Goal: Task Accomplishment & Management: Manage account settings

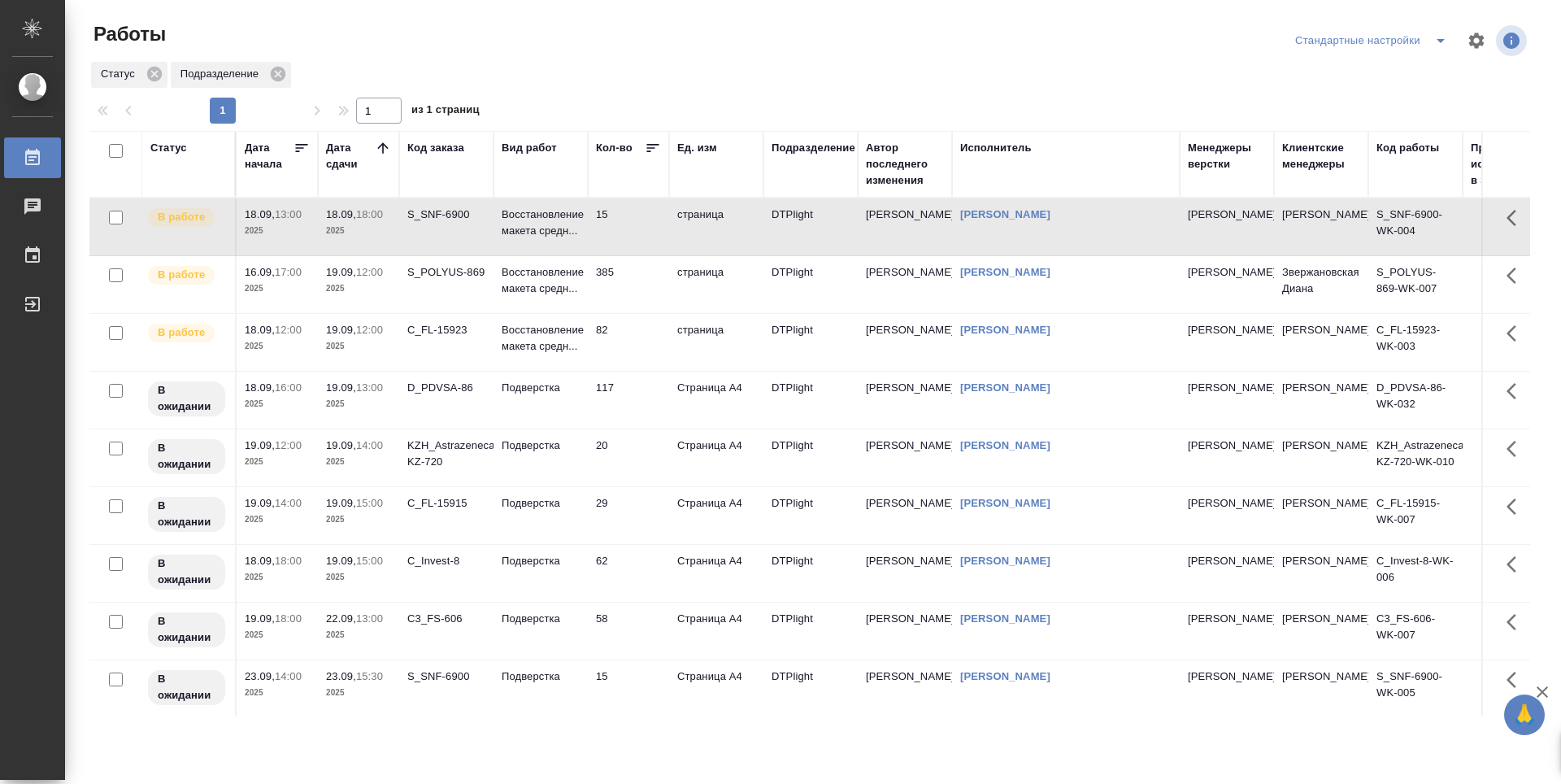
click at [642, 283] on td "385" at bounding box center [628, 284] width 81 height 57
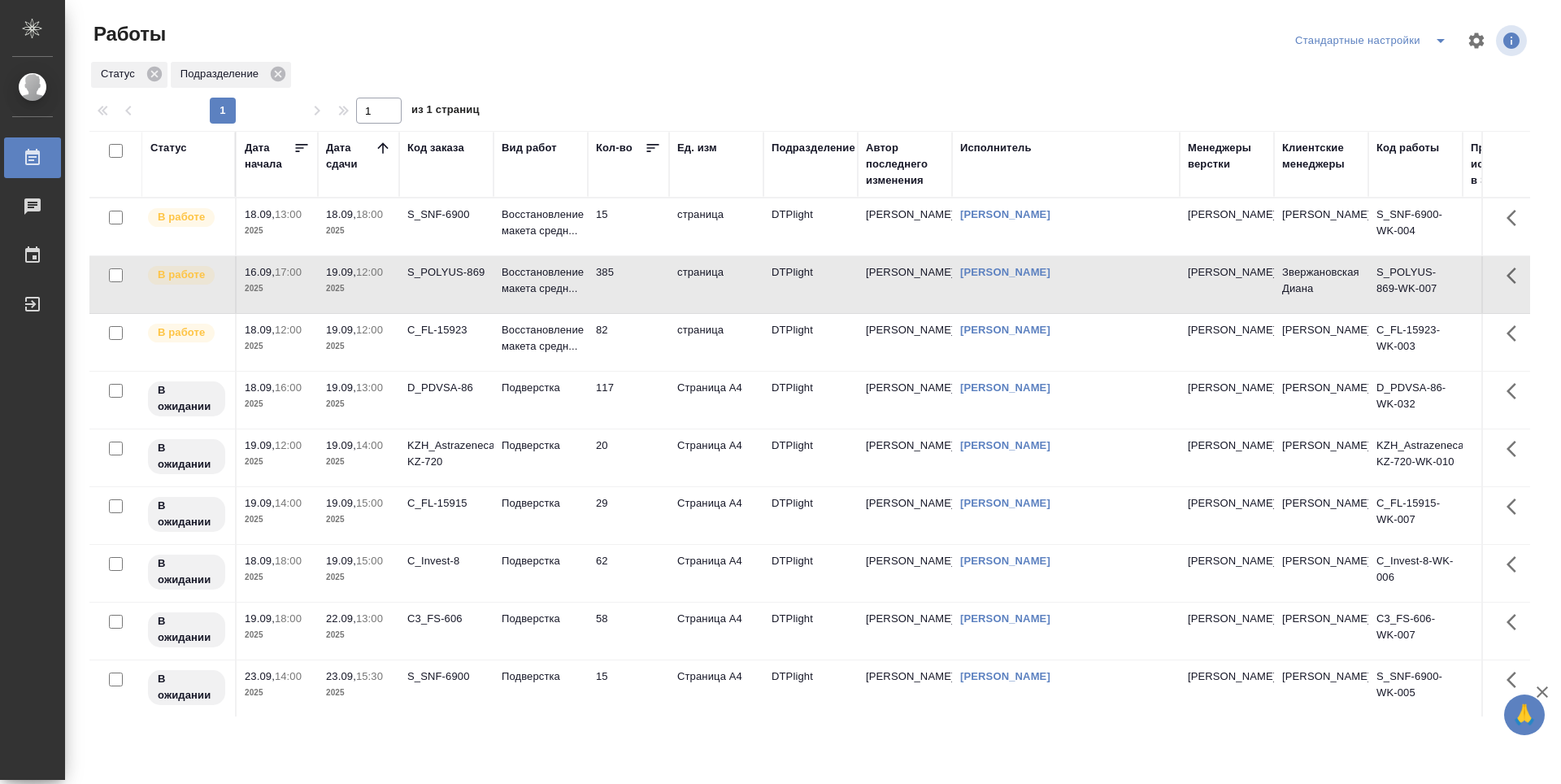
click at [639, 230] on td "15" at bounding box center [628, 226] width 81 height 57
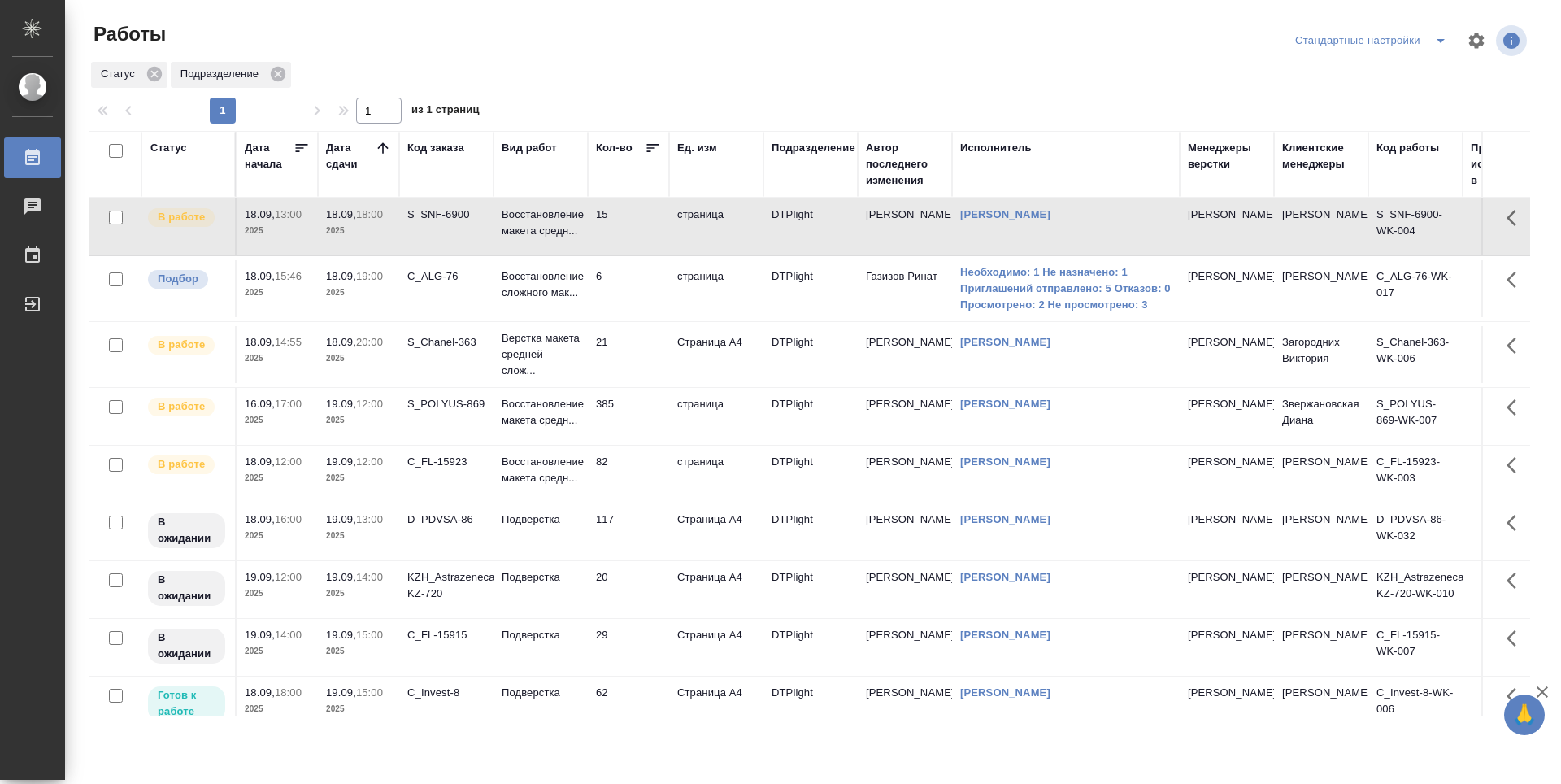
click at [650, 348] on td "21" at bounding box center [628, 354] width 81 height 57
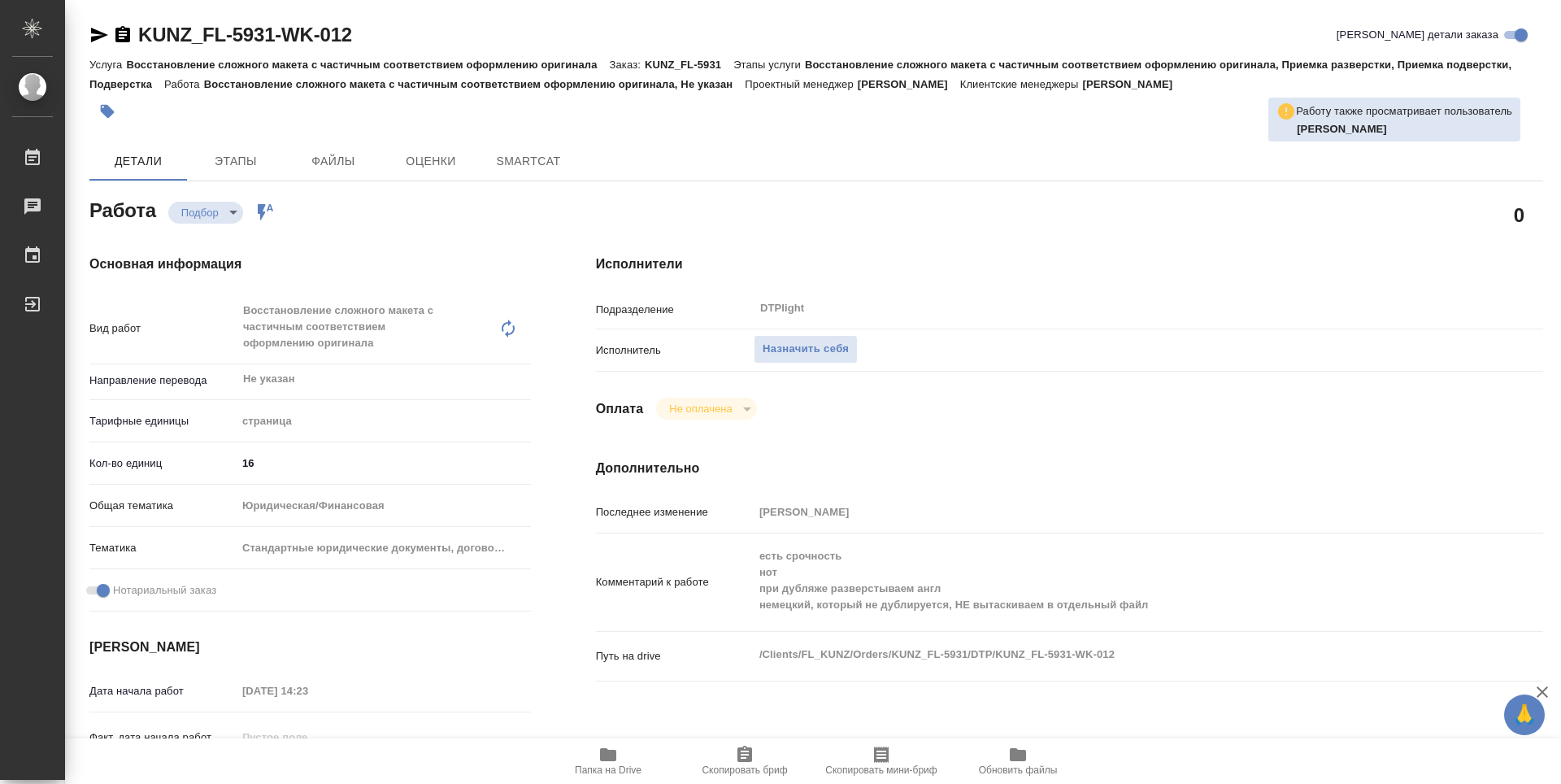
type textarea "x"
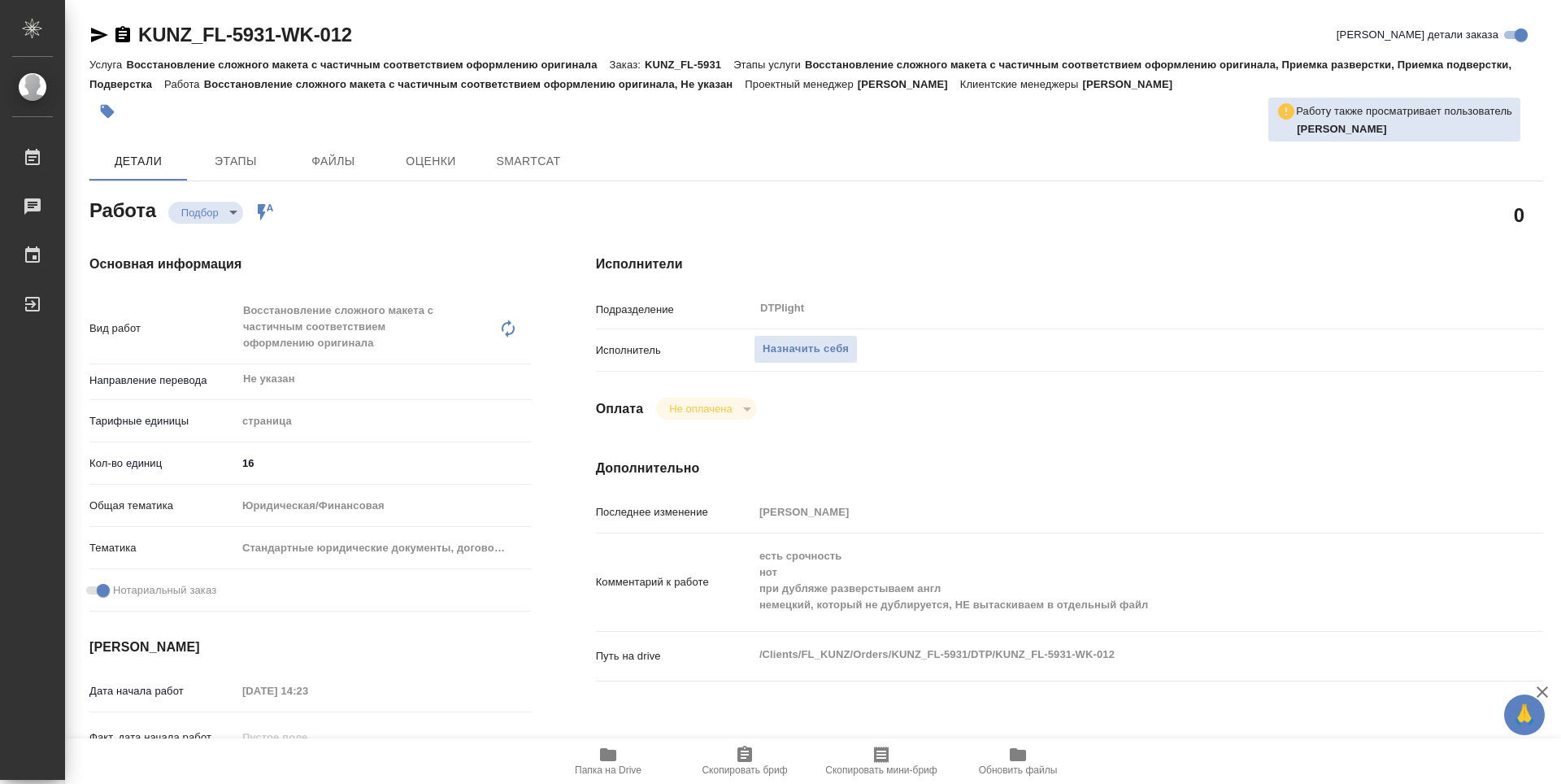
type textarea "x"
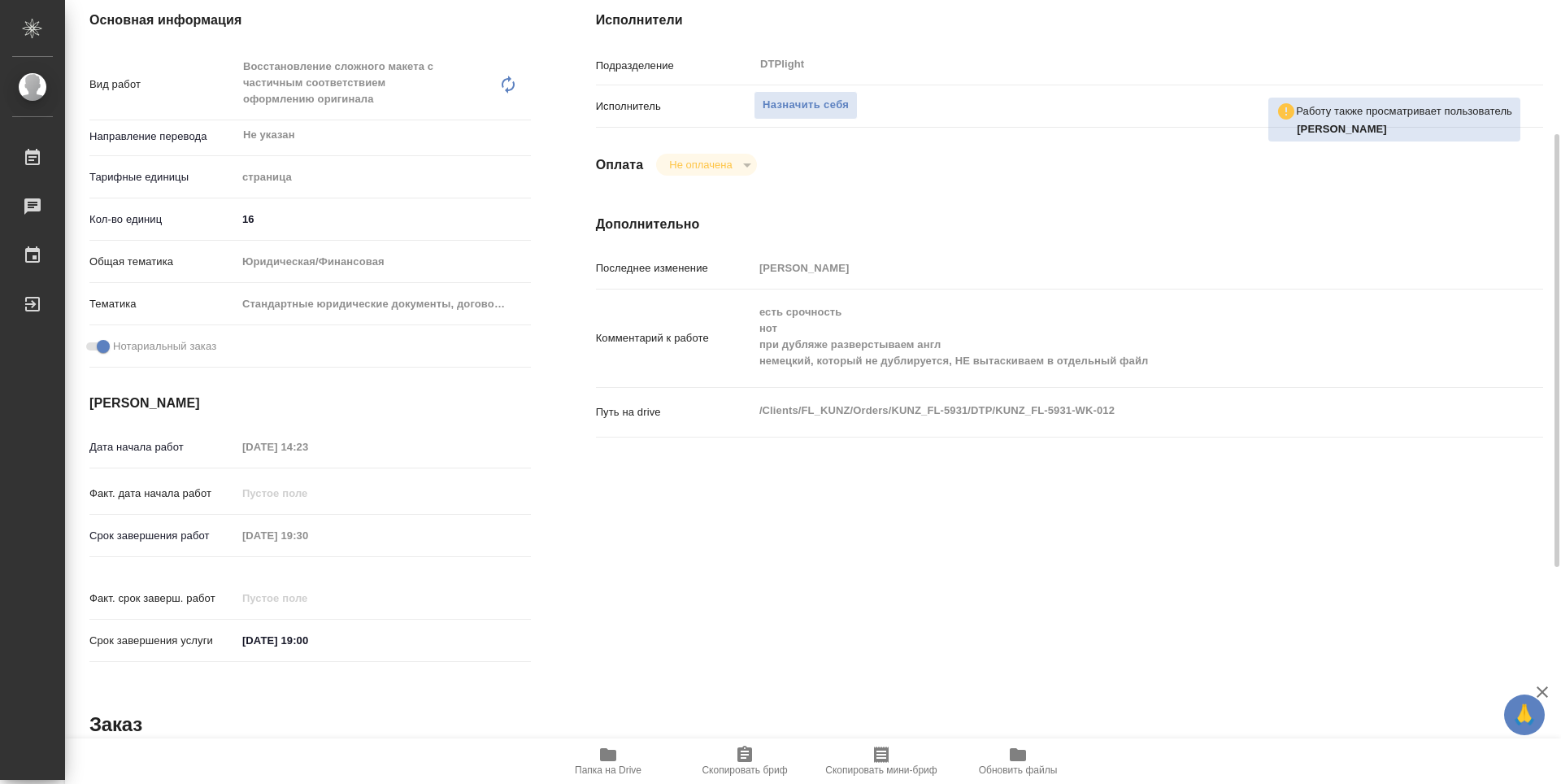
scroll to position [325, 0]
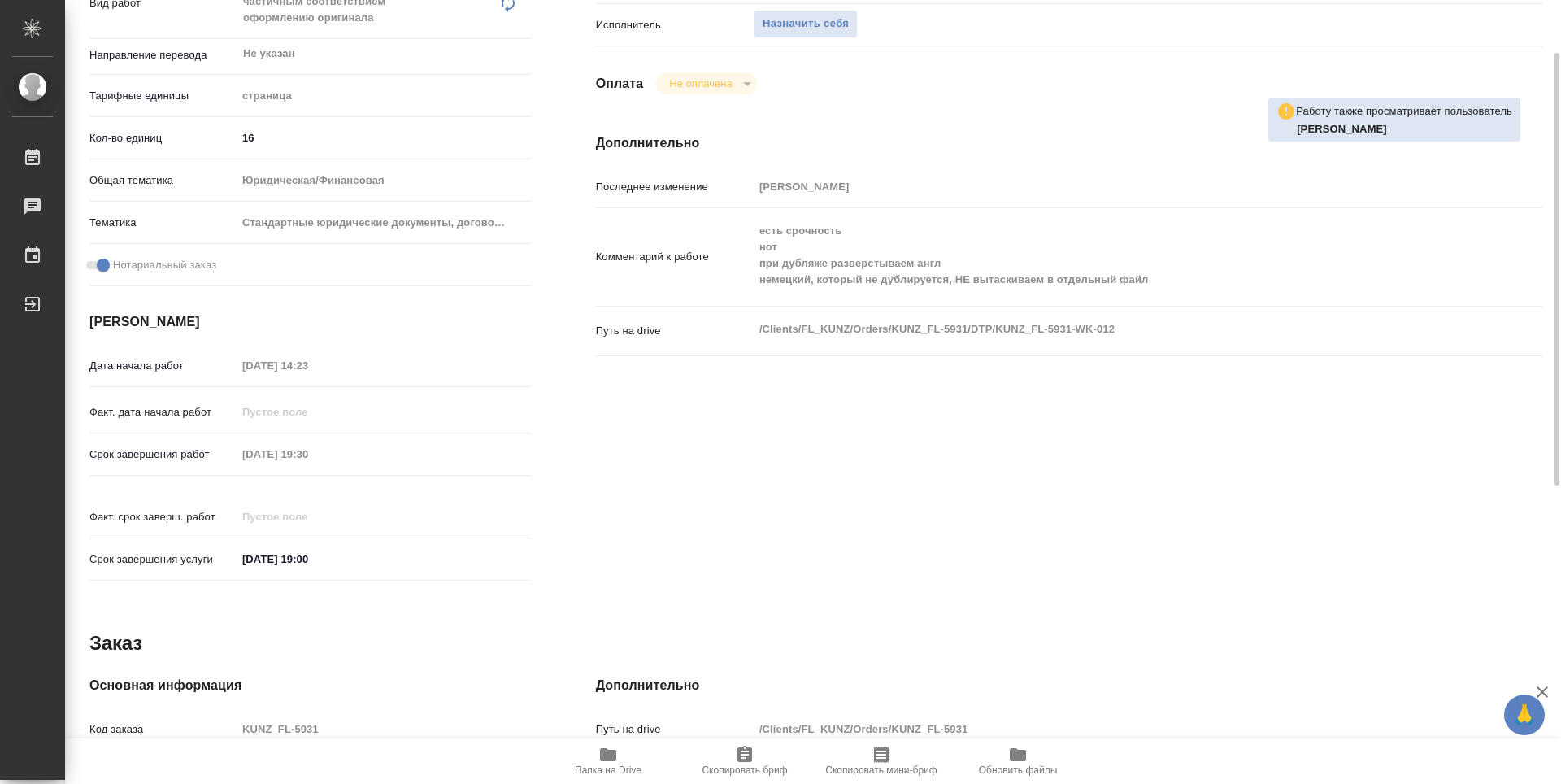
type textarea "x"
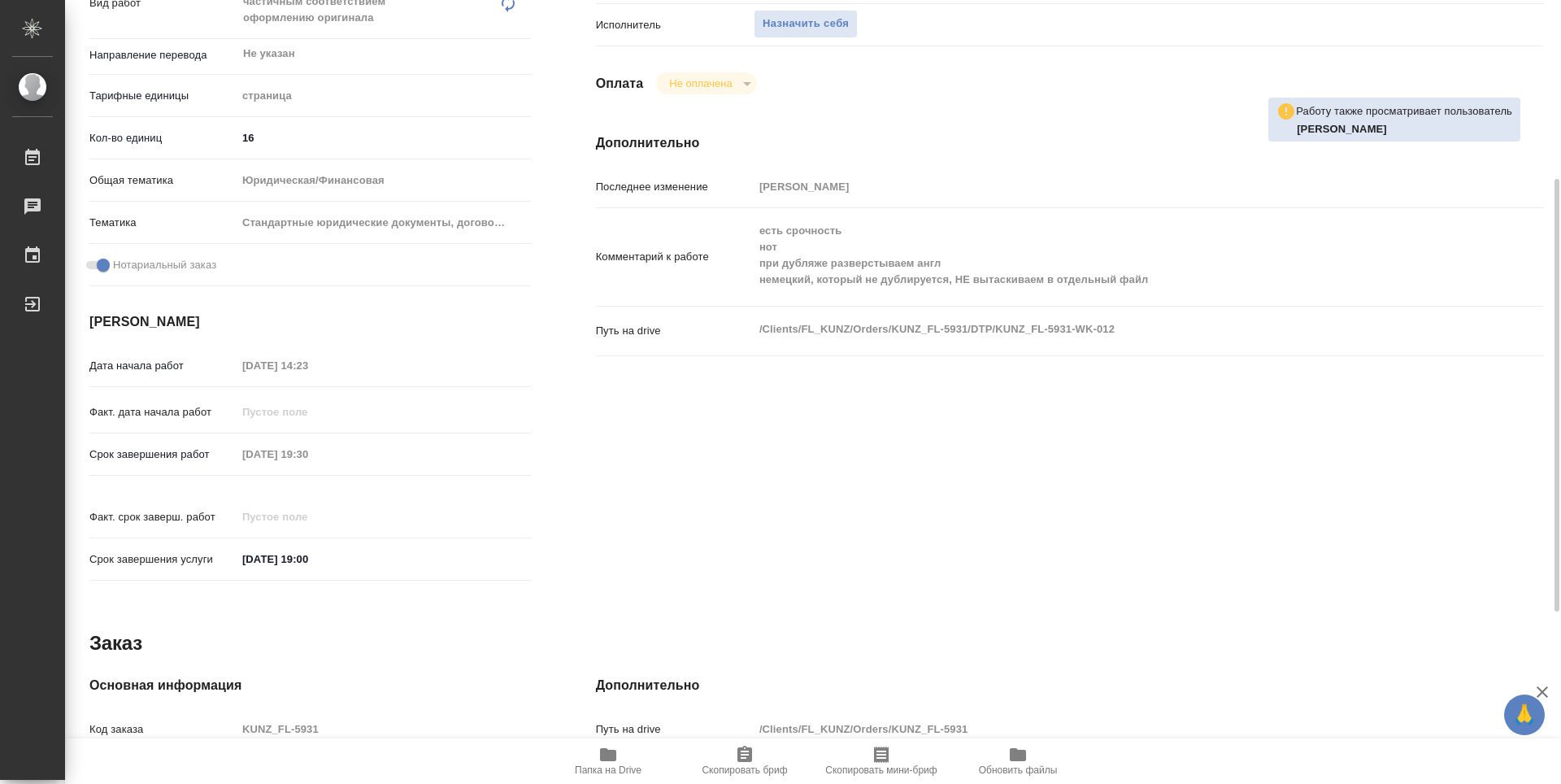
type textarea "x"
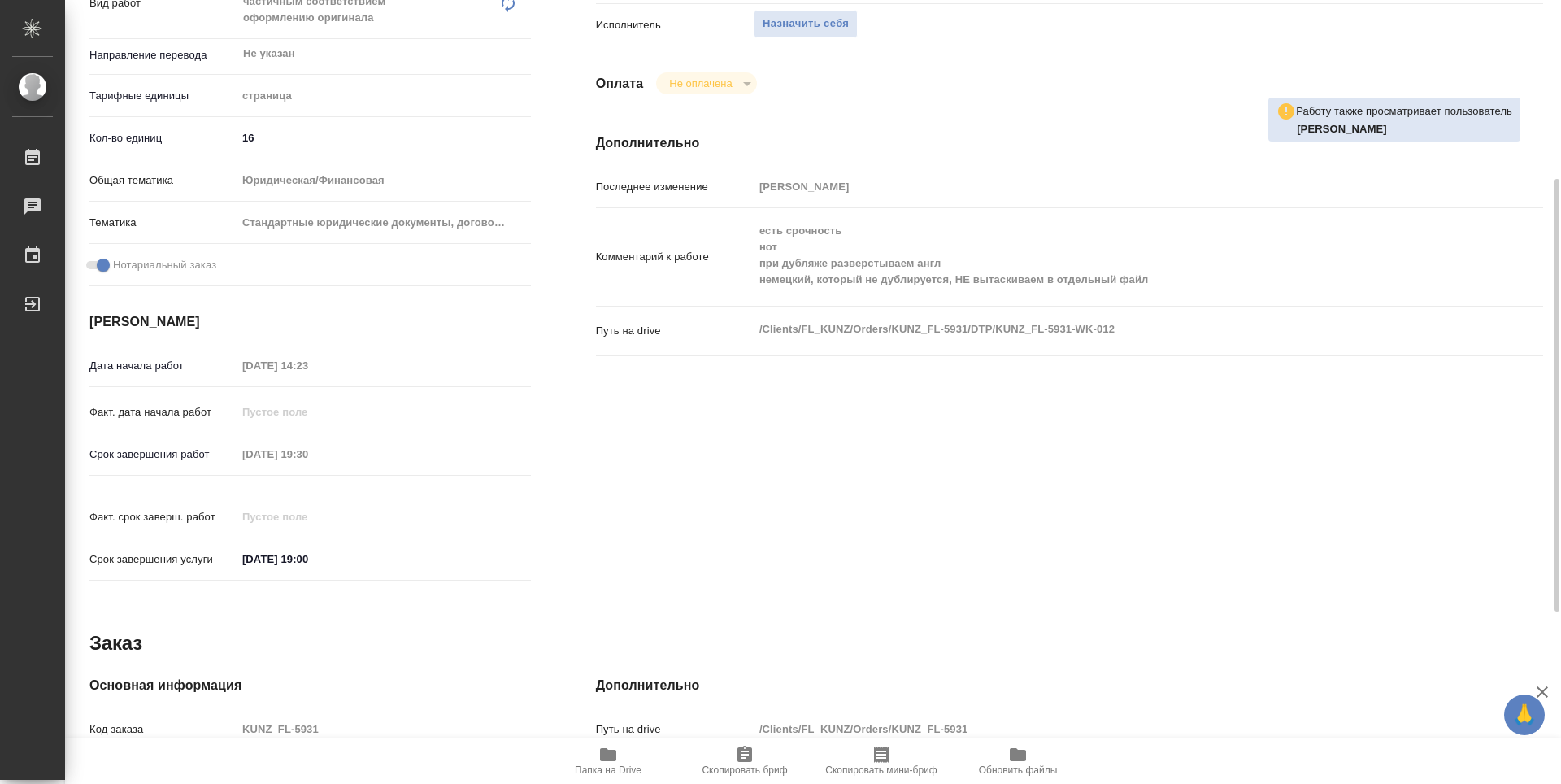
type textarea "x"
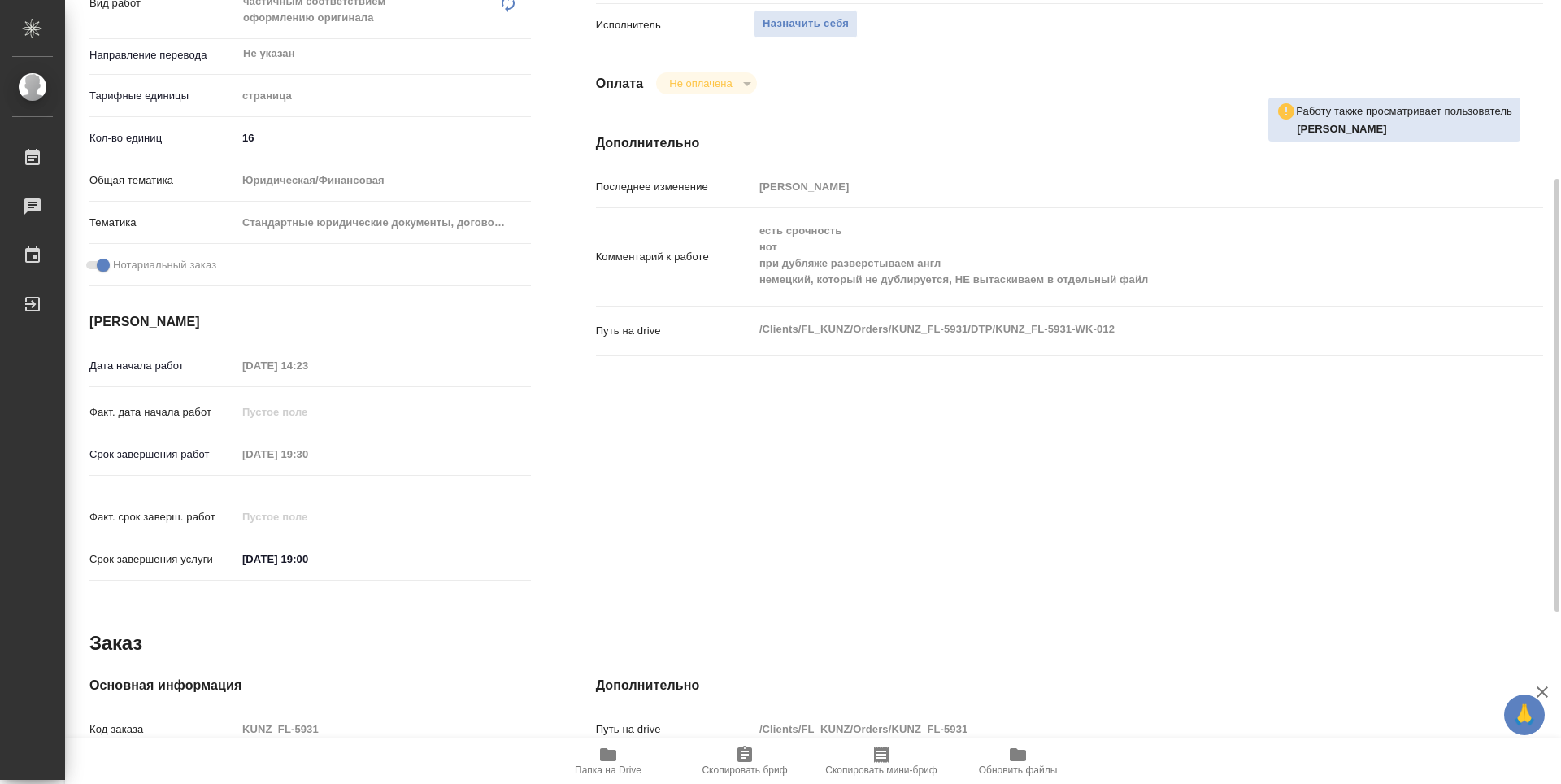
click at [593, 748] on span "Папка на Drive" at bounding box center [607, 760] width 117 height 31
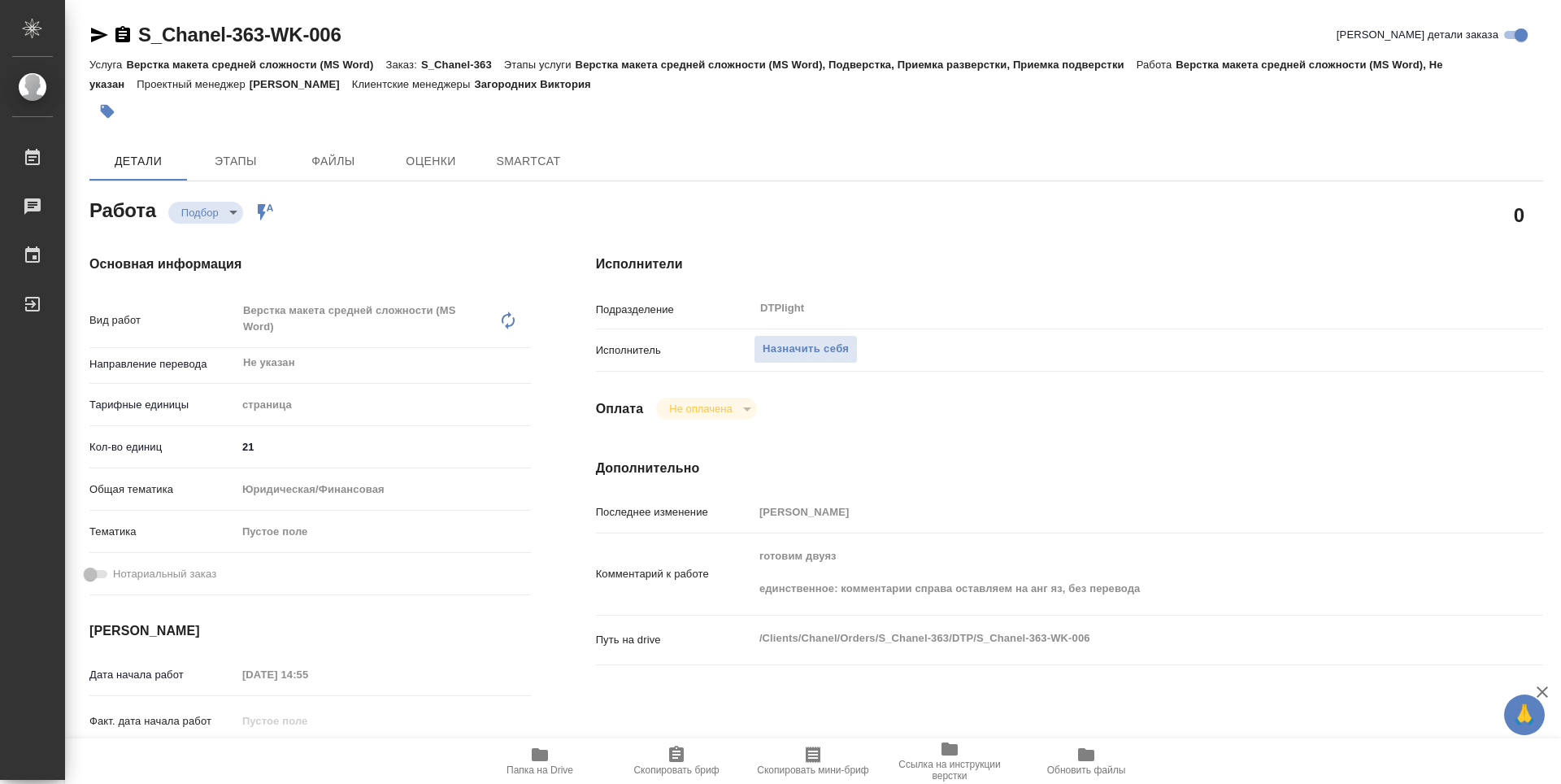
type textarea "x"
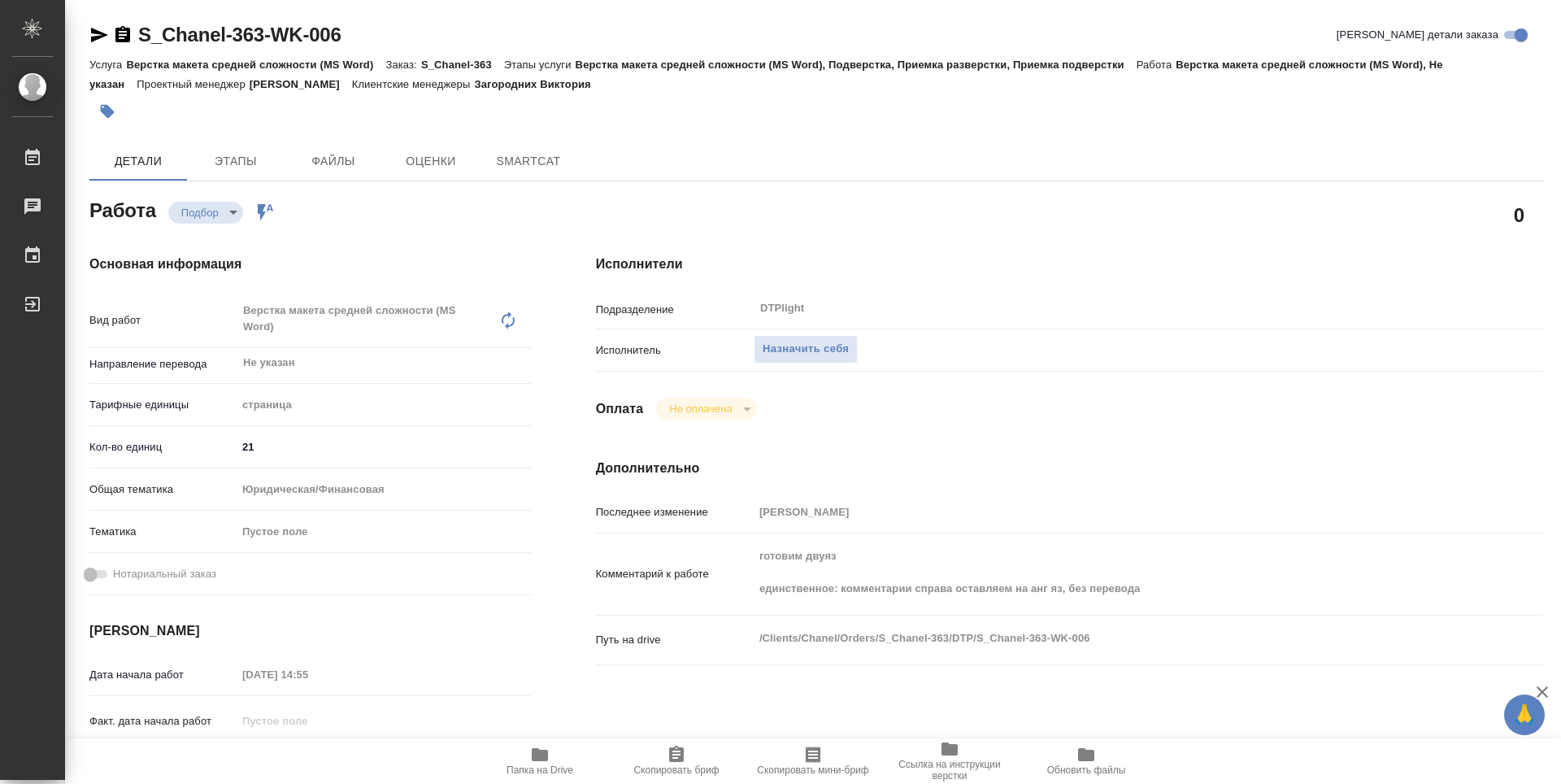
type textarea "x"
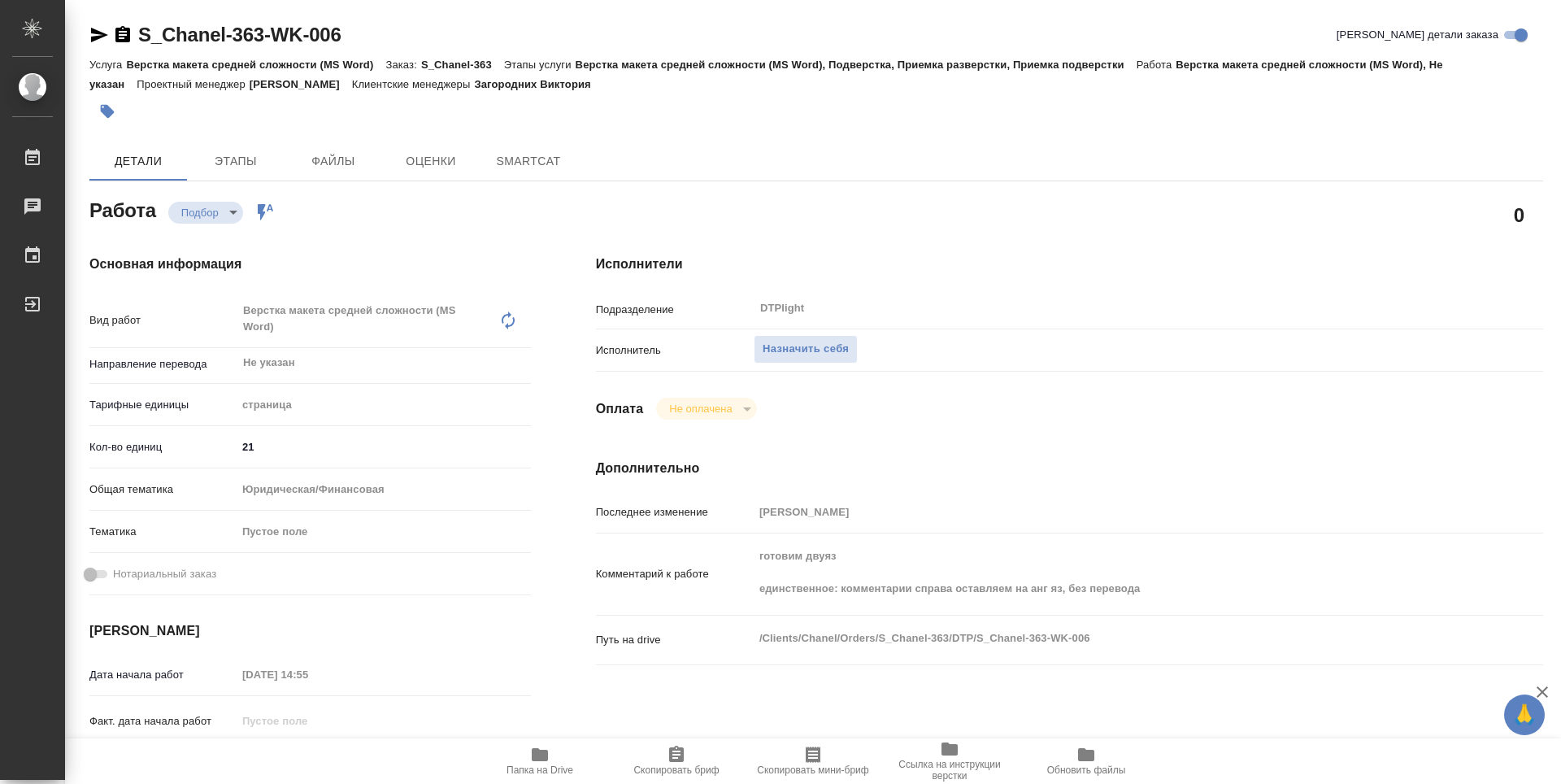
type textarea "x"
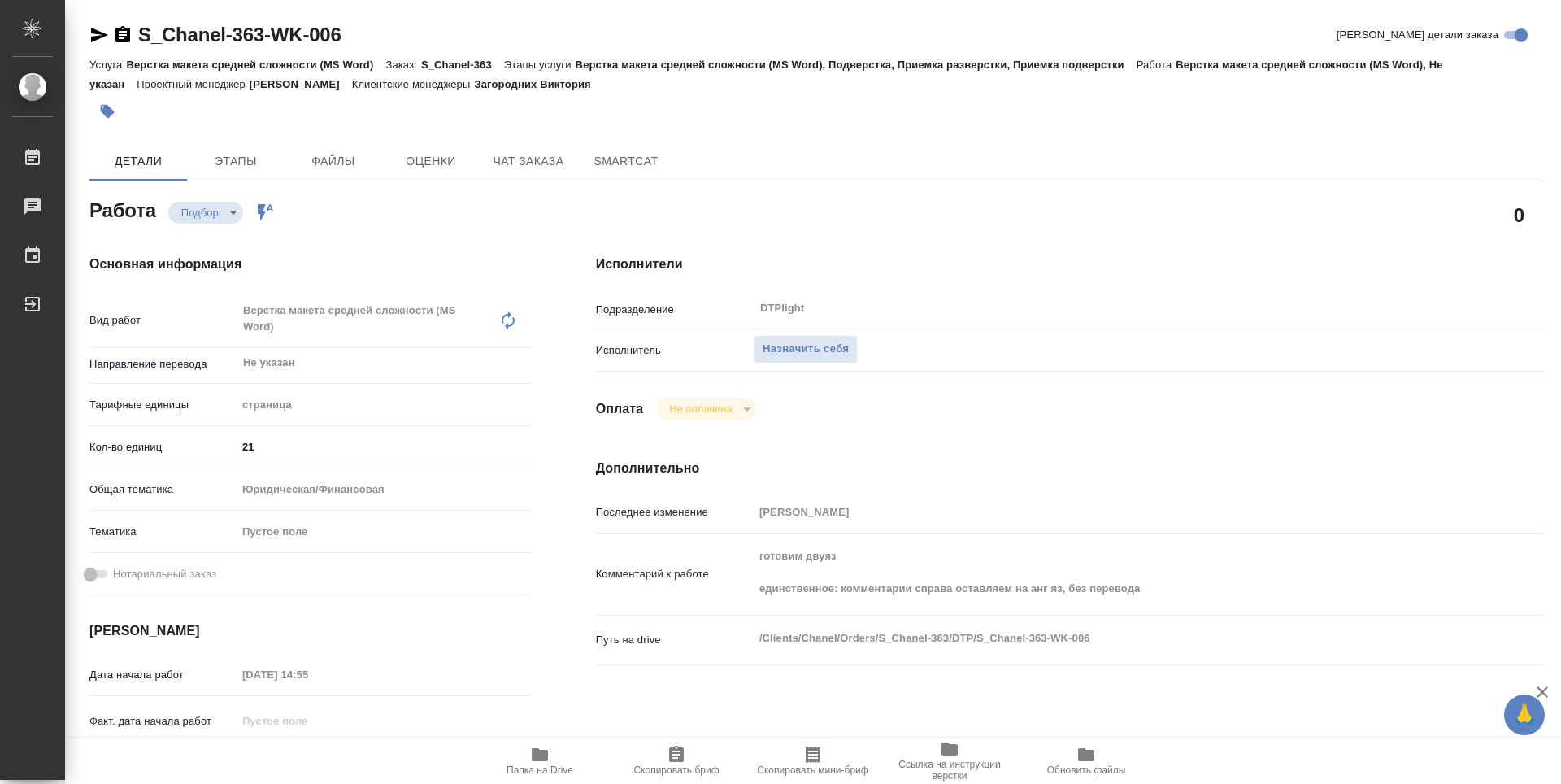
type textarea "x"
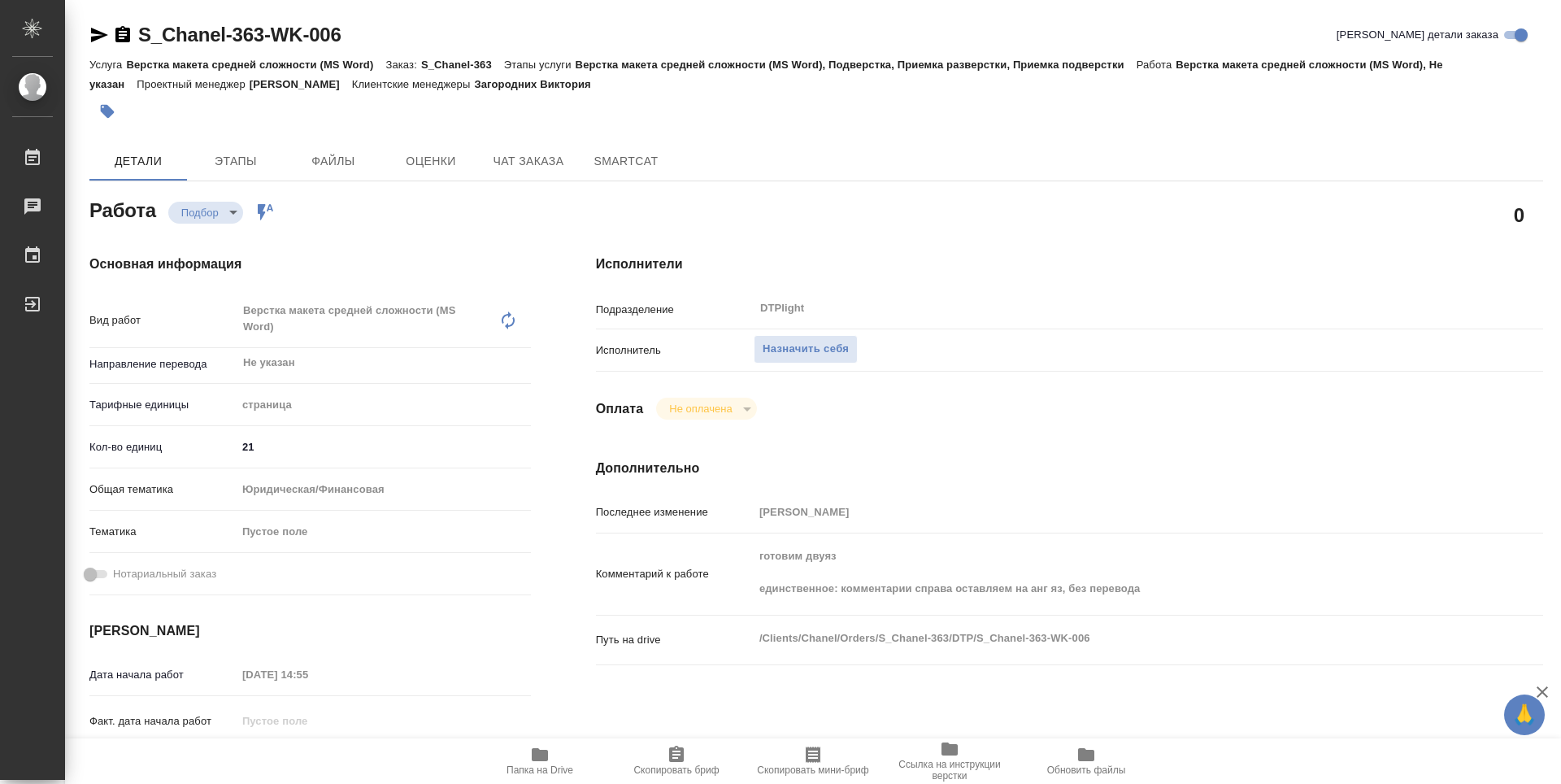
type textarea "x"
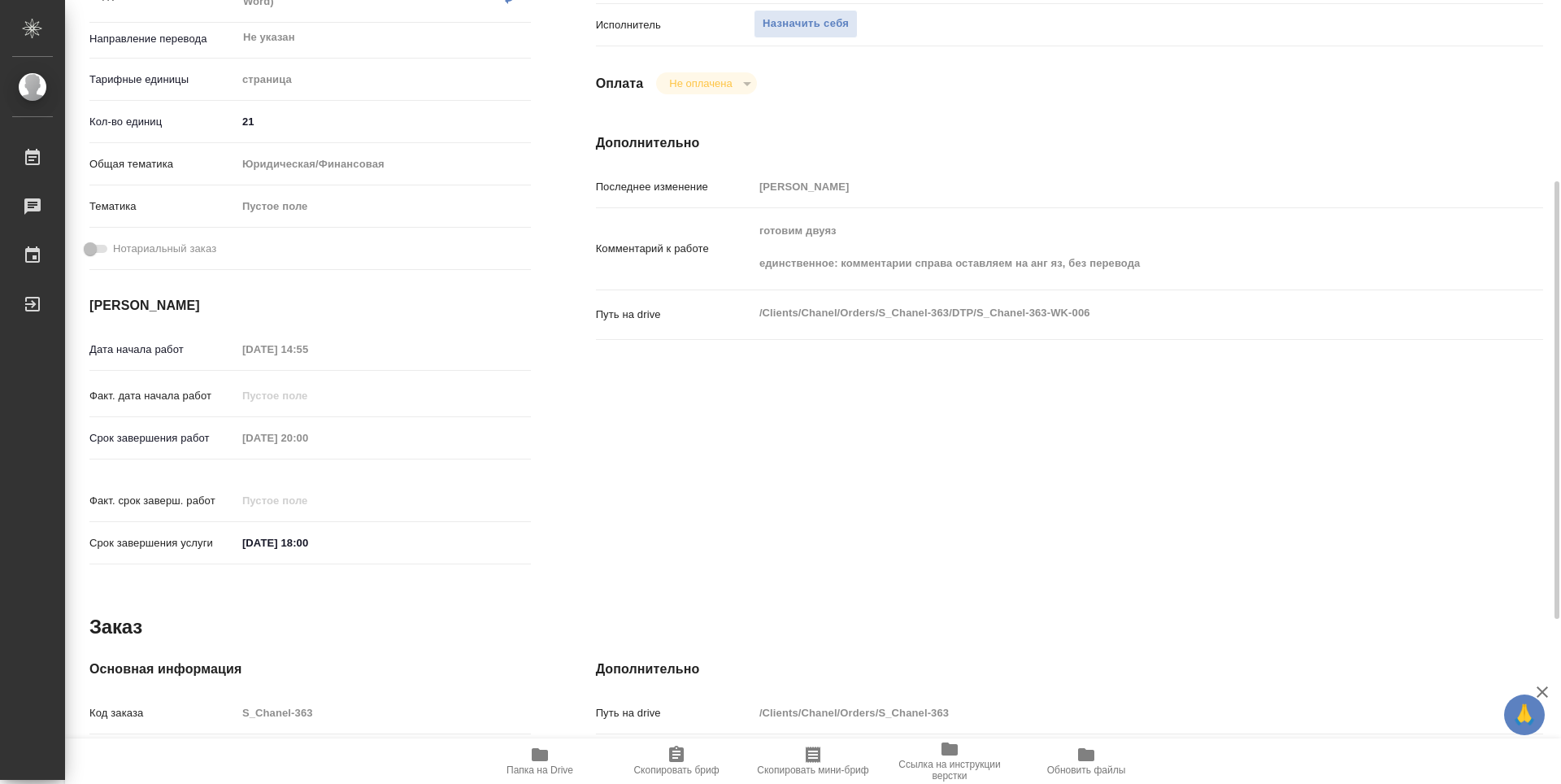
scroll to position [81, 0]
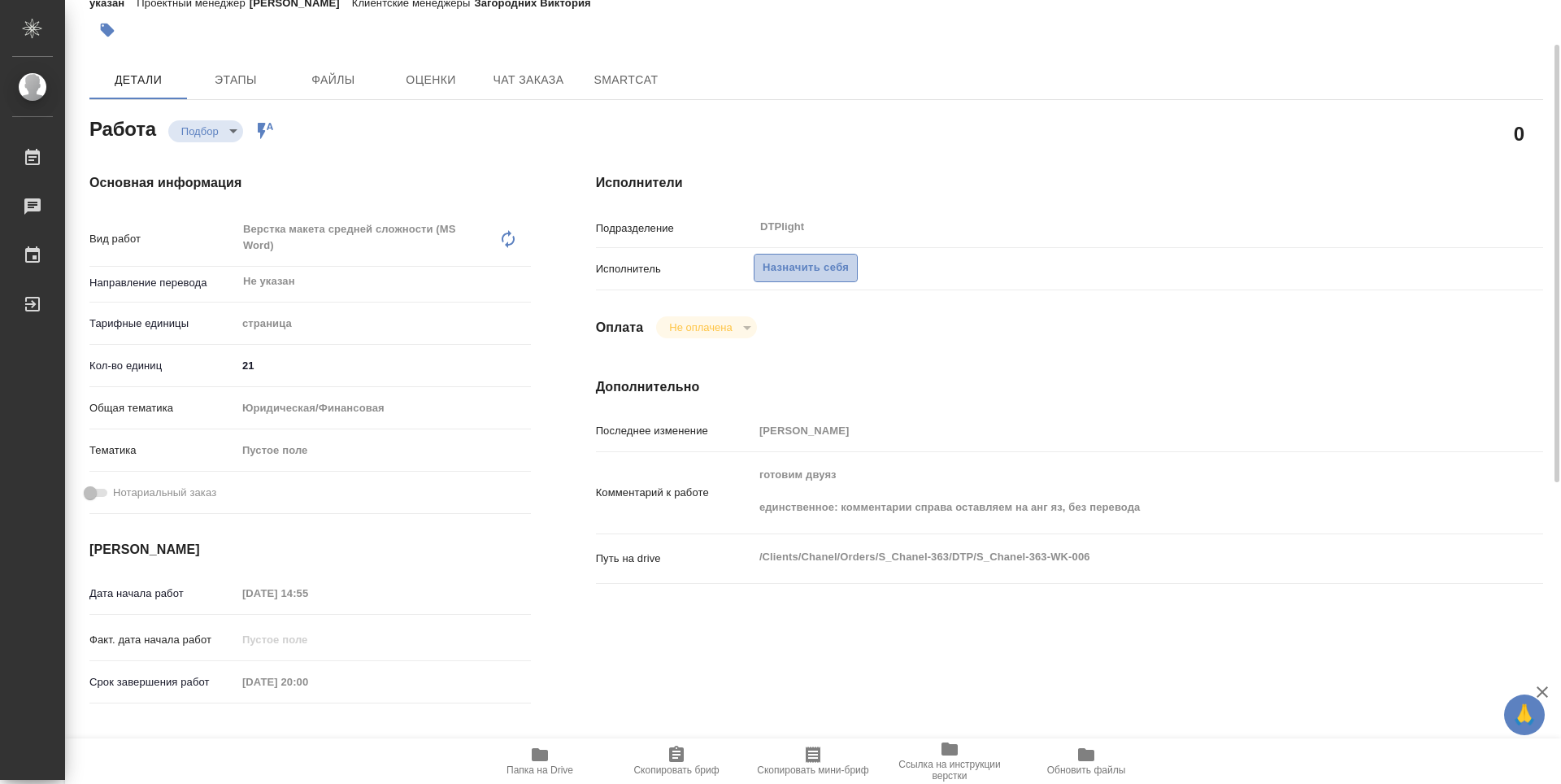
click at [828, 272] on span "Назначить себя" at bounding box center [805, 267] width 86 height 19
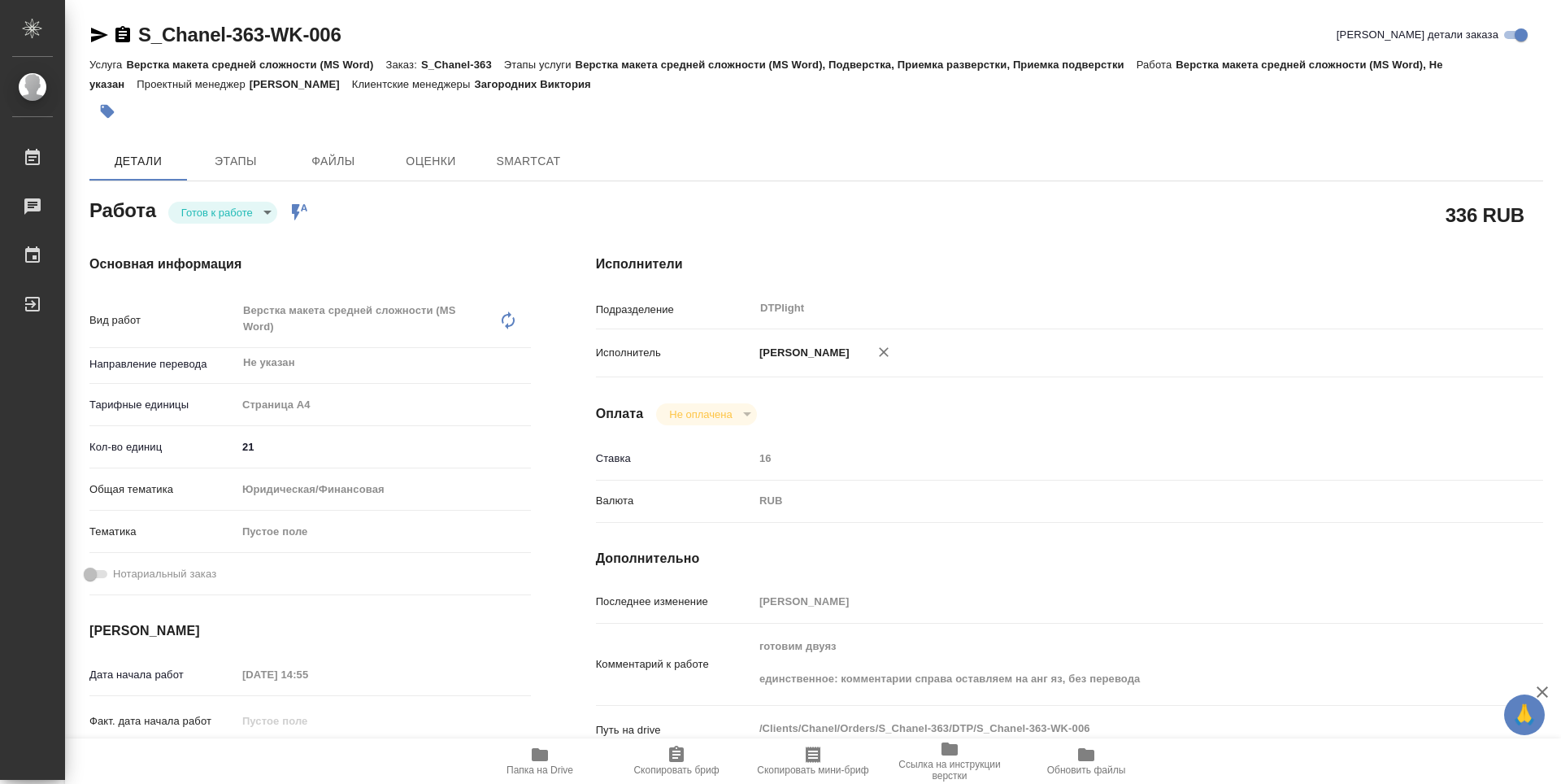
type textarea "x"
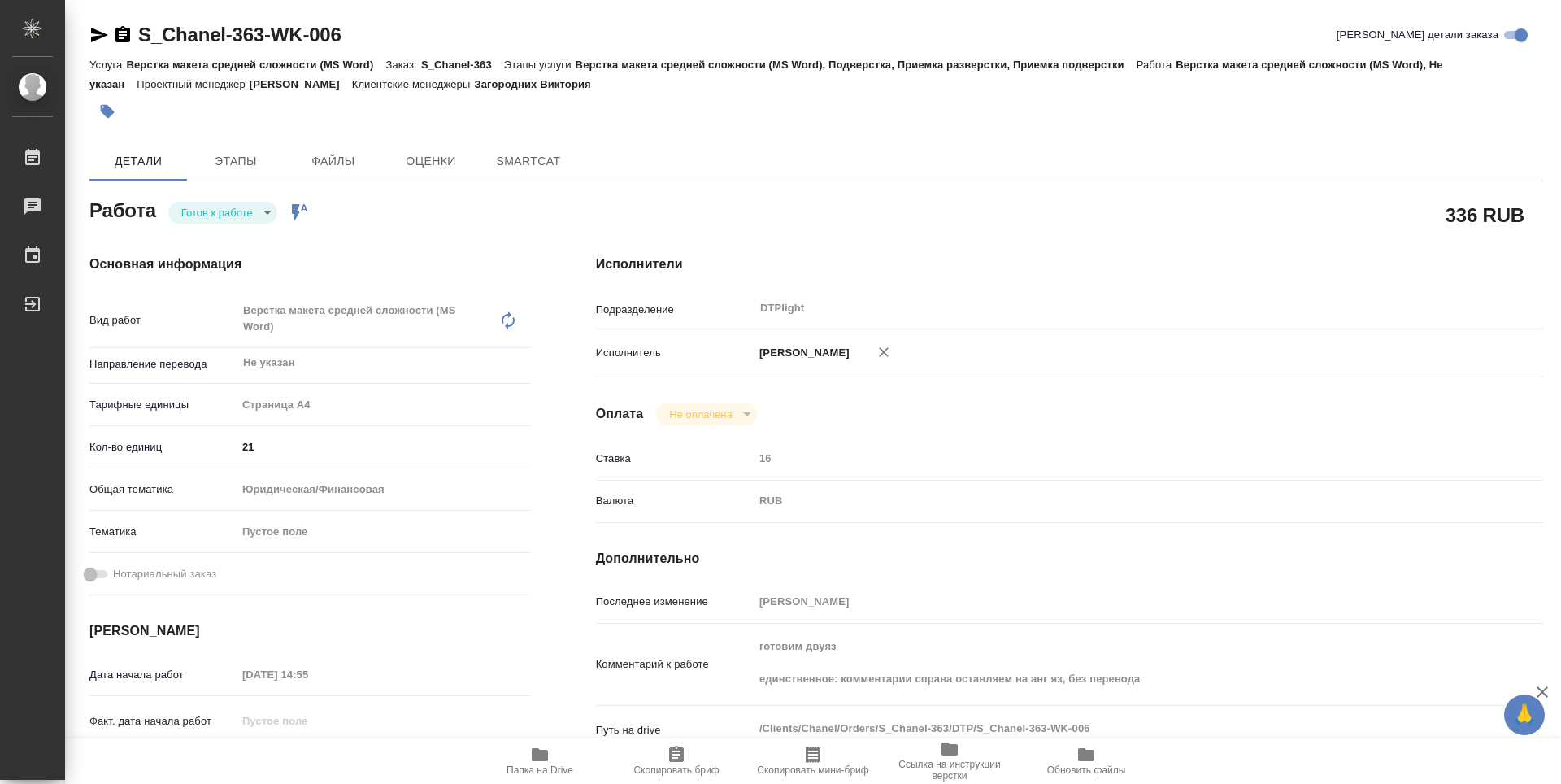
type textarea "x"
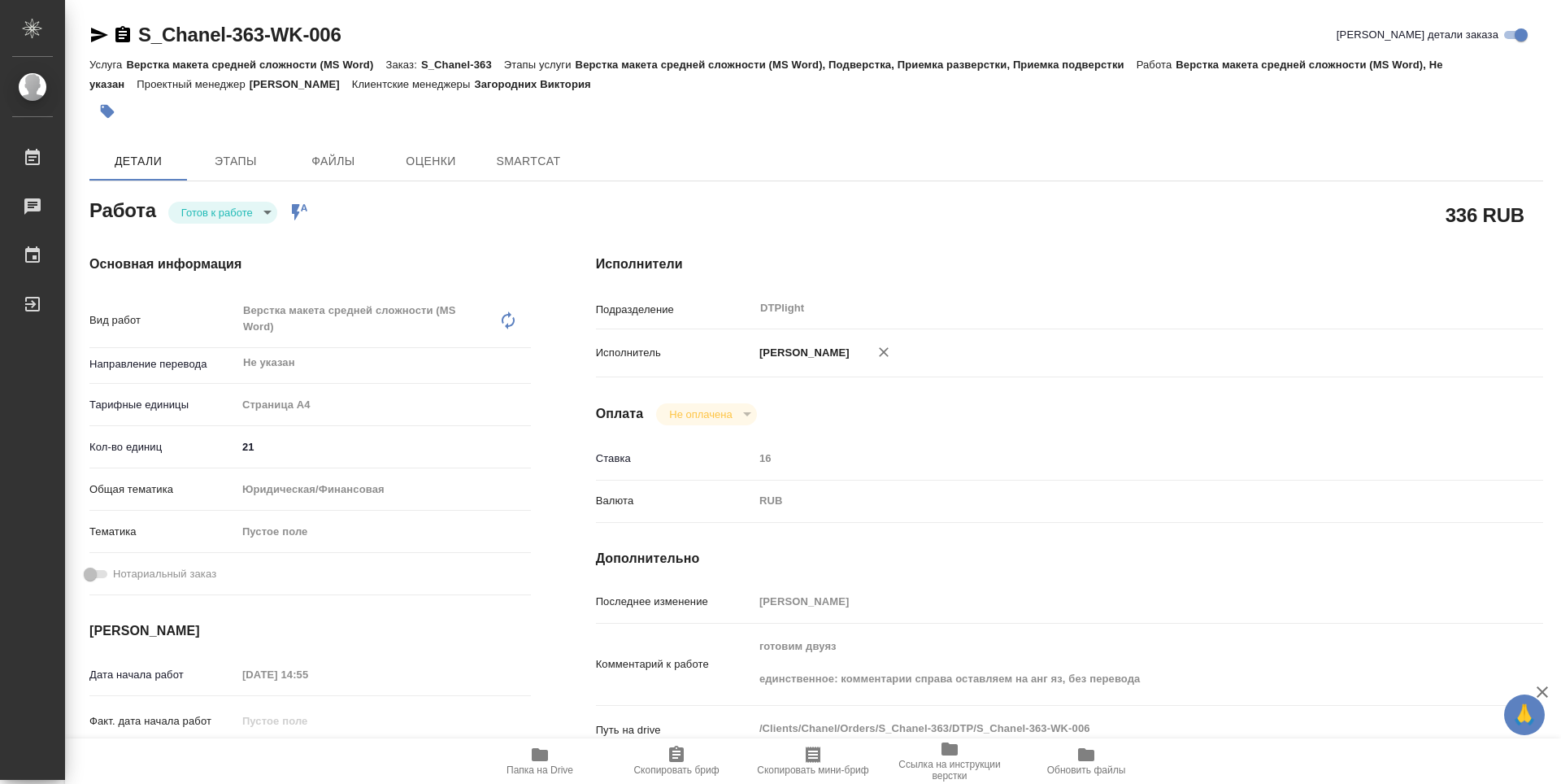
scroll to position [244, 0]
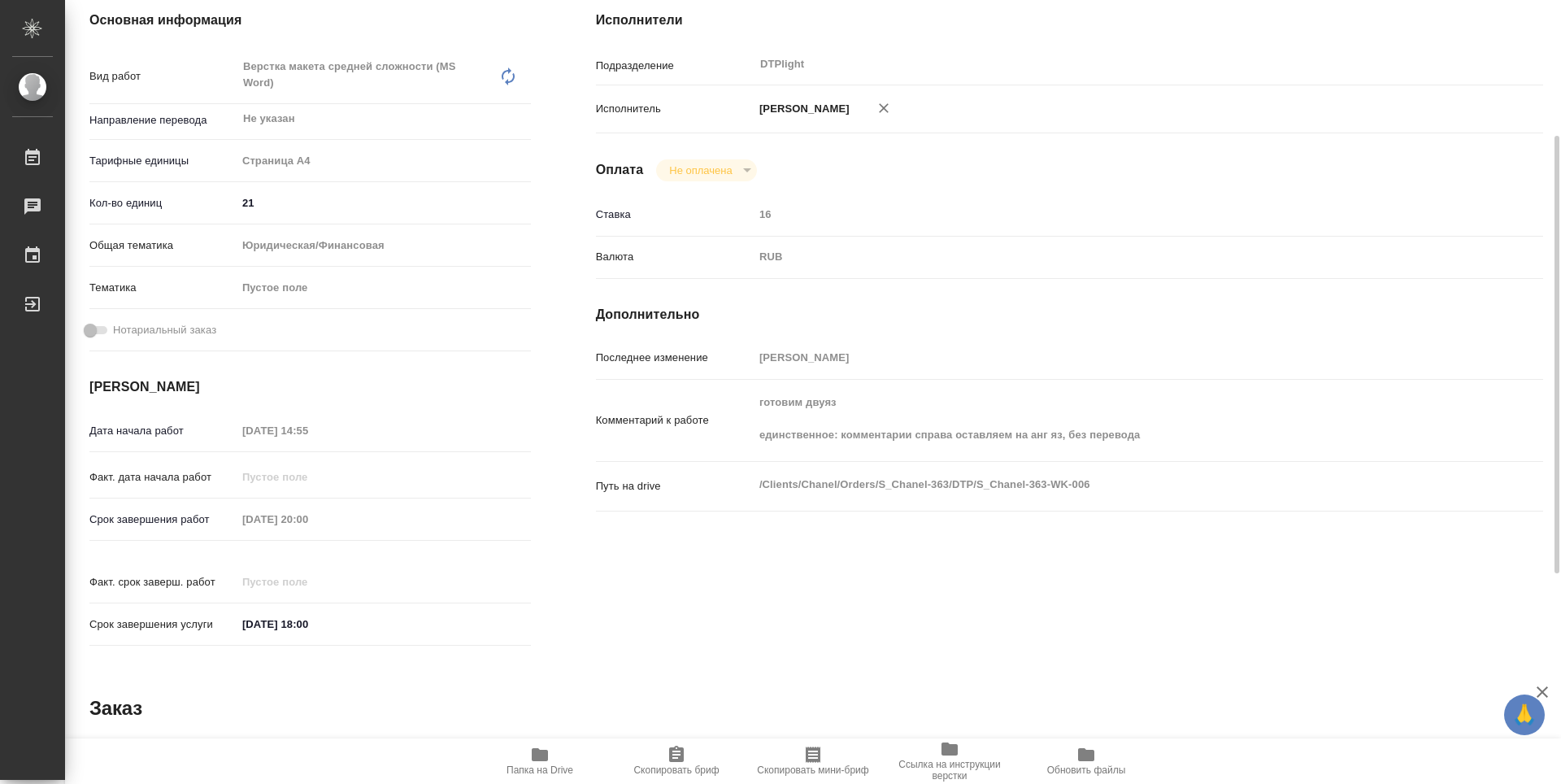
type textarea "x"
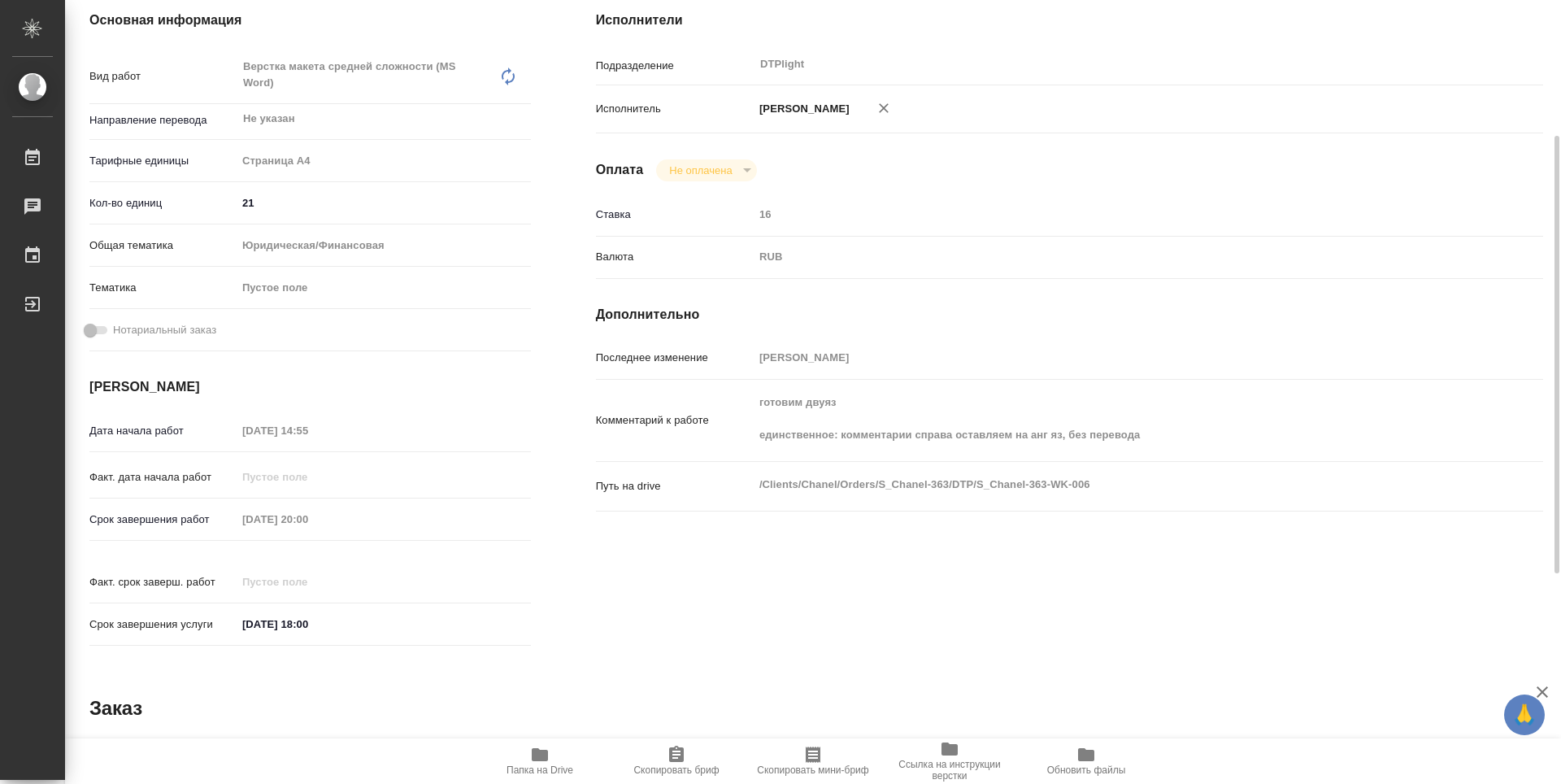
type textarea "x"
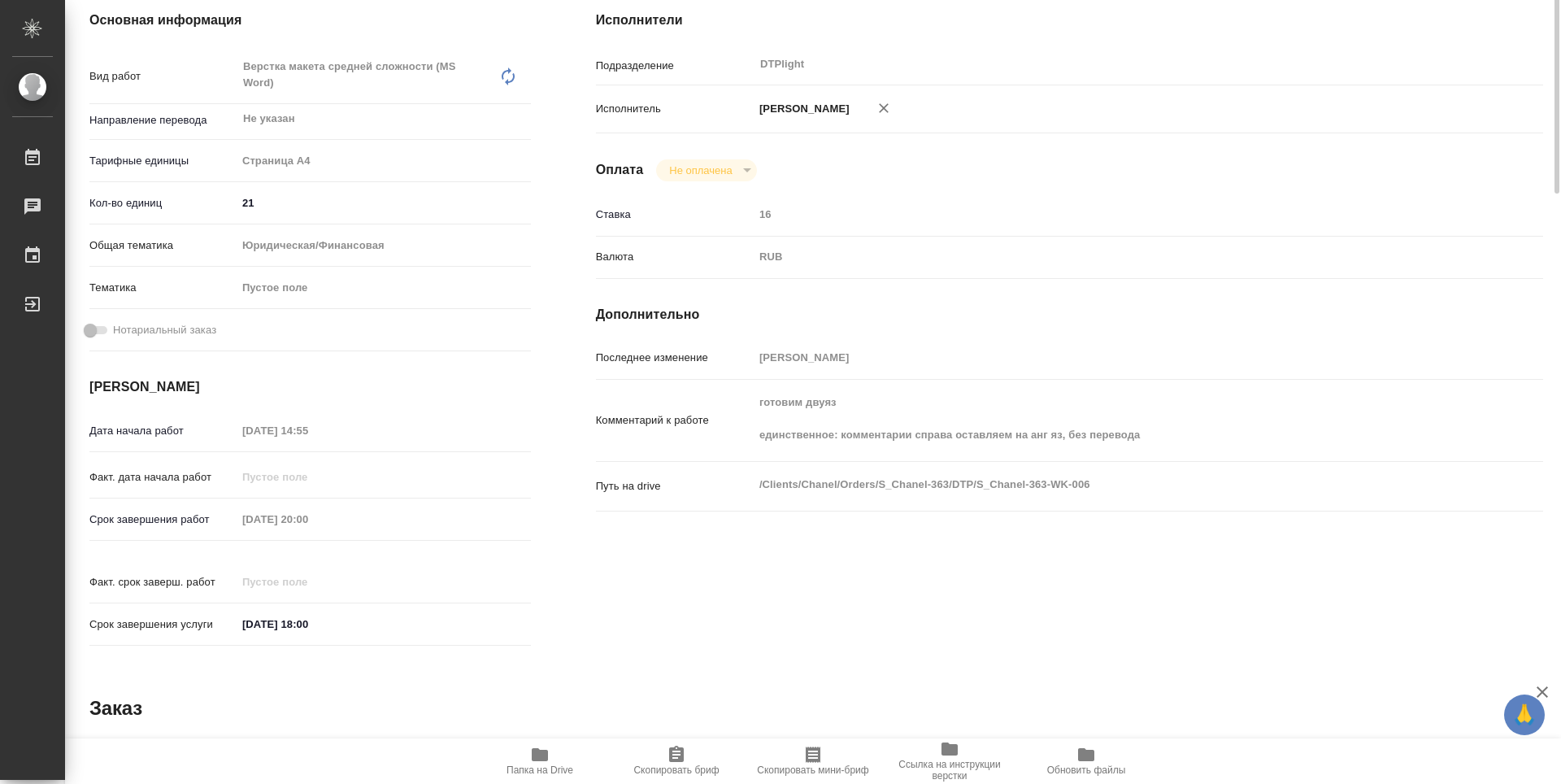
scroll to position [0, 0]
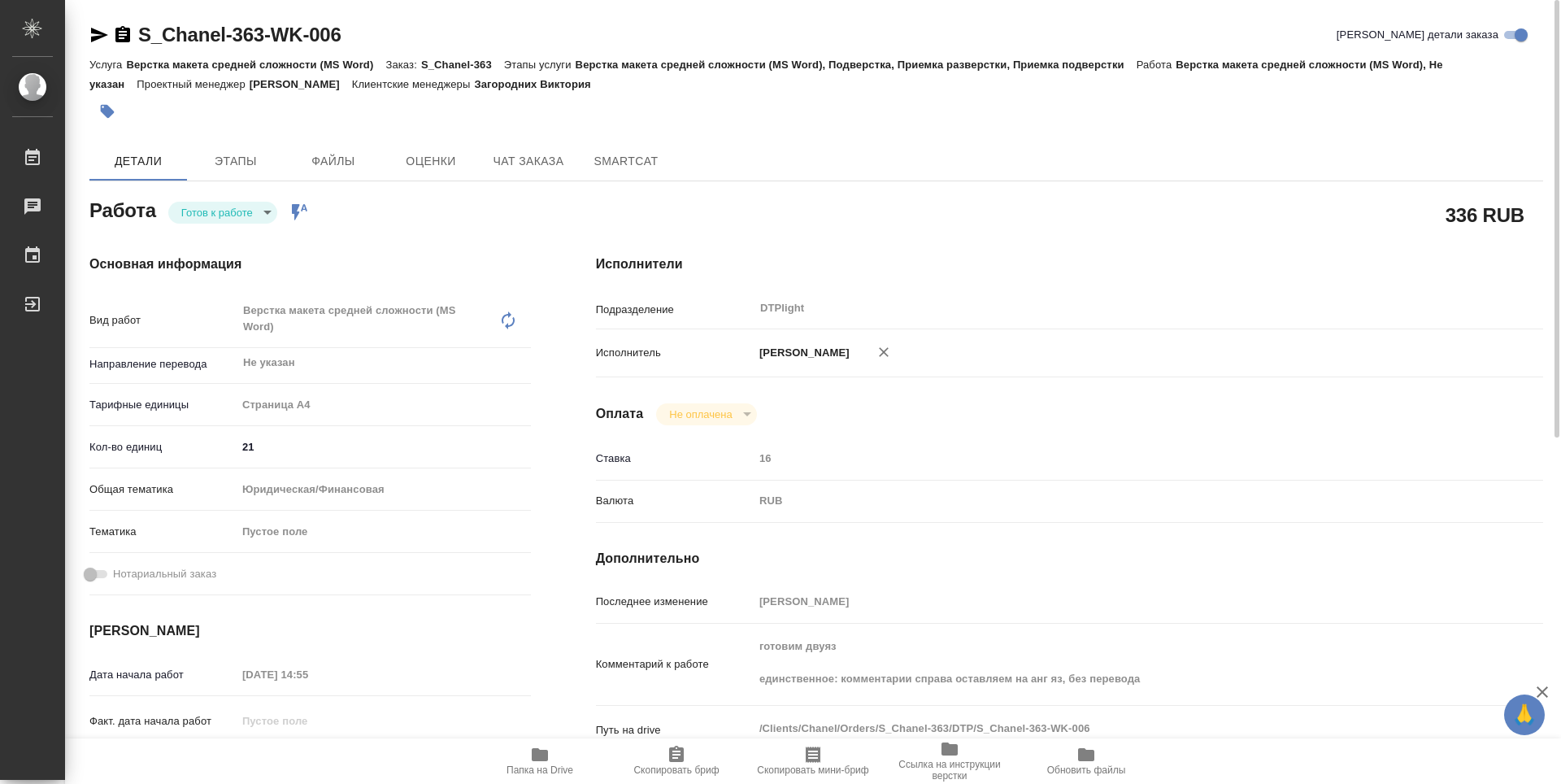
type textarea "x"
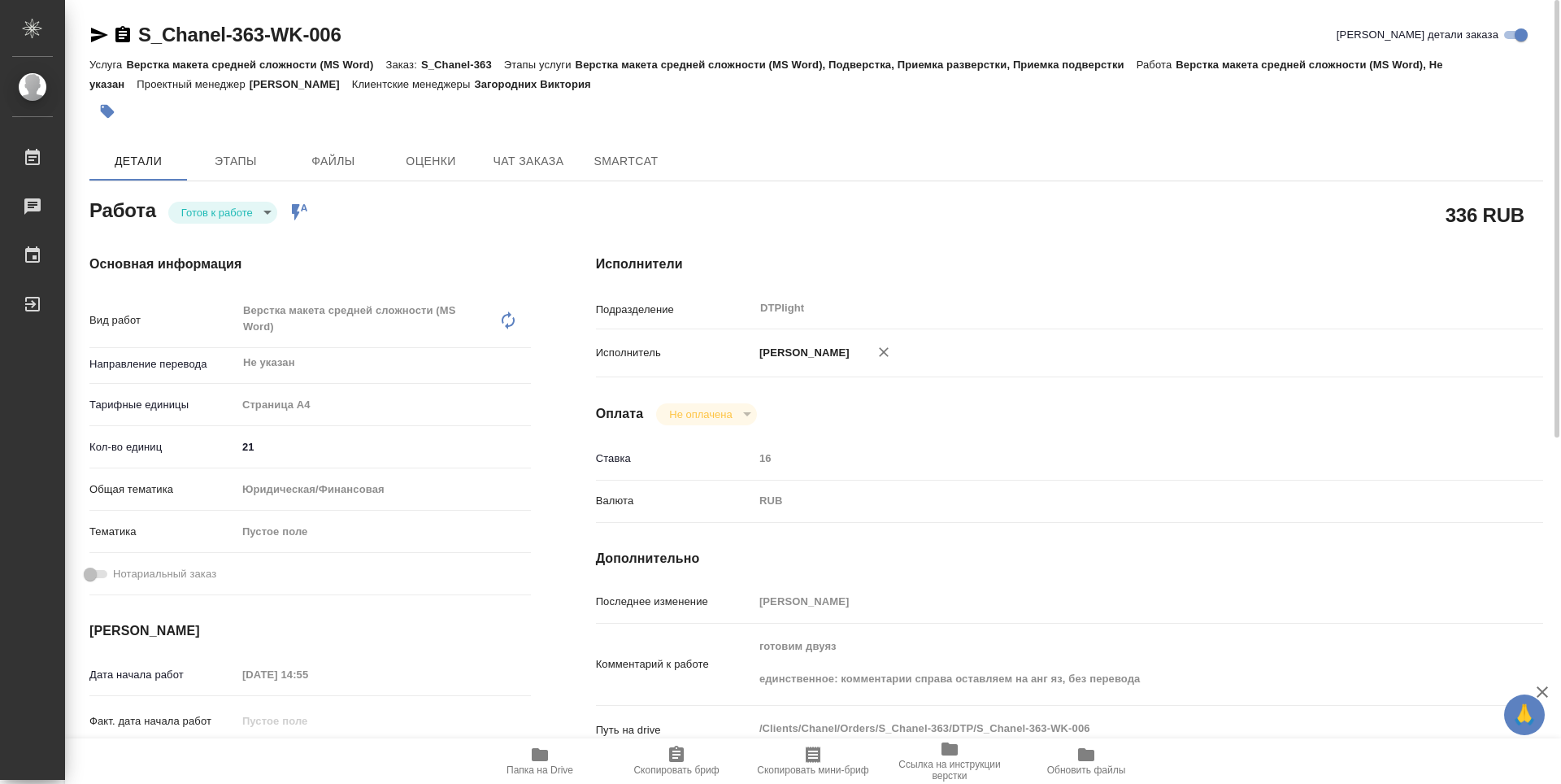
click at [267, 209] on body "🙏 .cls-1 fill:#fff; AWATERA Guselnikov Roman Работы Чаты График Выйти S_Chanel-…" at bounding box center [780, 392] width 1561 height 784
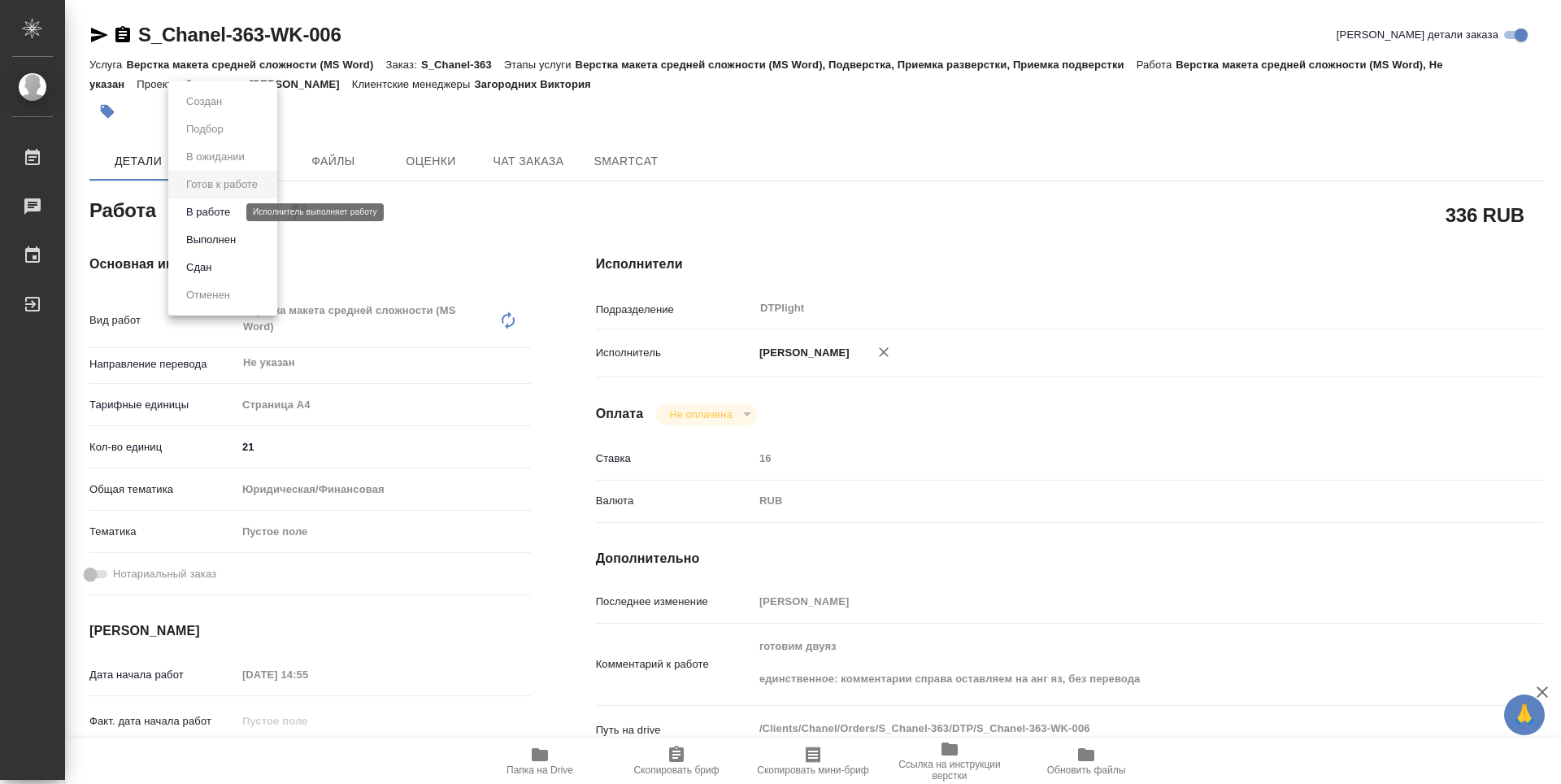
click at [197, 211] on button "В работе" at bounding box center [208, 212] width 54 height 18
type textarea "x"
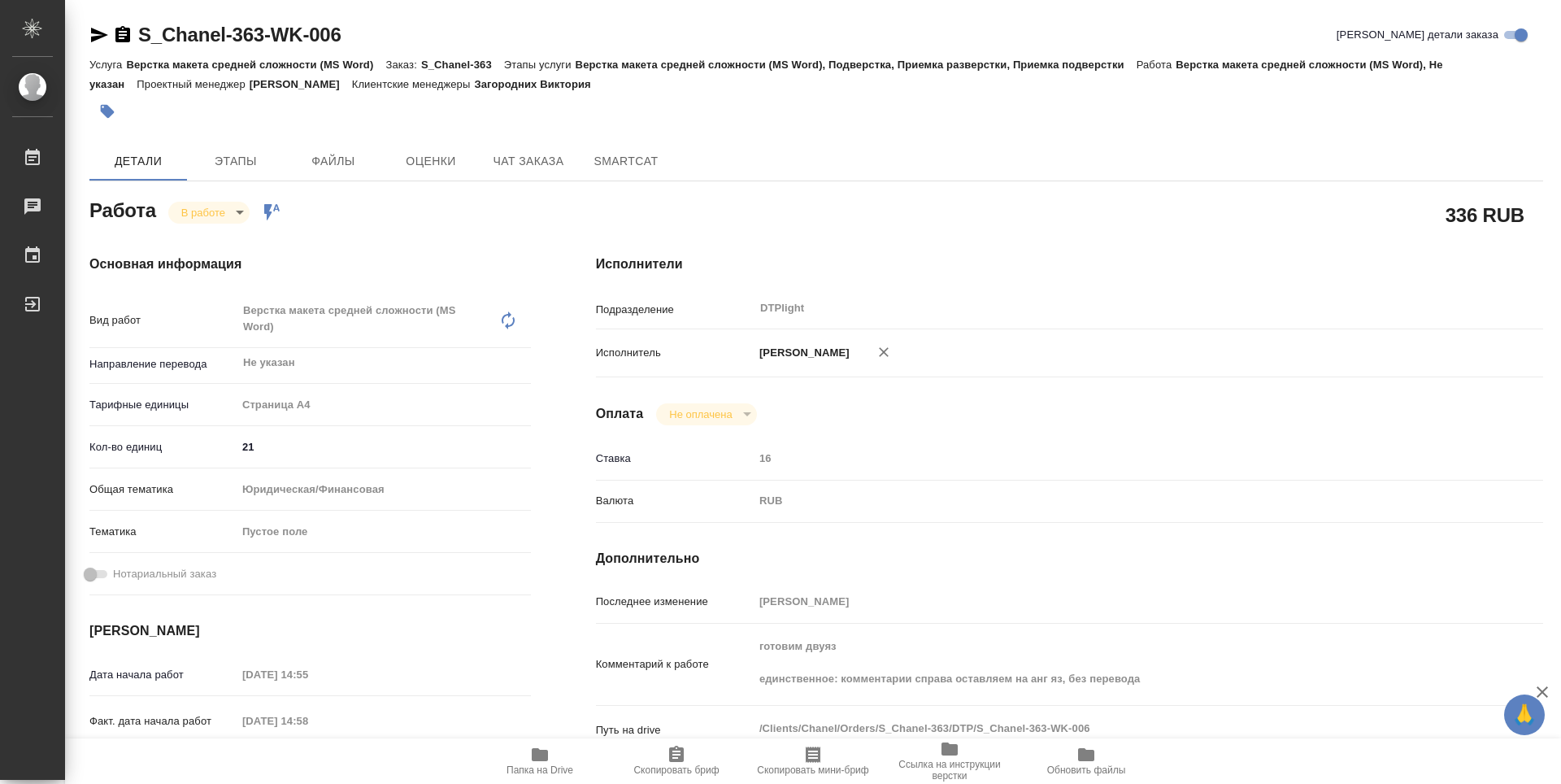
type textarea "x"
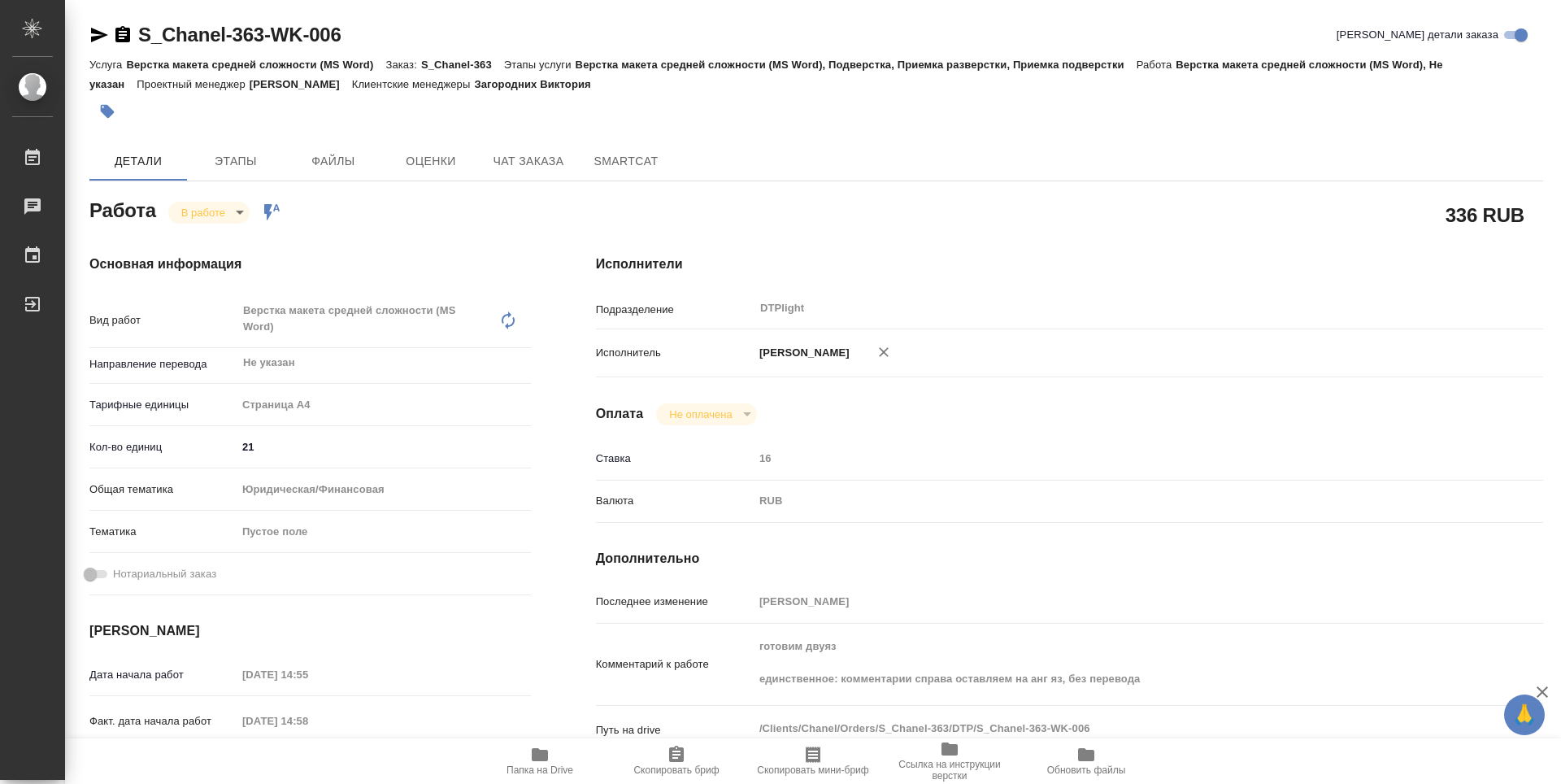
type textarea "x"
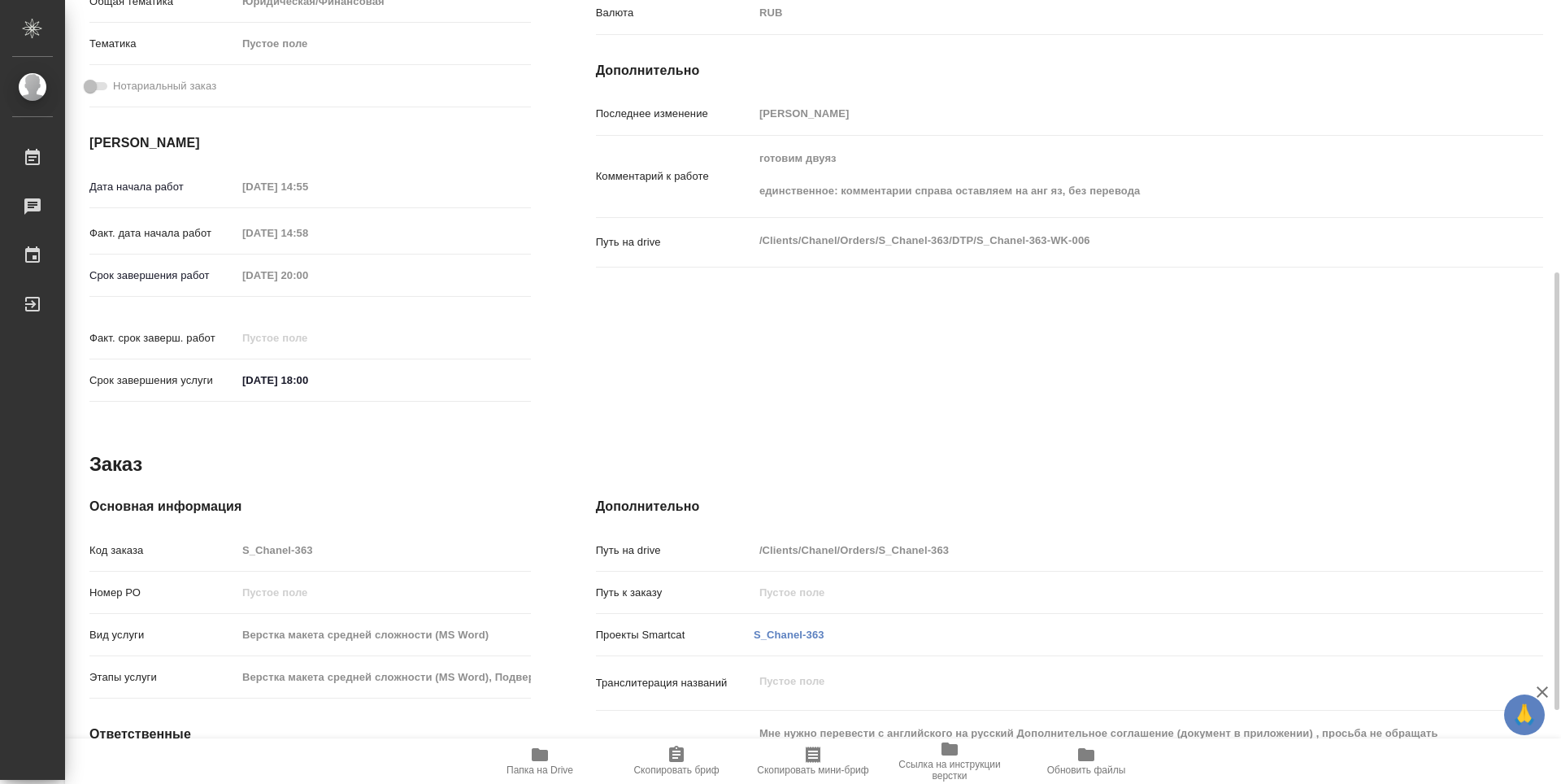
scroll to position [619, 0]
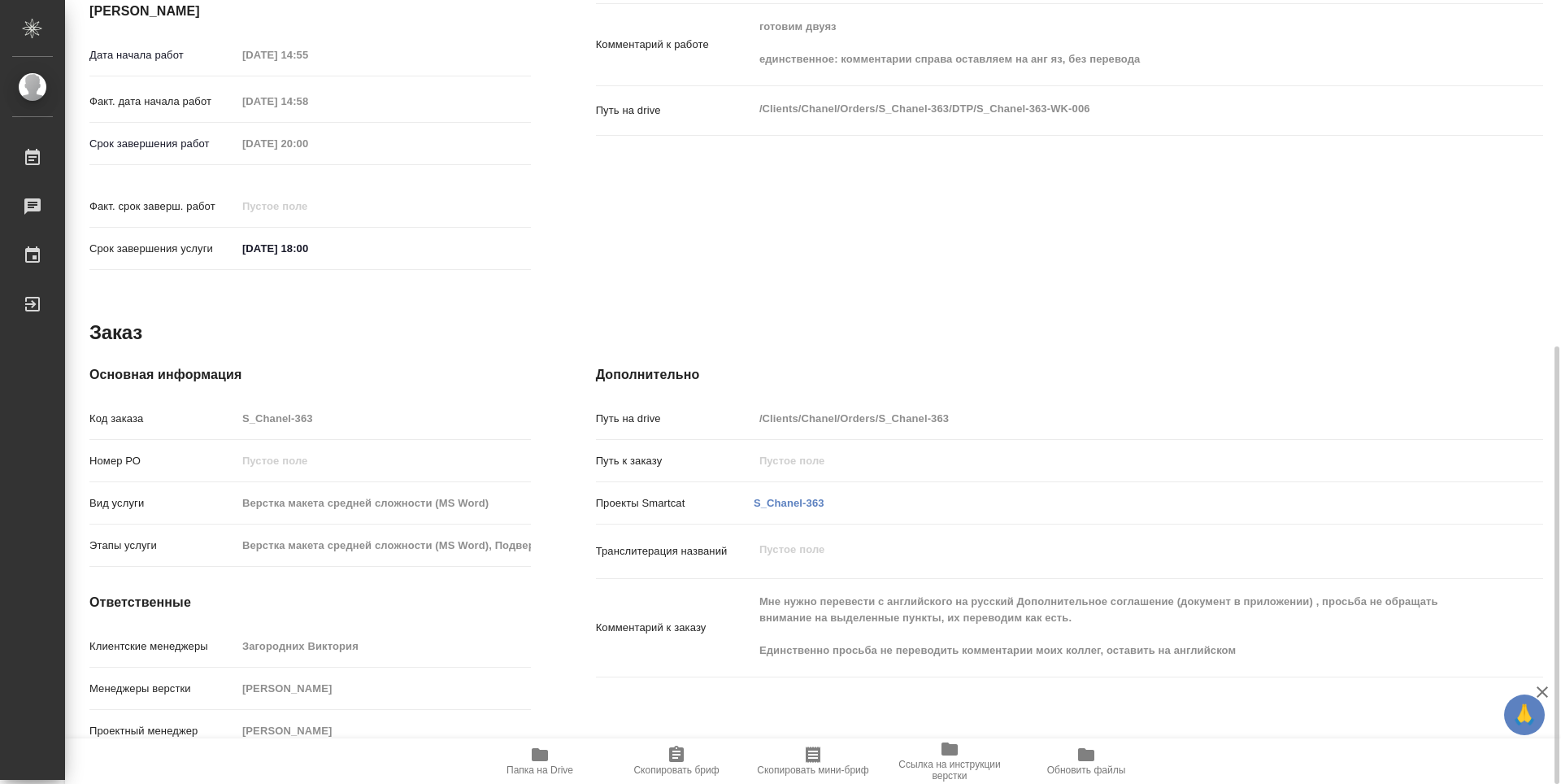
type textarea "x"
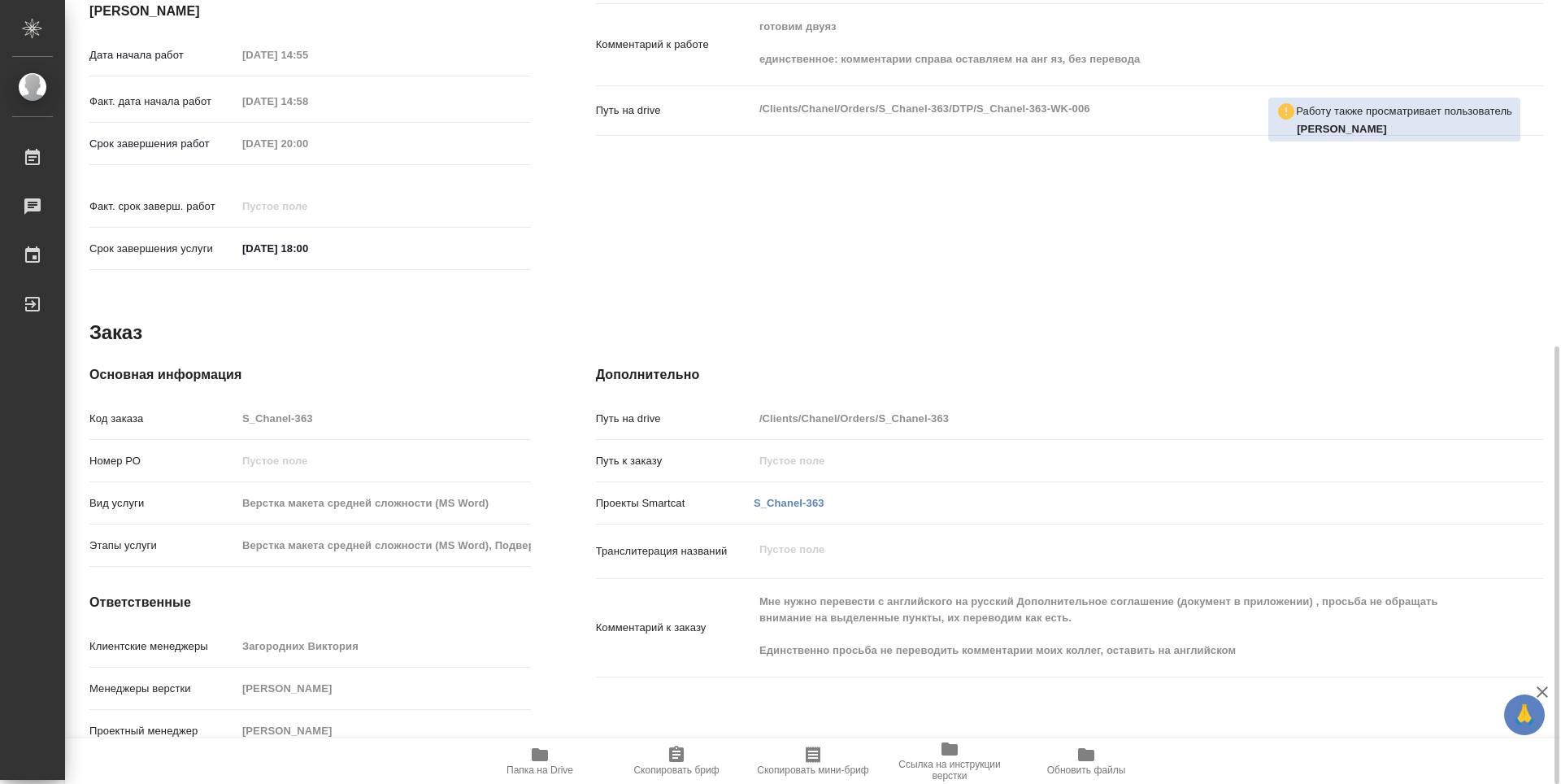
click at [527, 762] on span "Папка на Drive" at bounding box center [539, 760] width 117 height 31
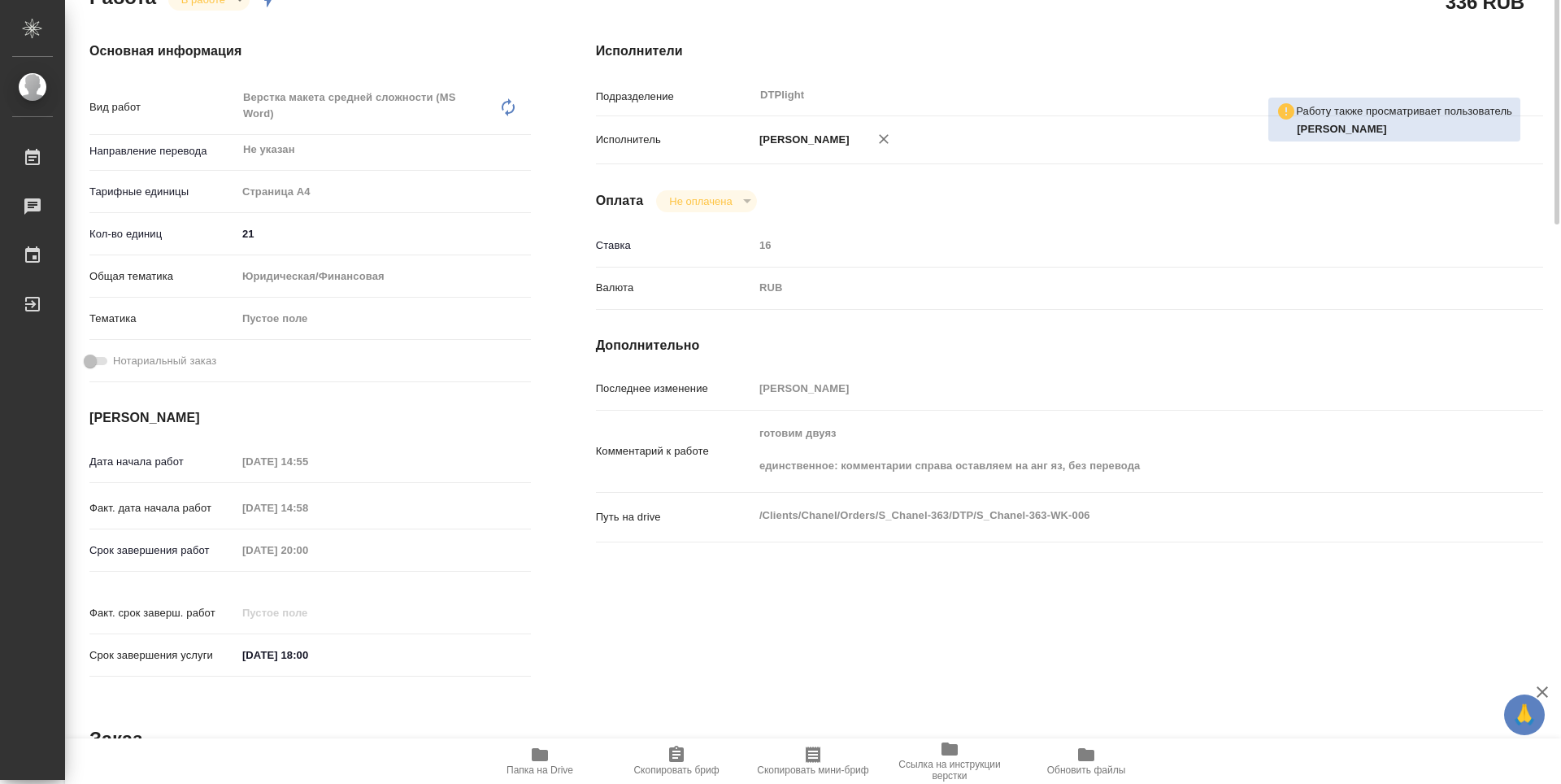
scroll to position [0, 0]
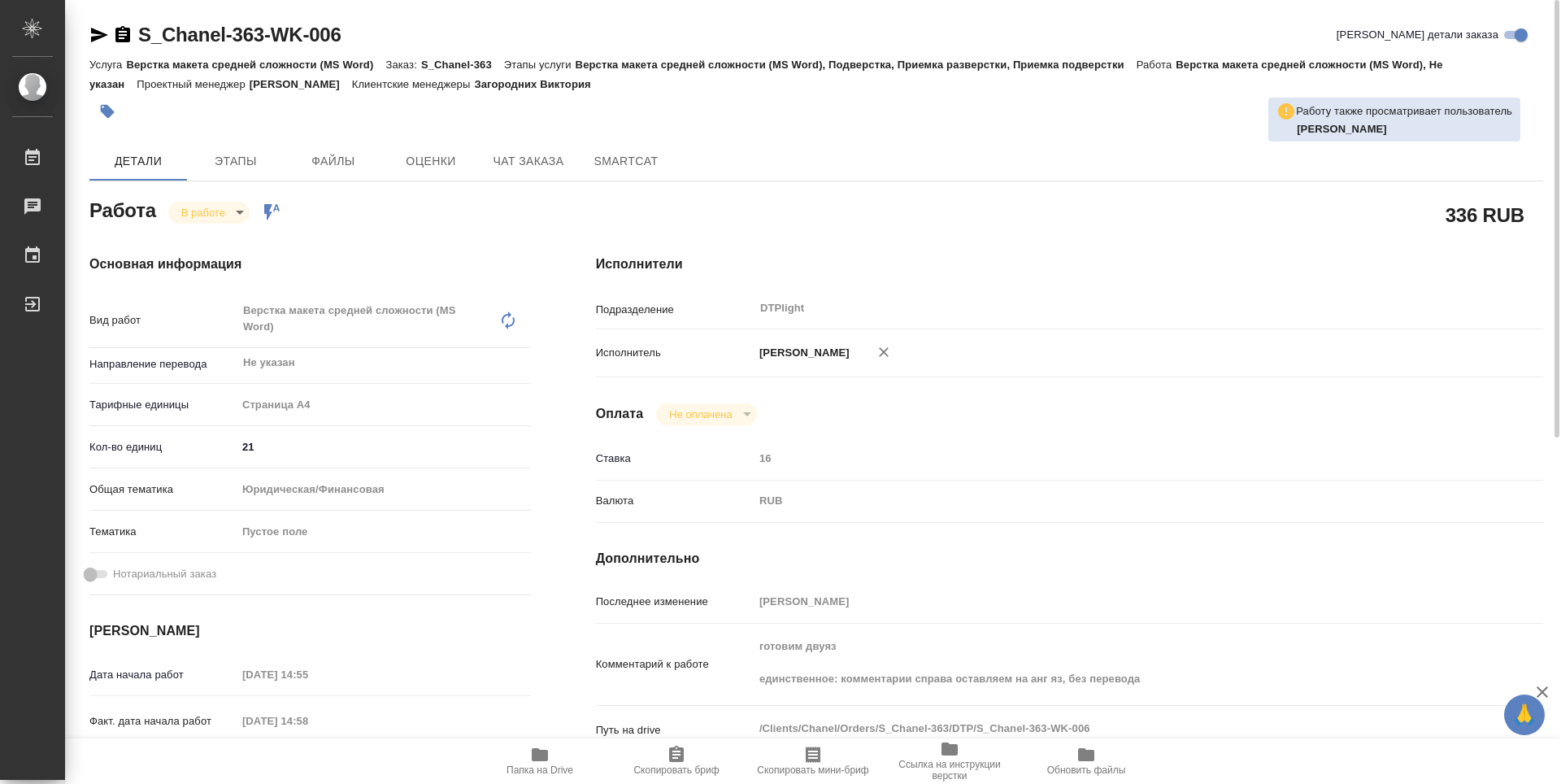
drag, startPoint x: 122, startPoint y: 37, endPoint x: 145, endPoint y: 46, distance: 24.5
click at [122, 37] on icon "button" at bounding box center [122, 34] width 15 height 16
click at [429, 202] on div "Работа В работе inProgress Работа включена в последовательность" at bounding box center [309, 208] width 441 height 29
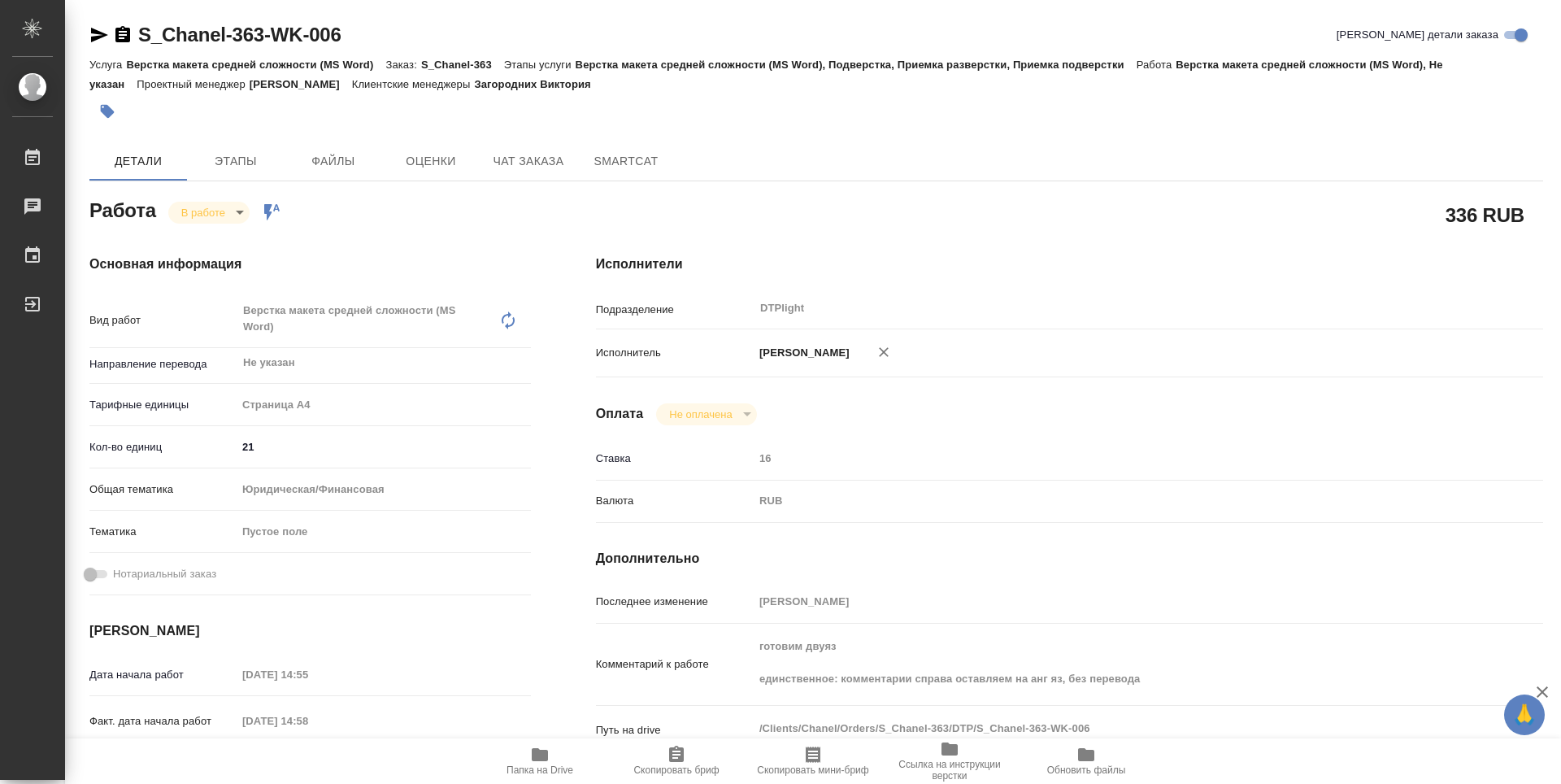
type textarea "x"
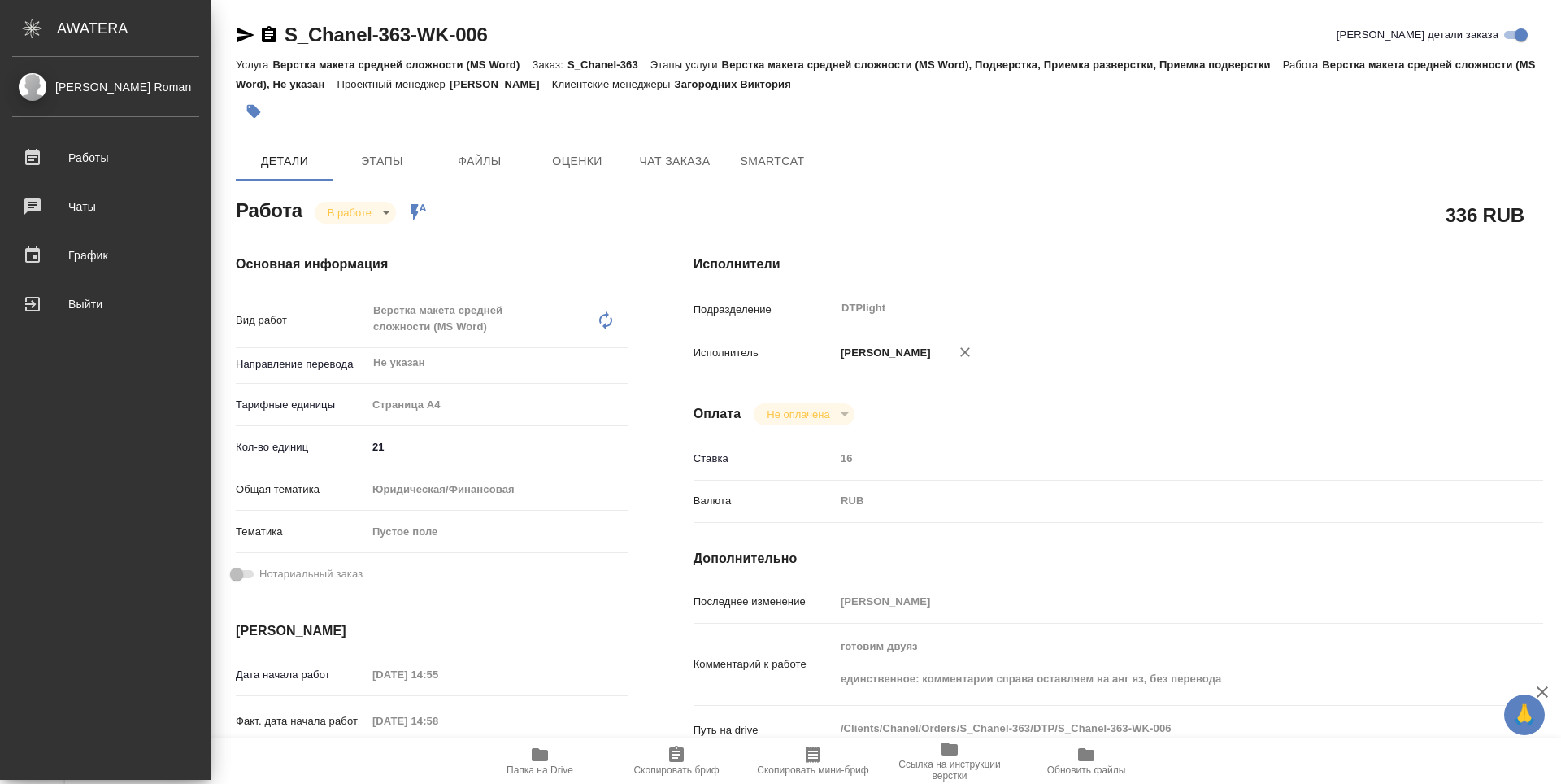
type textarea "x"
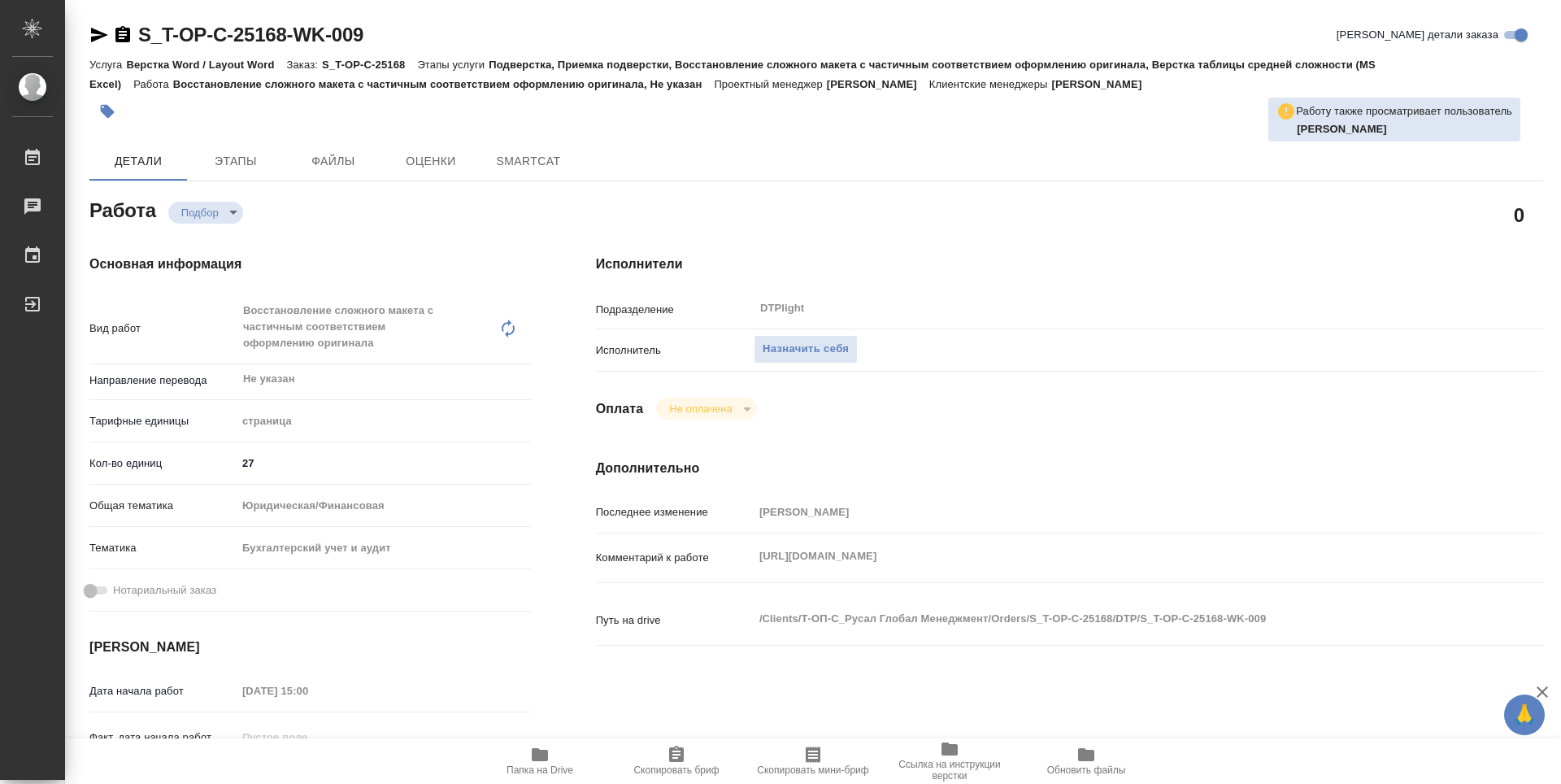
type textarea "x"
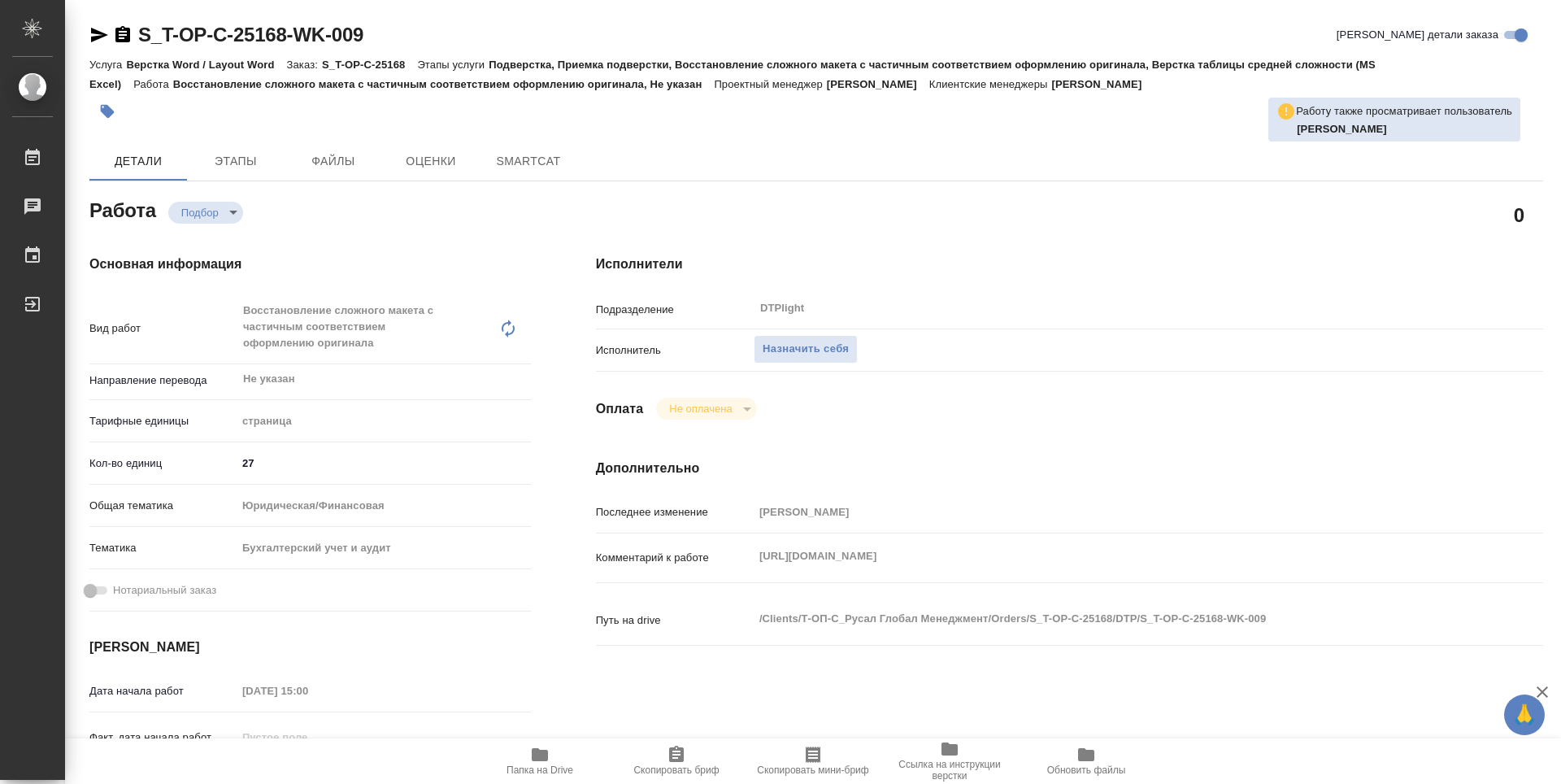
type textarea "x"
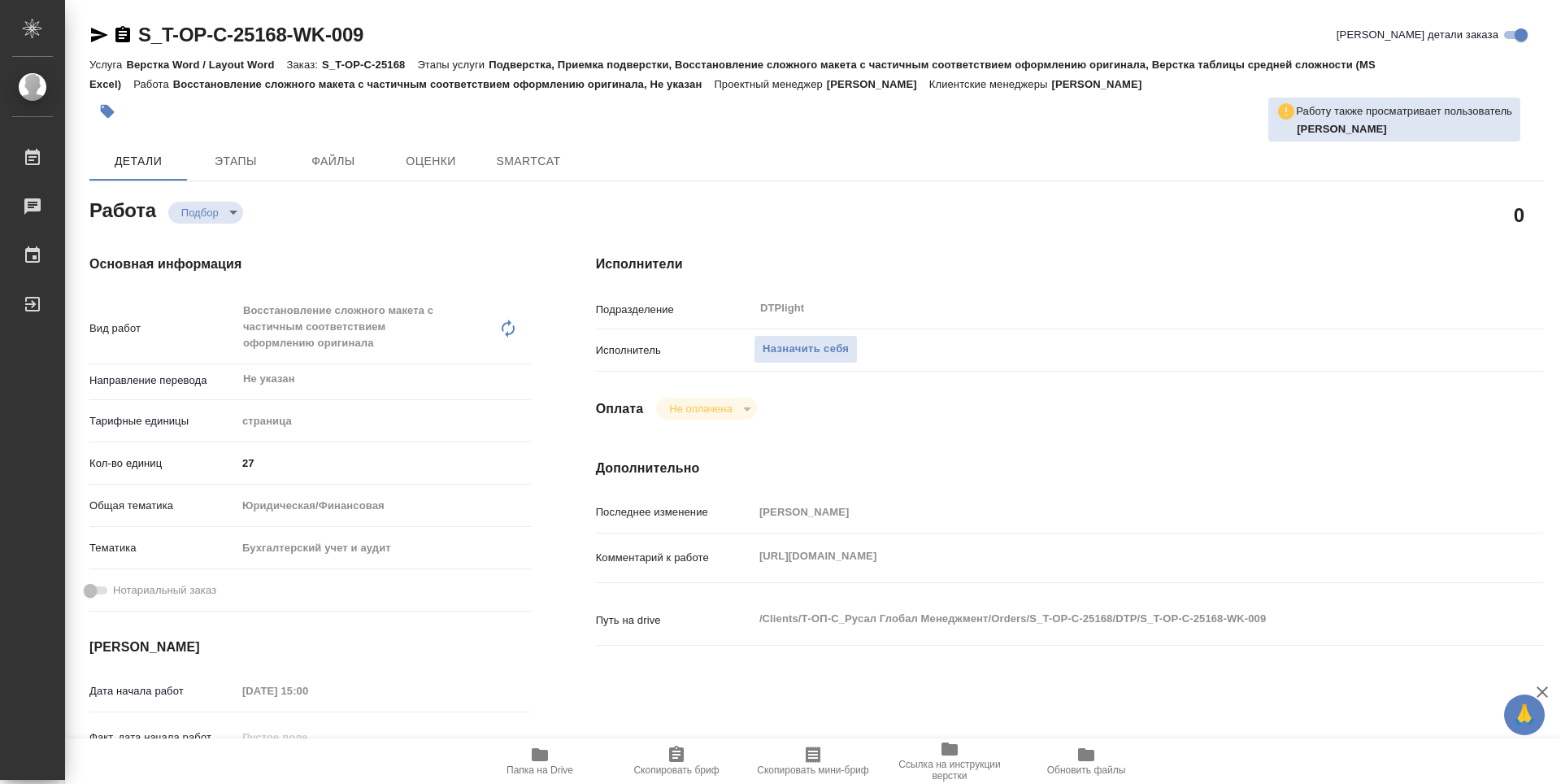
type textarea "x"
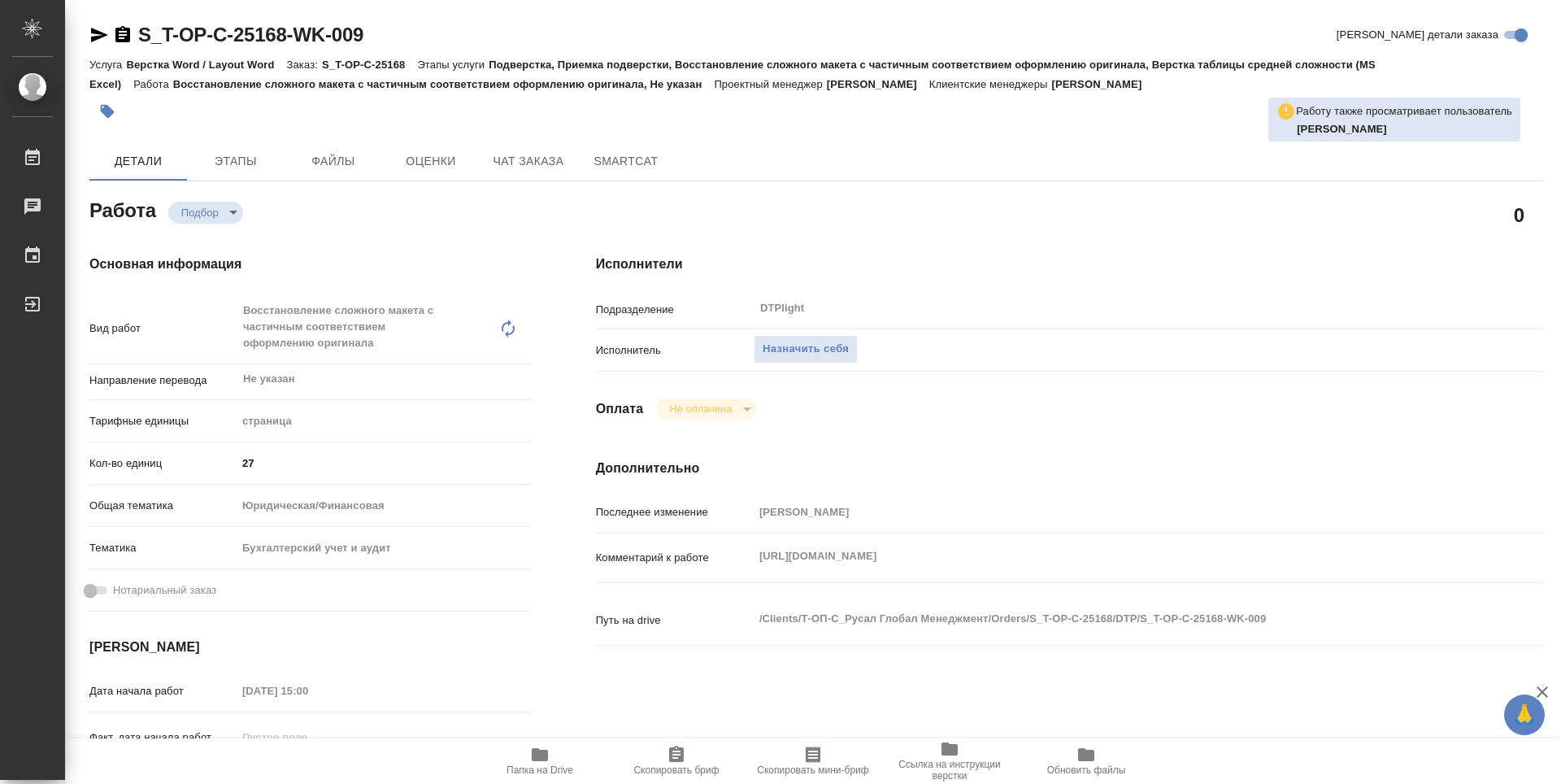
type textarea "x"
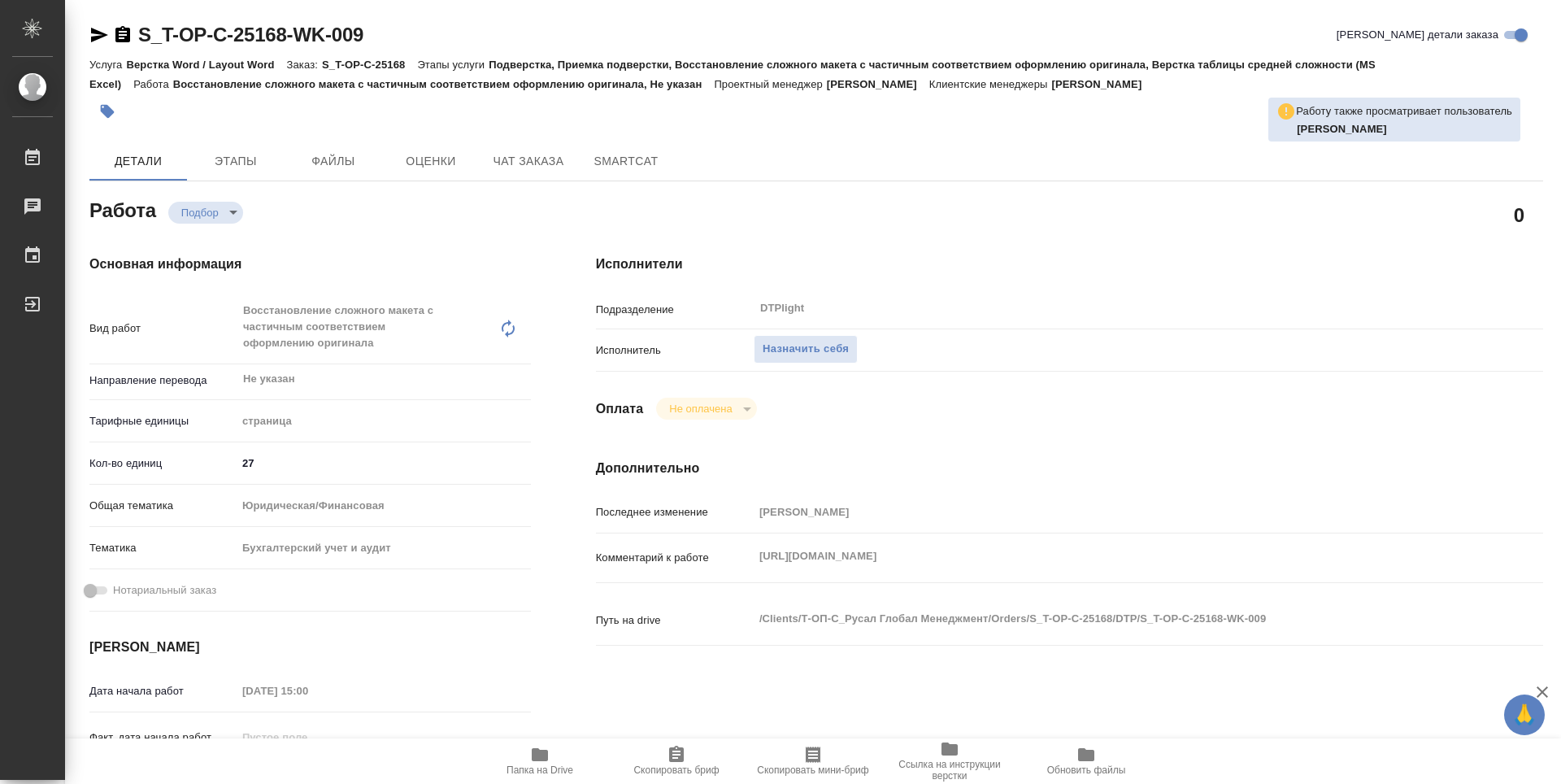
type textarea "x"
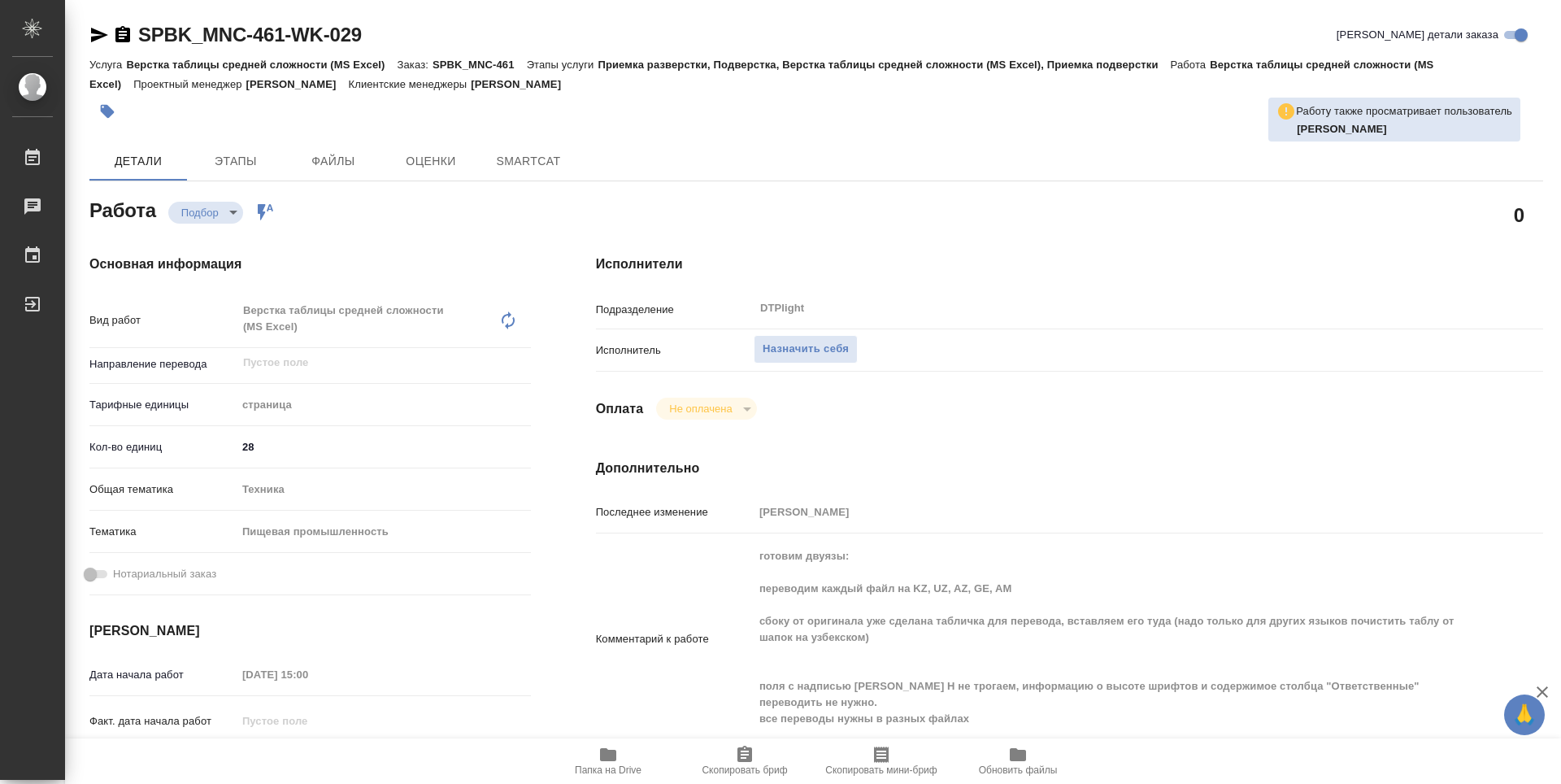
type textarea "x"
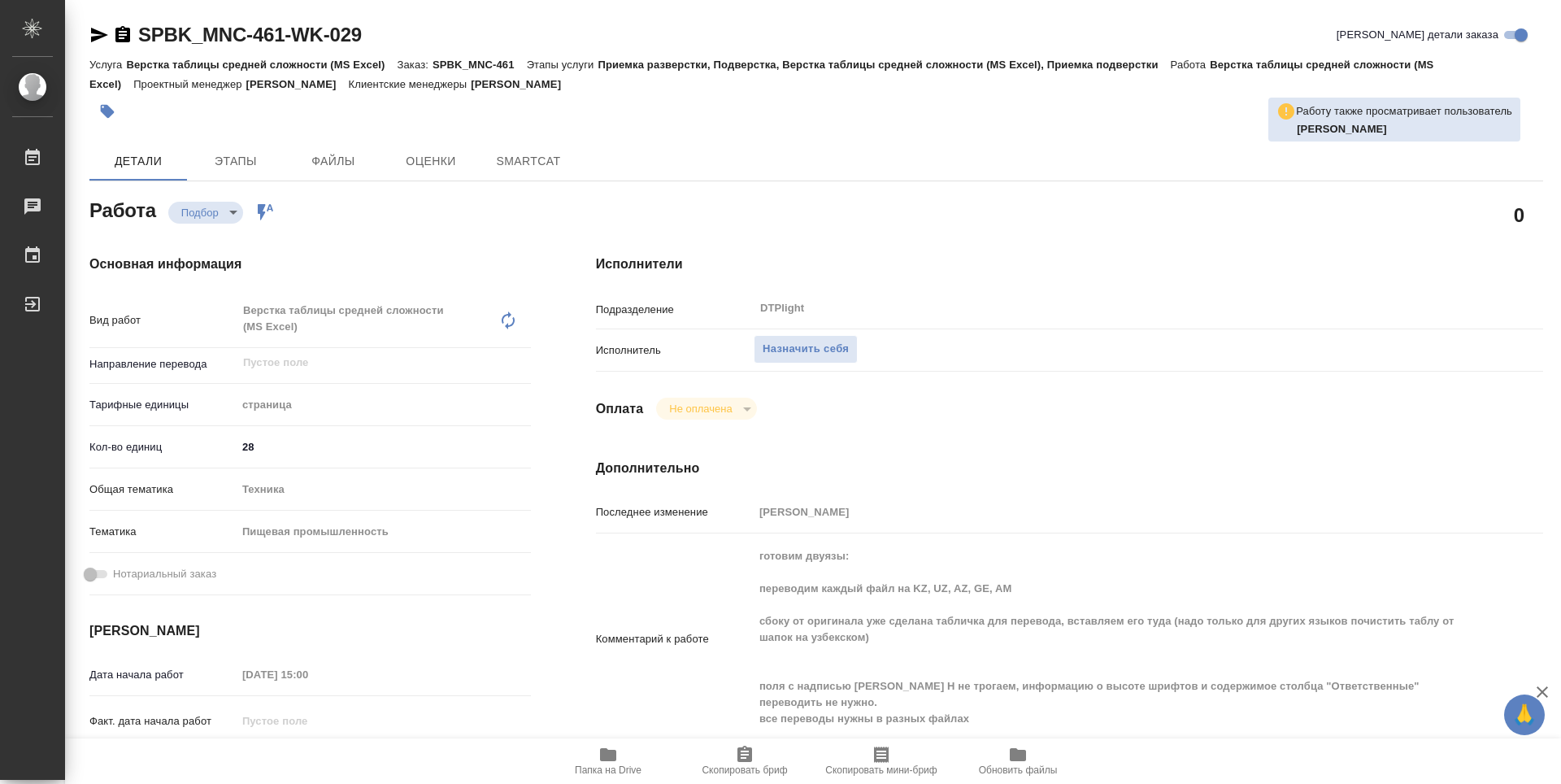
type textarea "x"
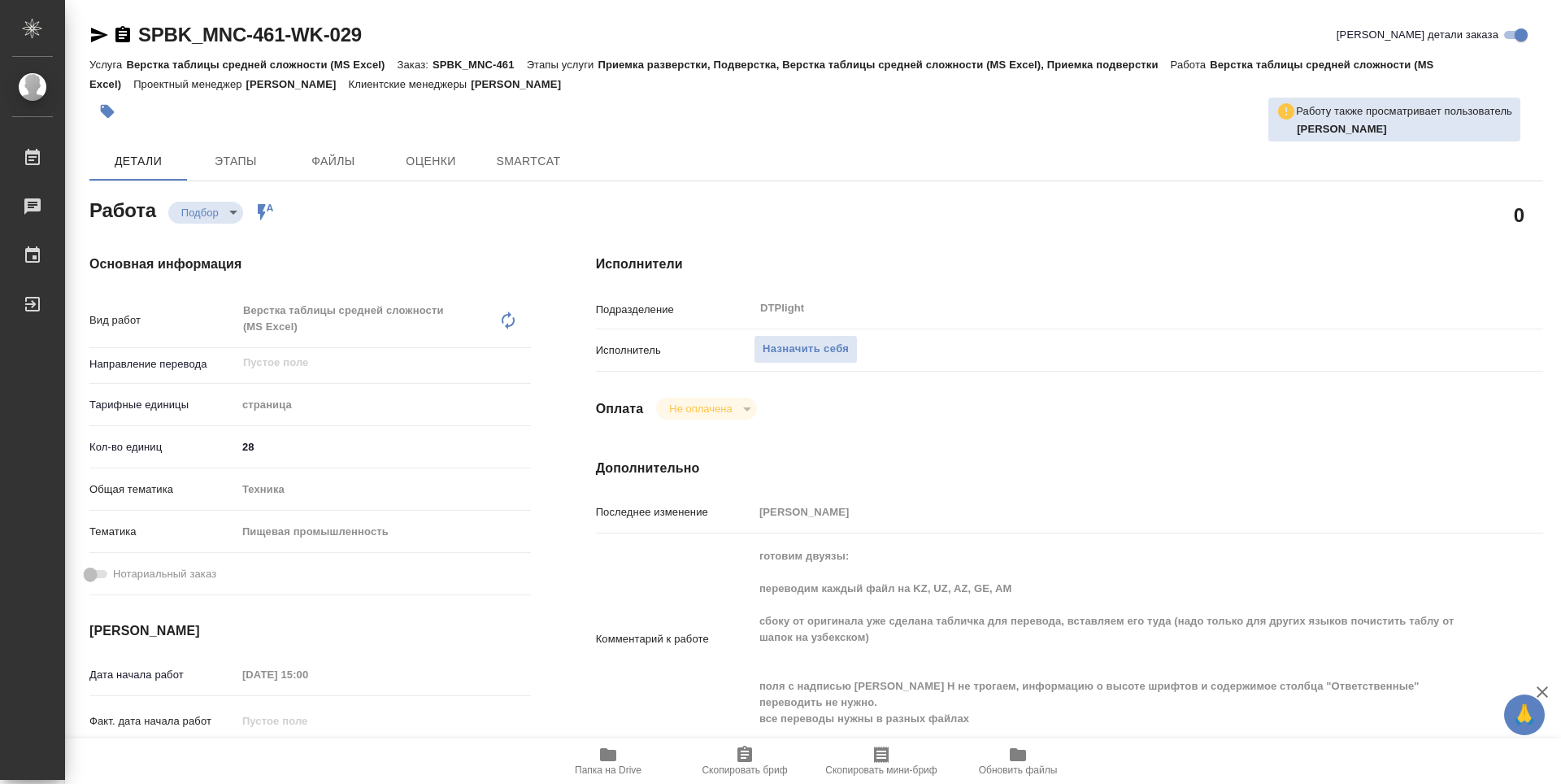
type textarea "x"
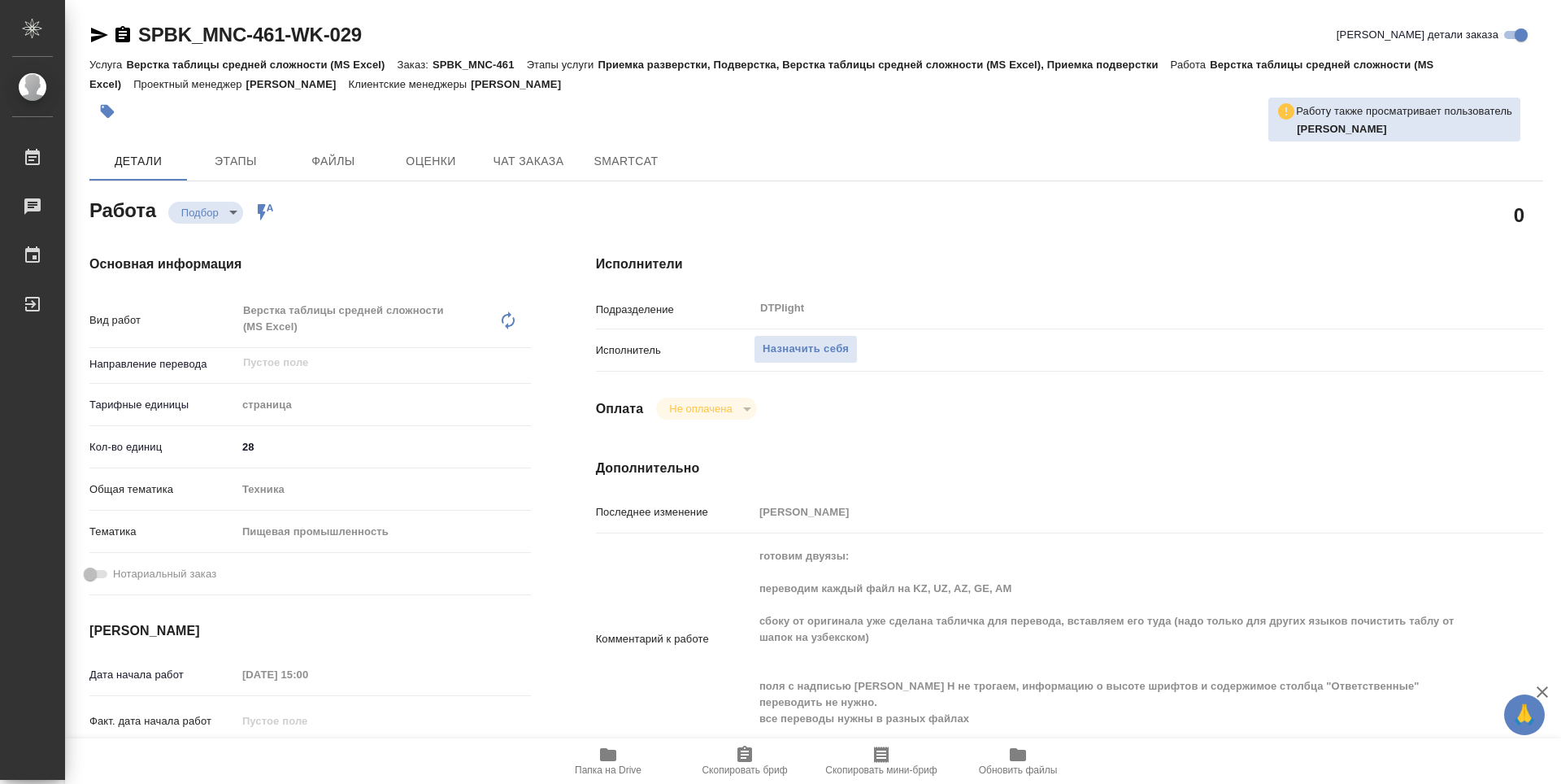
type textarea "x"
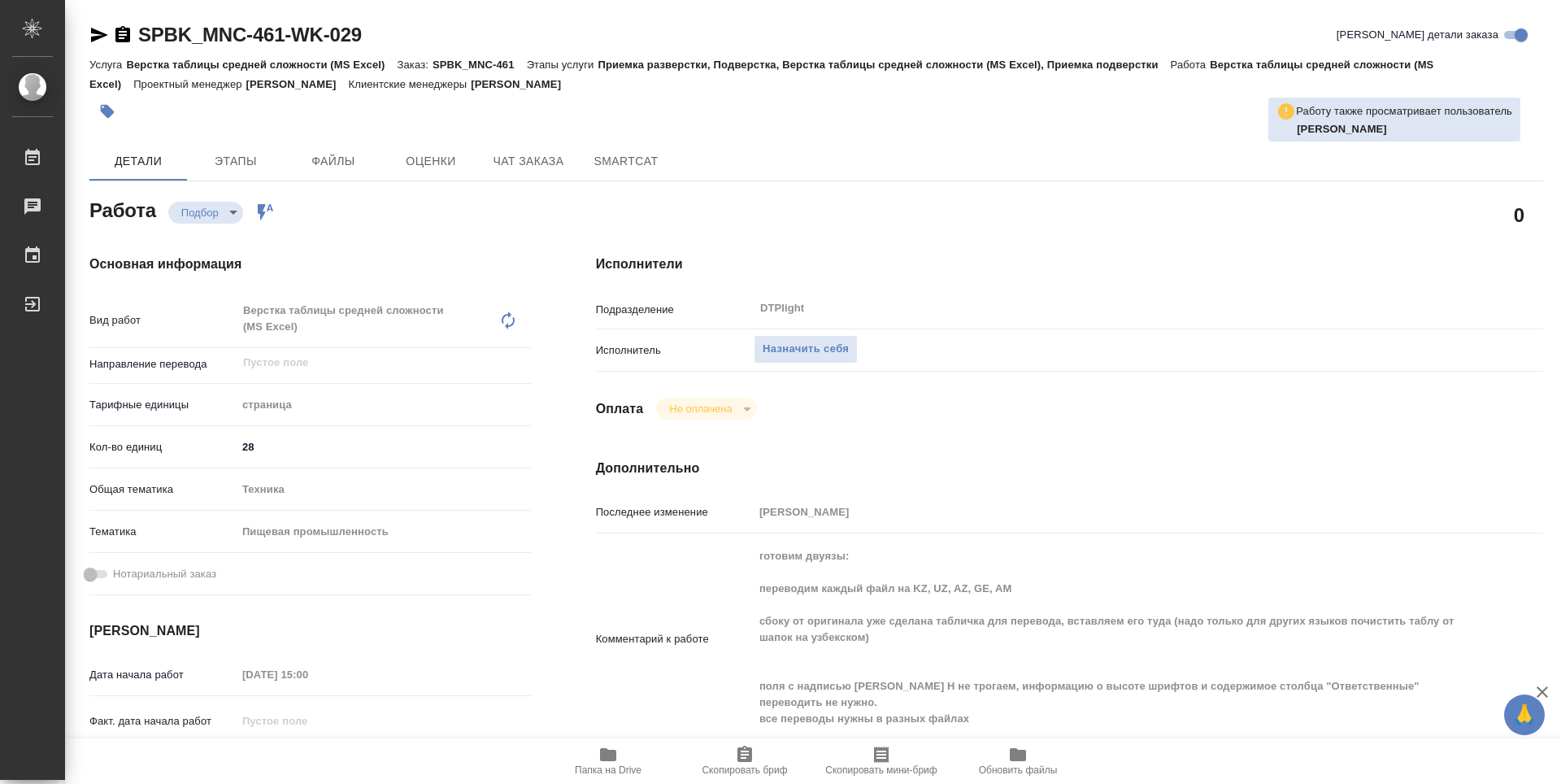
type textarea "x"
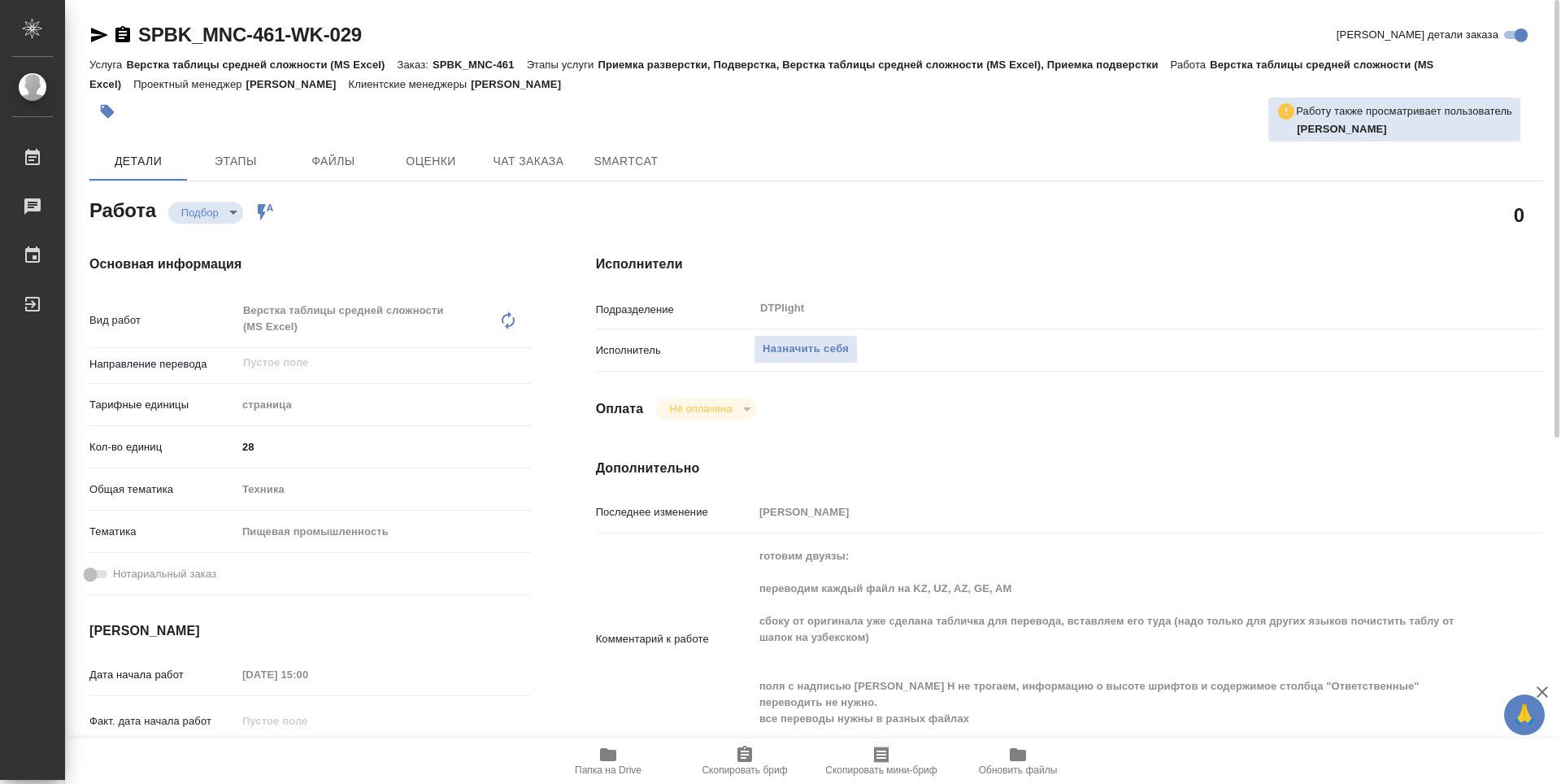
type textarea "x"
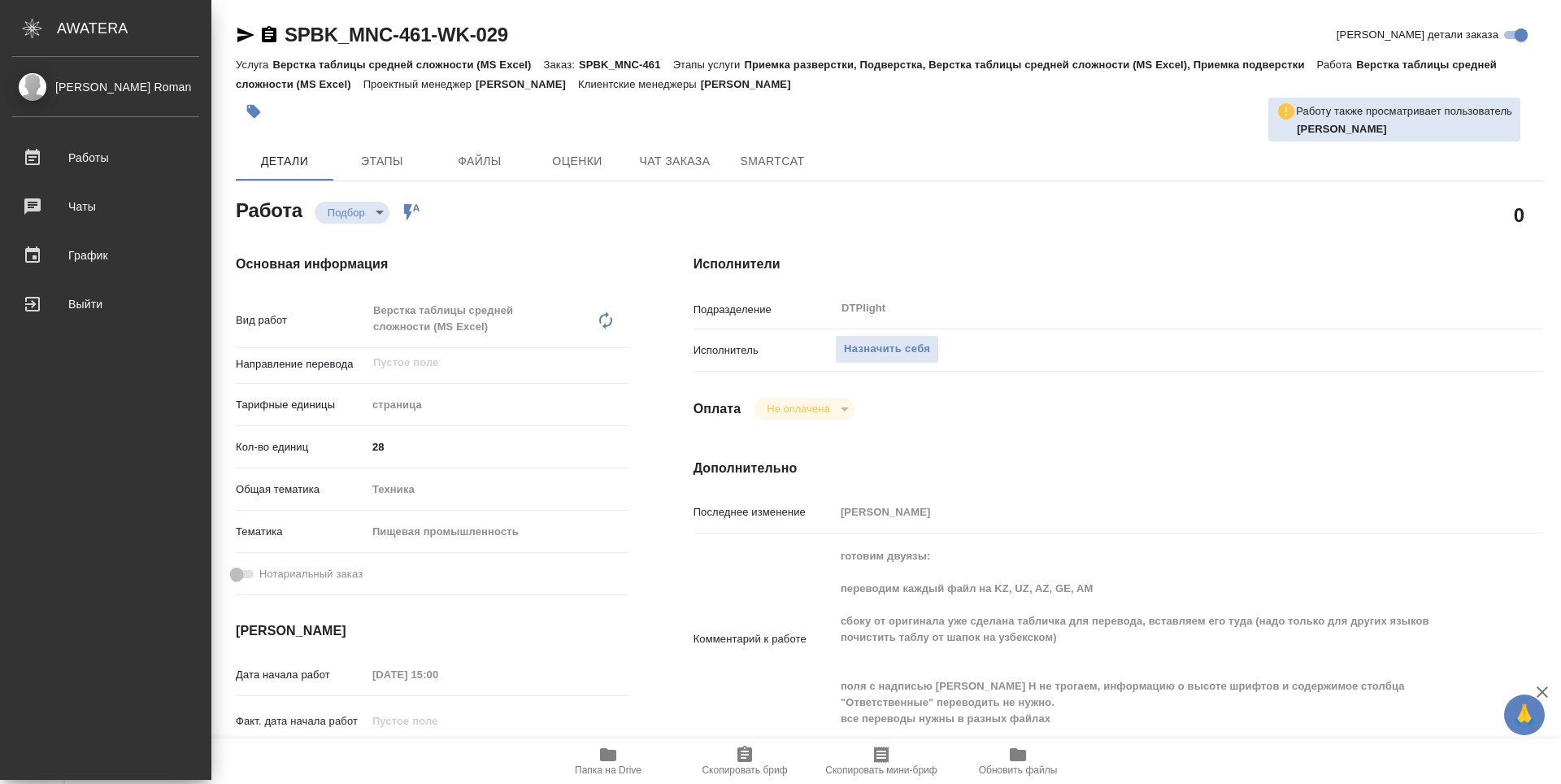
type textarea "x"
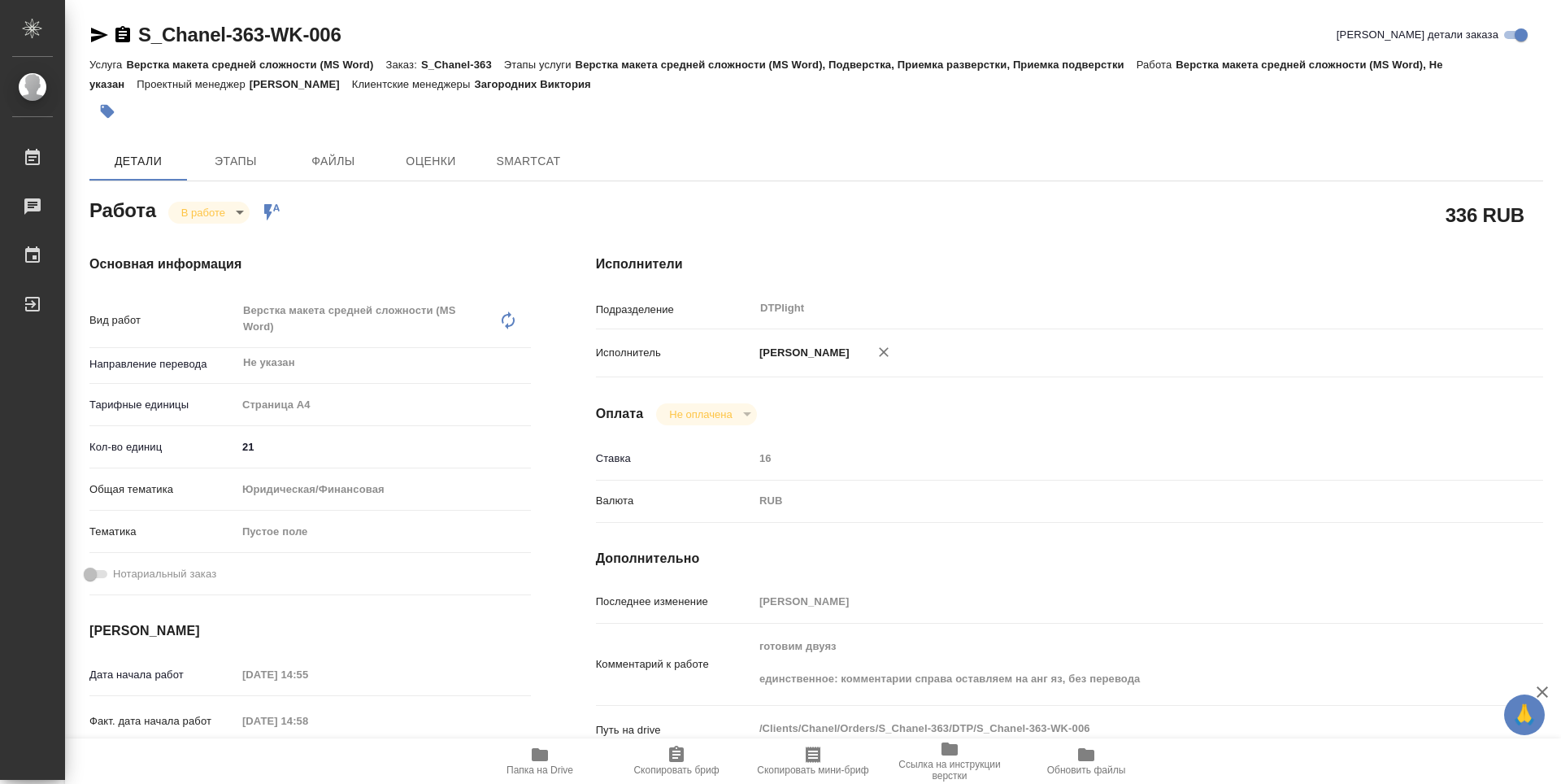
type textarea "x"
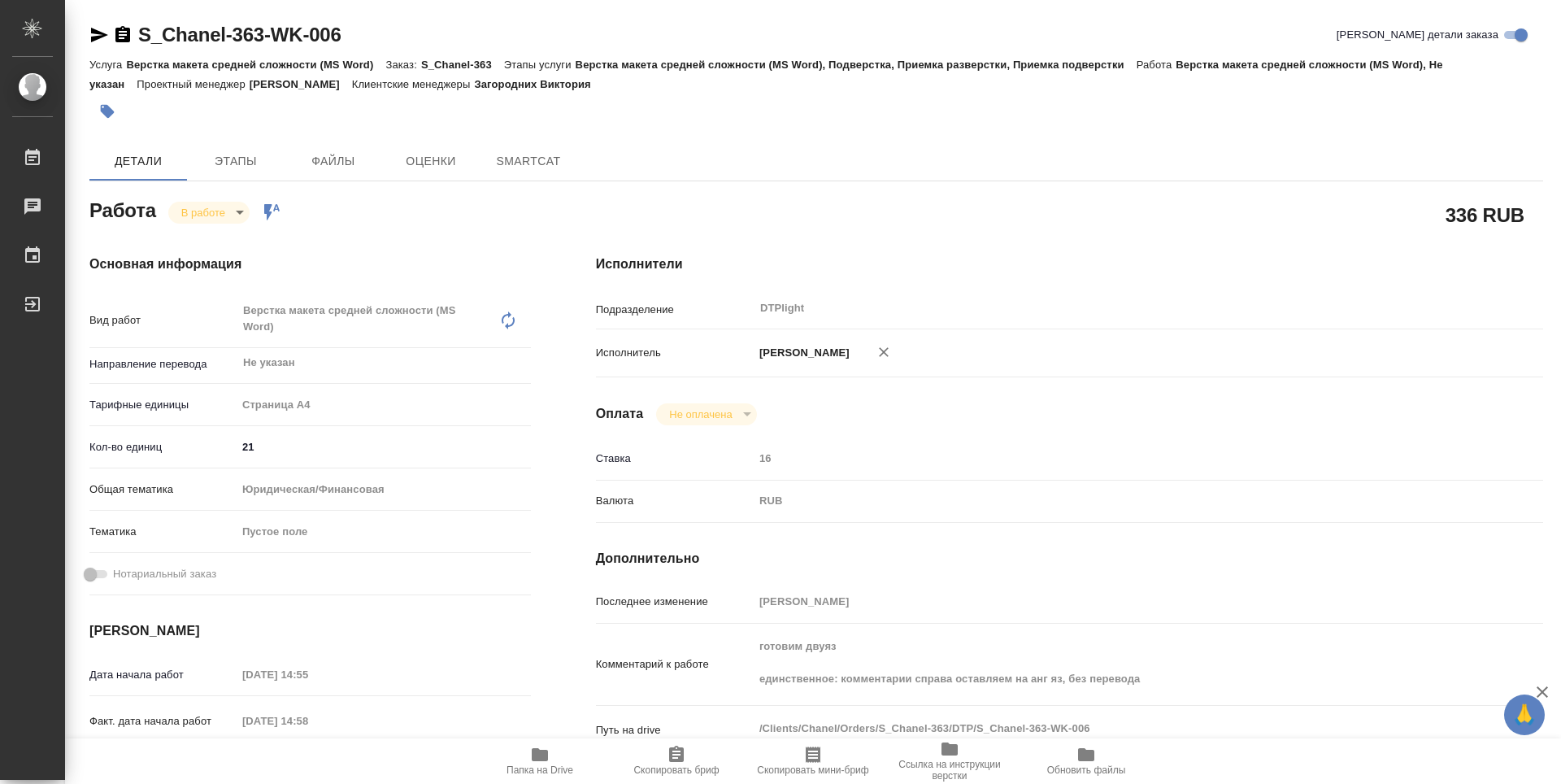
type textarea "x"
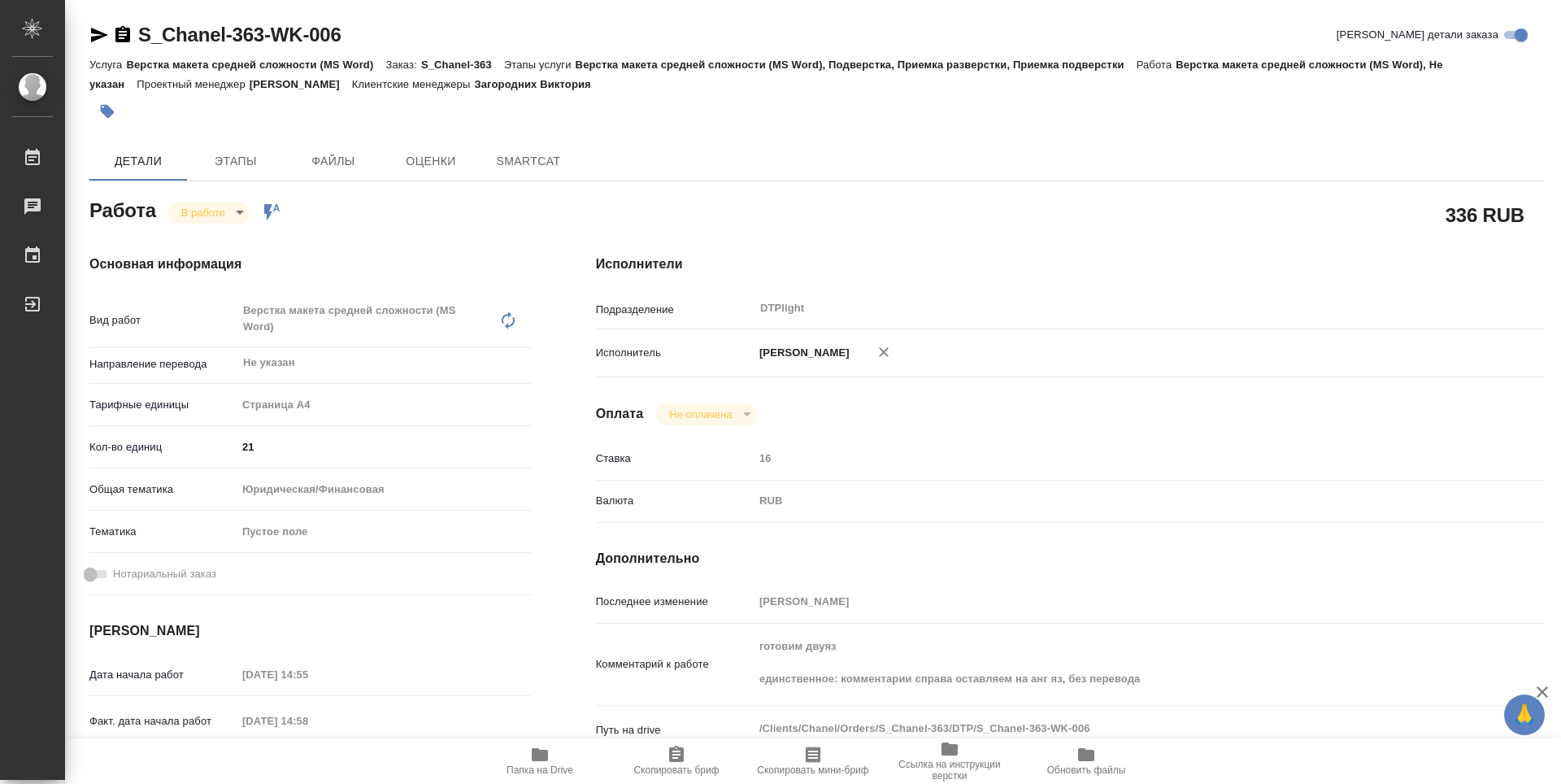
type textarea "x"
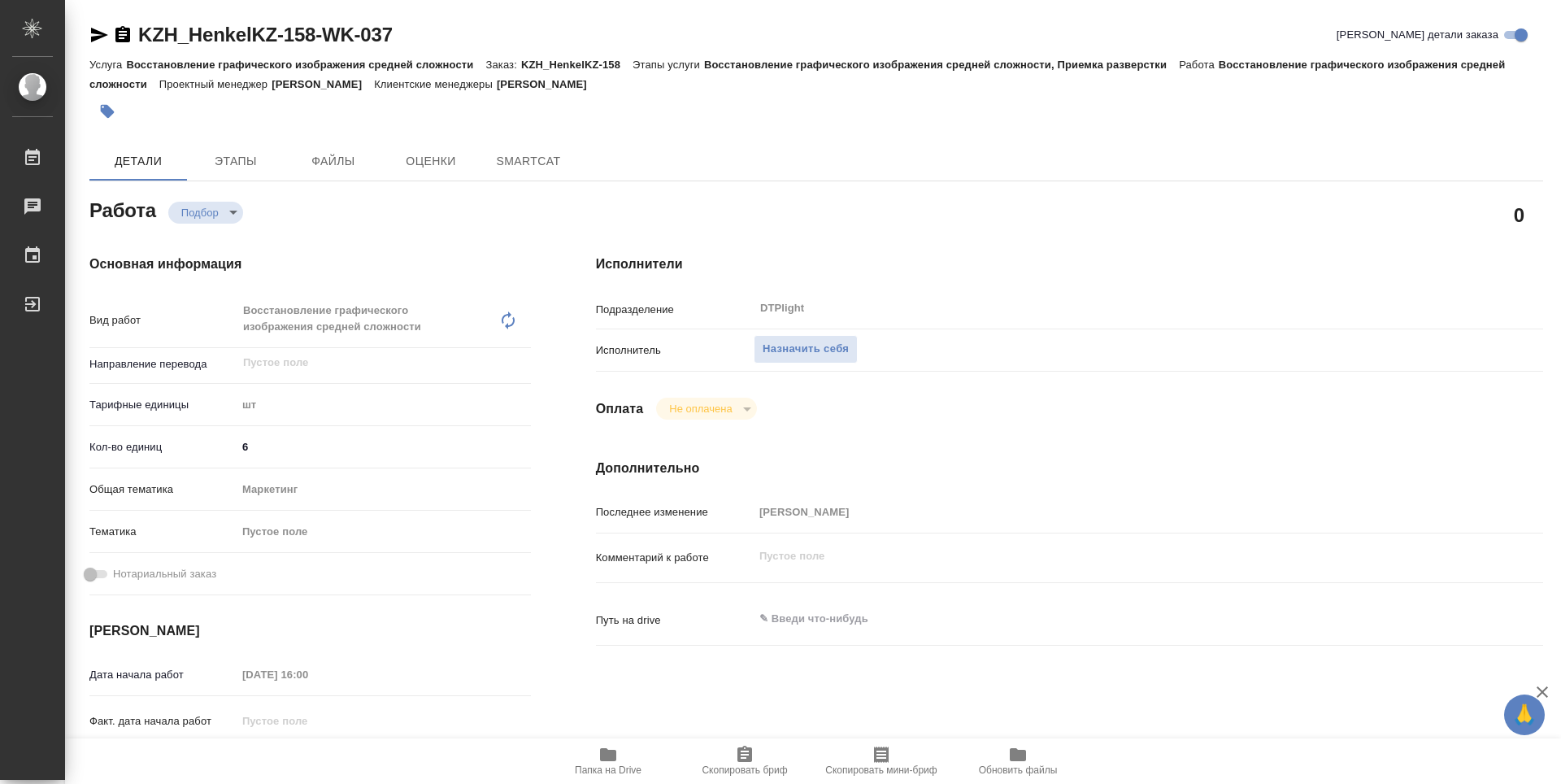
type textarea "x"
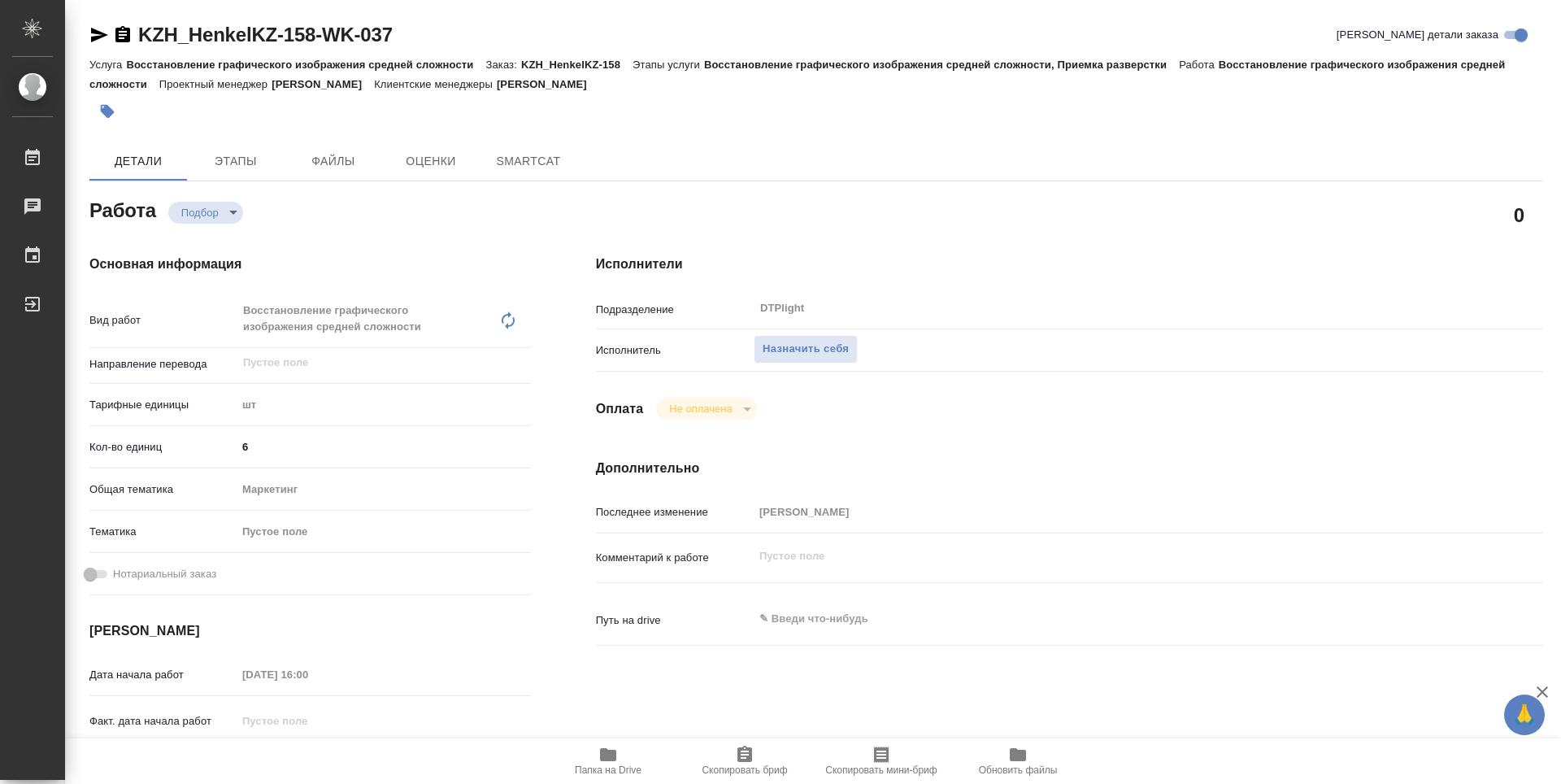
type textarea "x"
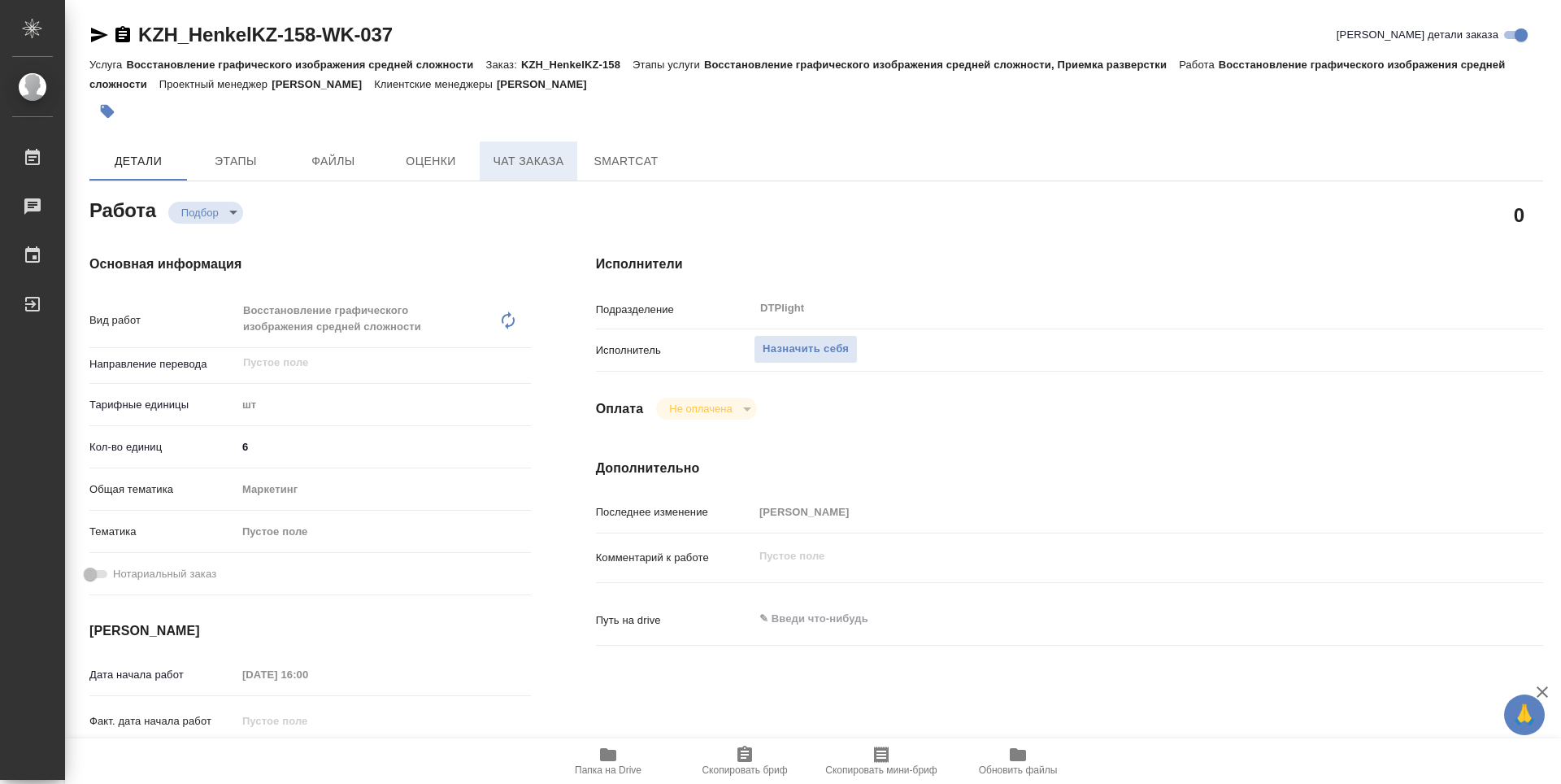
click at [503, 152] on span "Чат заказа" at bounding box center [528, 161] width 78 height 20
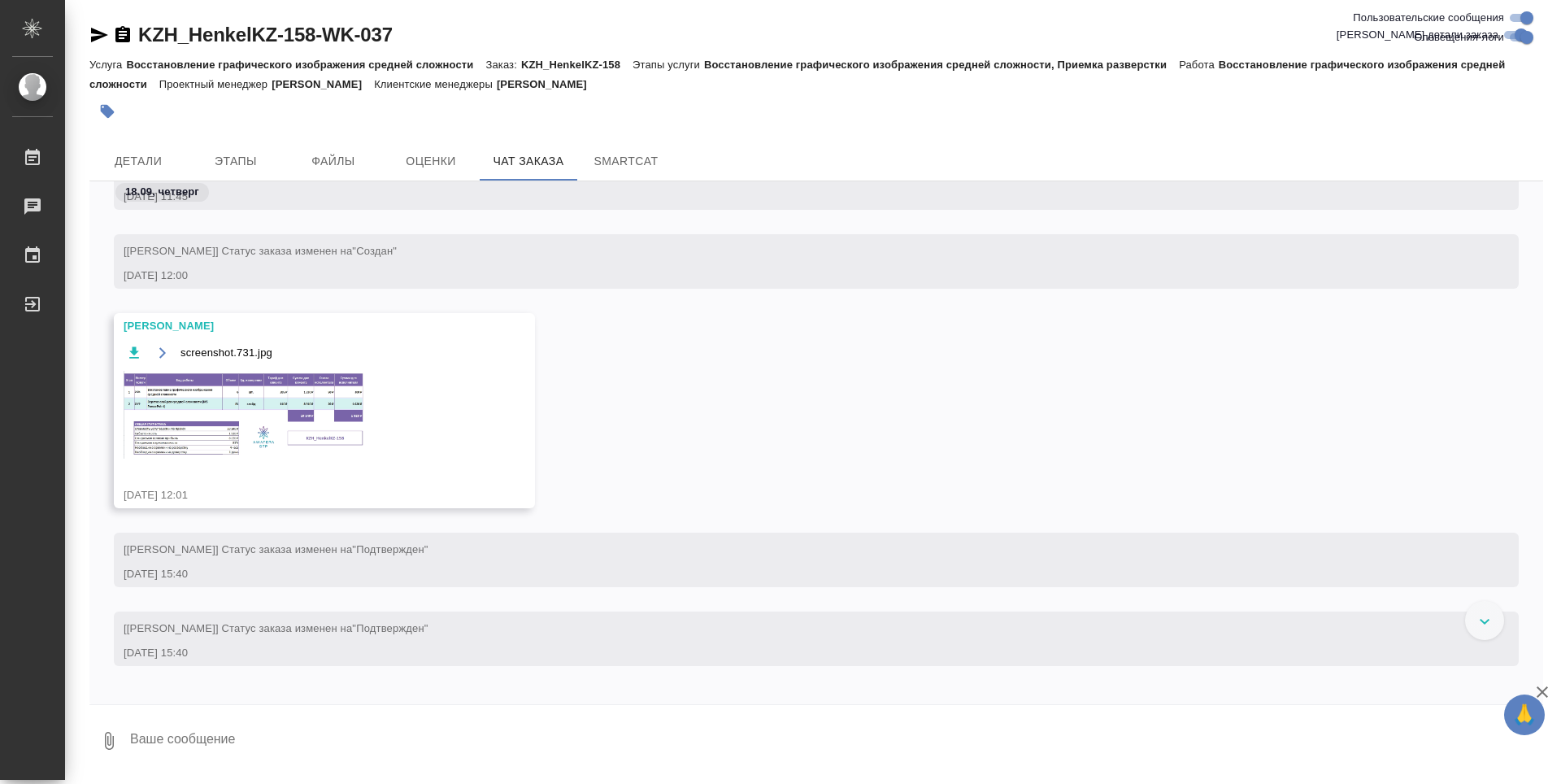
scroll to position [128, 0]
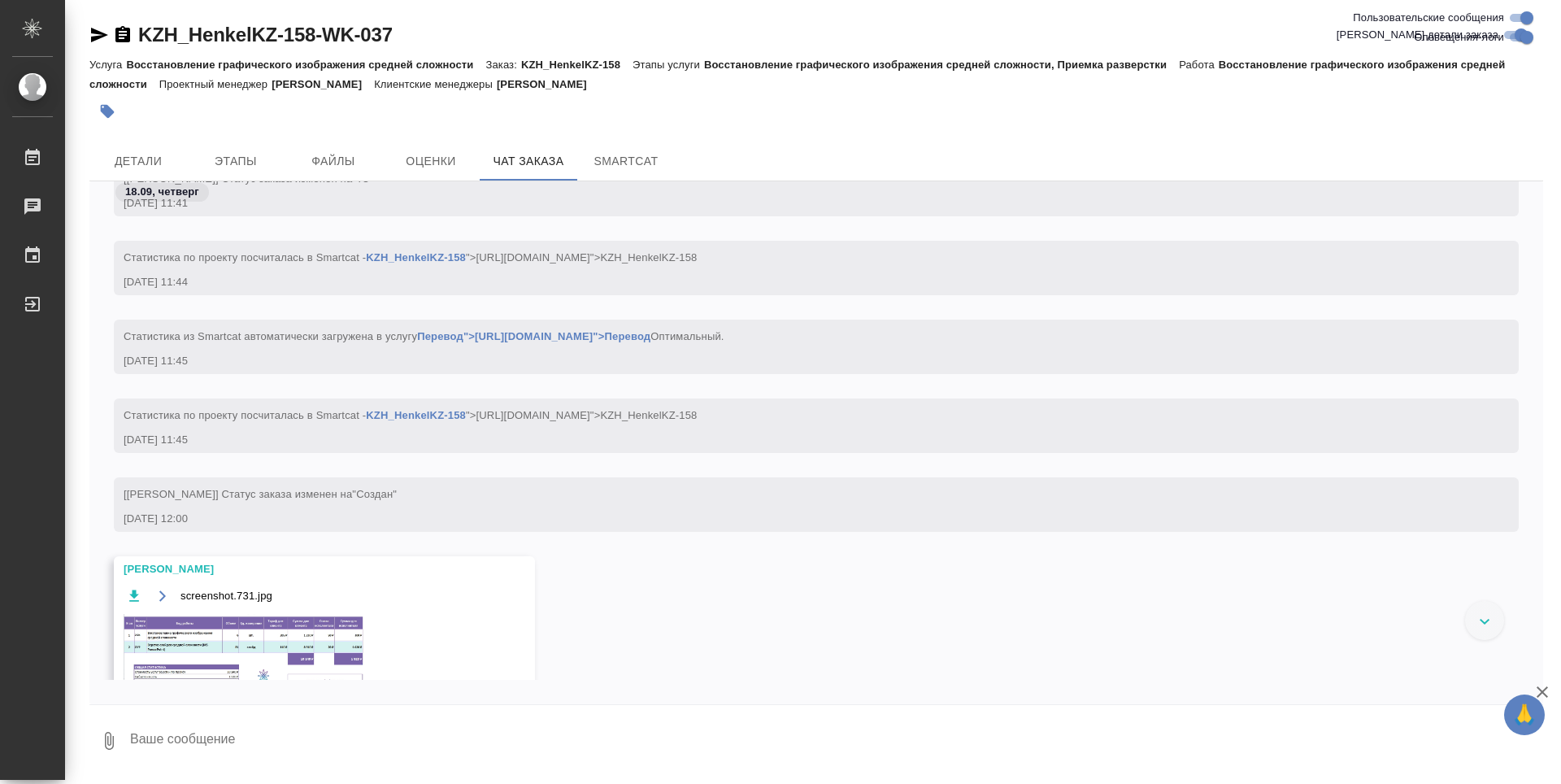
click at [191, 649] on img at bounding box center [246, 658] width 244 height 88
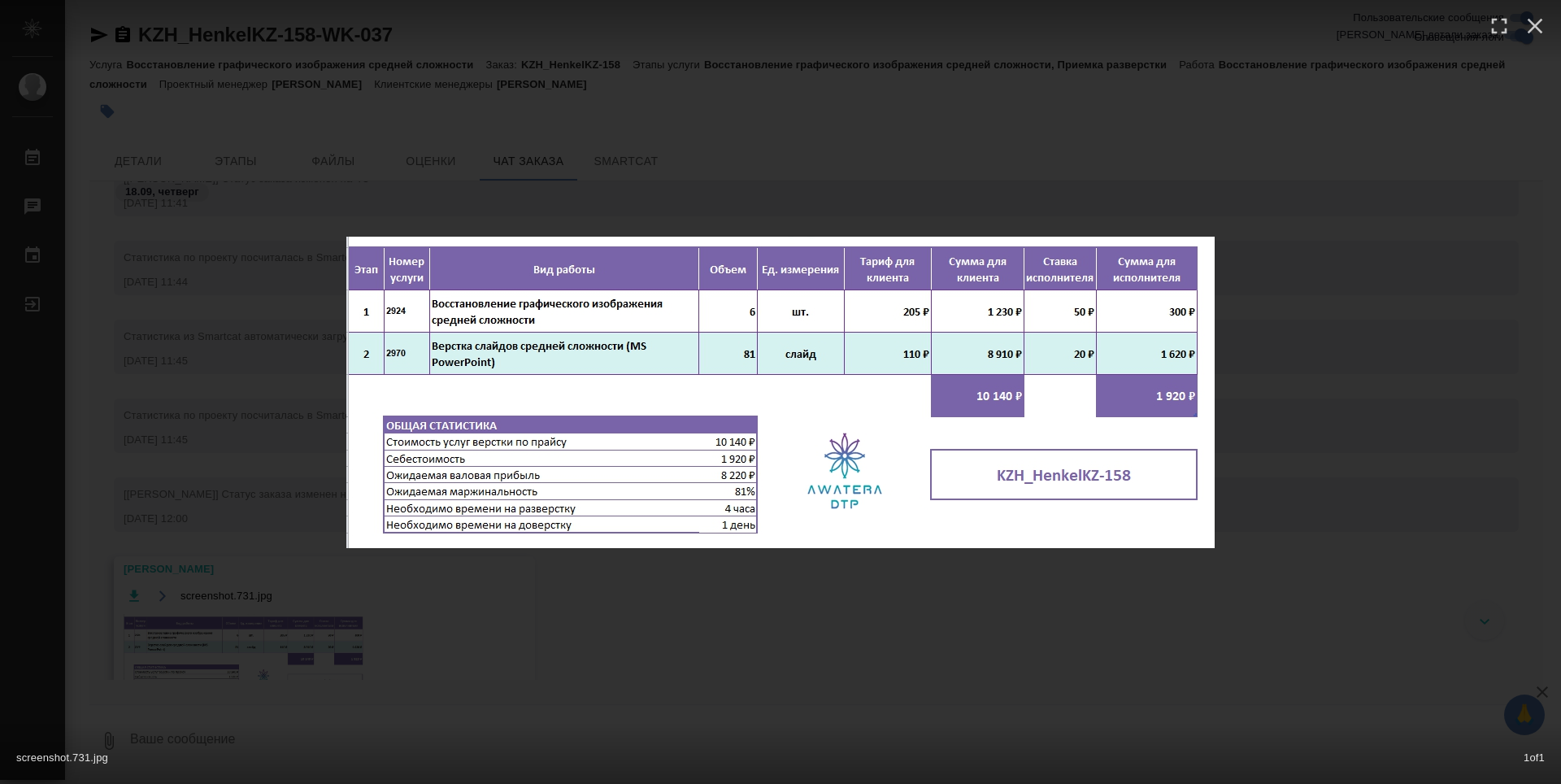
click at [527, 589] on div "screenshot.731.jpg 1 of 1" at bounding box center [780, 392] width 1561 height 784
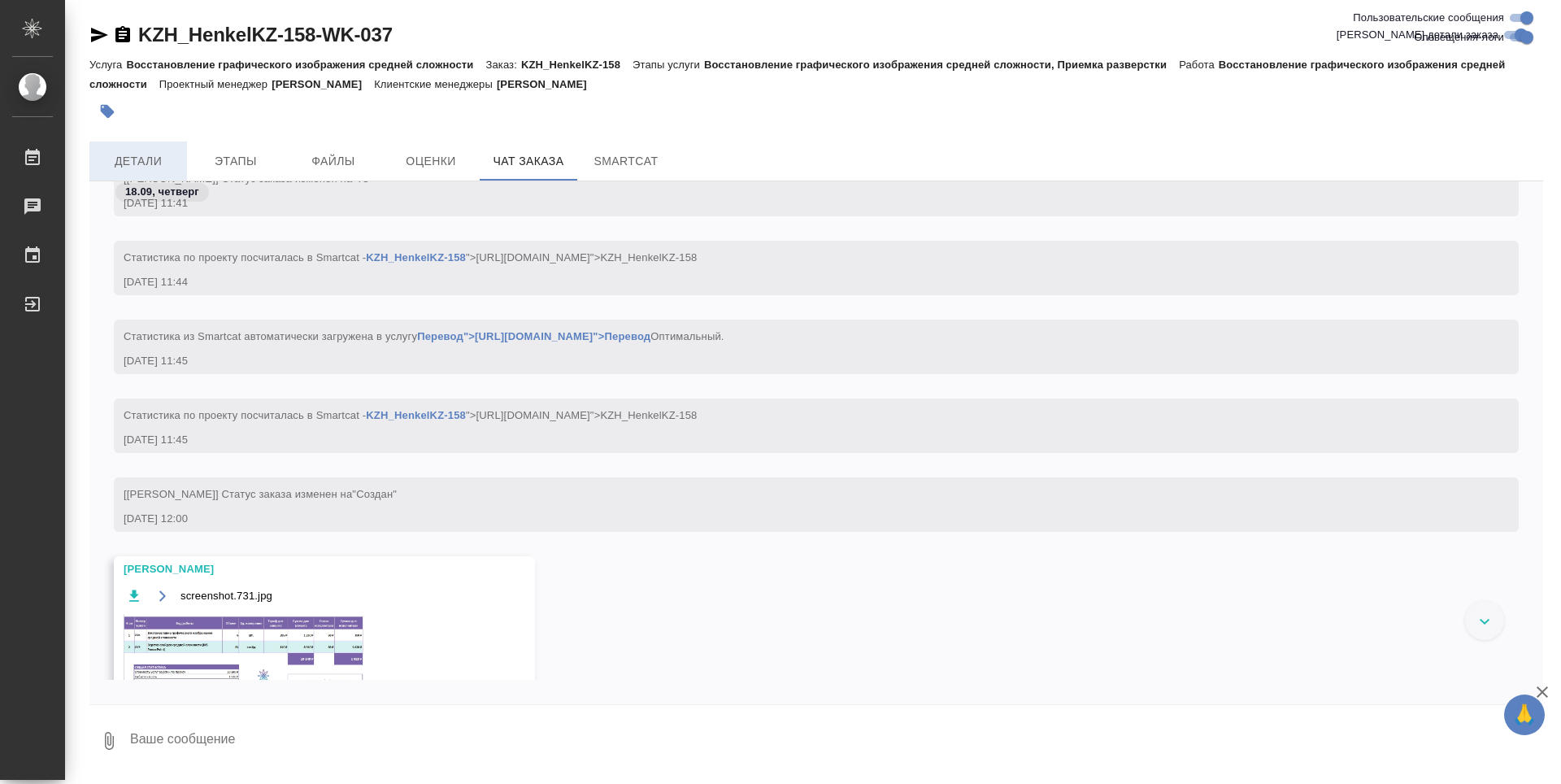
click at [144, 156] on span "Детали" at bounding box center [138, 161] width 78 height 20
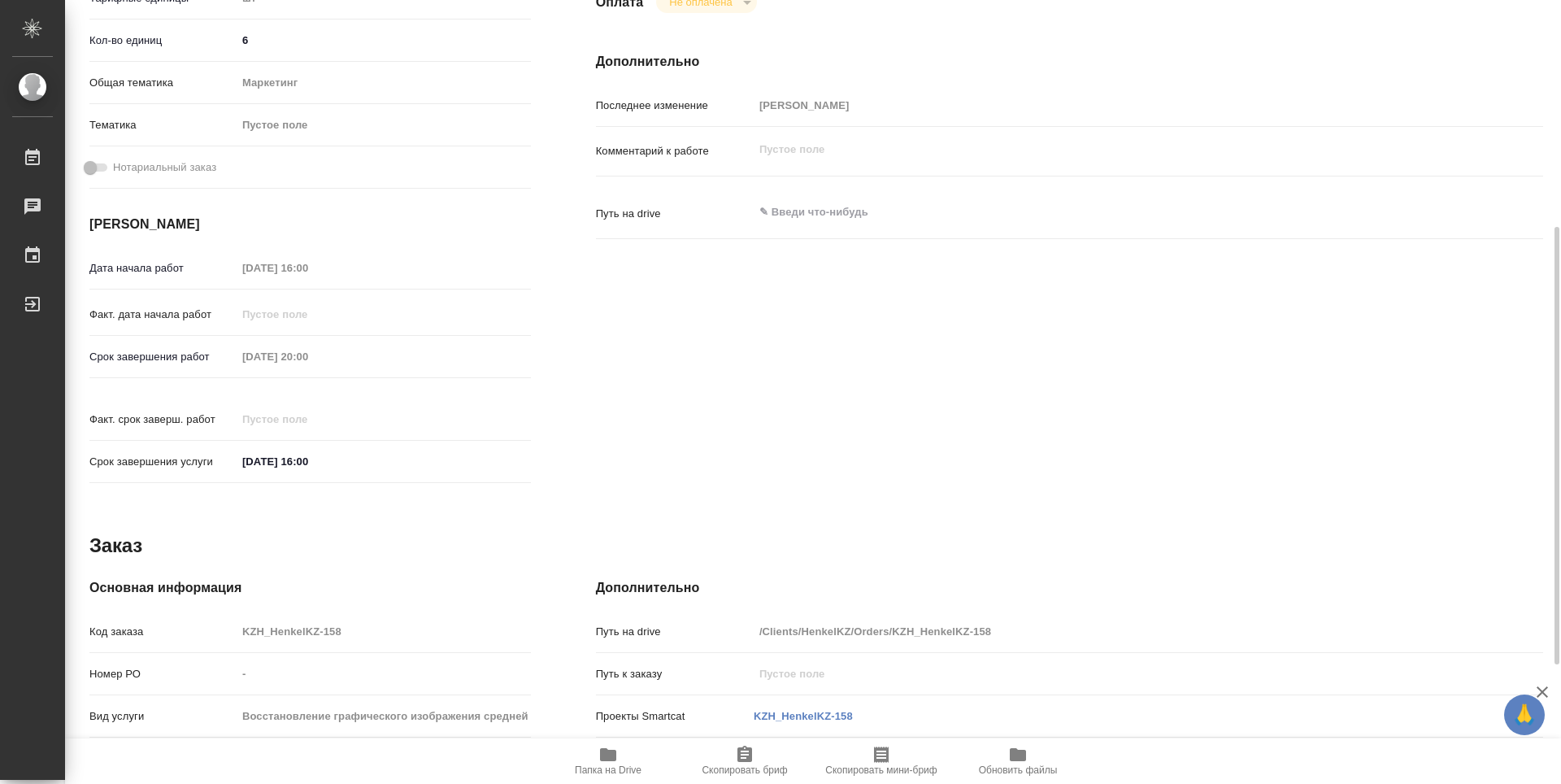
type textarea "x"
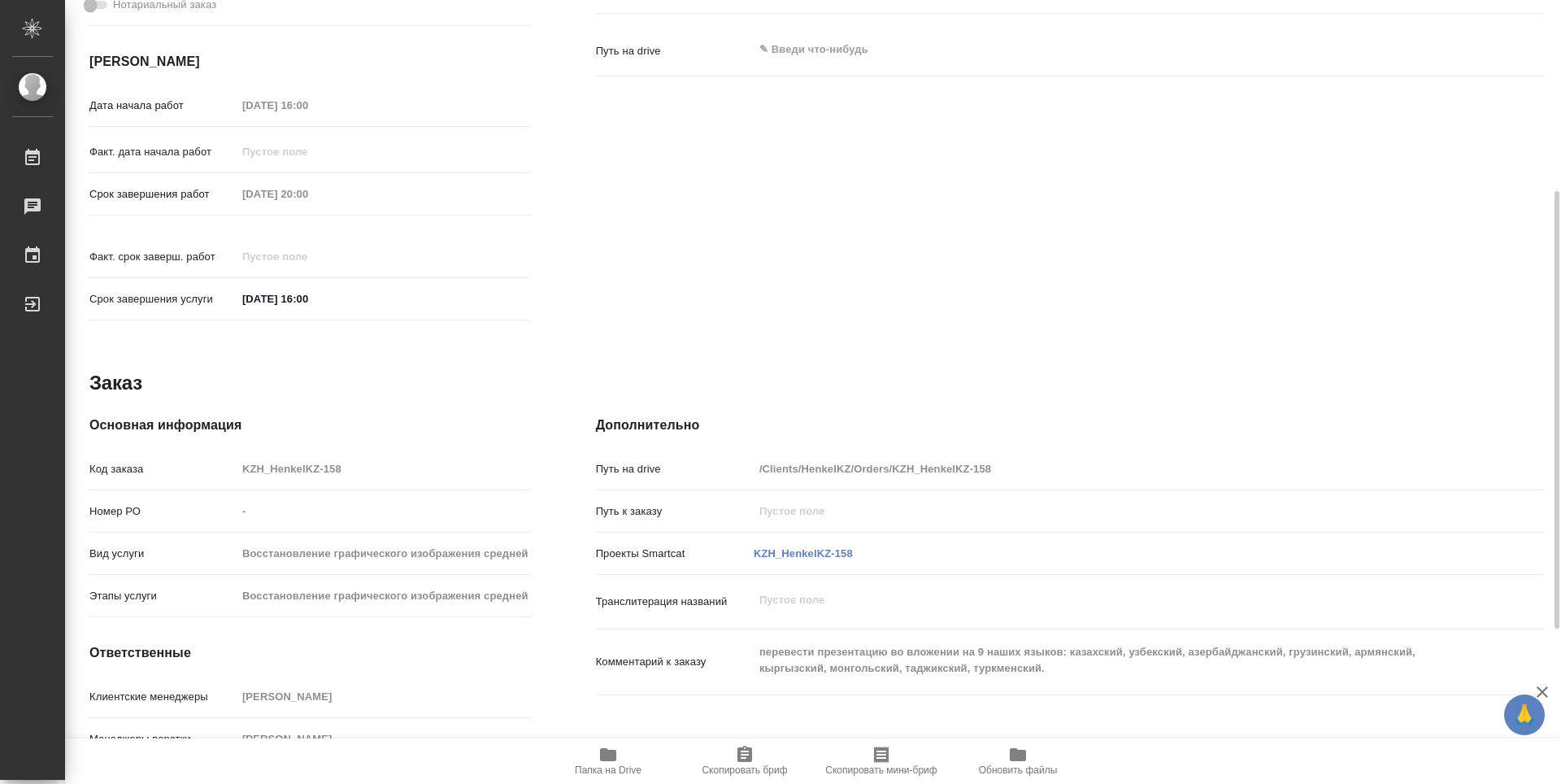
type textarea "x"
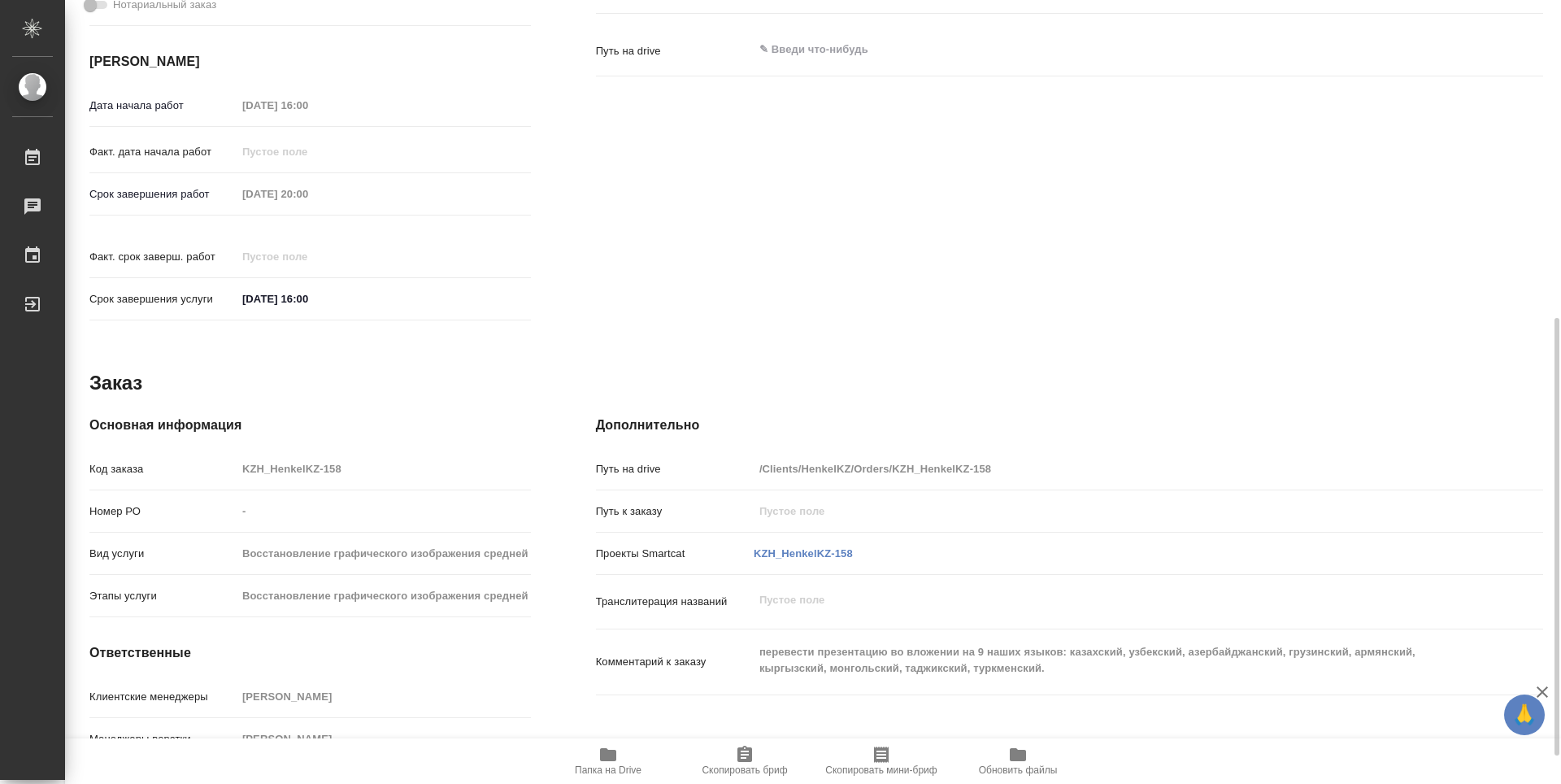
scroll to position [619, 0]
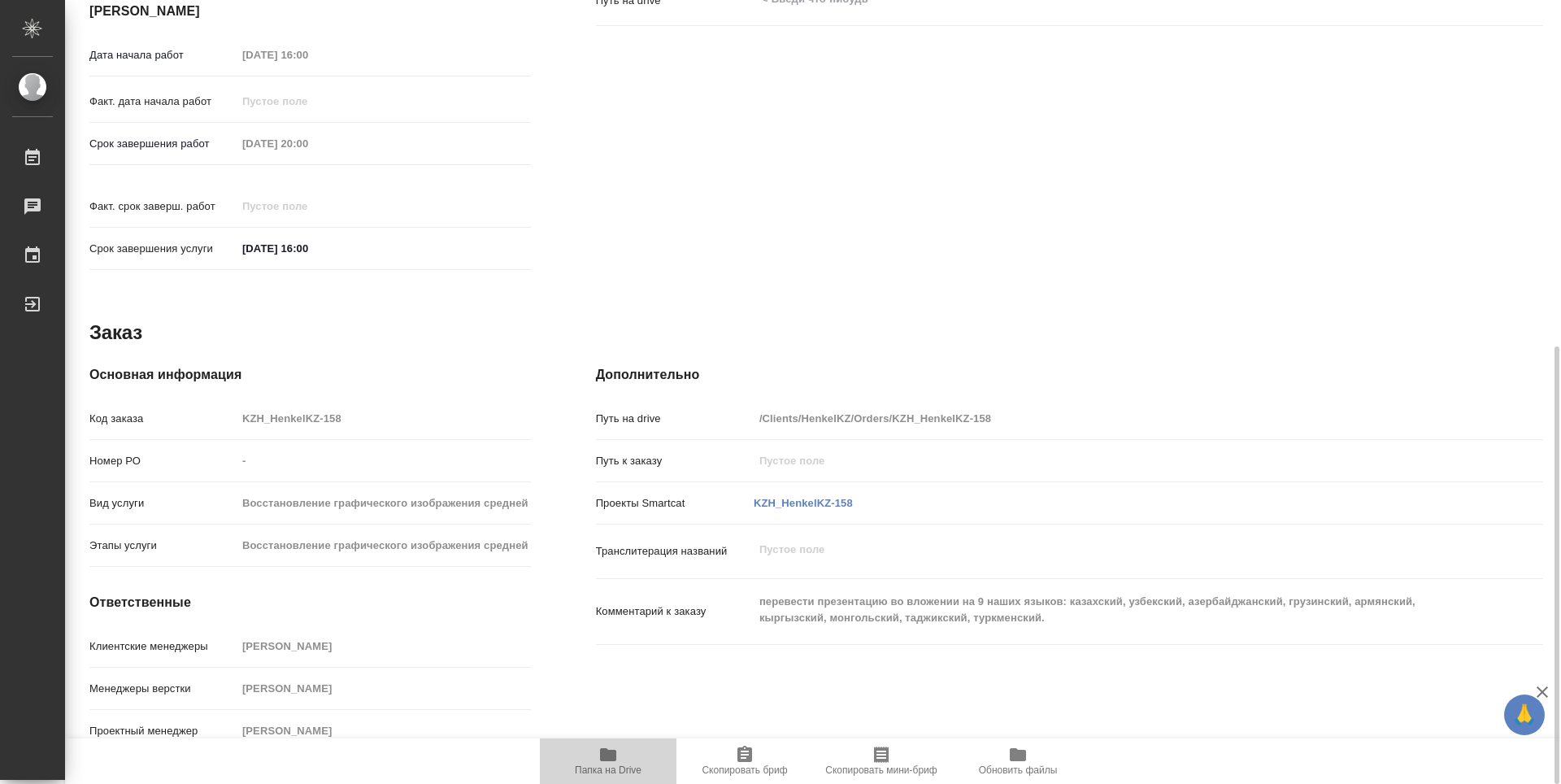
click at [616, 766] on span "Папка на Drive" at bounding box center [608, 769] width 67 height 11
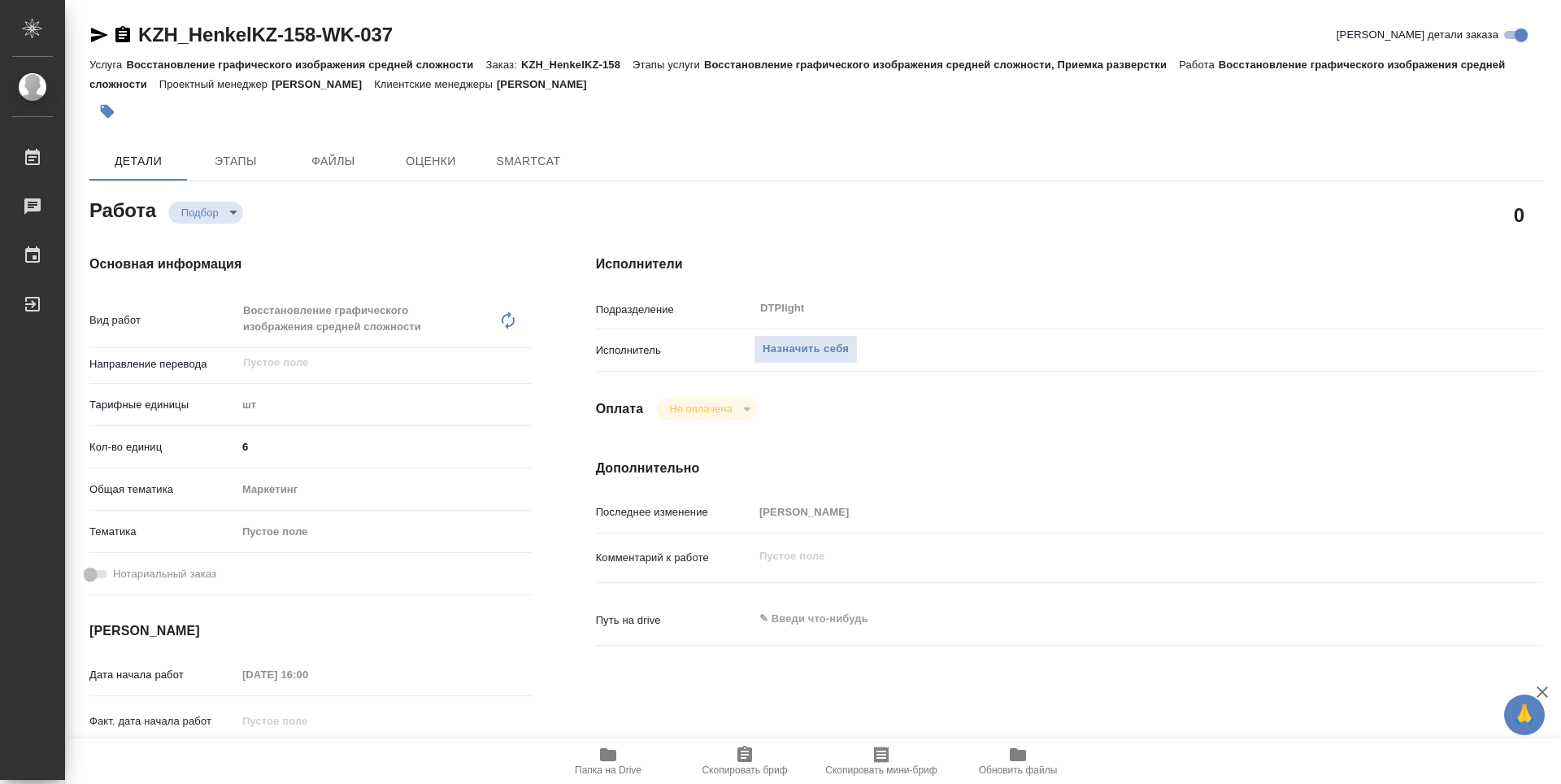
type textarea "x"
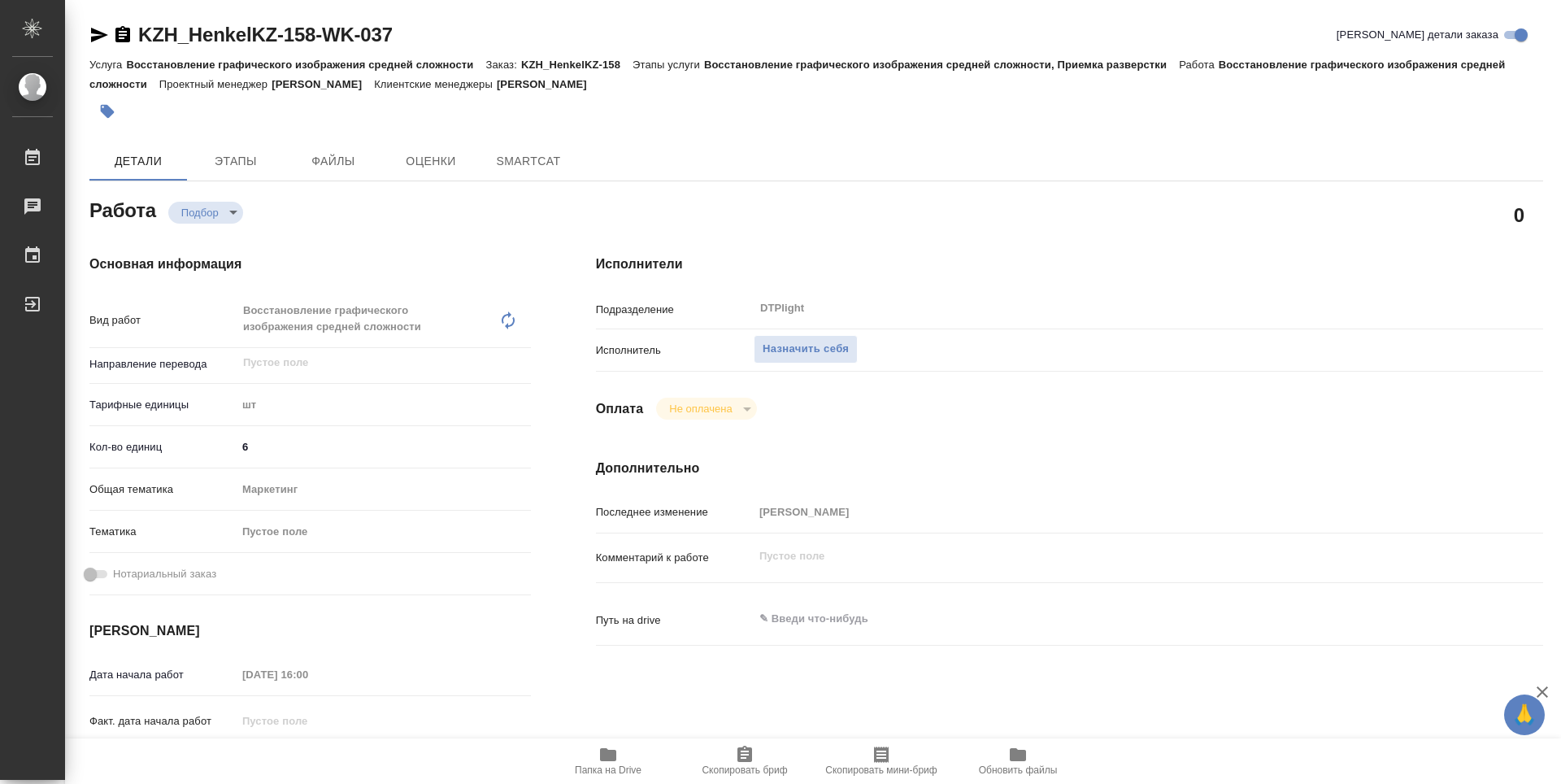
type textarea "x"
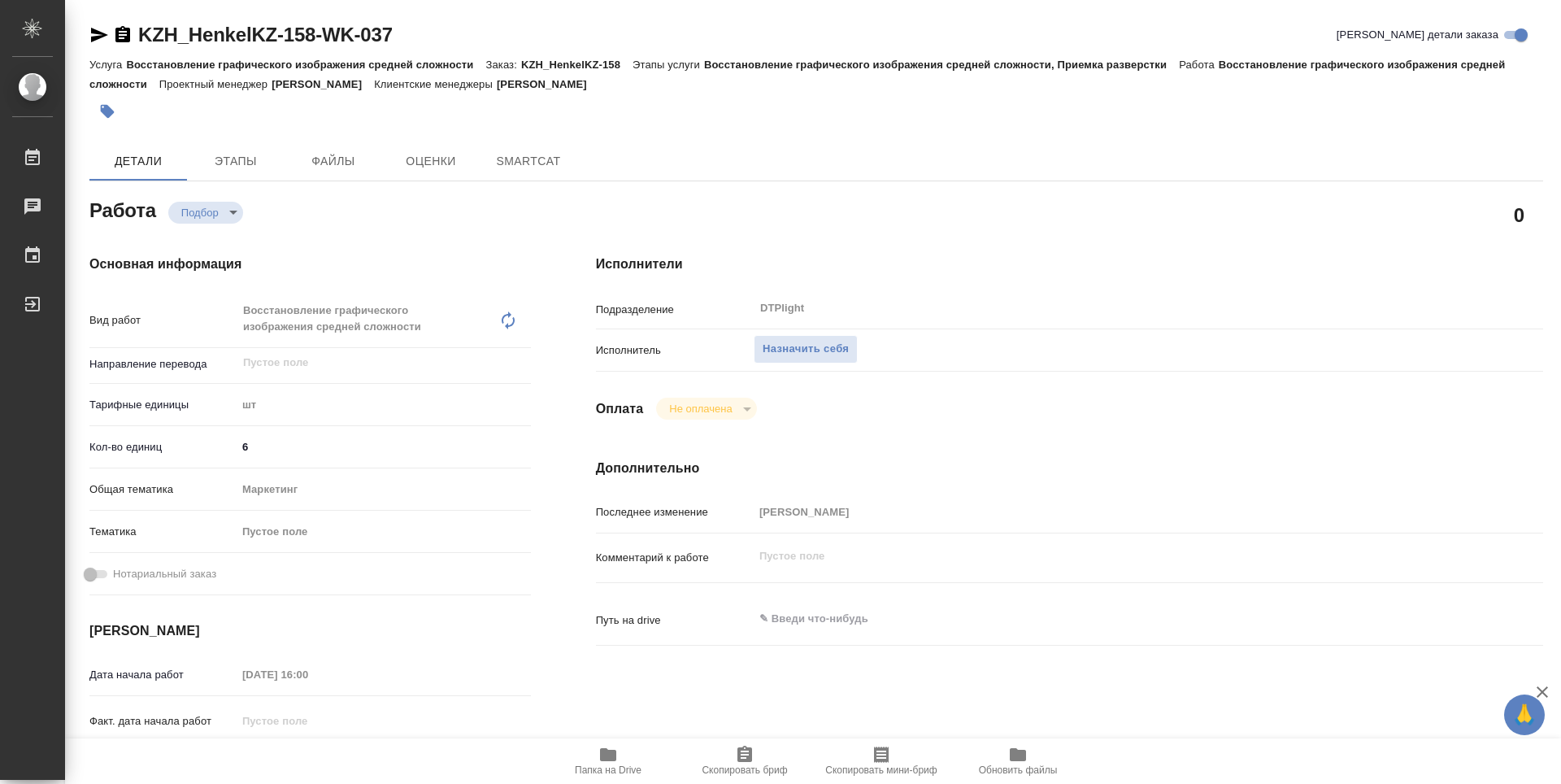
type textarea "x"
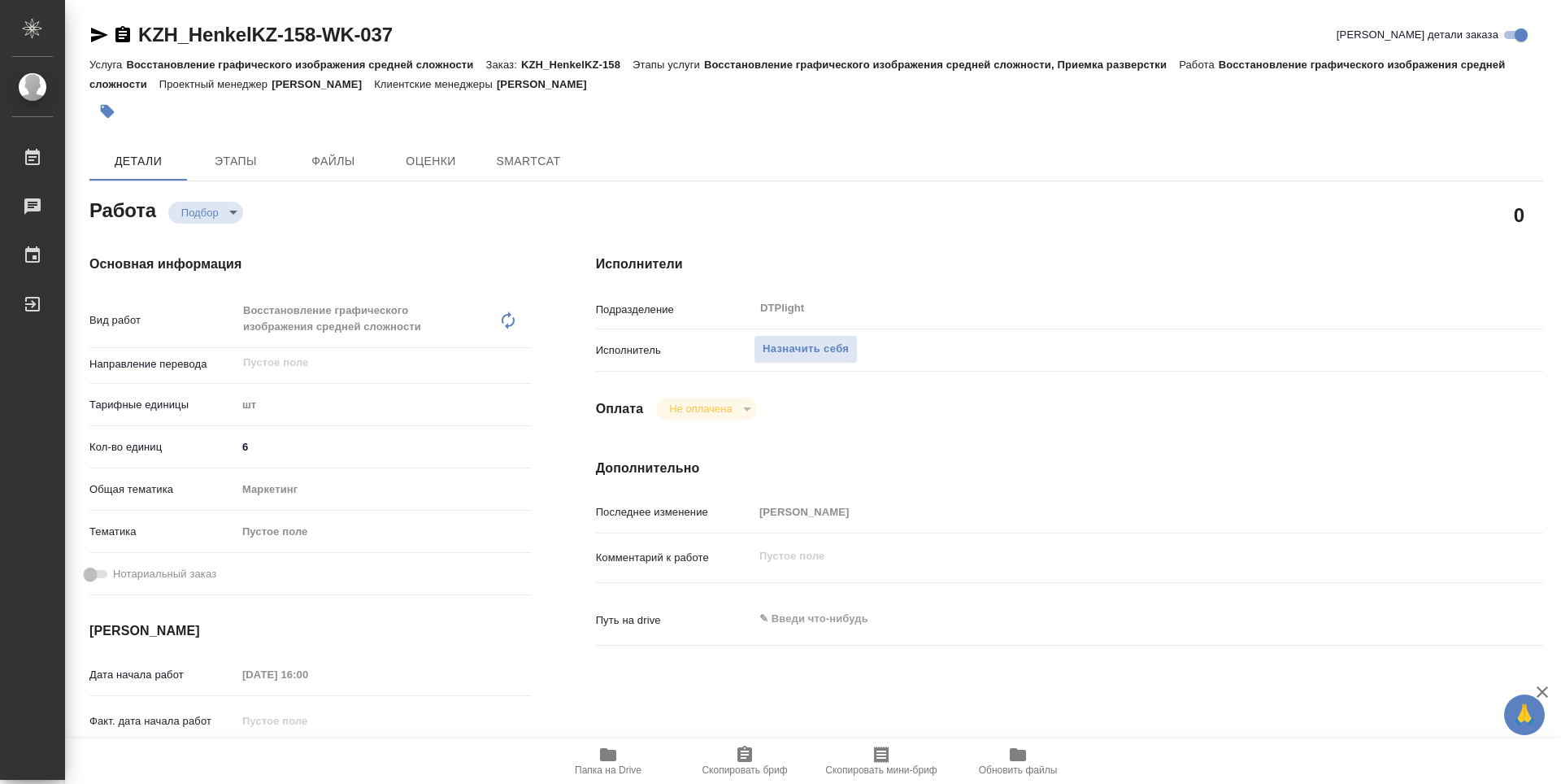
type textarea "x"
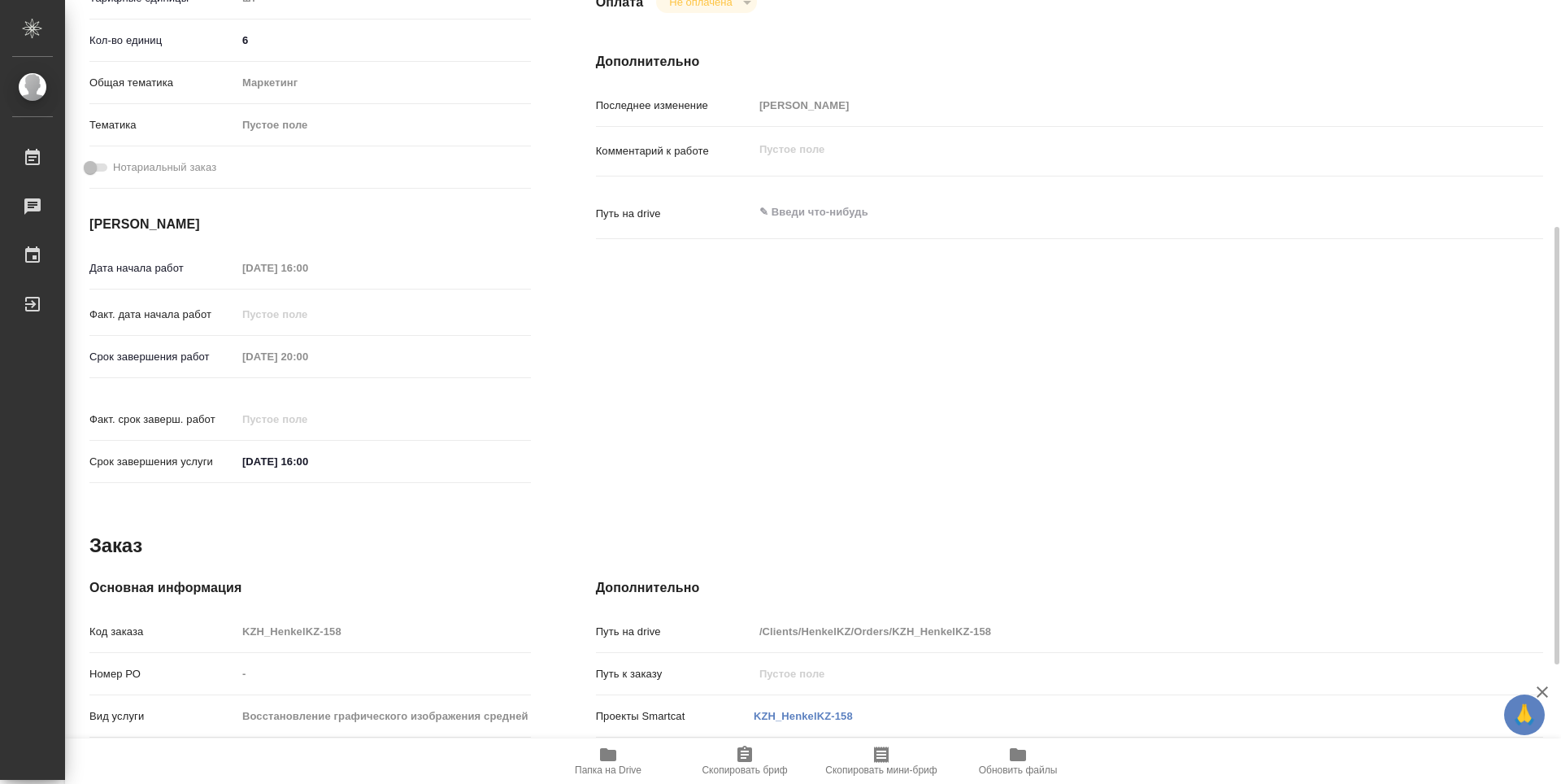
type textarea "x"
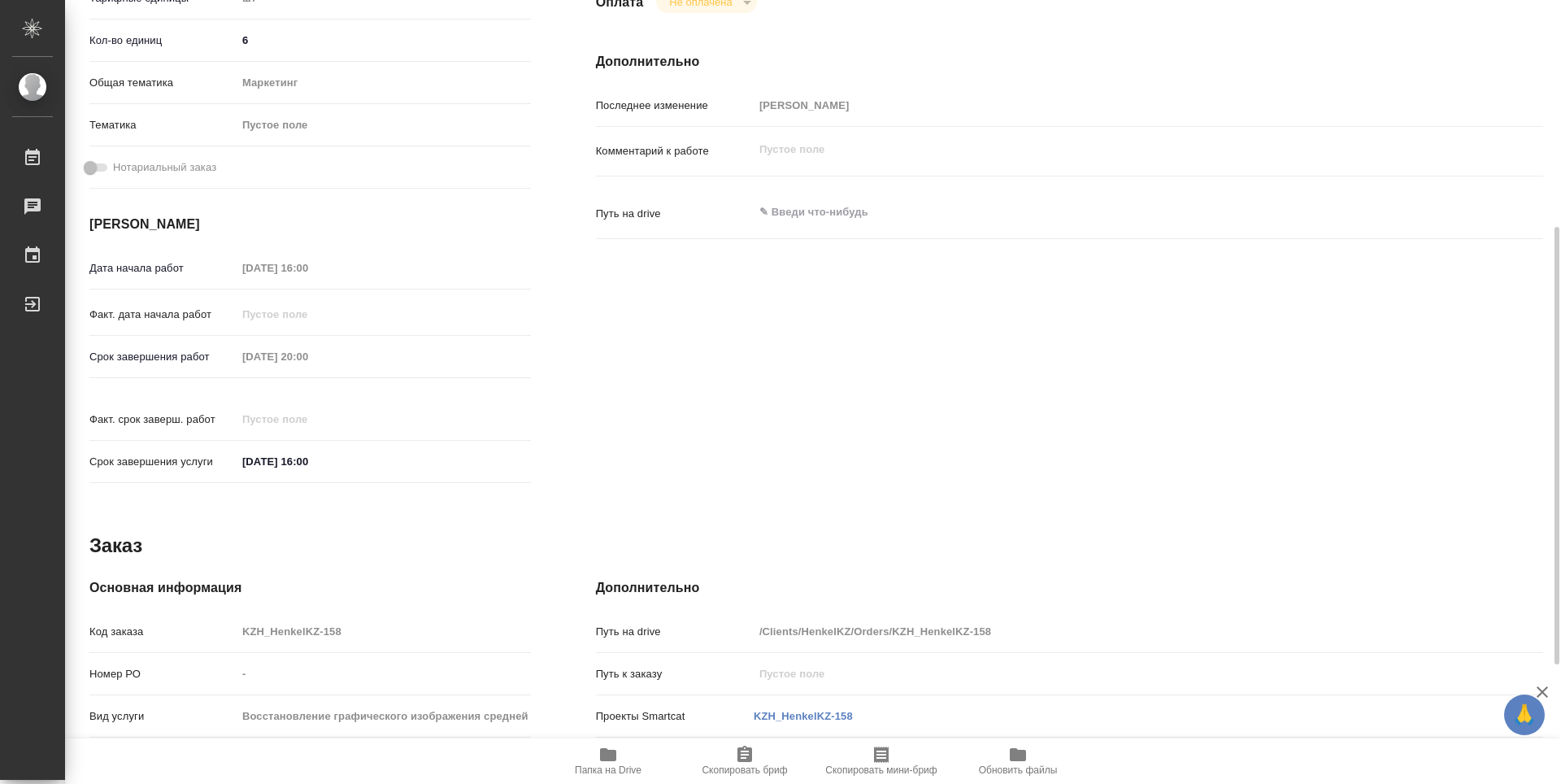
scroll to position [619, 0]
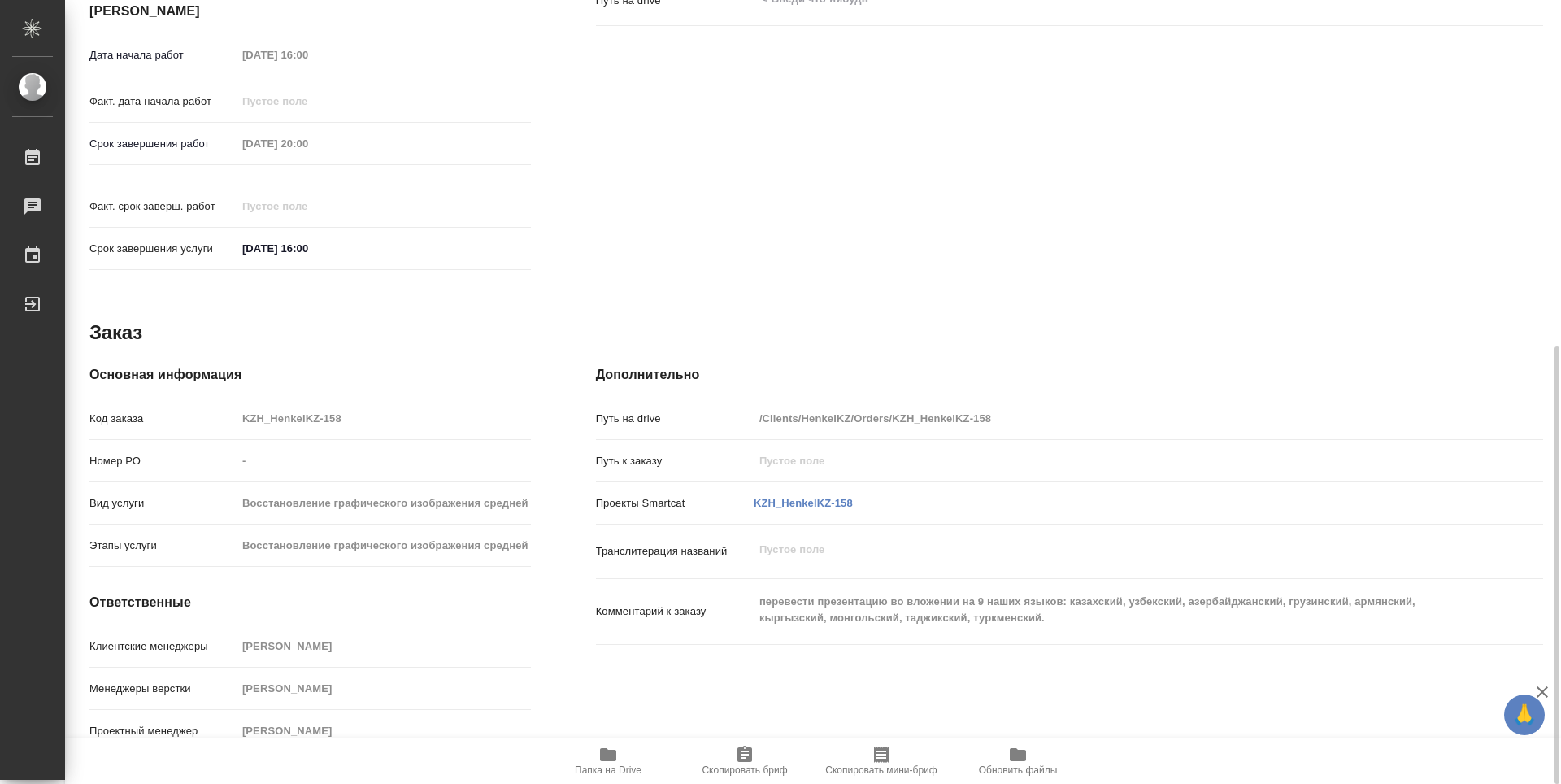
type textarea "x"
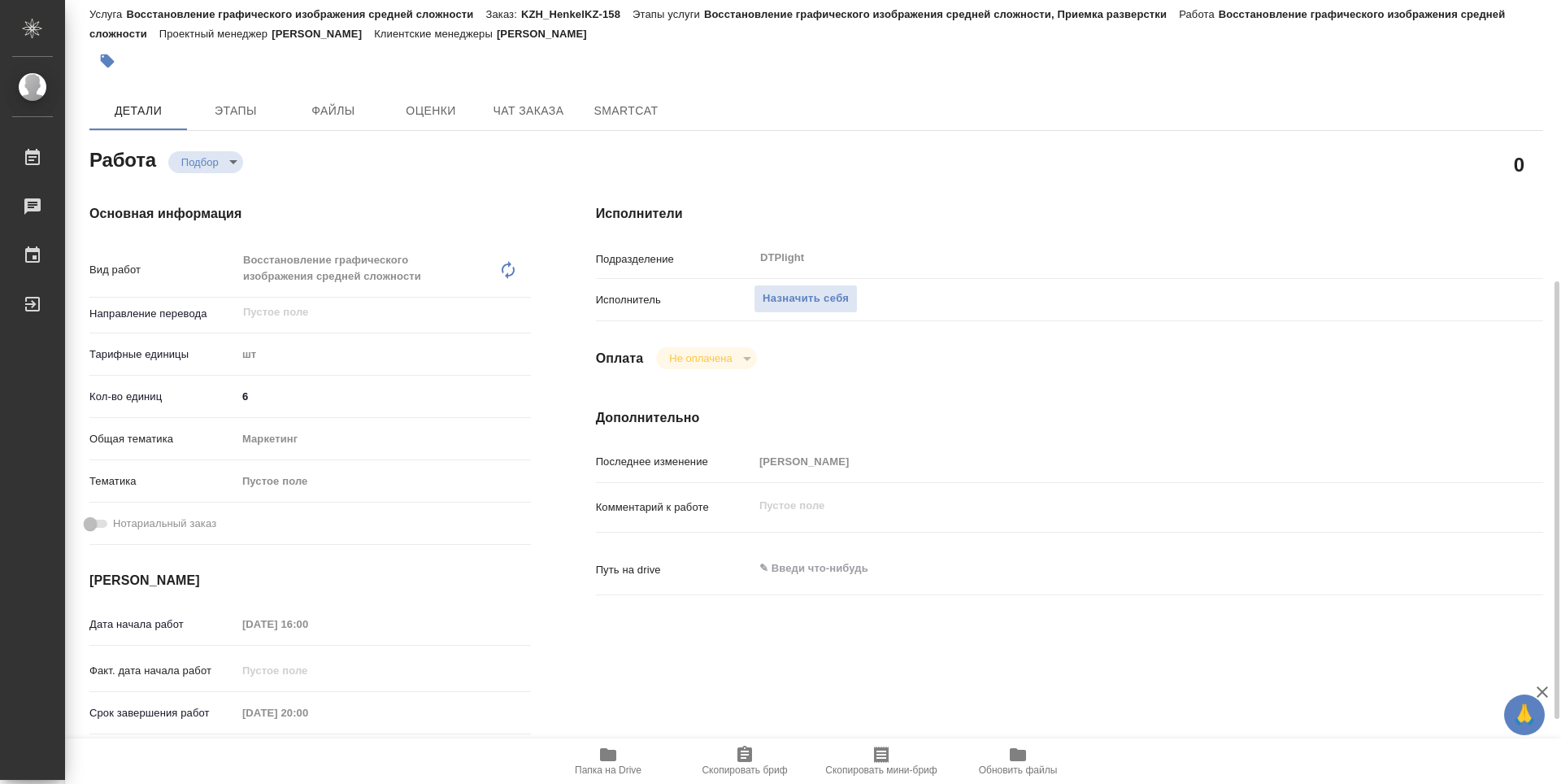
scroll to position [0, 0]
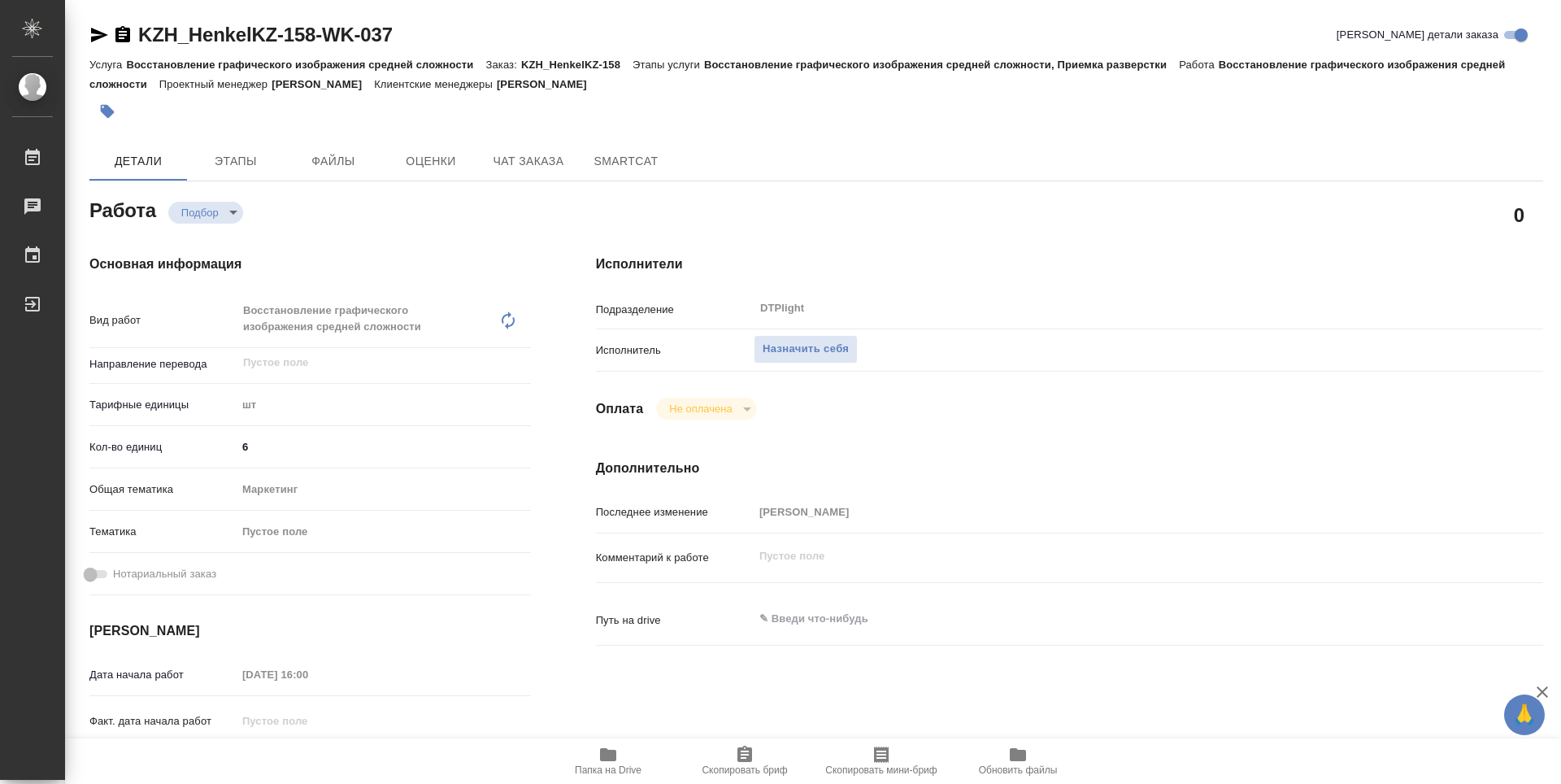
type textarea "x"
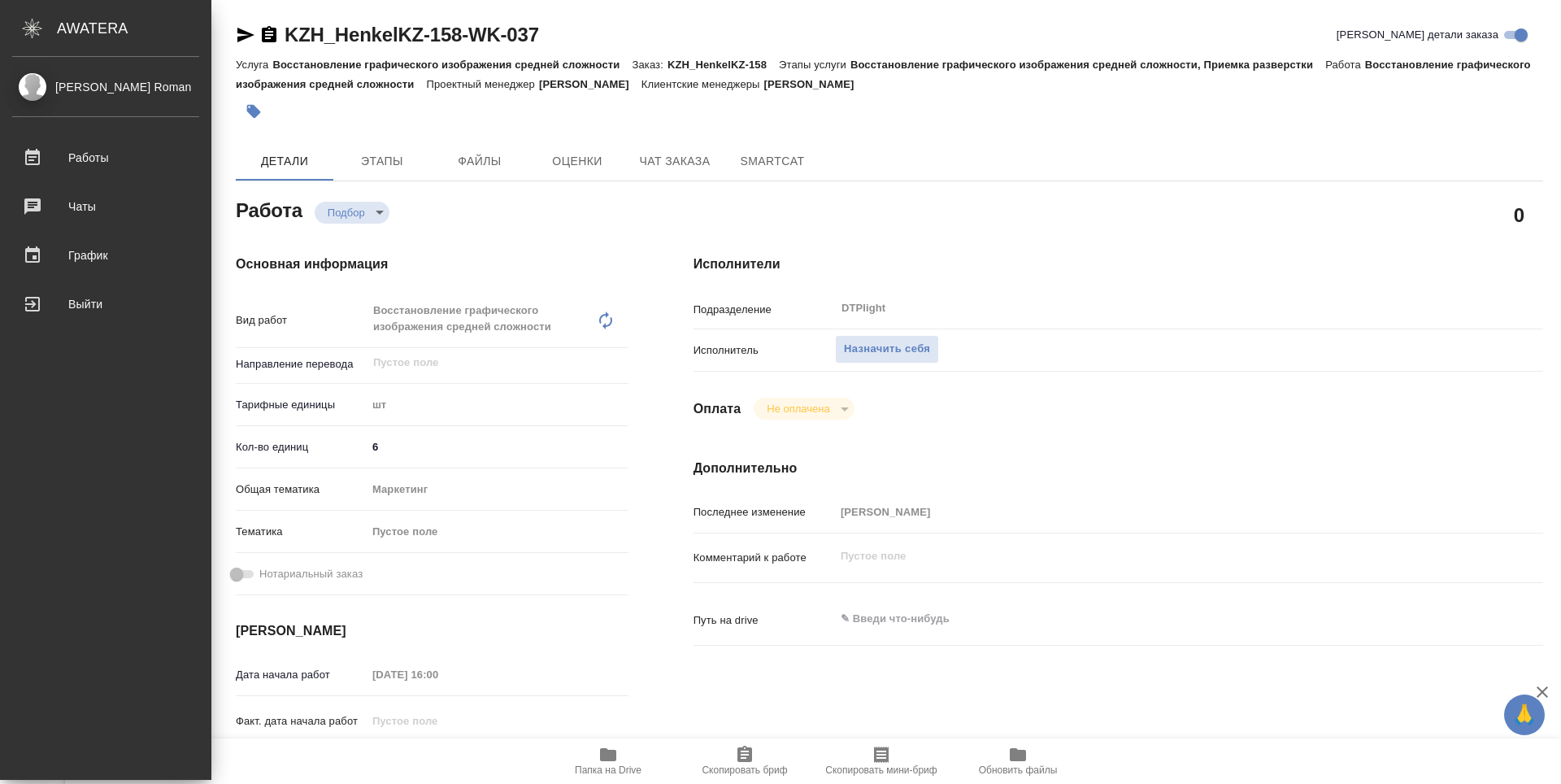
type textarea "x"
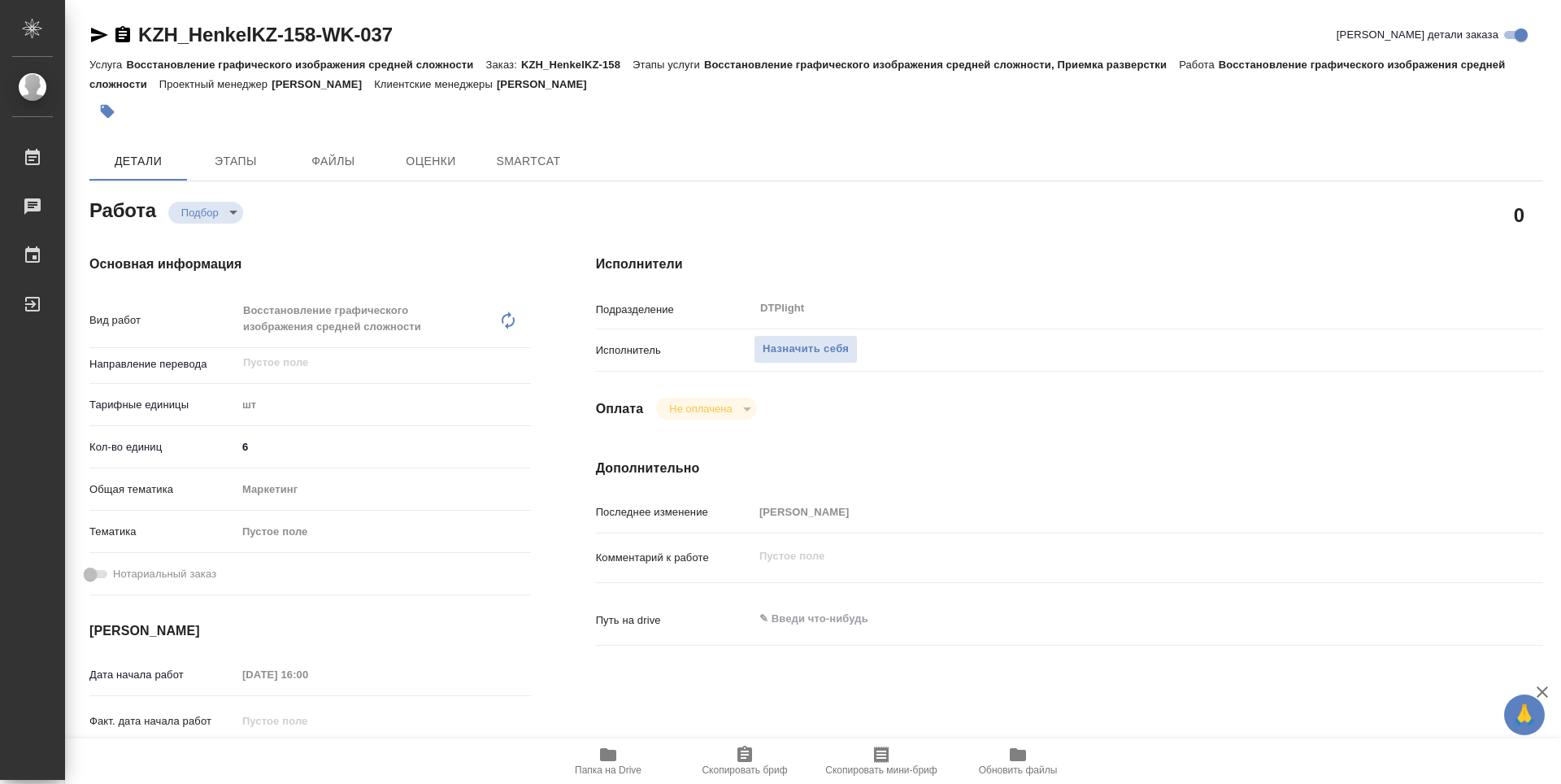
type textarea "x"
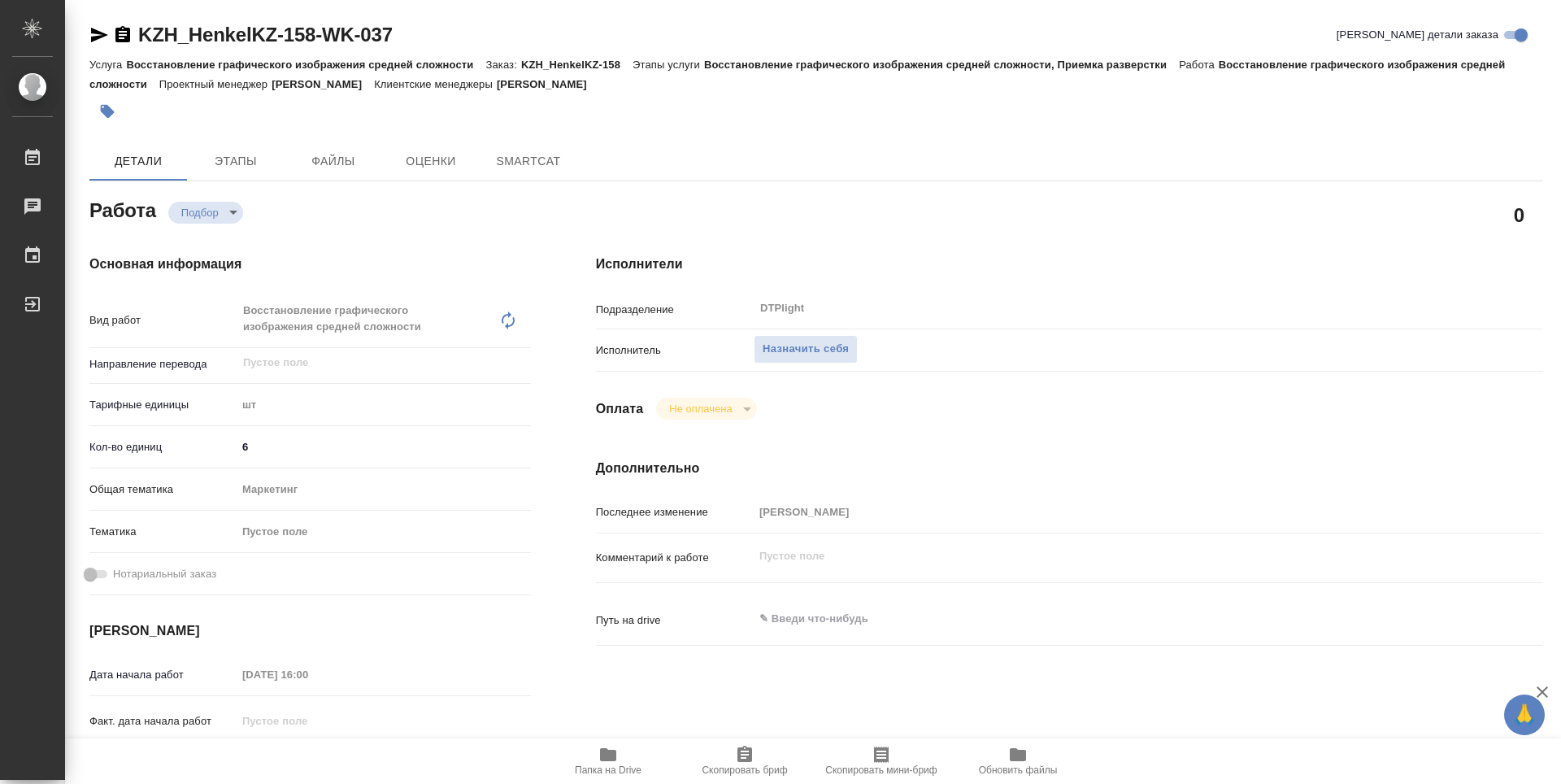
type textarea "x"
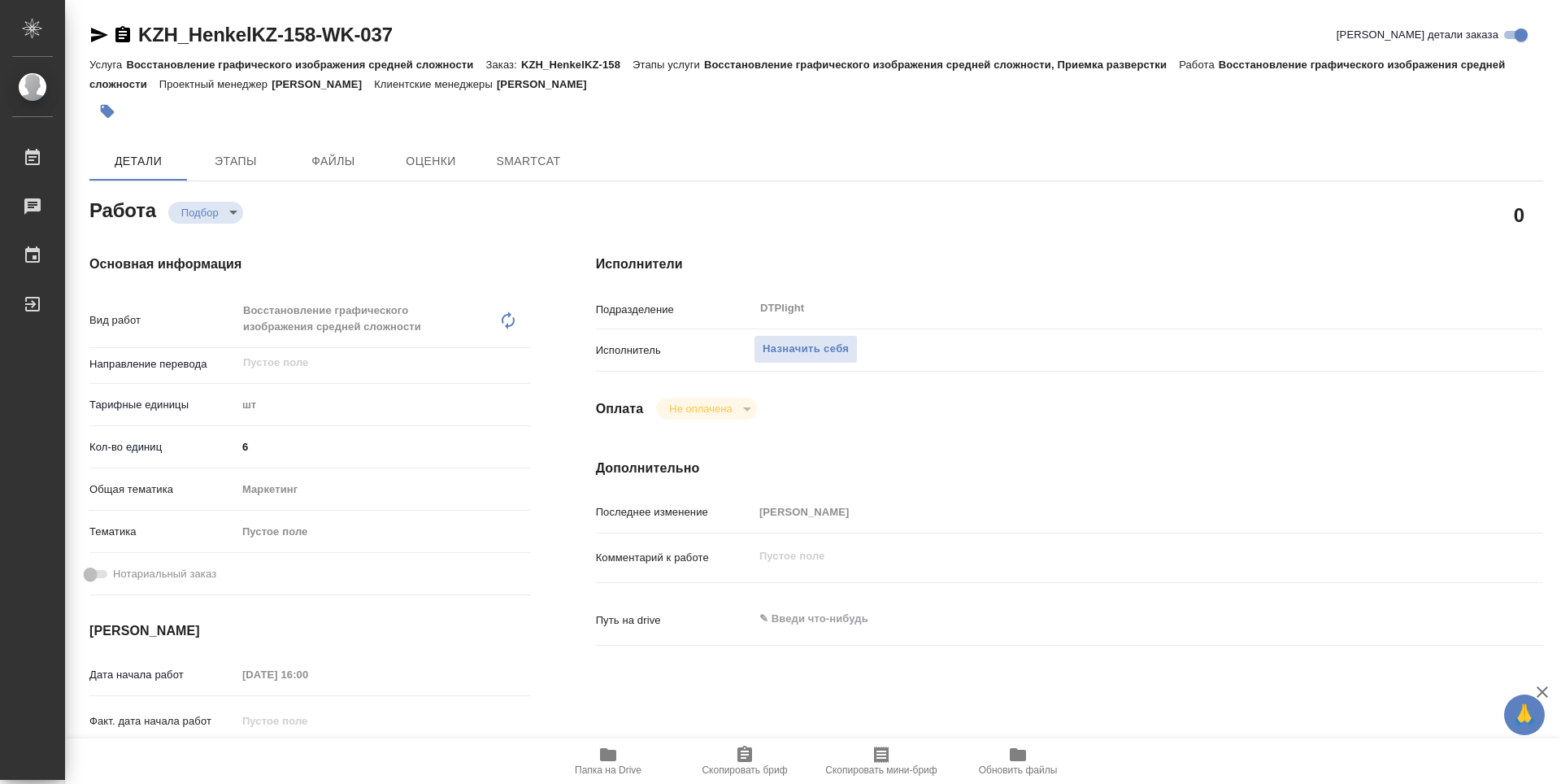
type textarea "x"
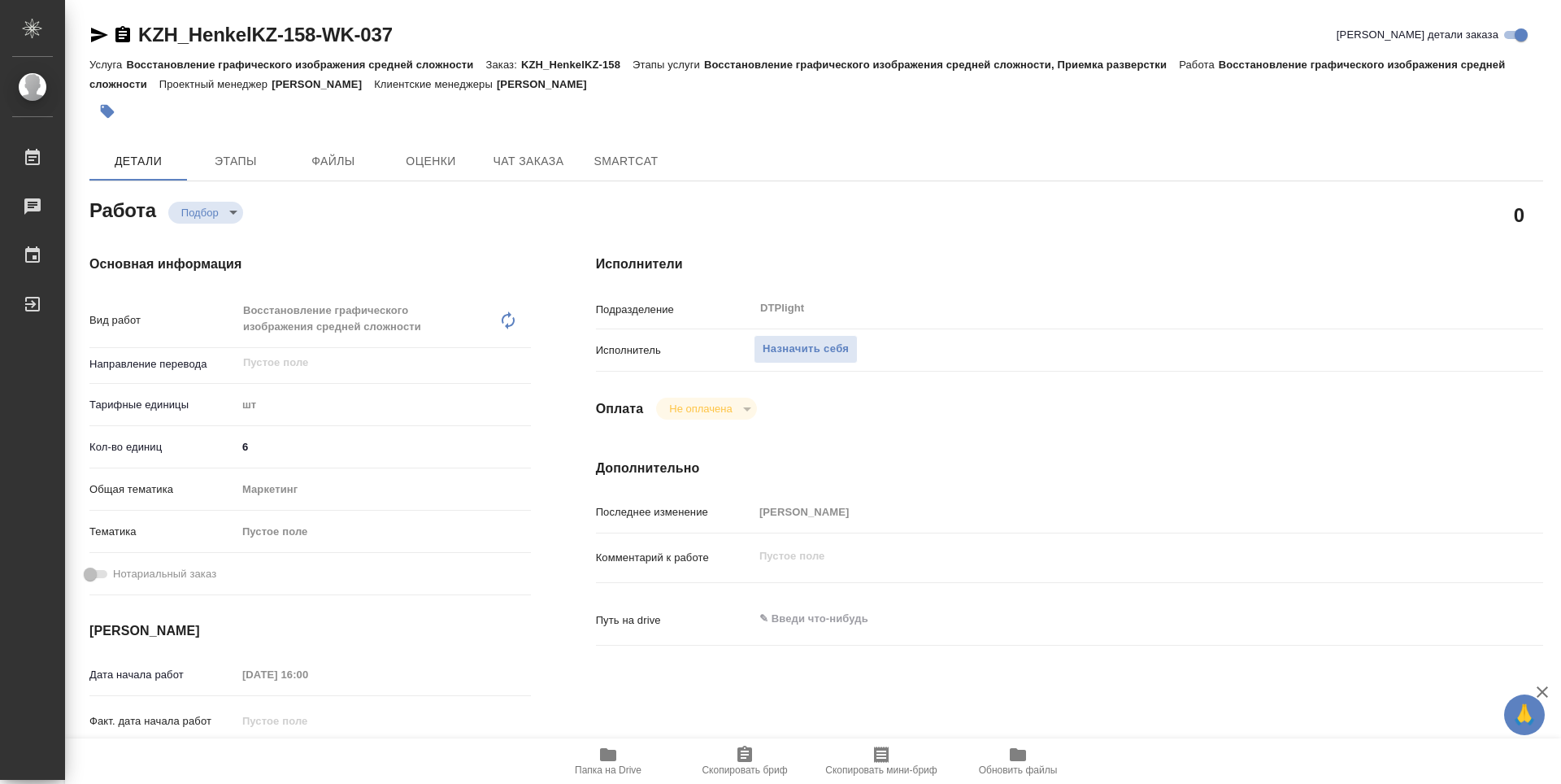
type textarea "x"
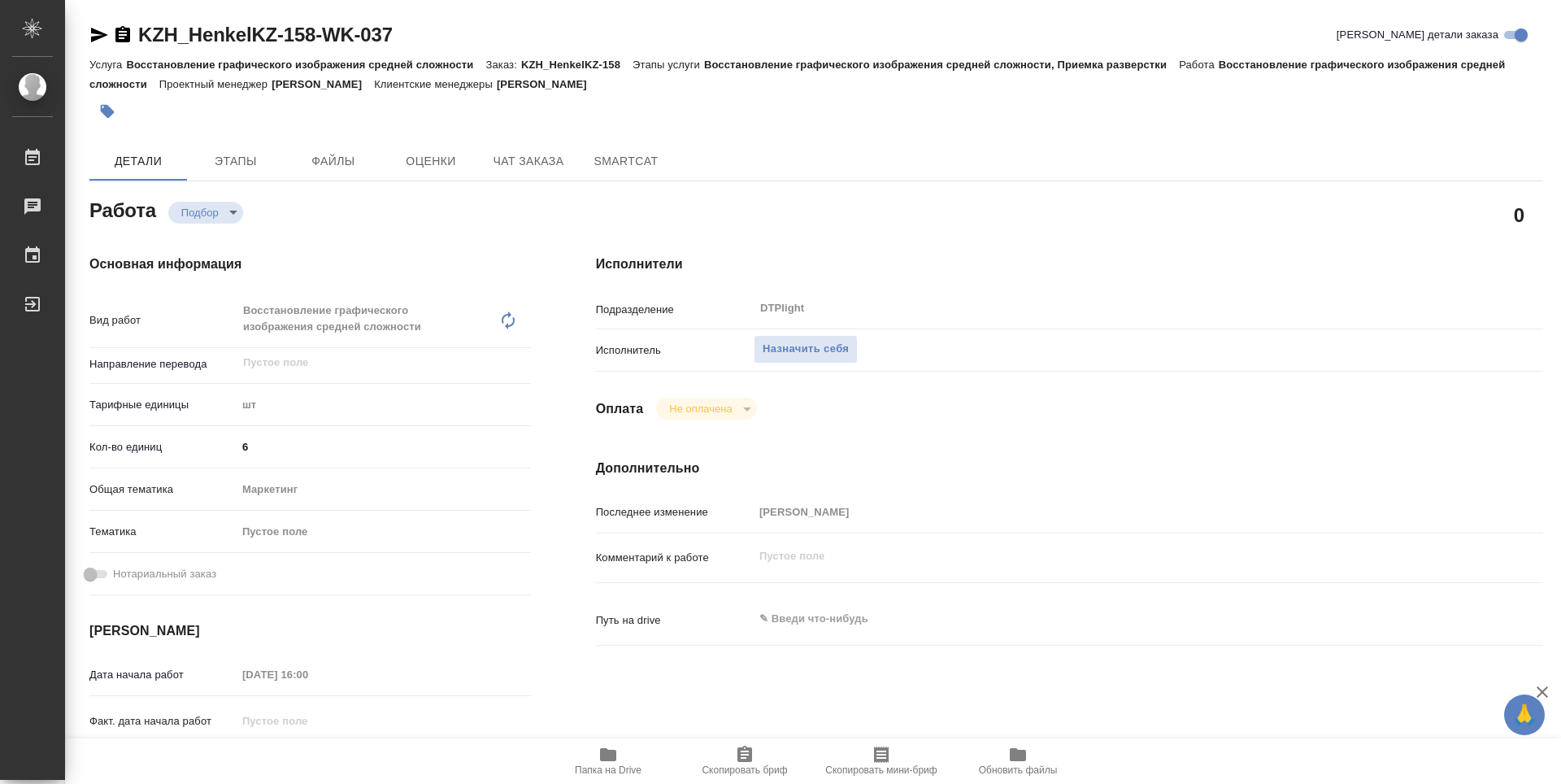
type textarea "x"
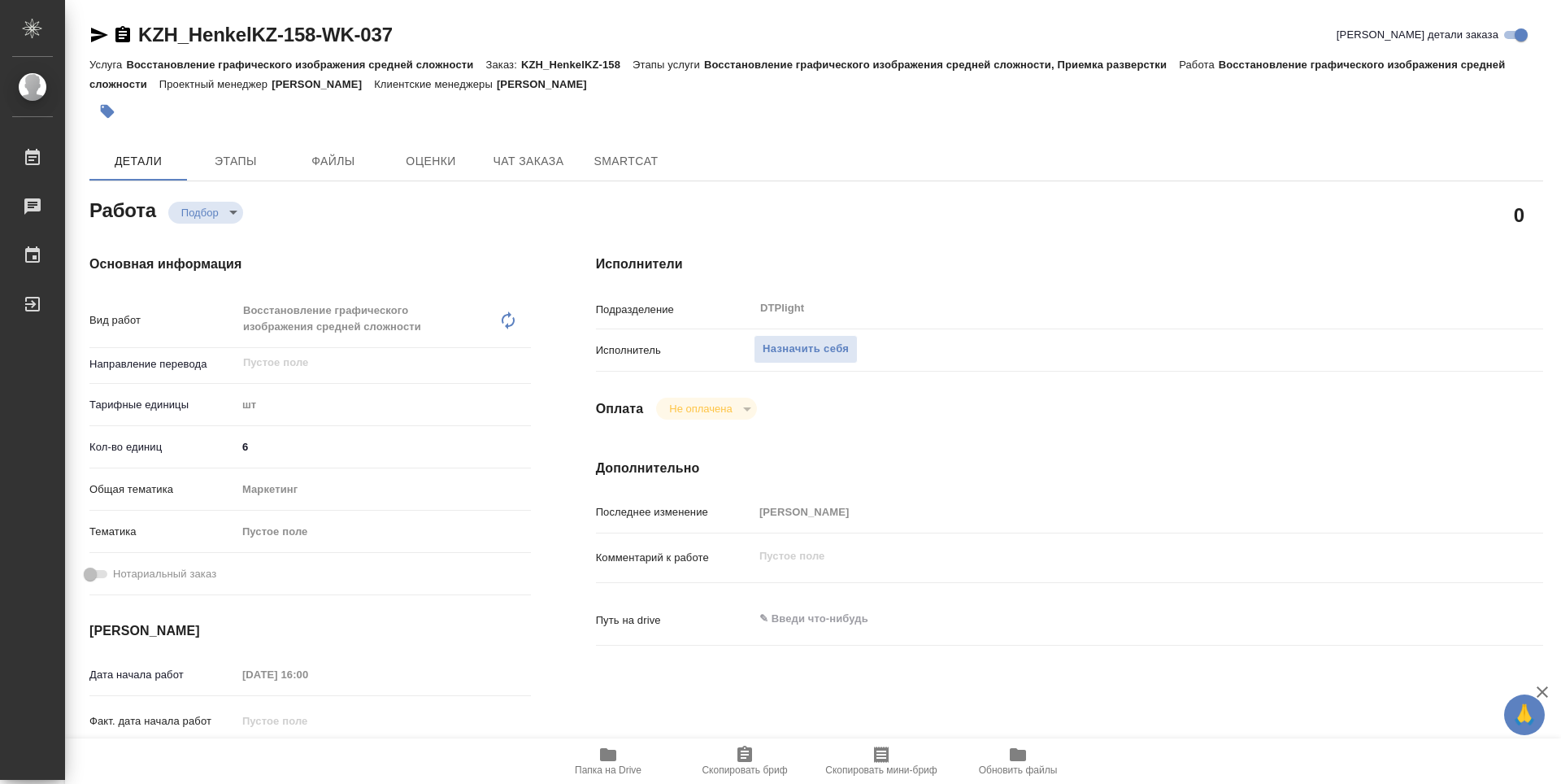
type textarea "x"
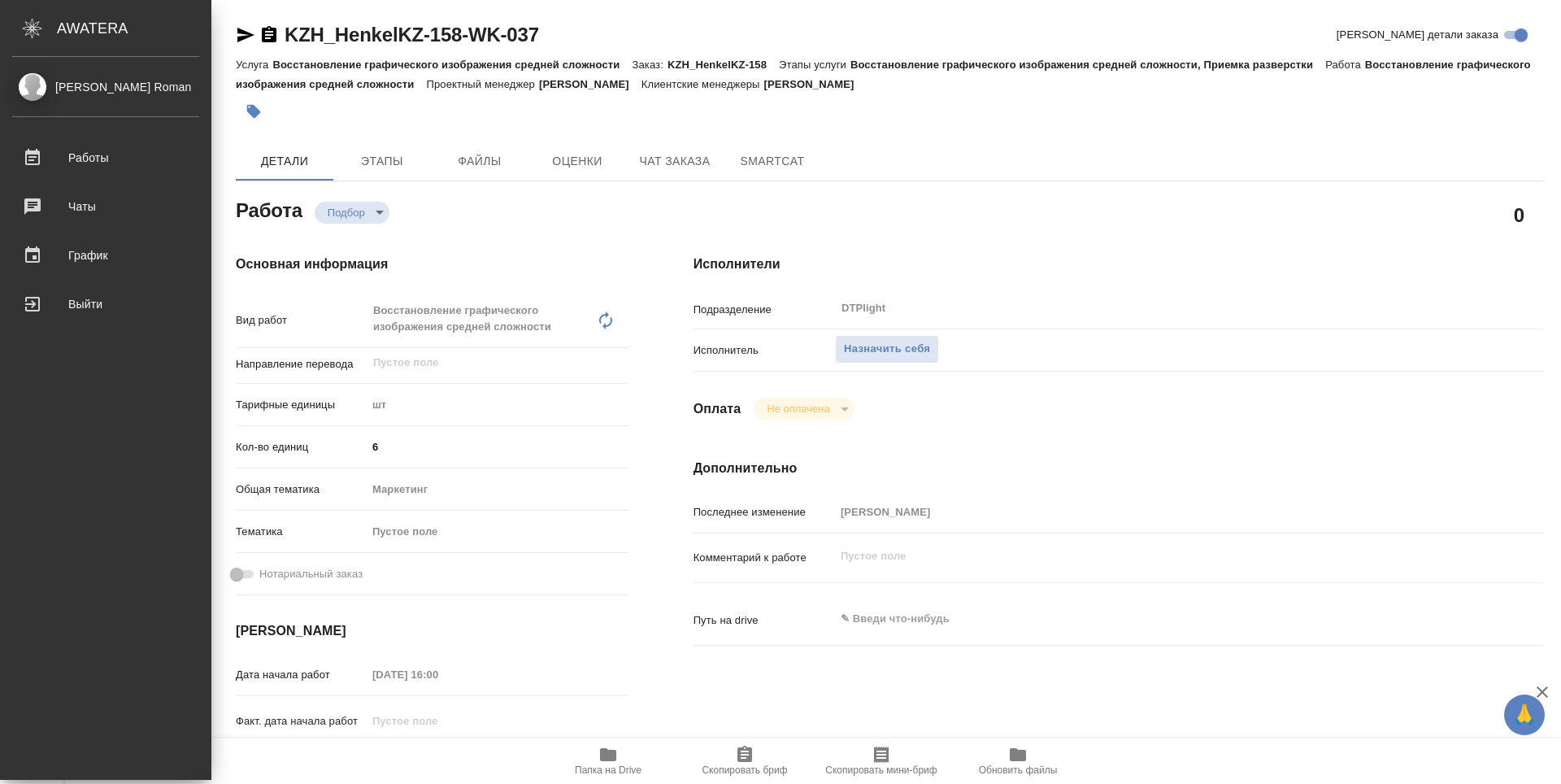
type textarea "x"
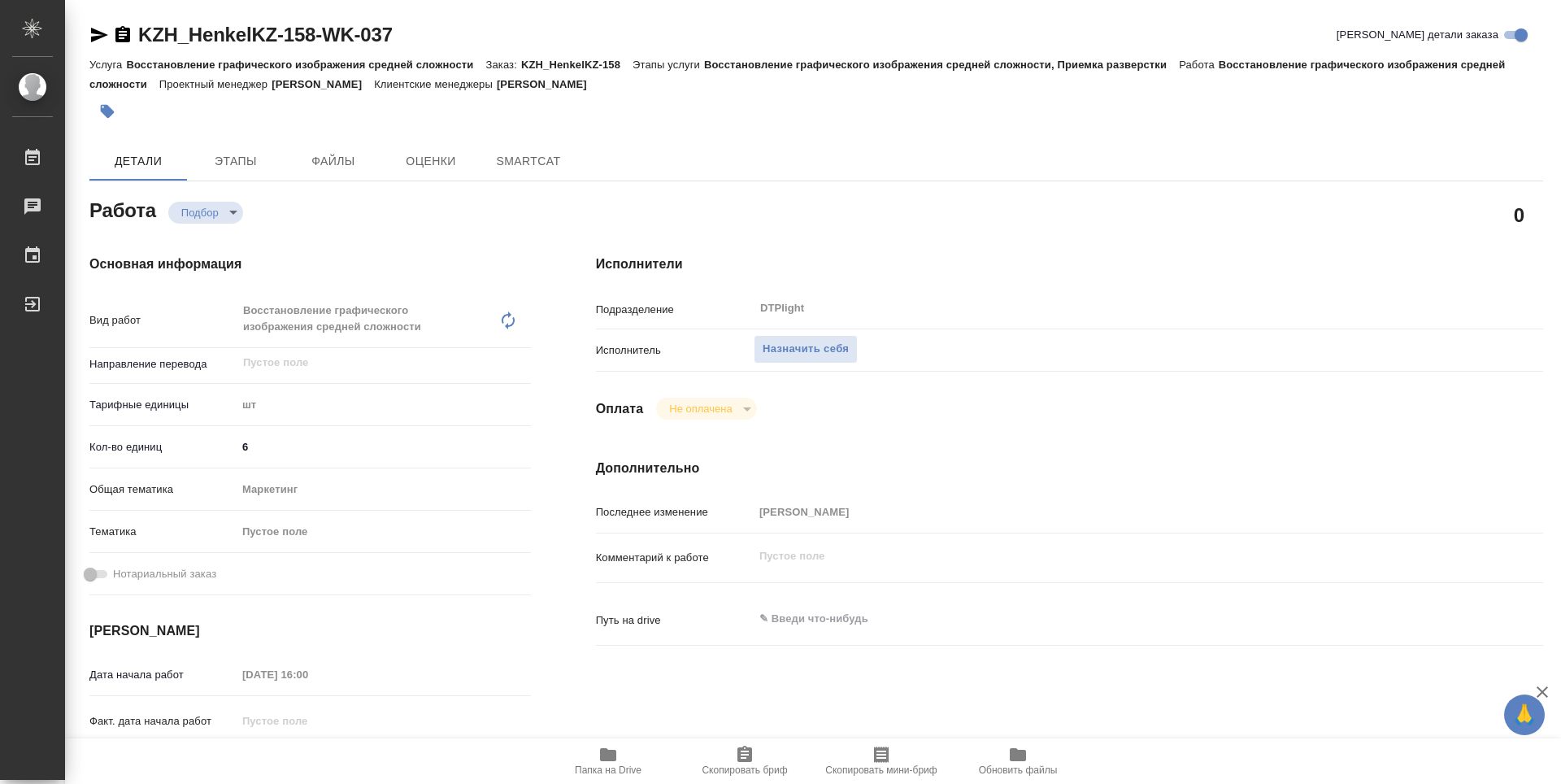
type textarea "x"
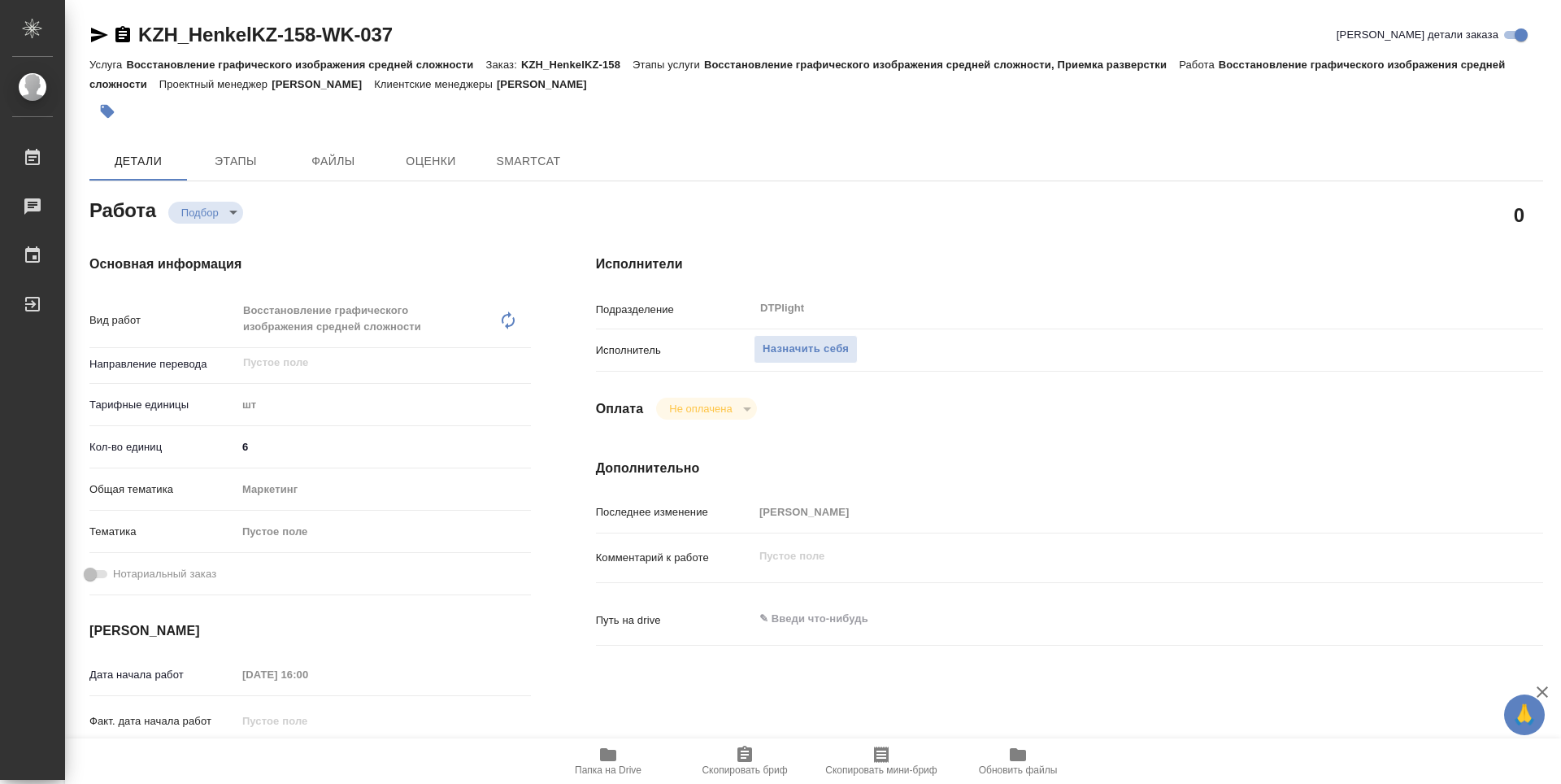
type textarea "x"
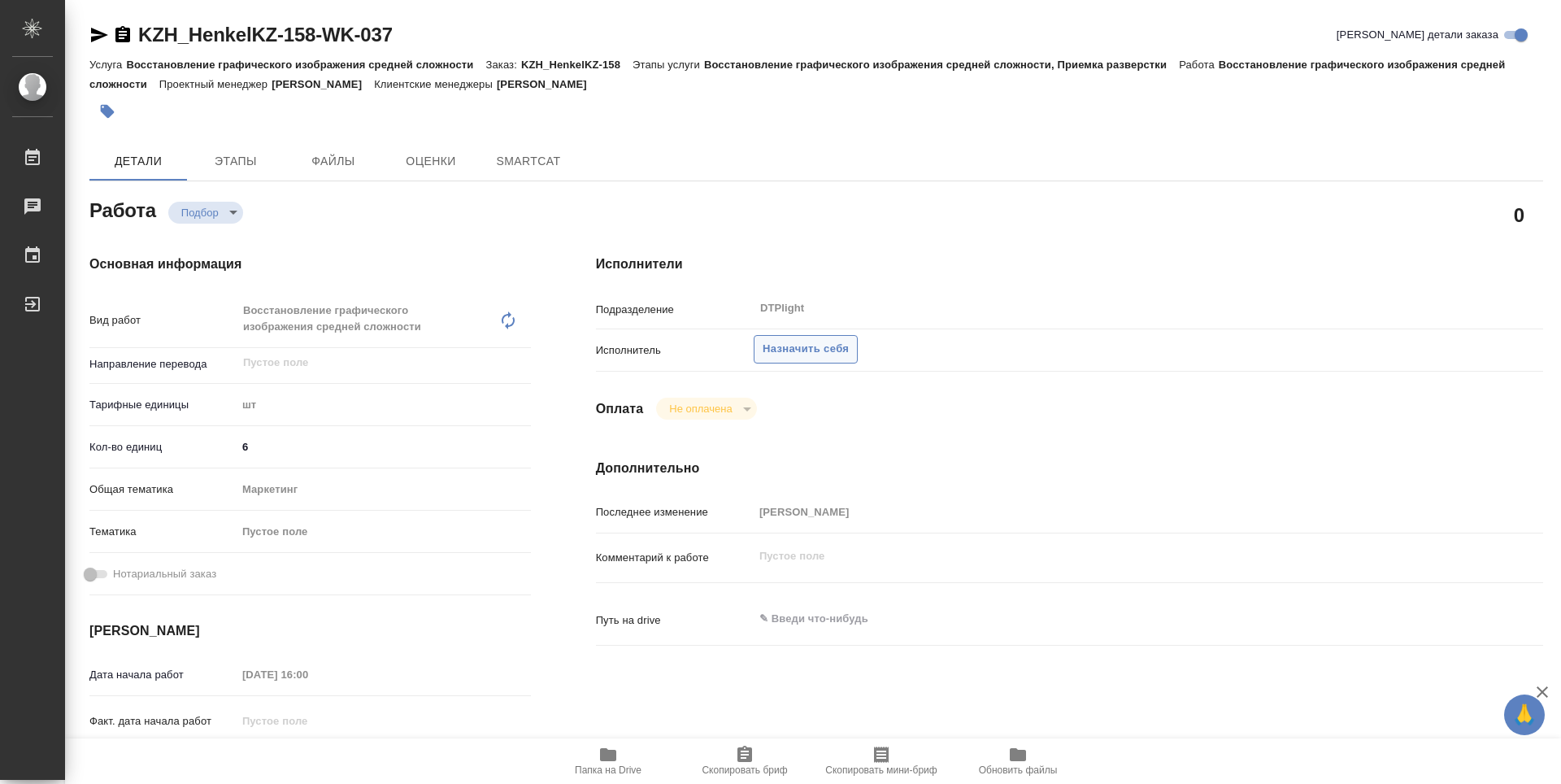
click at [825, 345] on span "Назначить себя" at bounding box center [805, 349] width 86 height 19
type textarea "x"
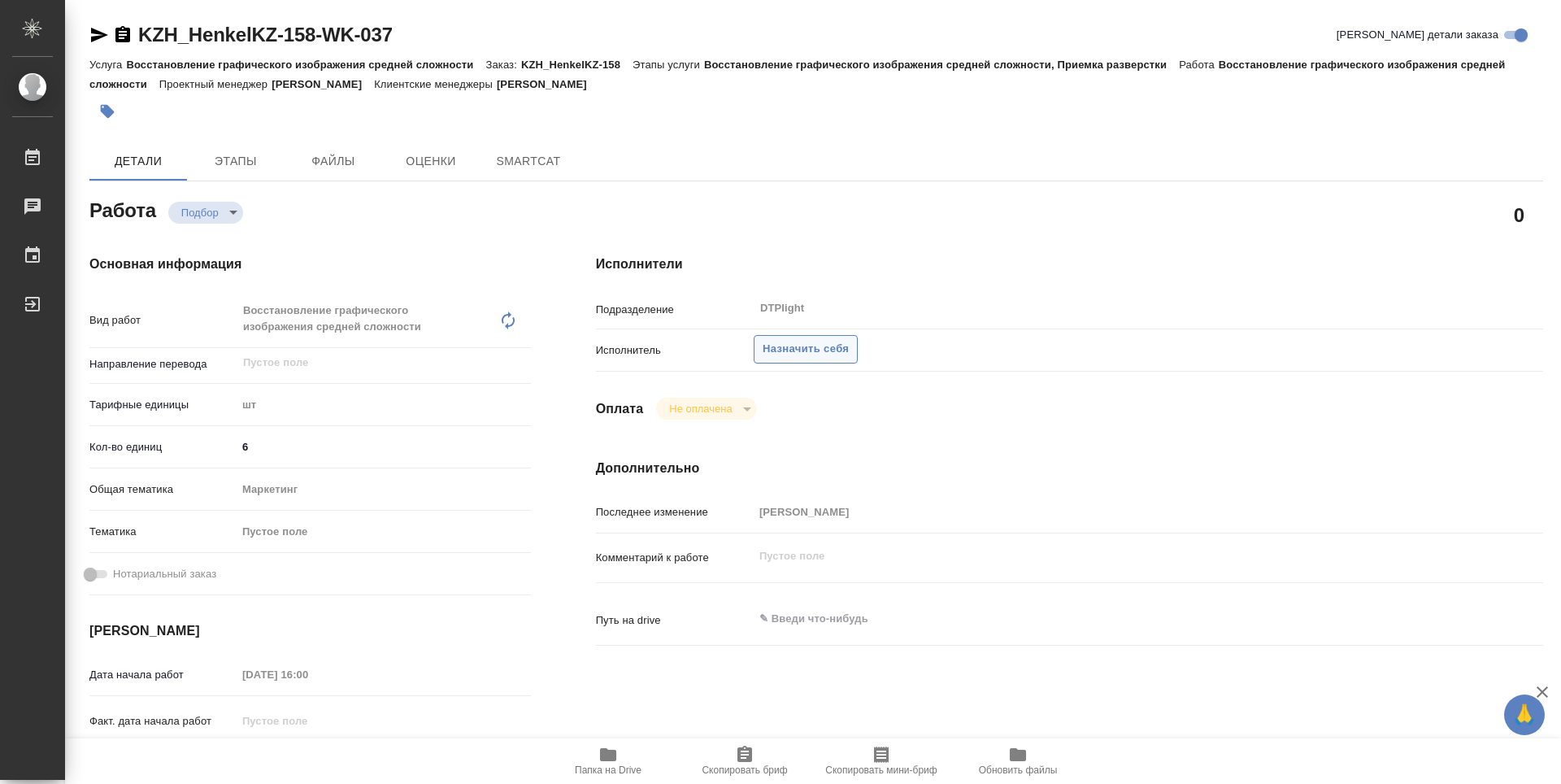
type textarea "x"
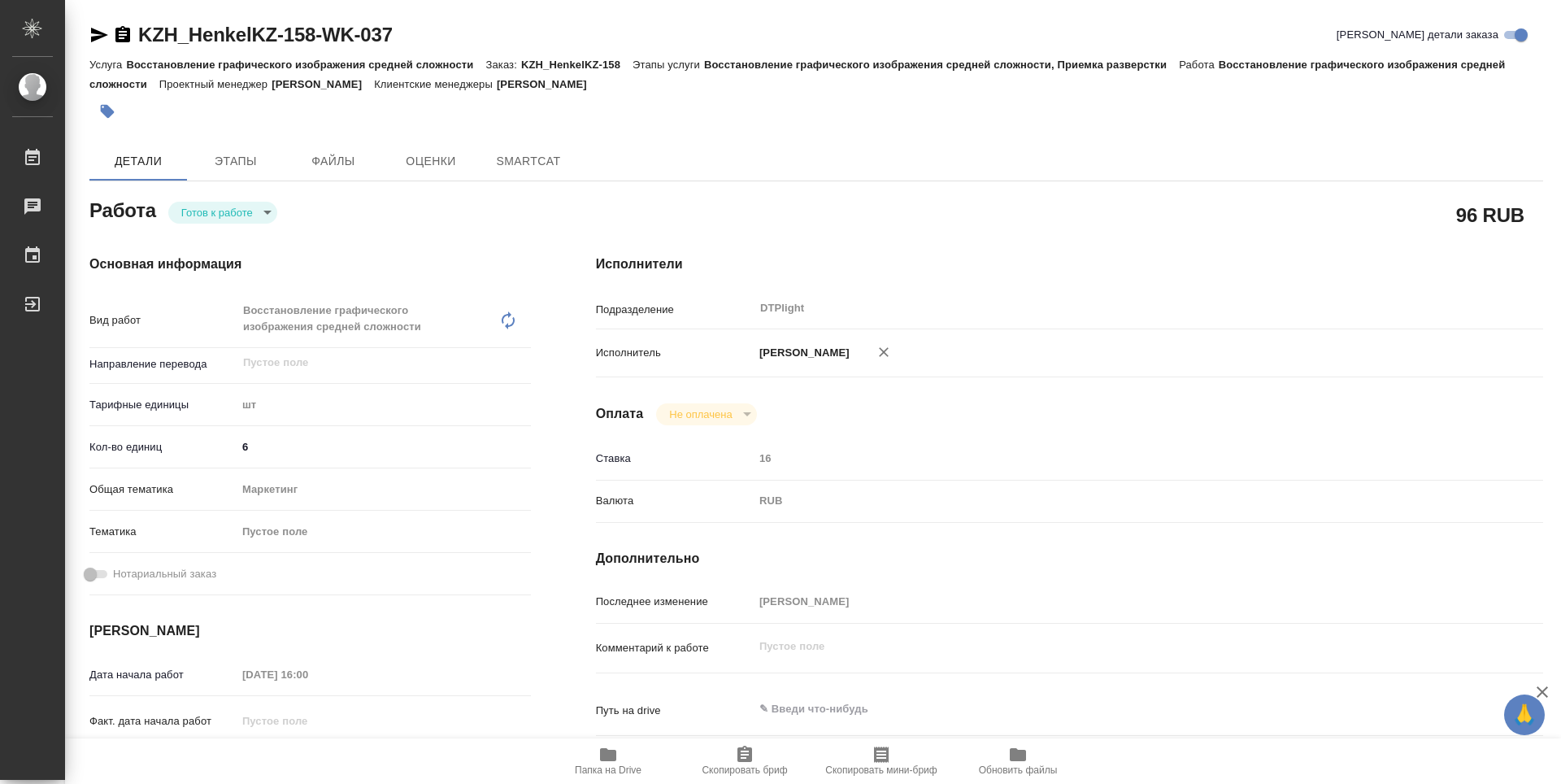
type textarea "x"
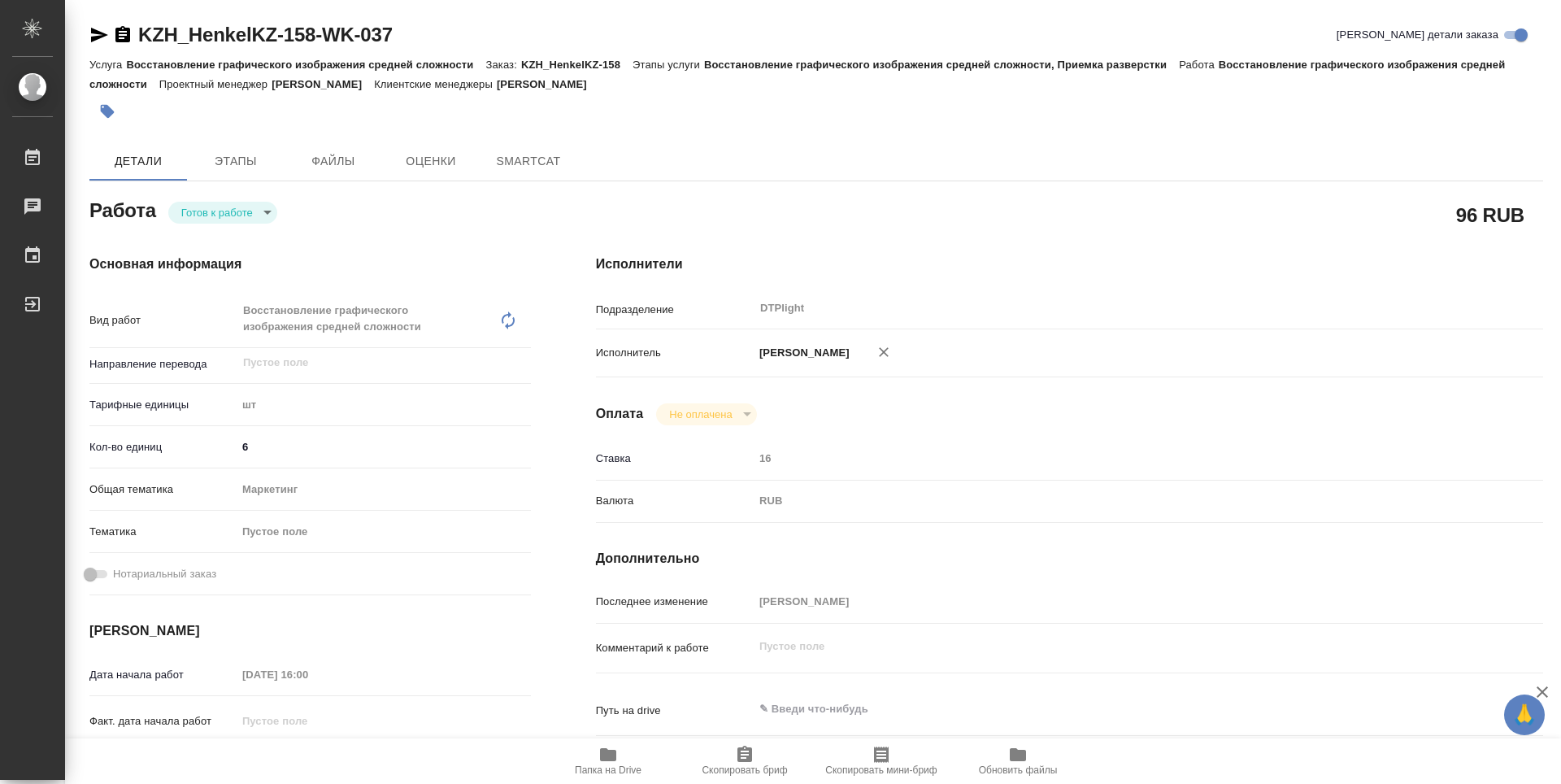
type textarea "x"
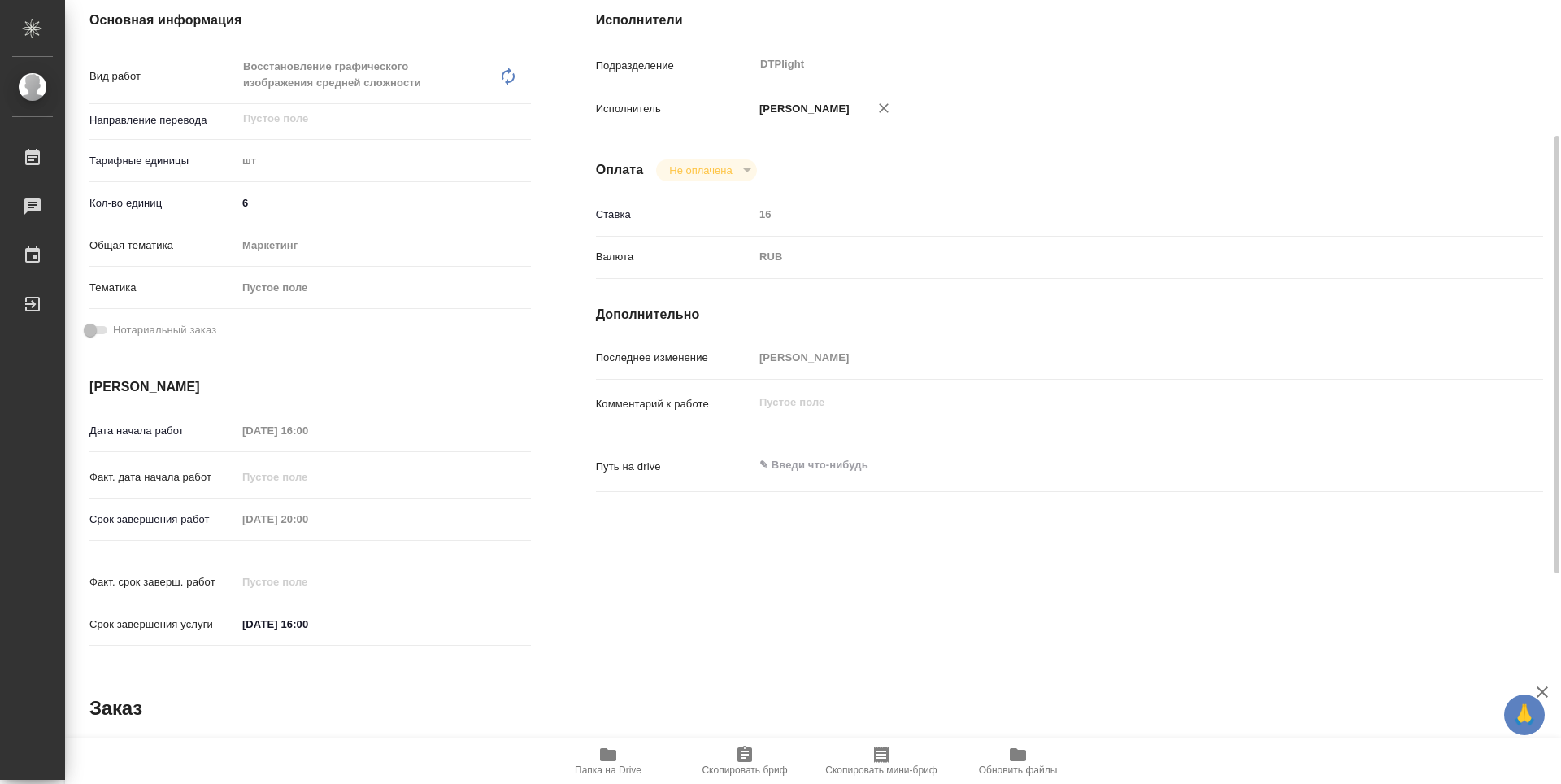
type textarea "x"
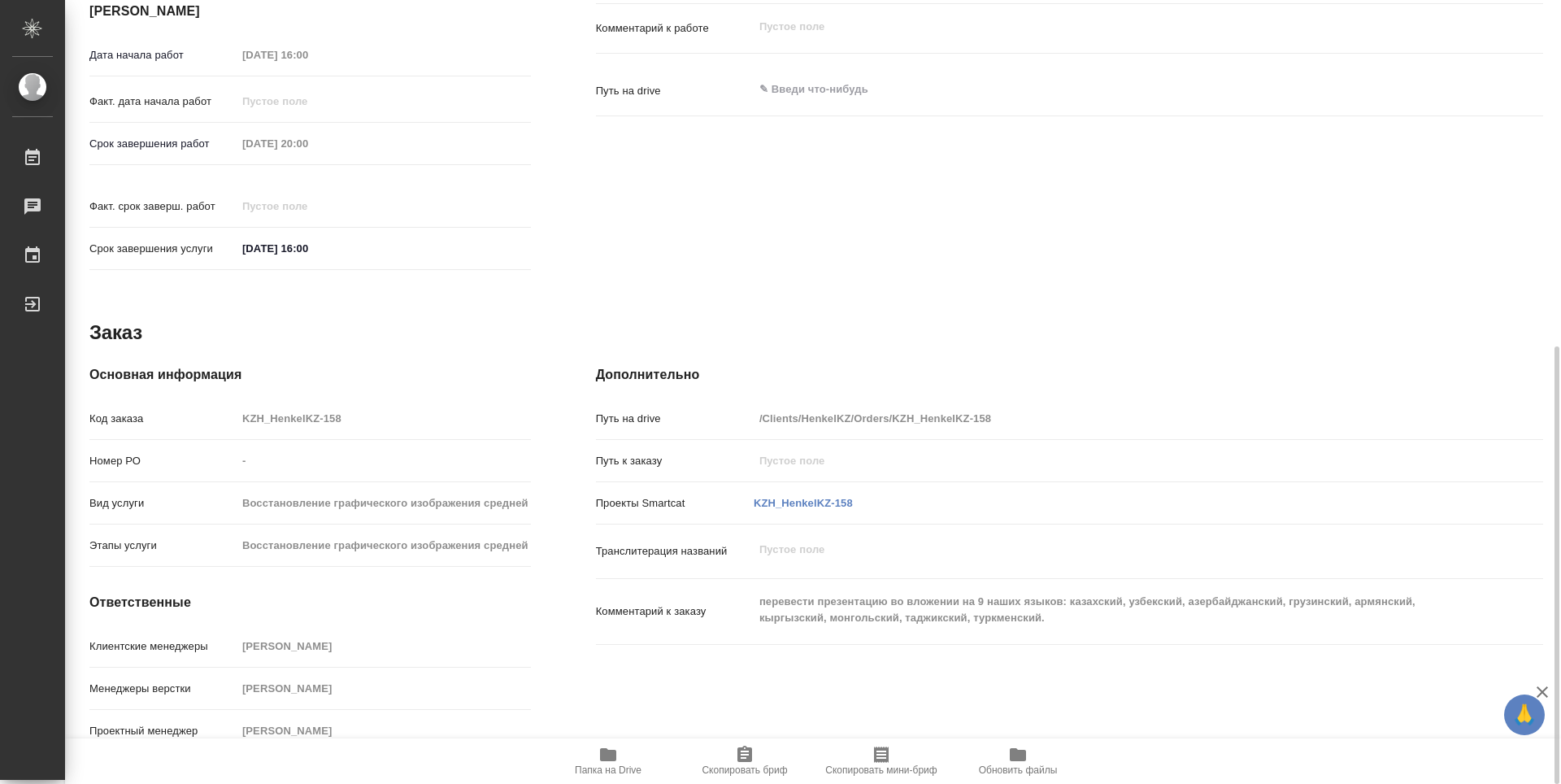
type textarea "x"
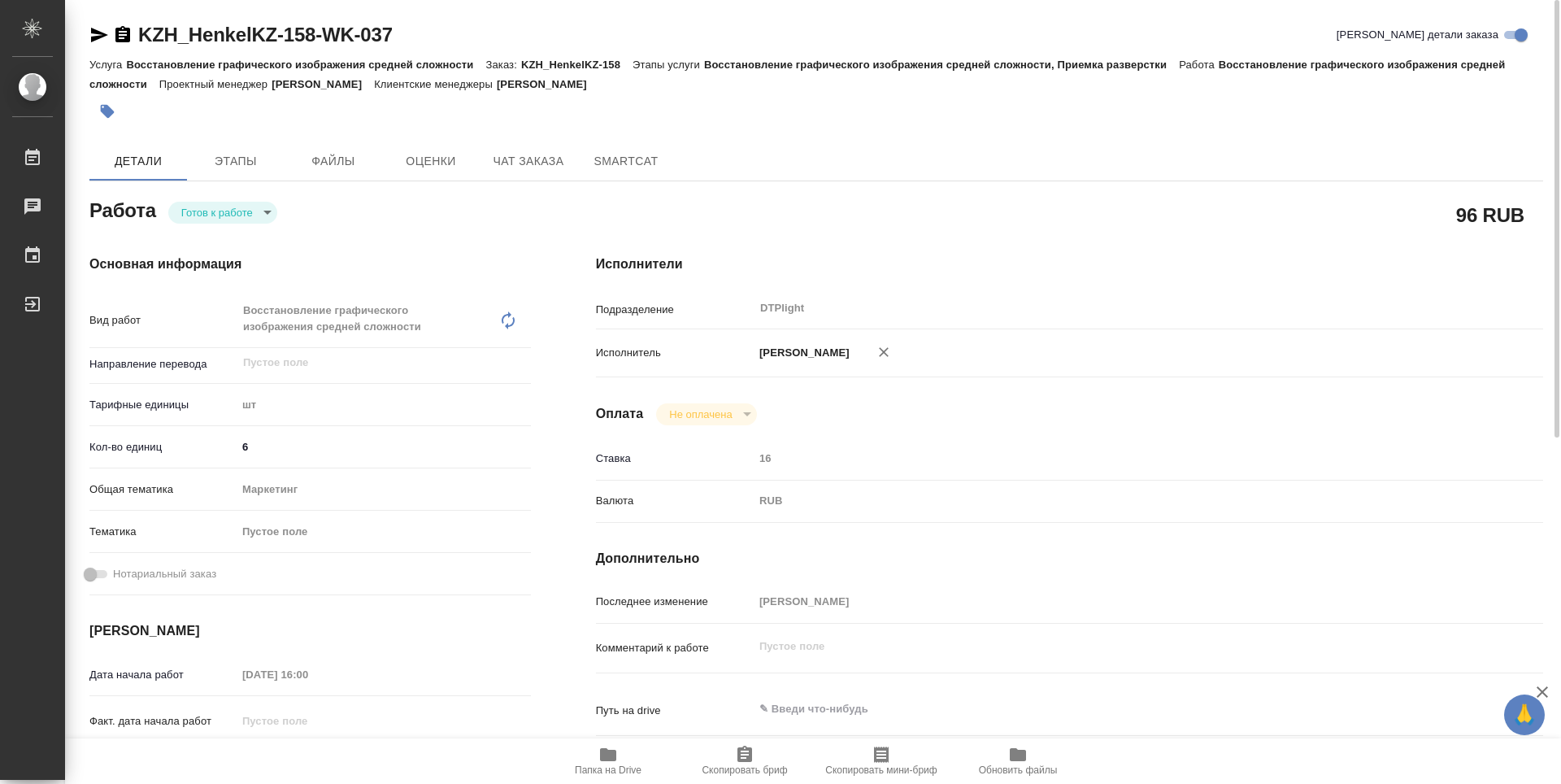
type textarea "x"
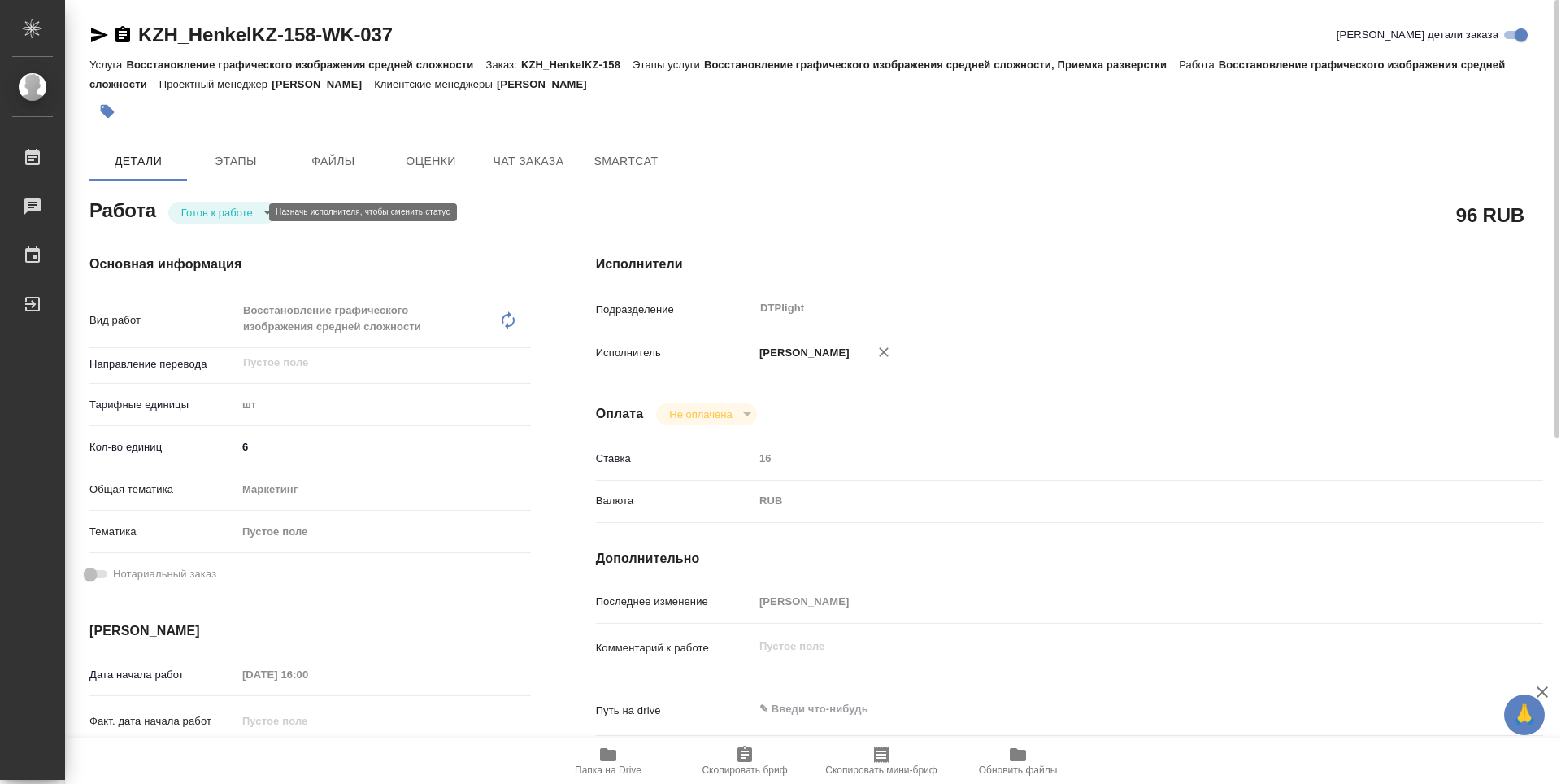
click at [245, 209] on body "🙏 .cls-1 fill:#fff; AWATERA Guselnikov Roman Работы Чаты График Выйти KZH_Henke…" at bounding box center [780, 392] width 1561 height 784
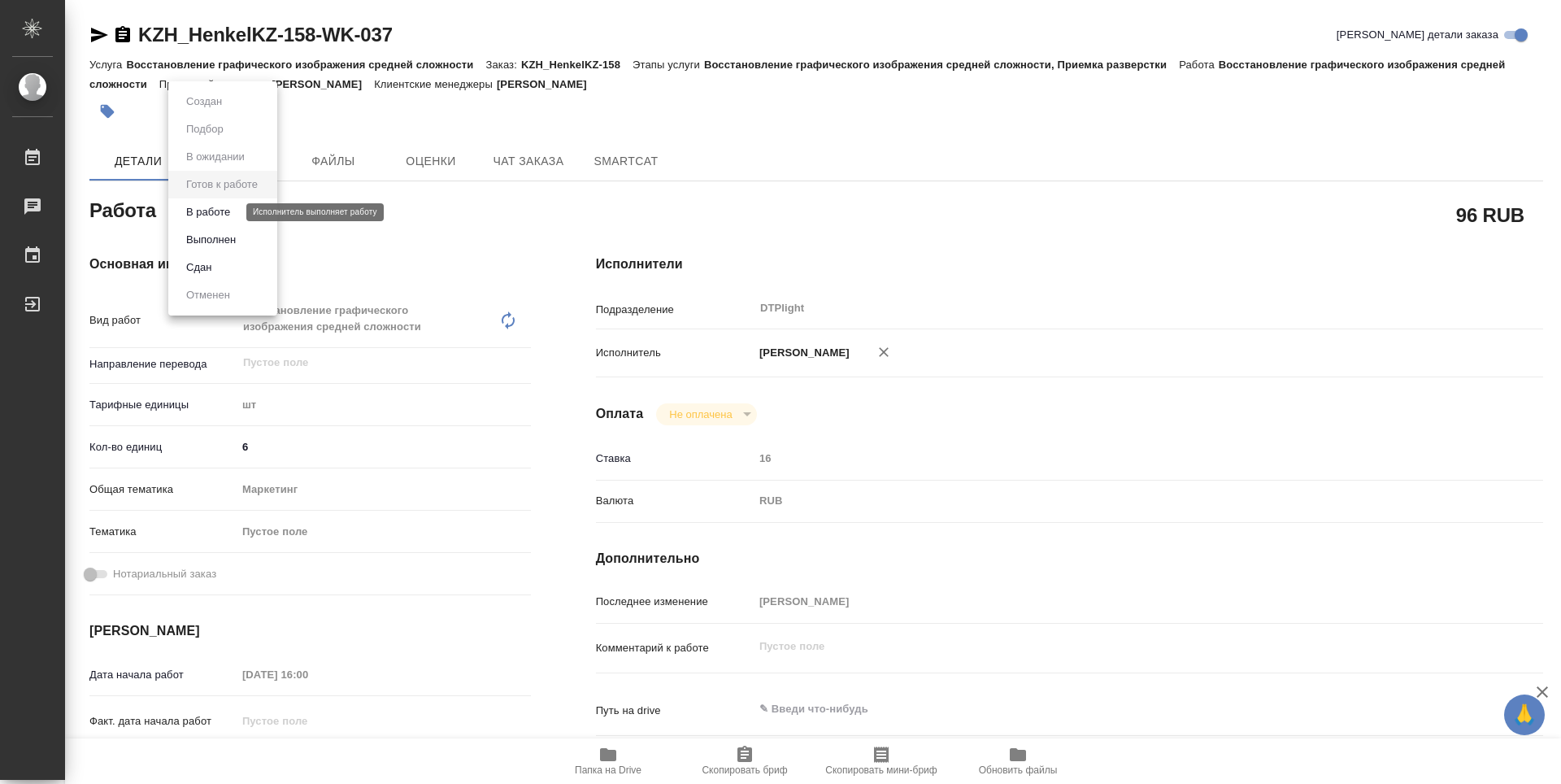
click at [208, 215] on button "В работе" at bounding box center [208, 212] width 54 height 18
type textarea "x"
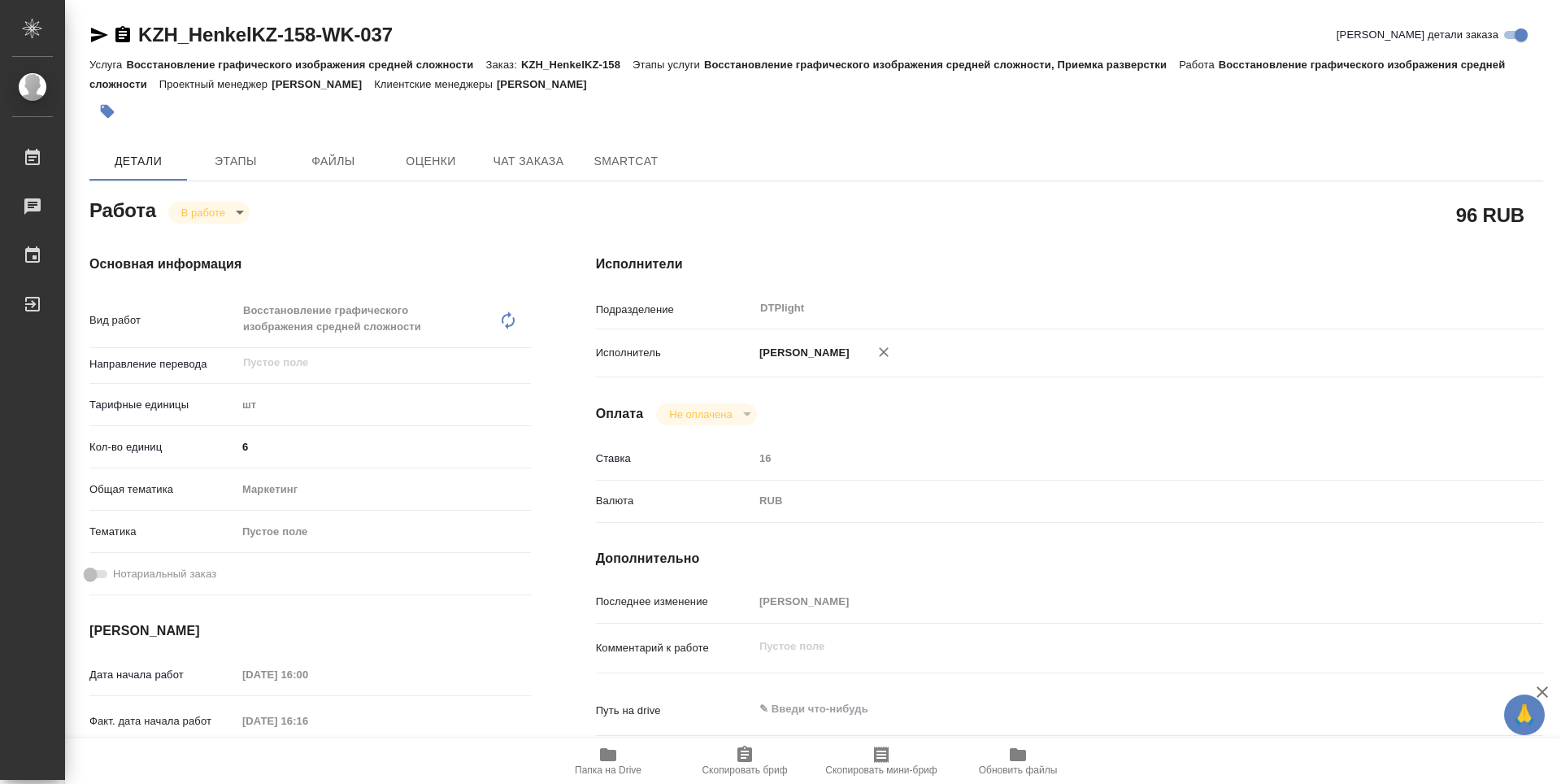
type textarea "x"
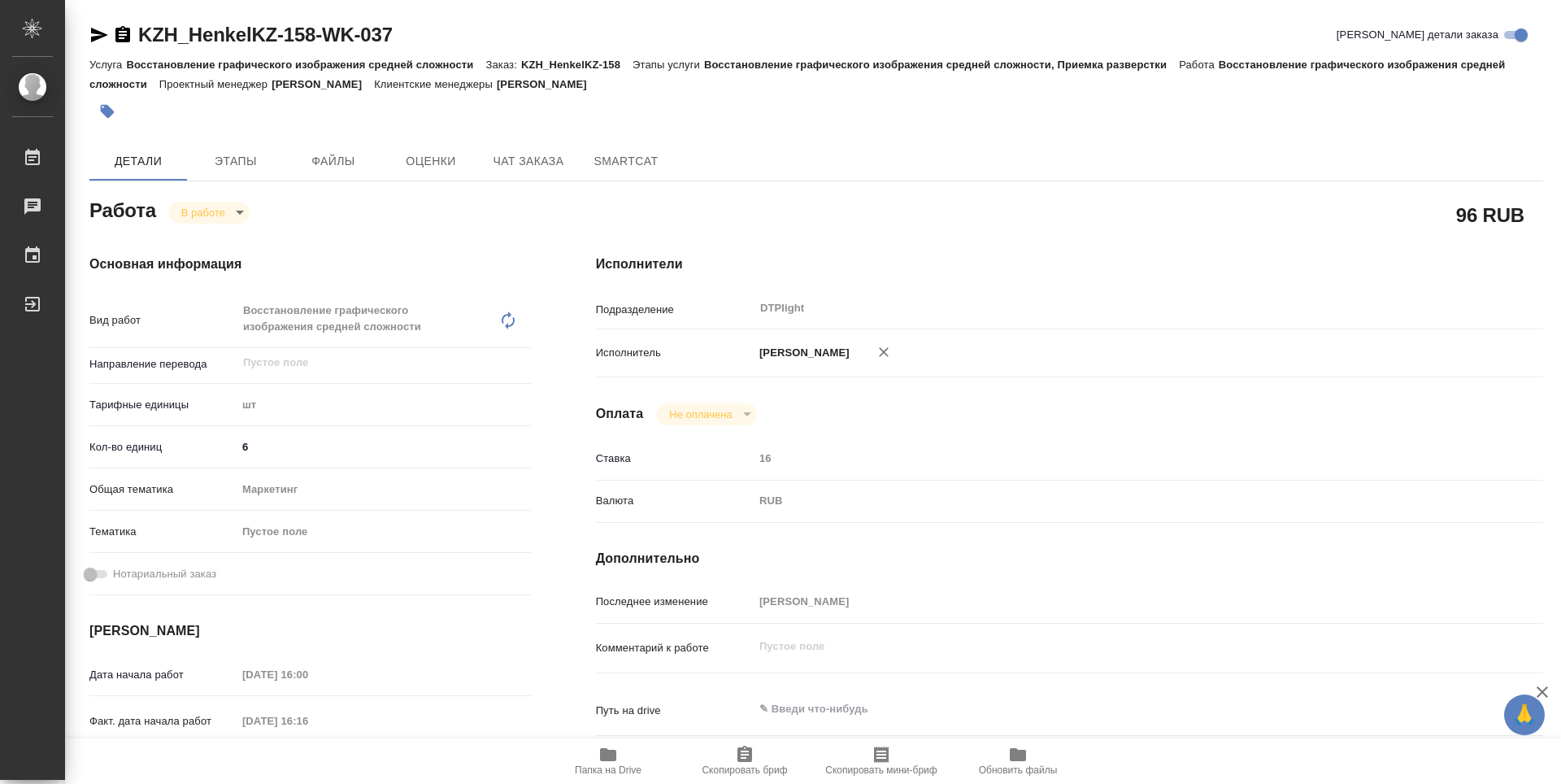
type textarea "x"
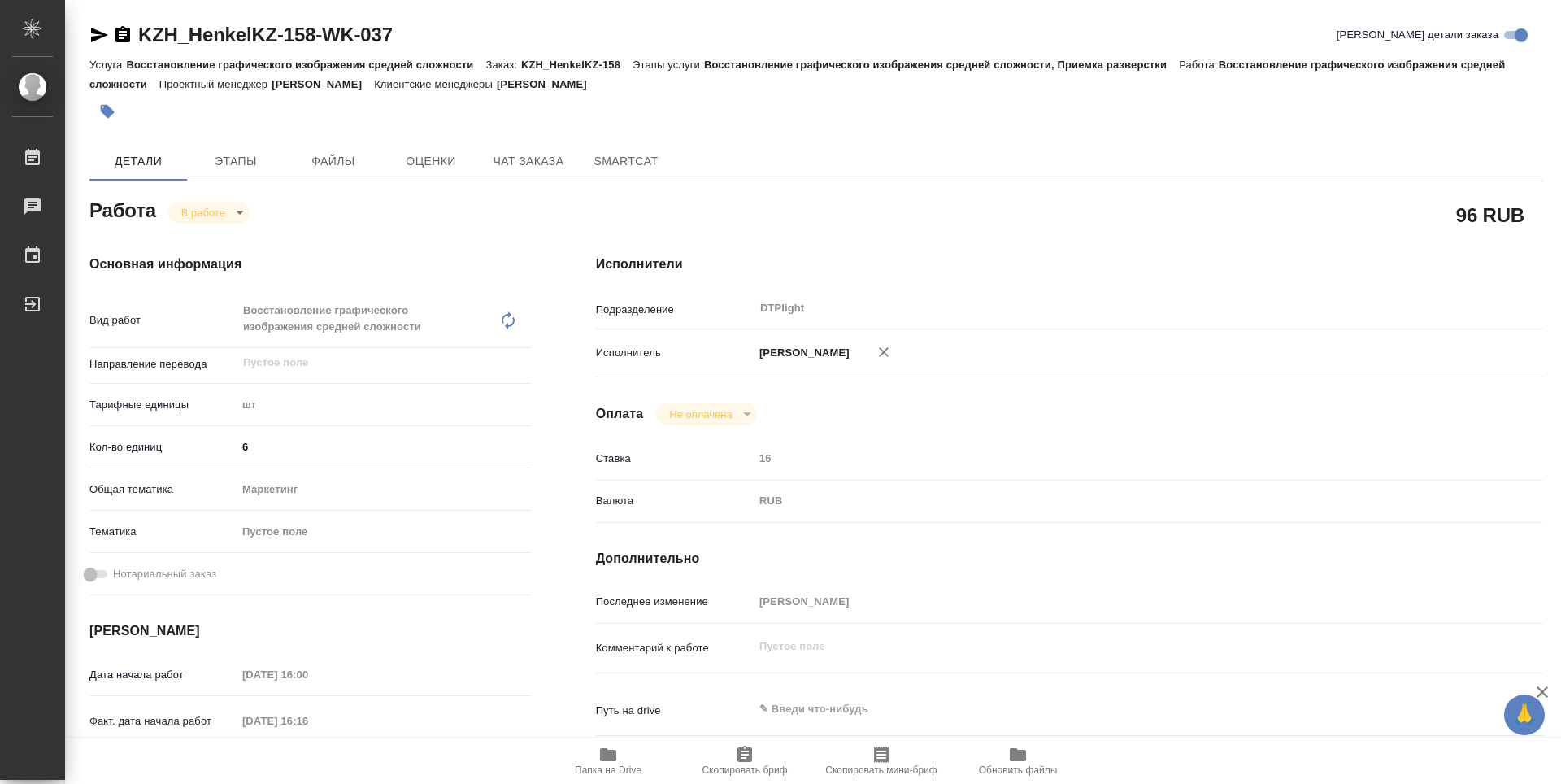
type textarea "x"
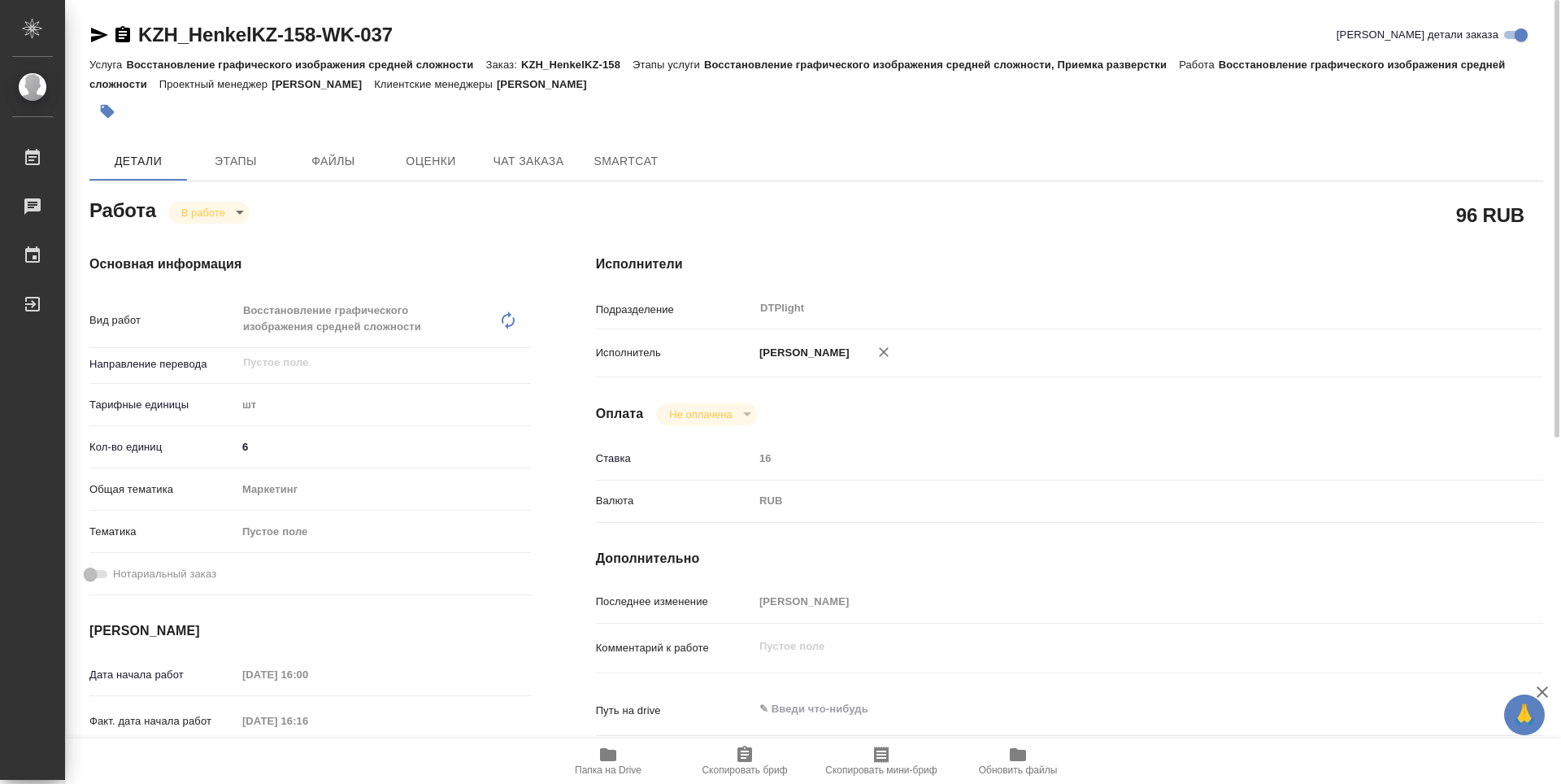
type textarea "x"
click at [124, 38] on icon "button" at bounding box center [122, 34] width 15 height 16
click at [614, 761] on icon "button" at bounding box center [608, 754] width 16 height 13
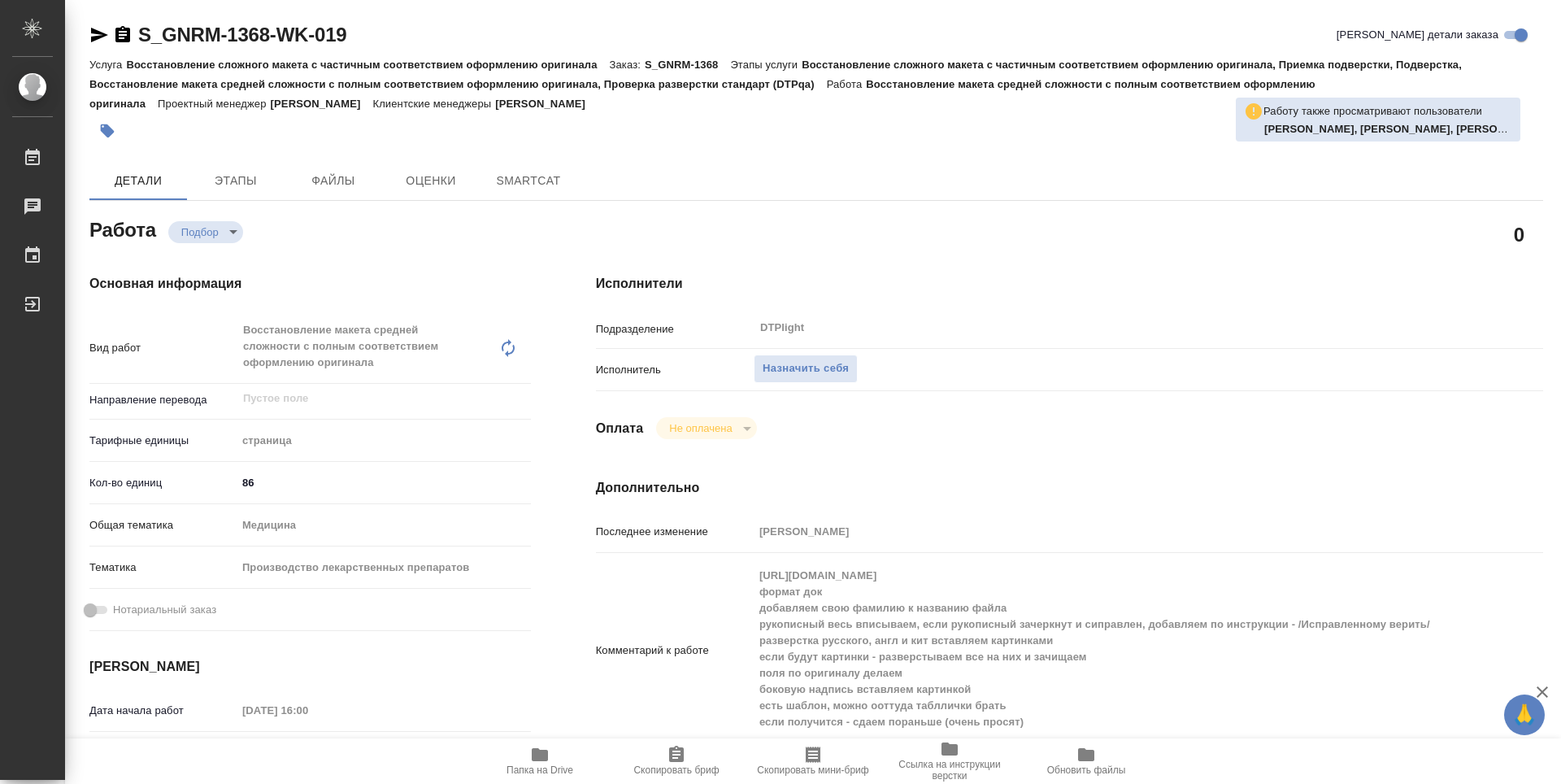
type textarea "x"
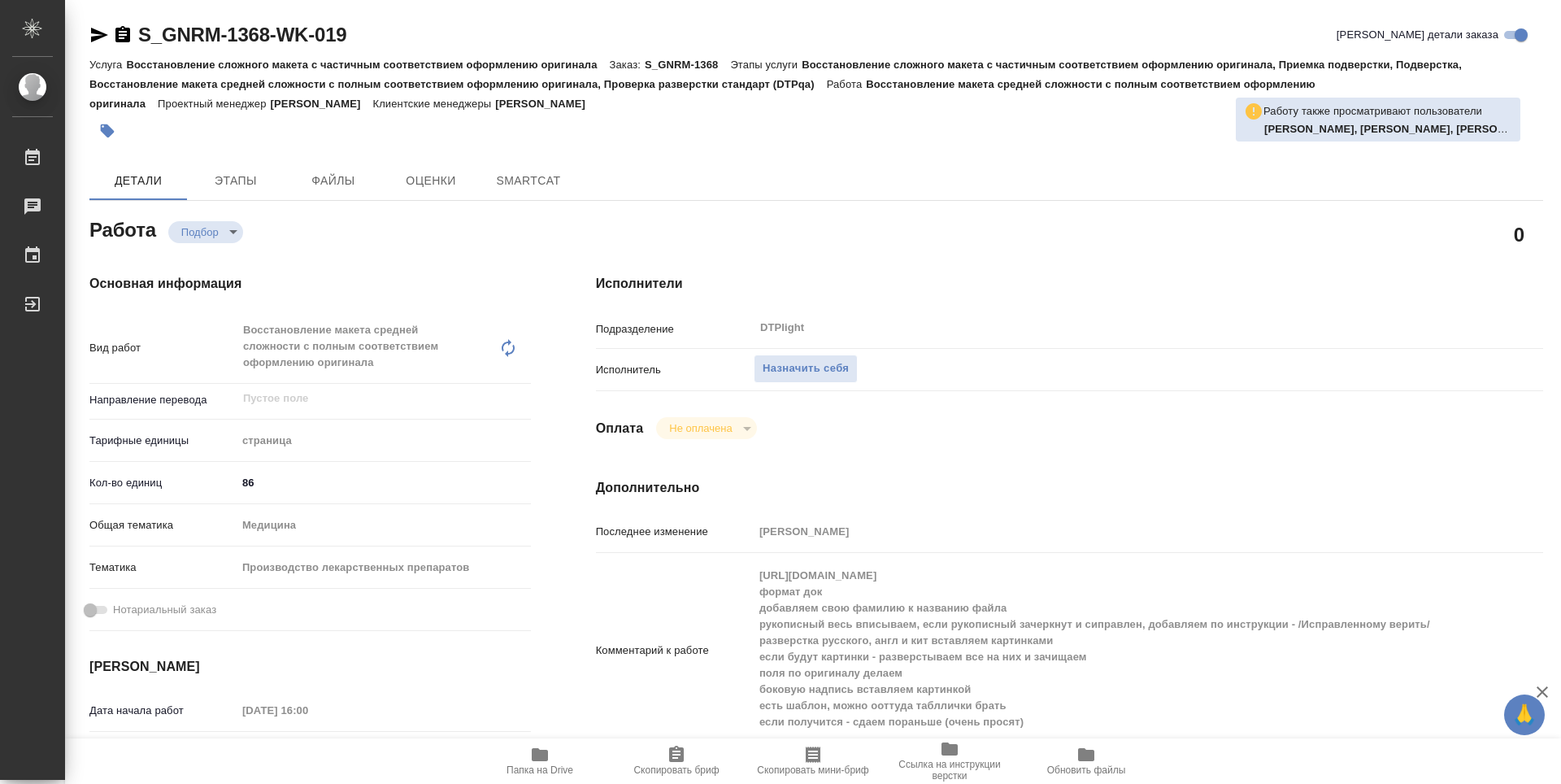
type textarea "x"
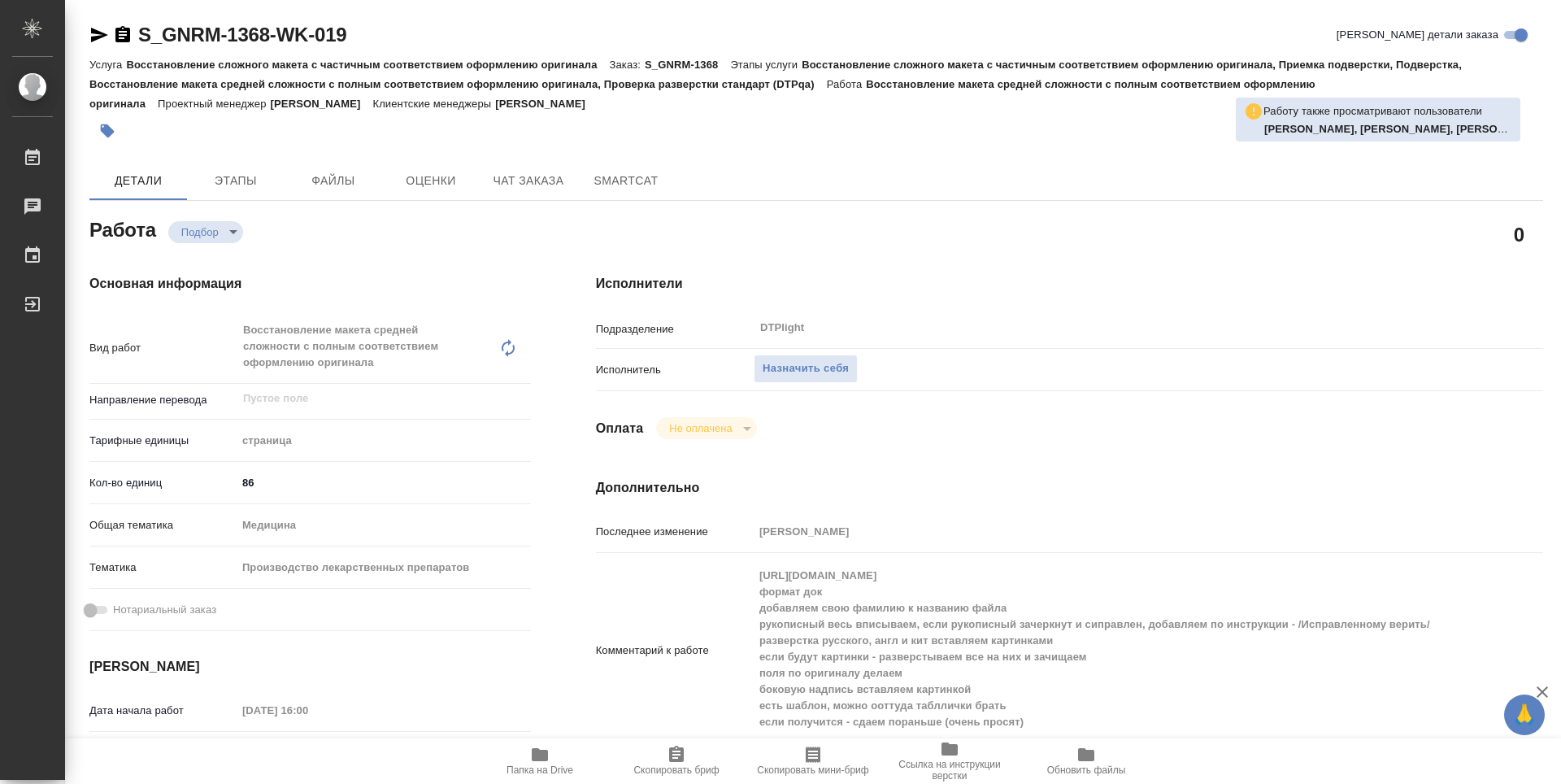
type textarea "x"
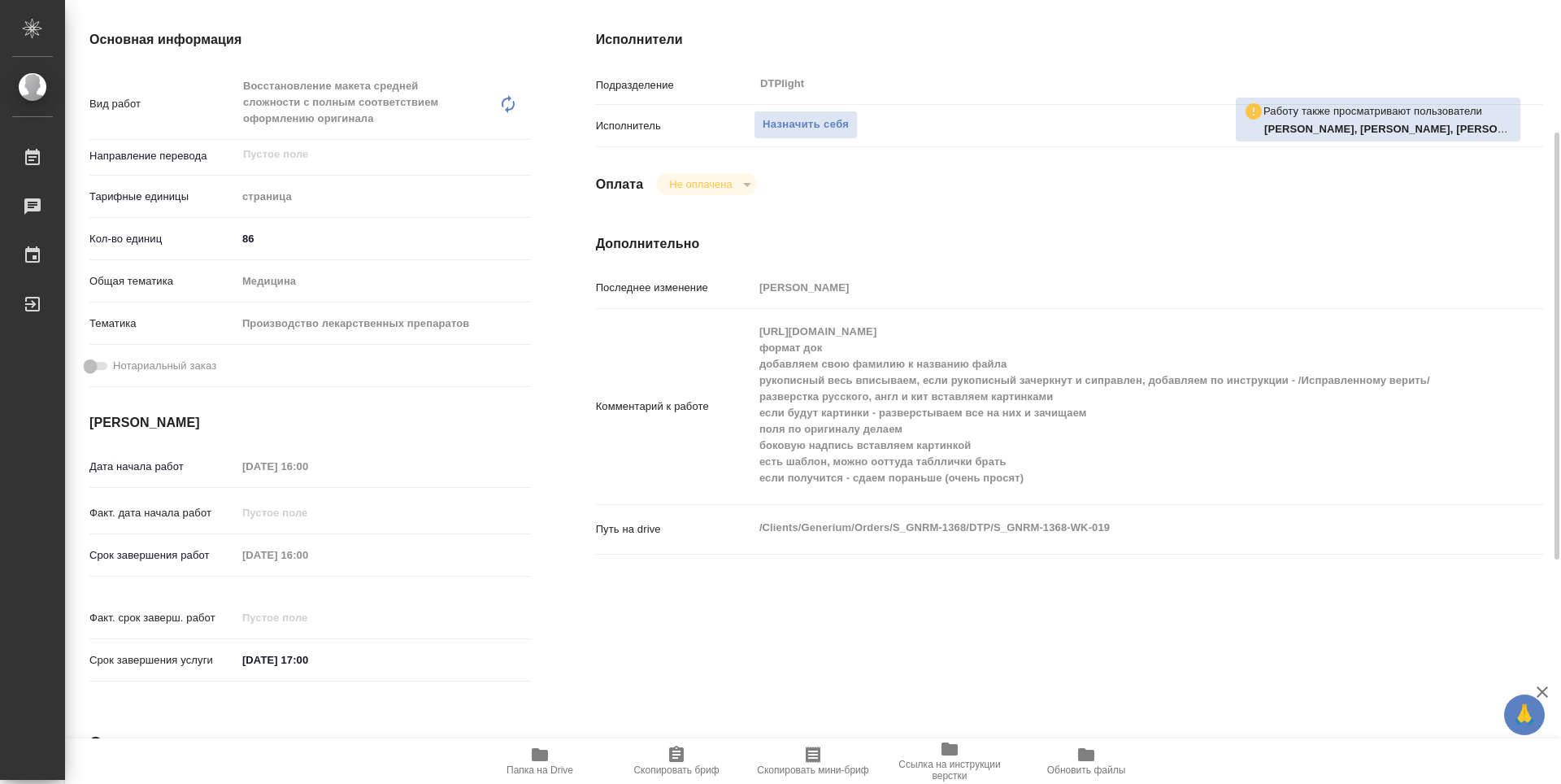
scroll to position [488, 0]
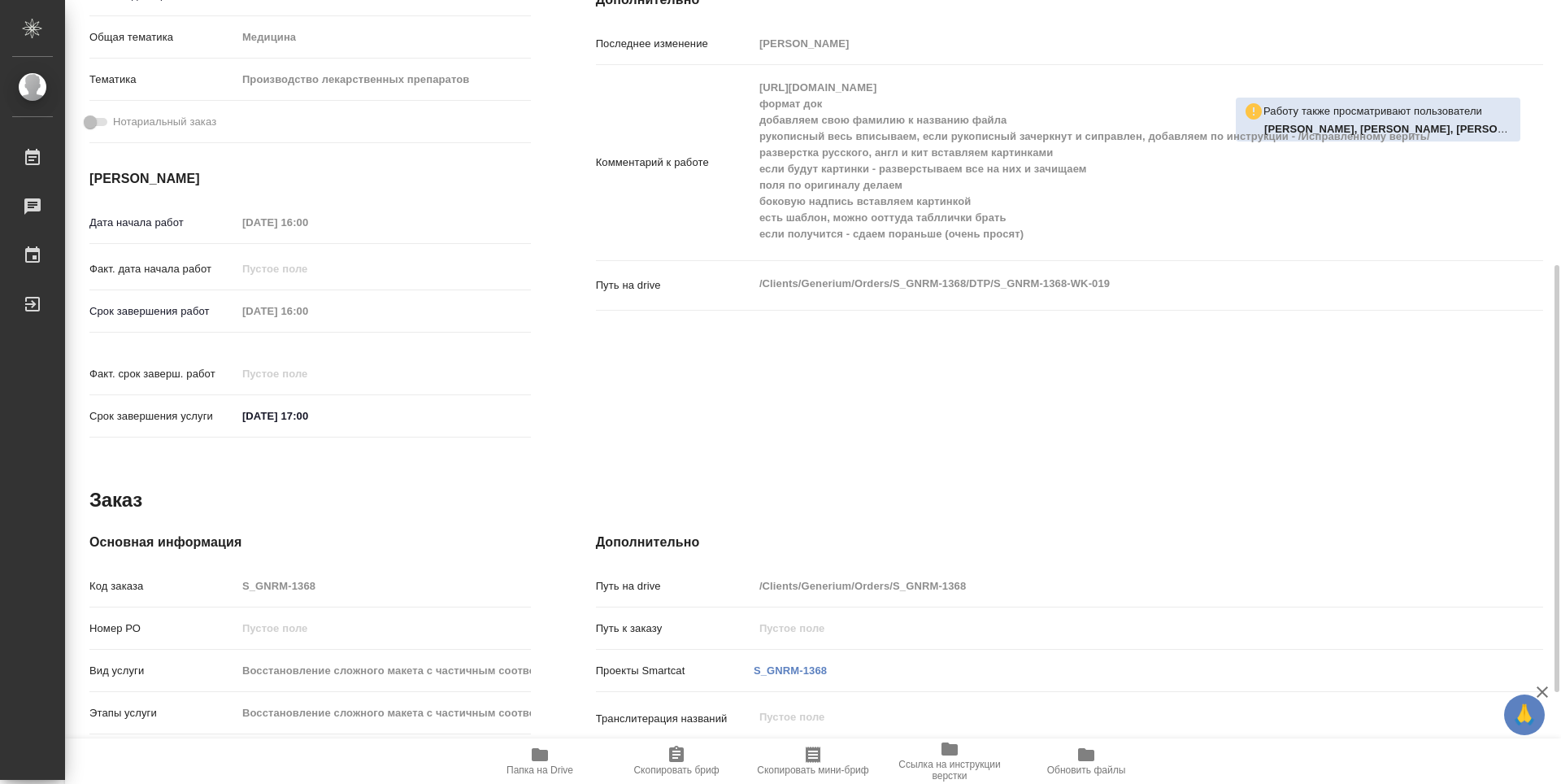
type textarea "x"
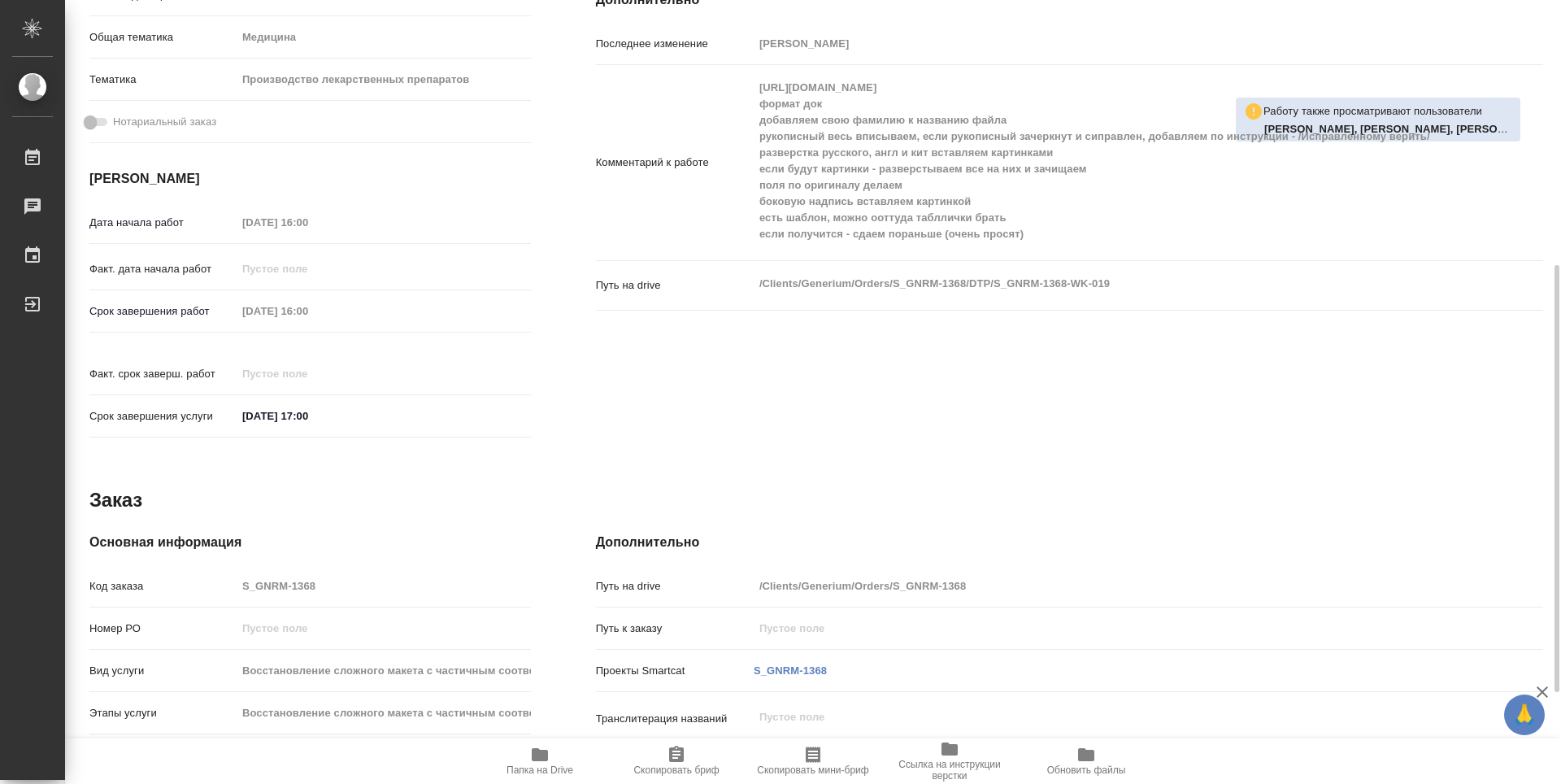
scroll to position [244, 0]
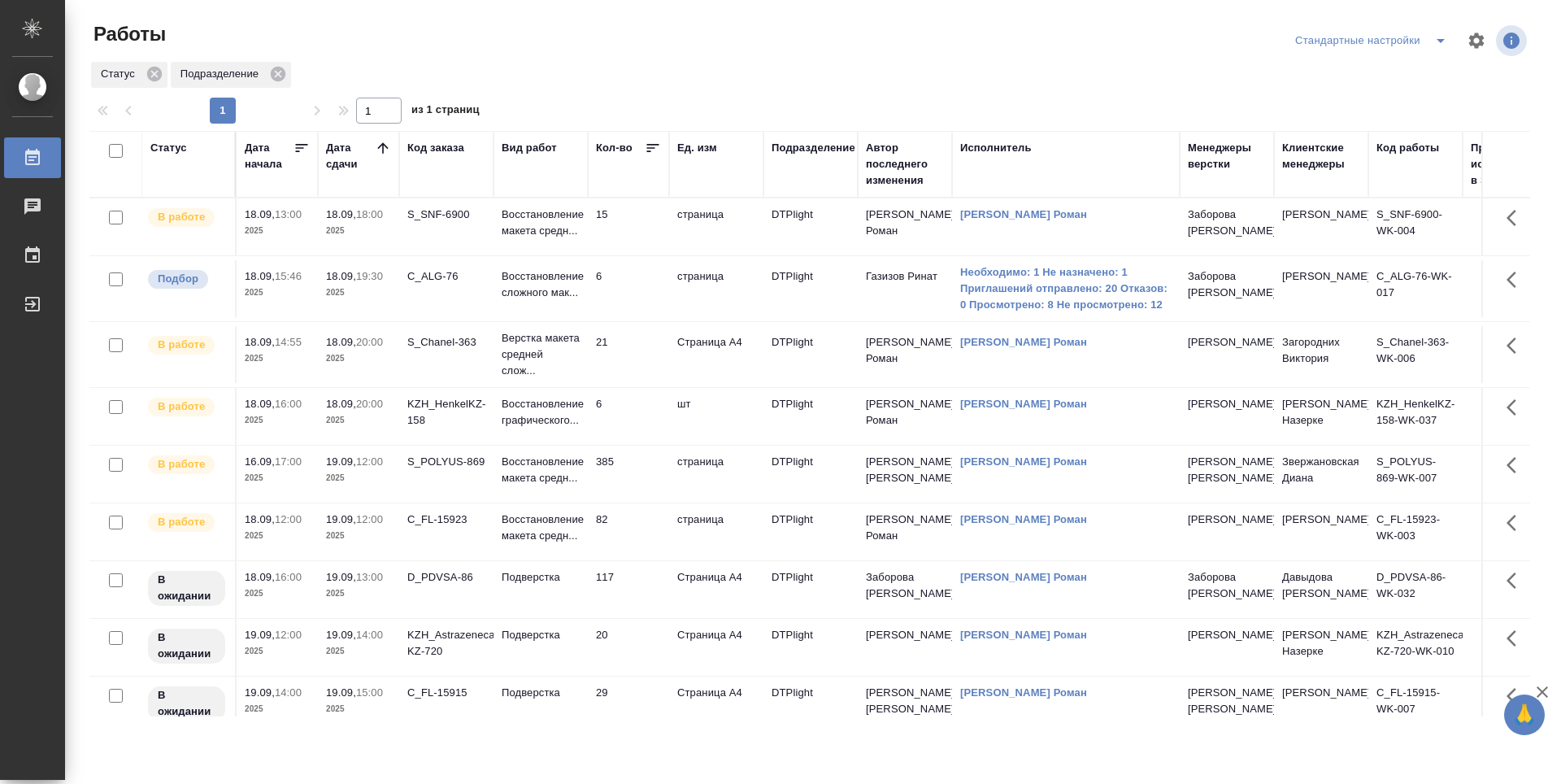
click at [465, 311] on td "C_ALG-76" at bounding box center [446, 288] width 94 height 57
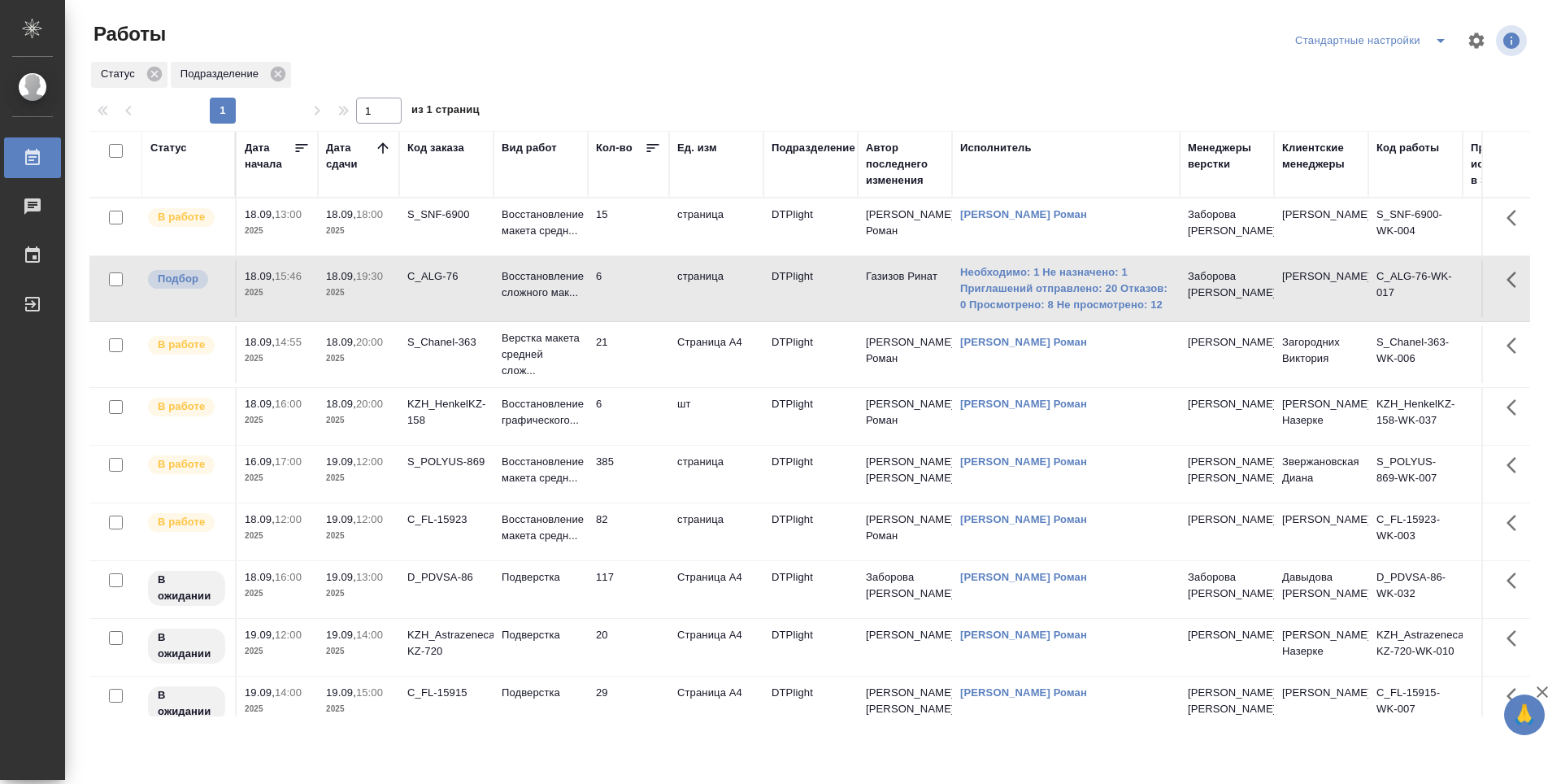
click at [470, 363] on td "S_Chanel-363" at bounding box center [446, 354] width 94 height 57
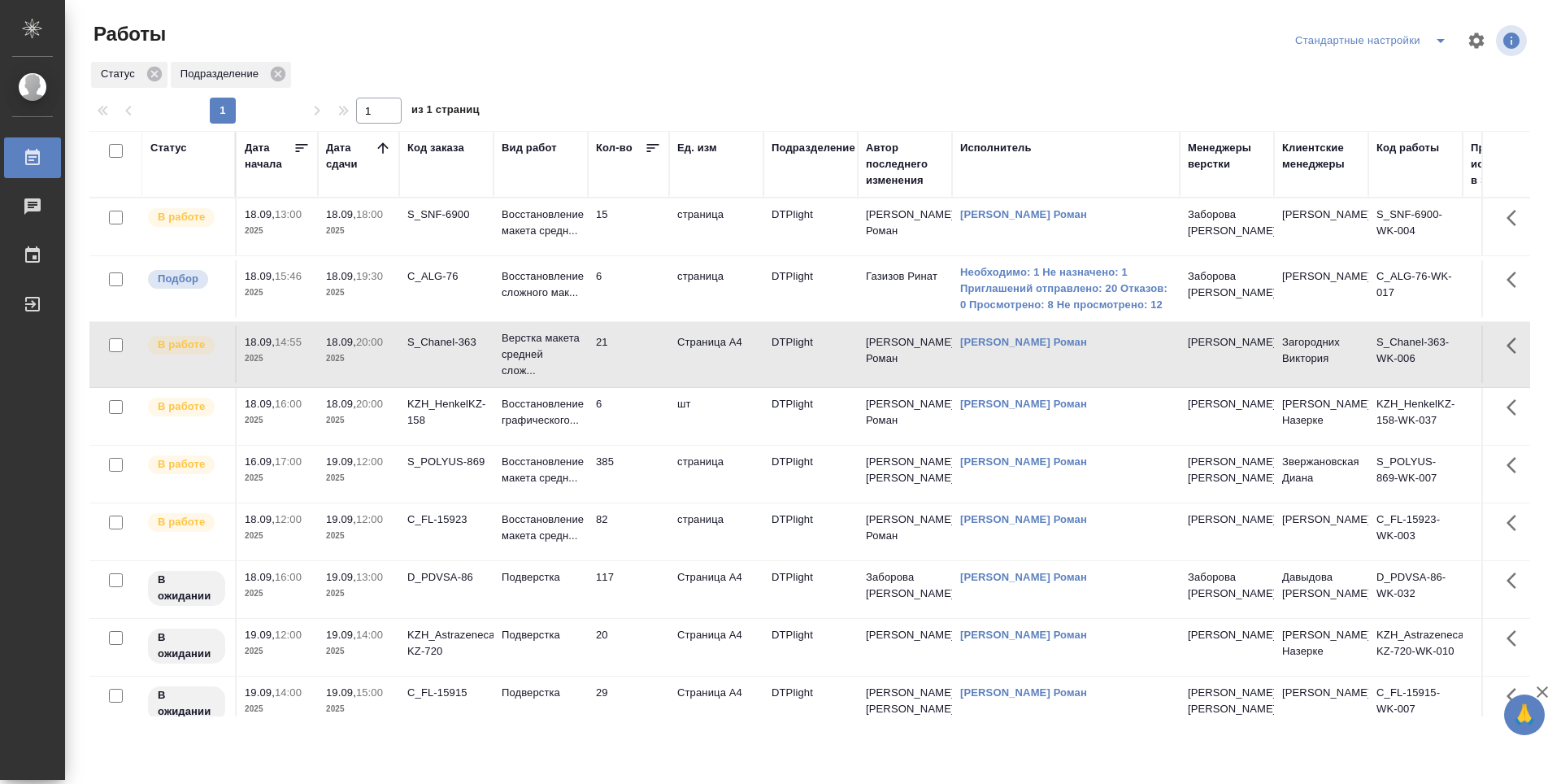
click at [461, 419] on div "KZH_HenkelKZ-158" at bounding box center [446, 412] width 78 height 33
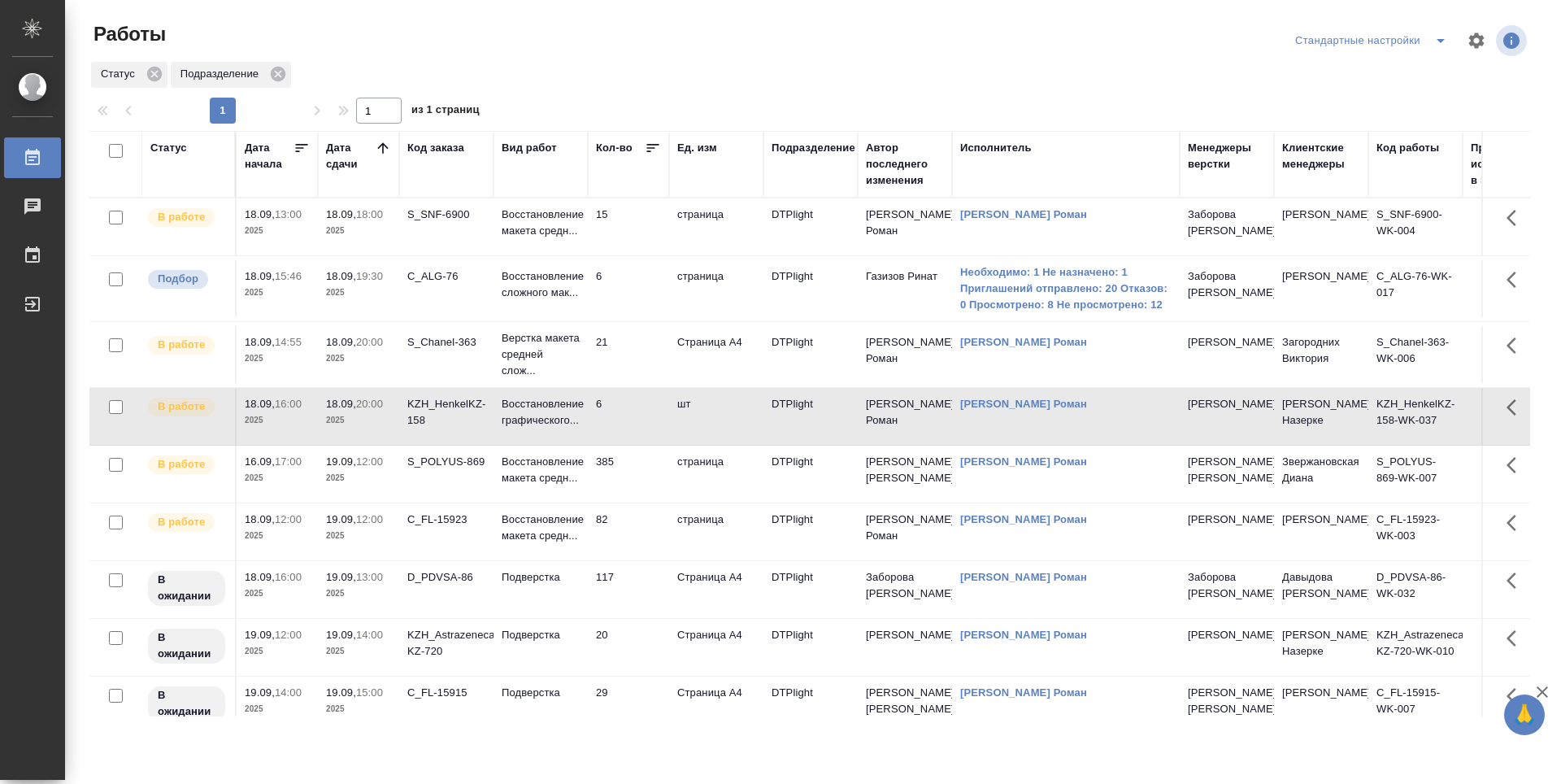
click at [459, 489] on td "S_POLYUS-869" at bounding box center [446, 473] width 94 height 57
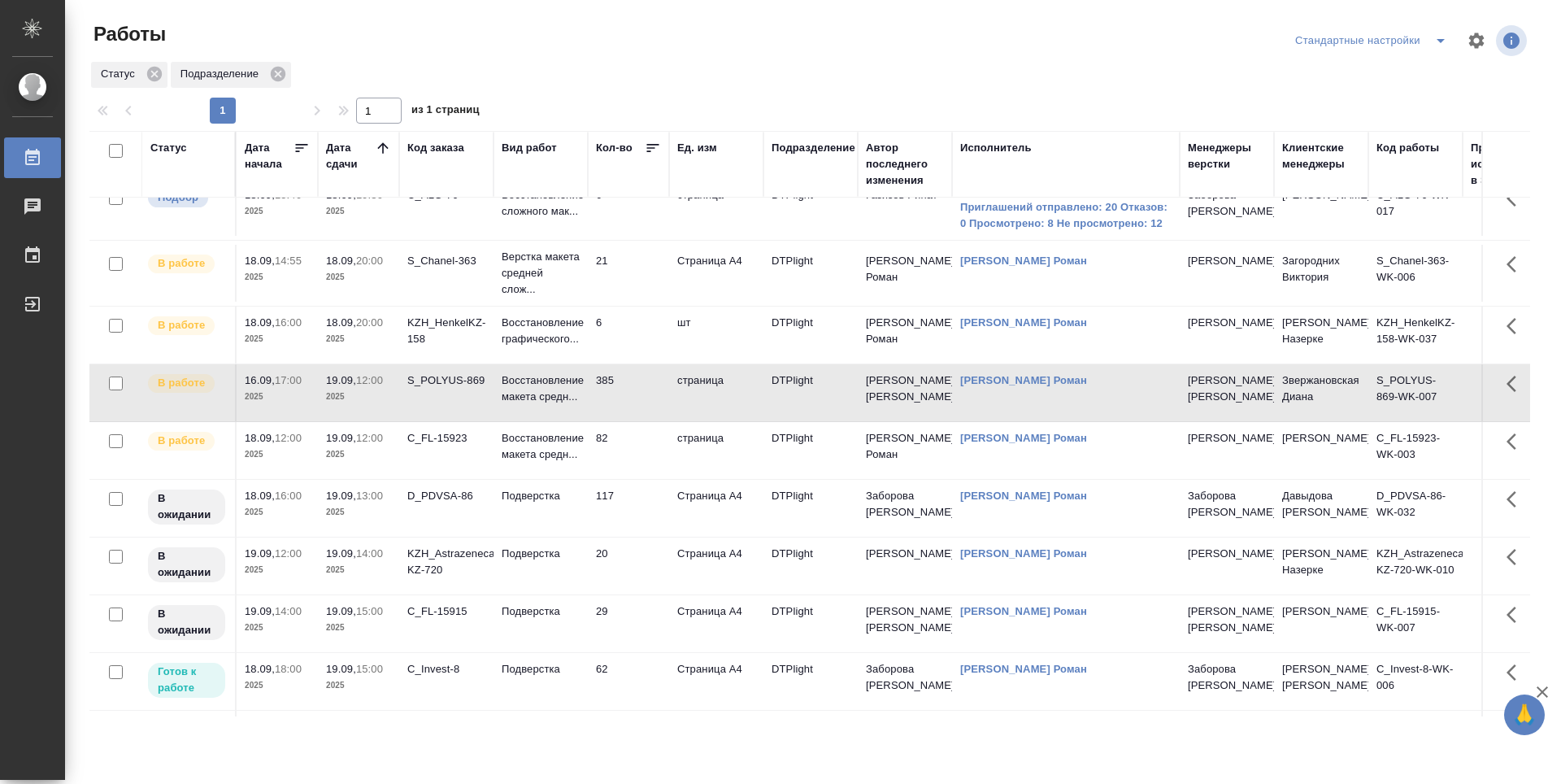
scroll to position [163, 0]
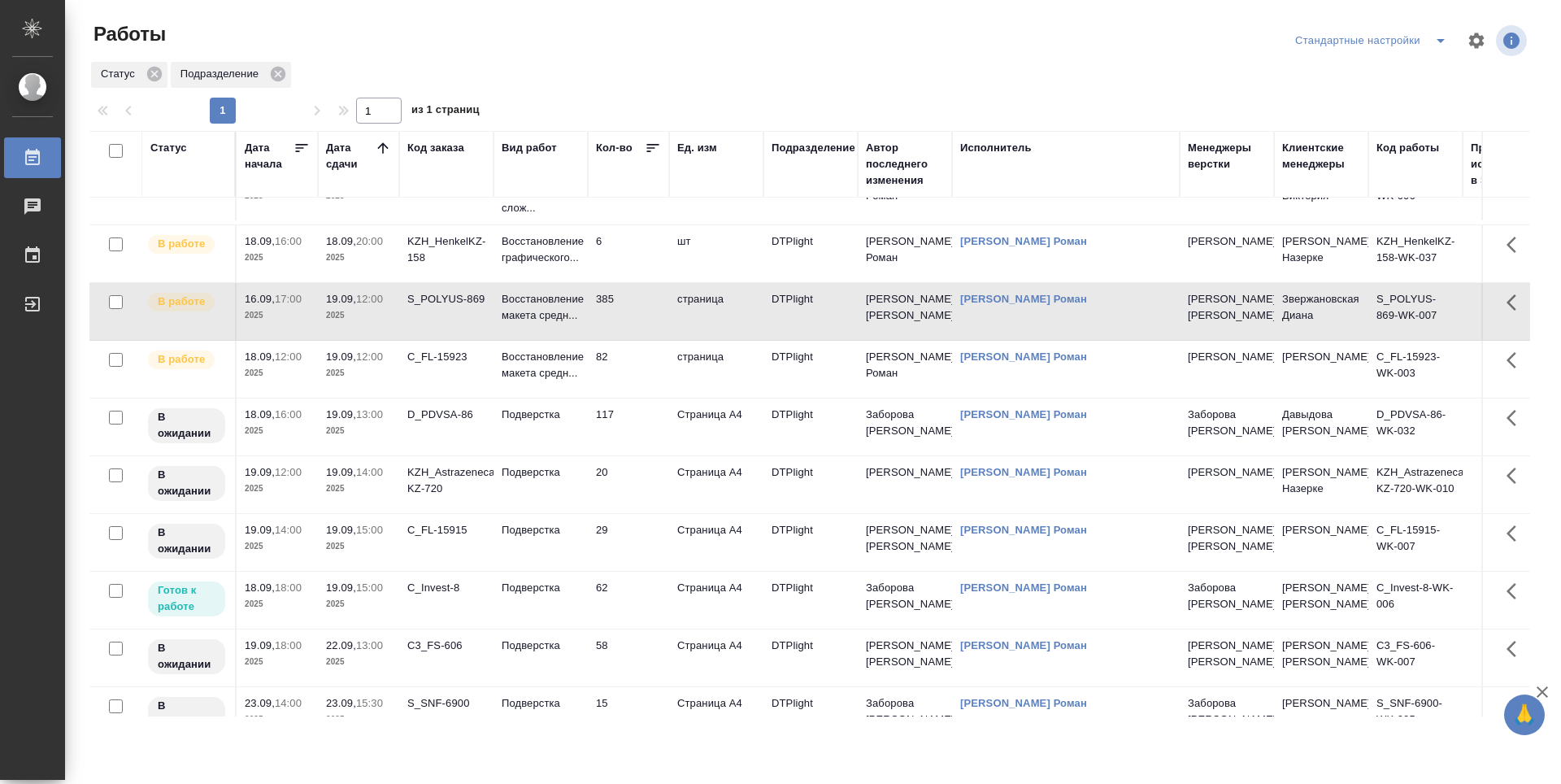
click at [637, 594] on td "62" at bounding box center [628, 599] width 81 height 57
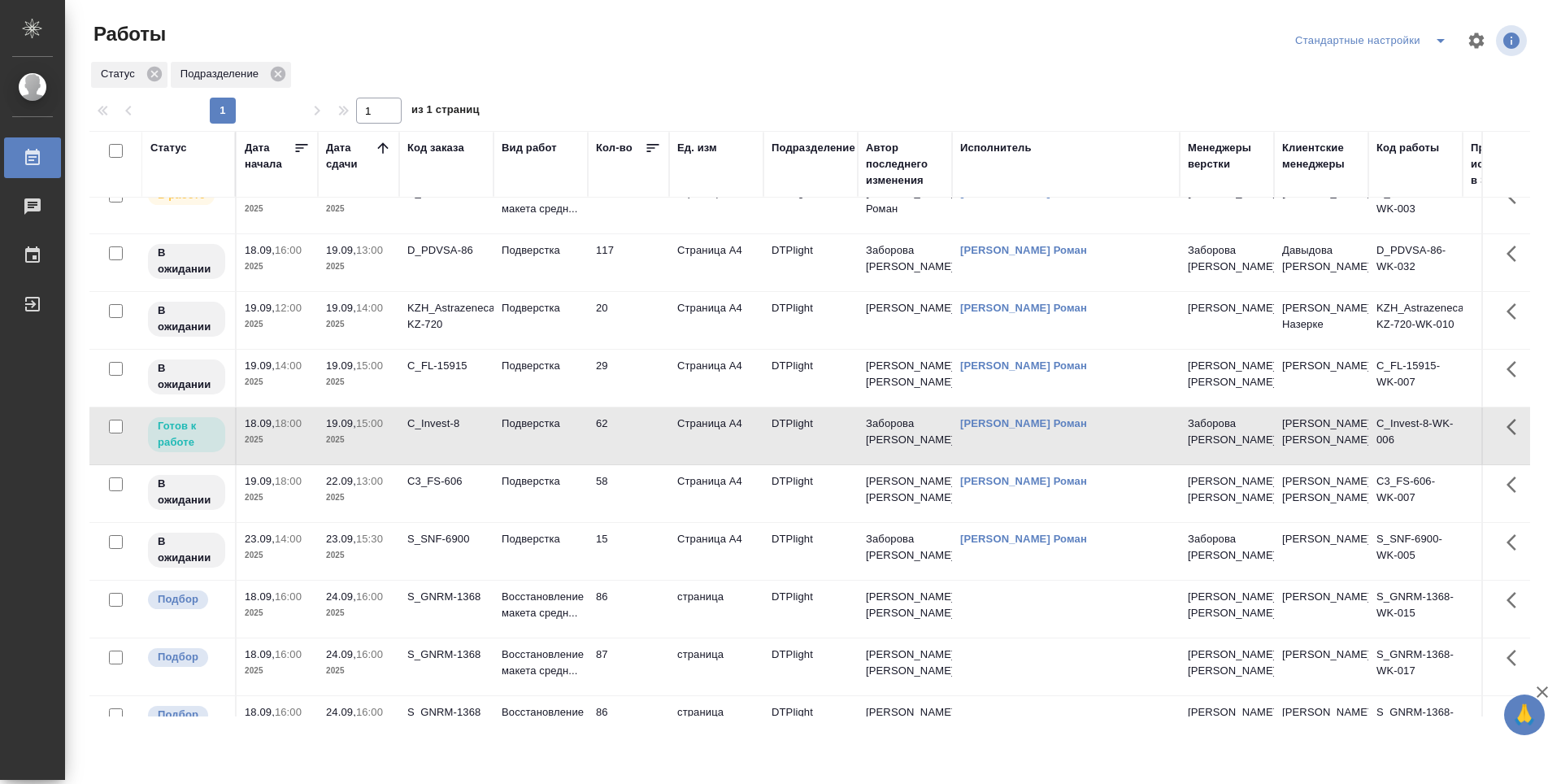
scroll to position [248, 0]
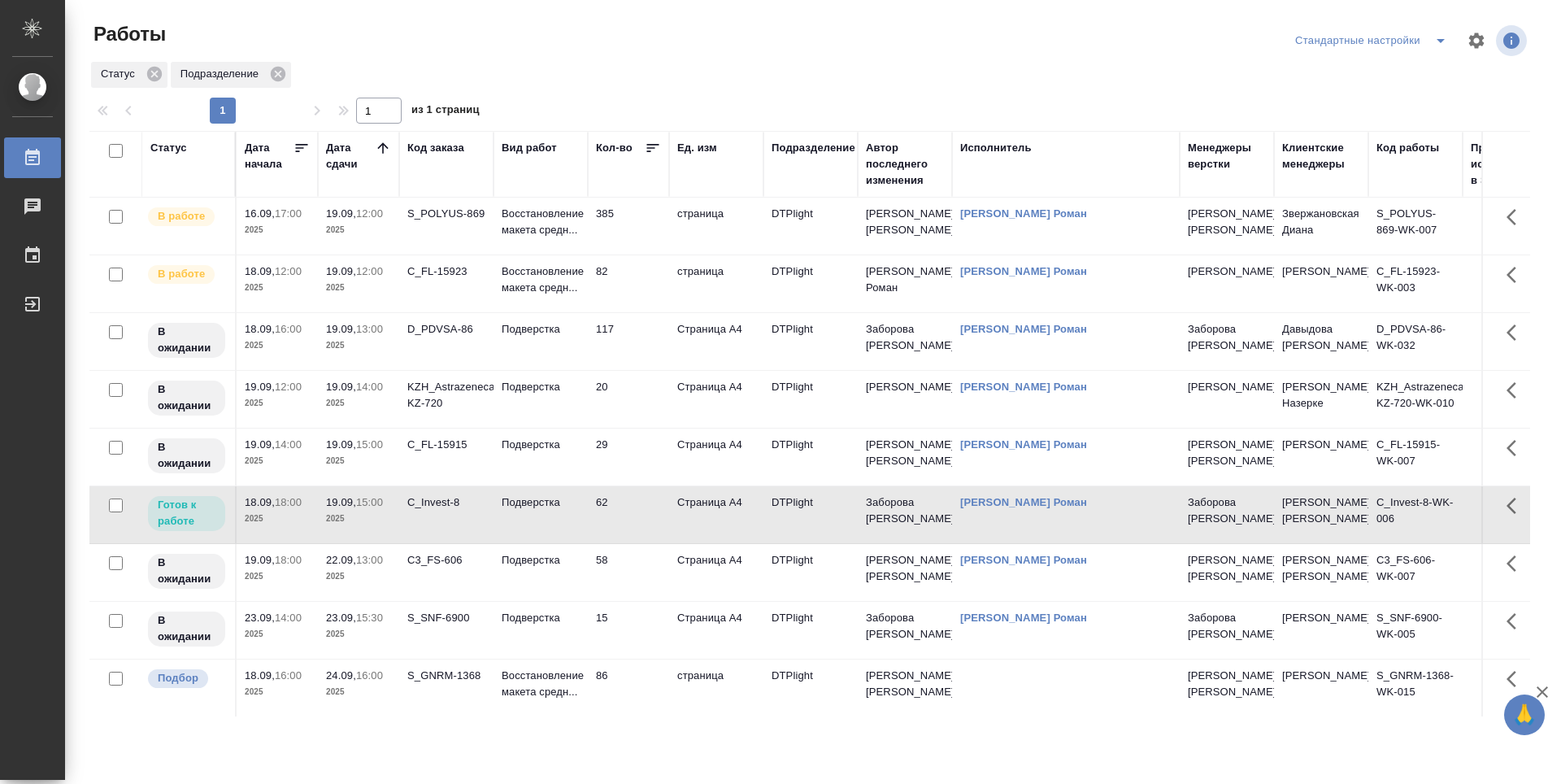
click at [640, 462] on td "29" at bounding box center [628, 456] width 81 height 57
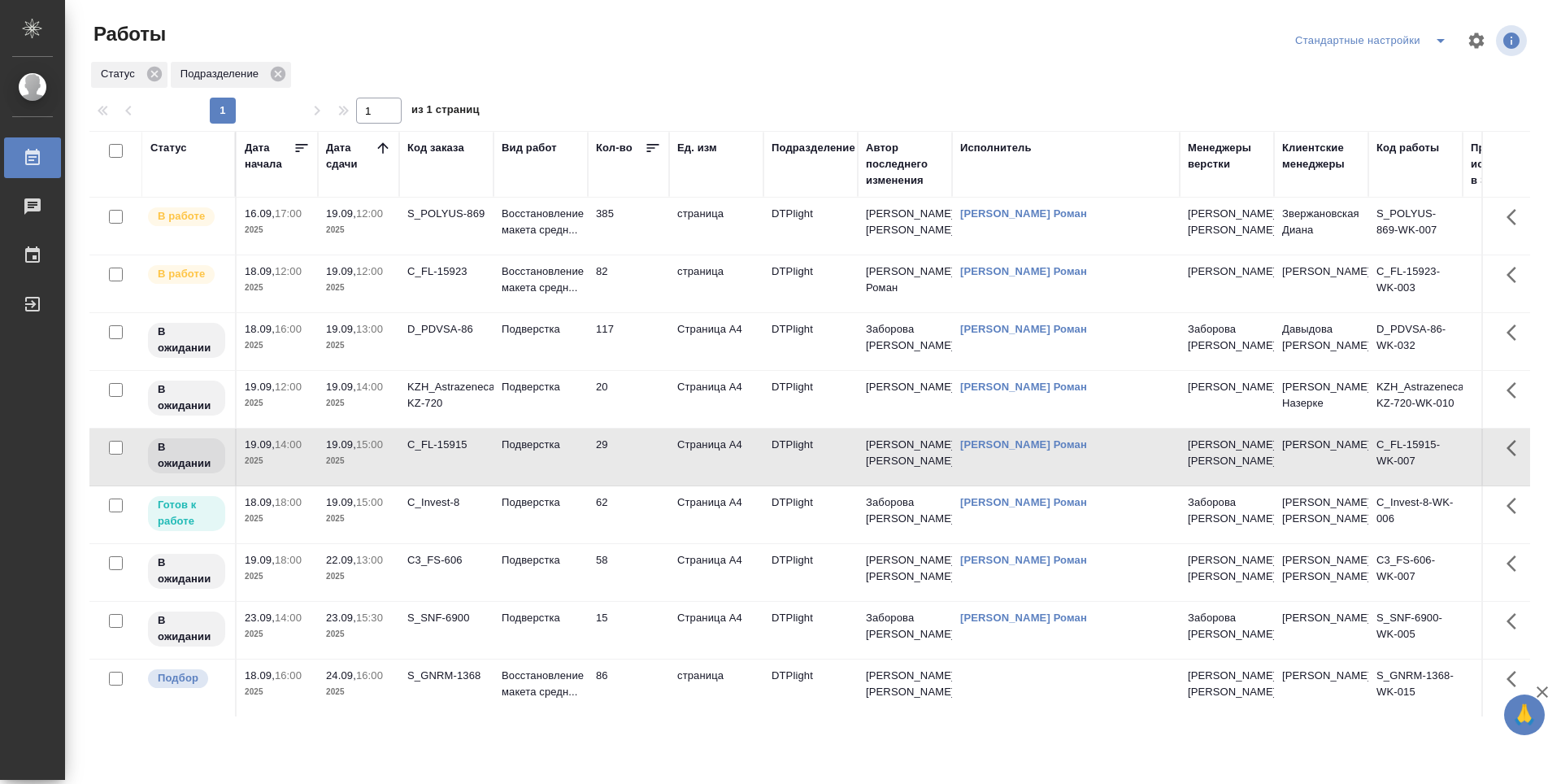
click at [633, 341] on td "117" at bounding box center [628, 341] width 81 height 57
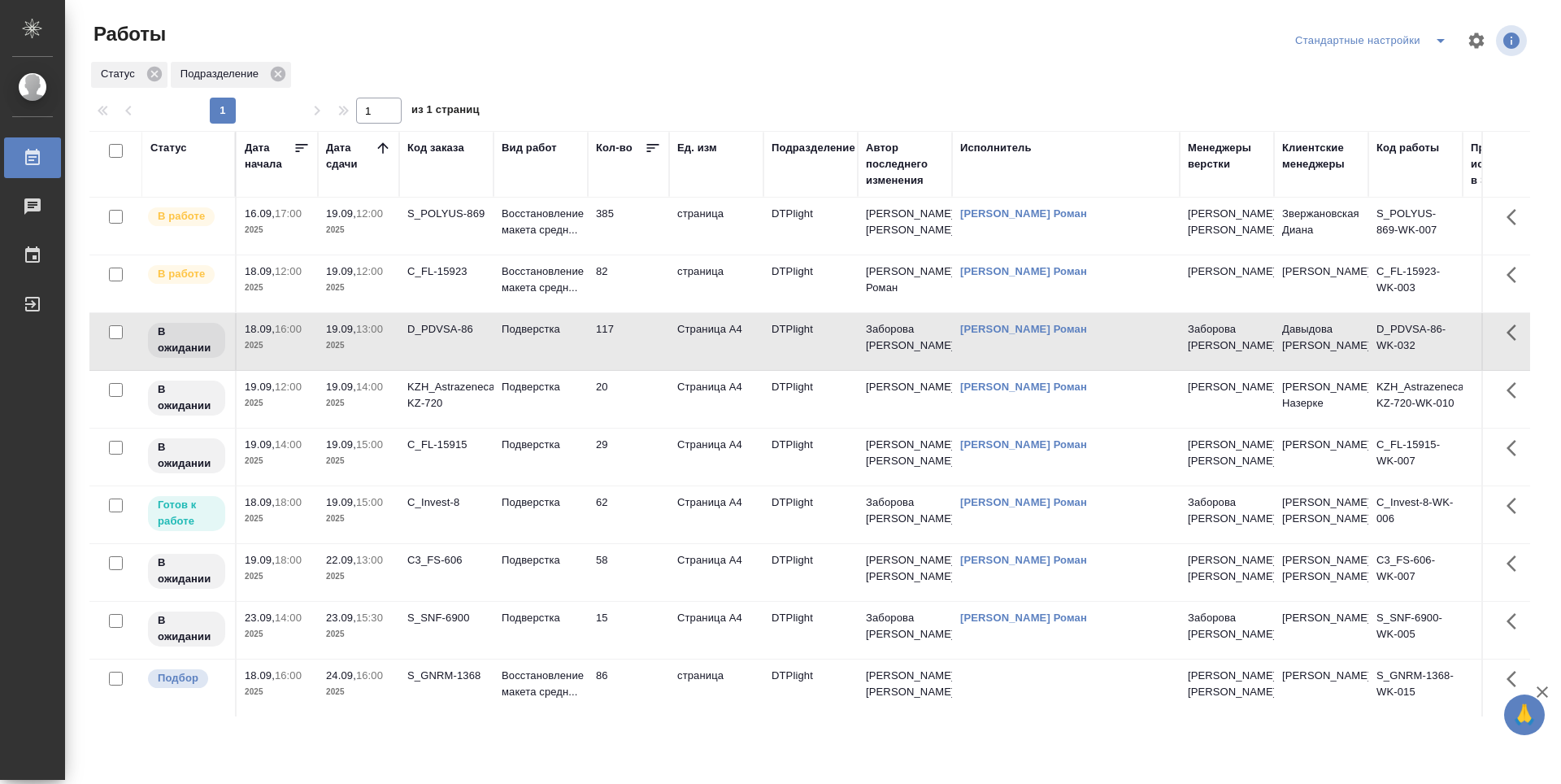
click at [633, 378] on td "20" at bounding box center [628, 399] width 81 height 57
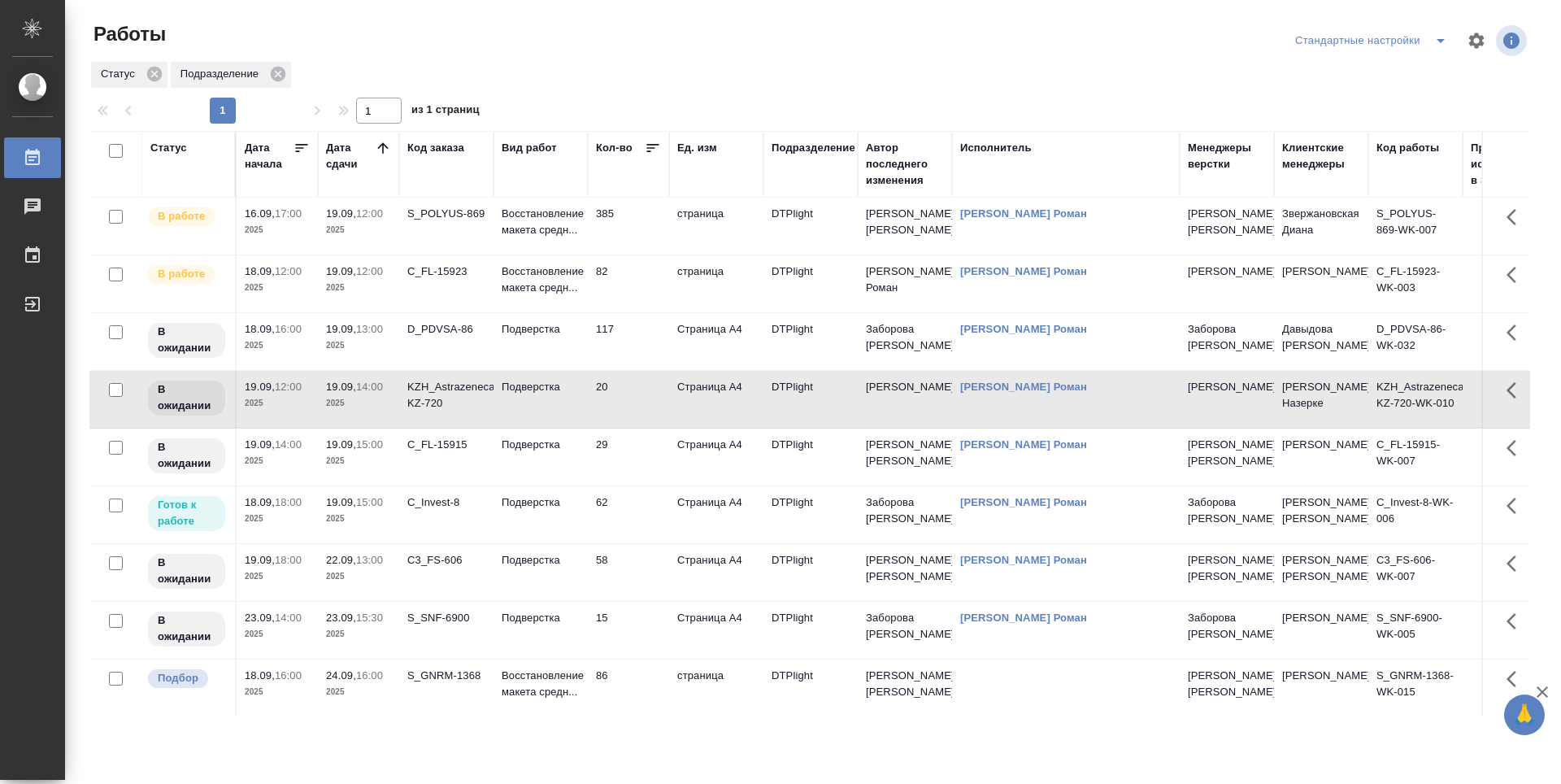
click at [634, 441] on td "29" at bounding box center [628, 456] width 81 height 57
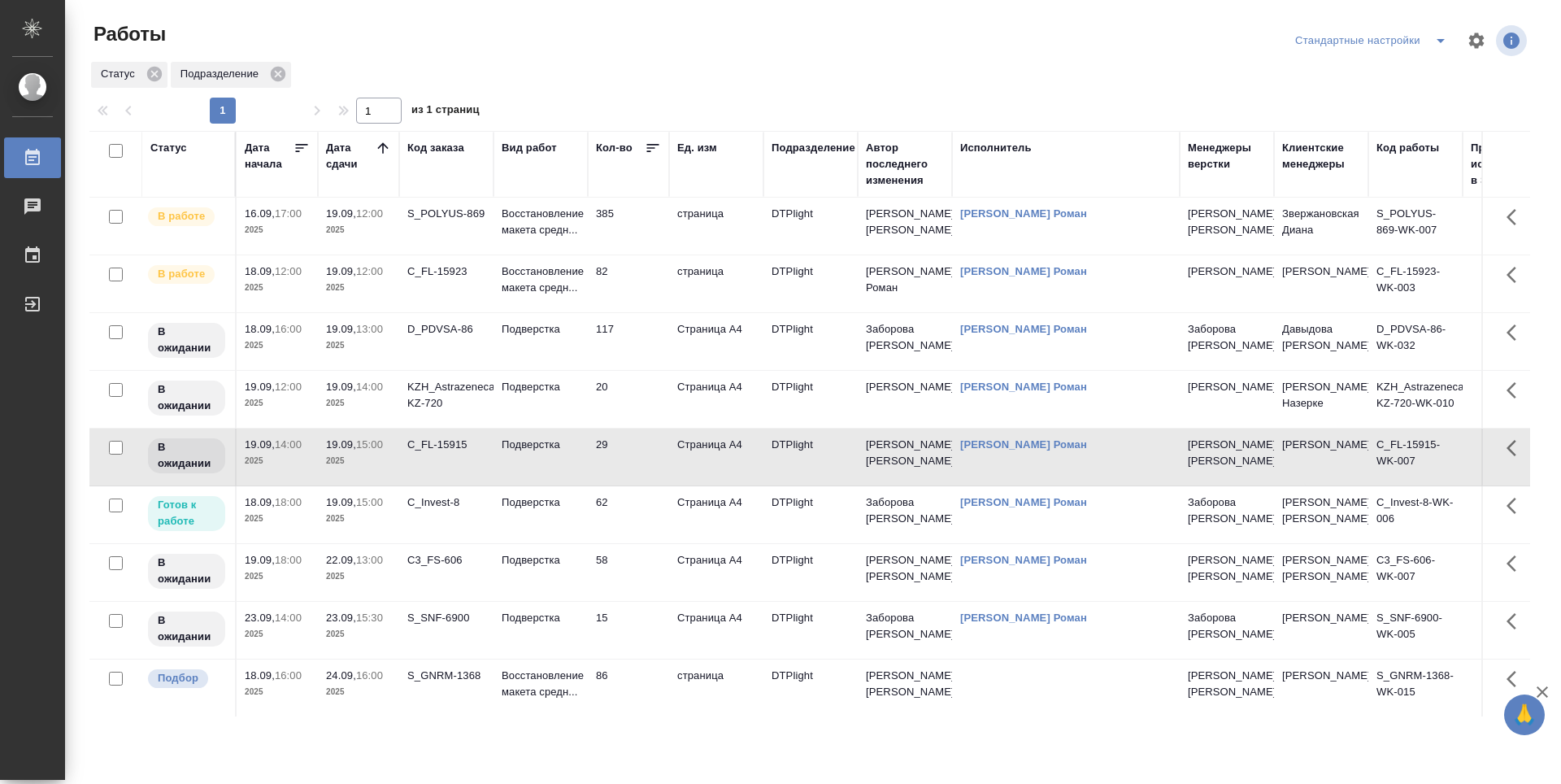
click at [640, 506] on td "62" at bounding box center [628, 514] width 81 height 57
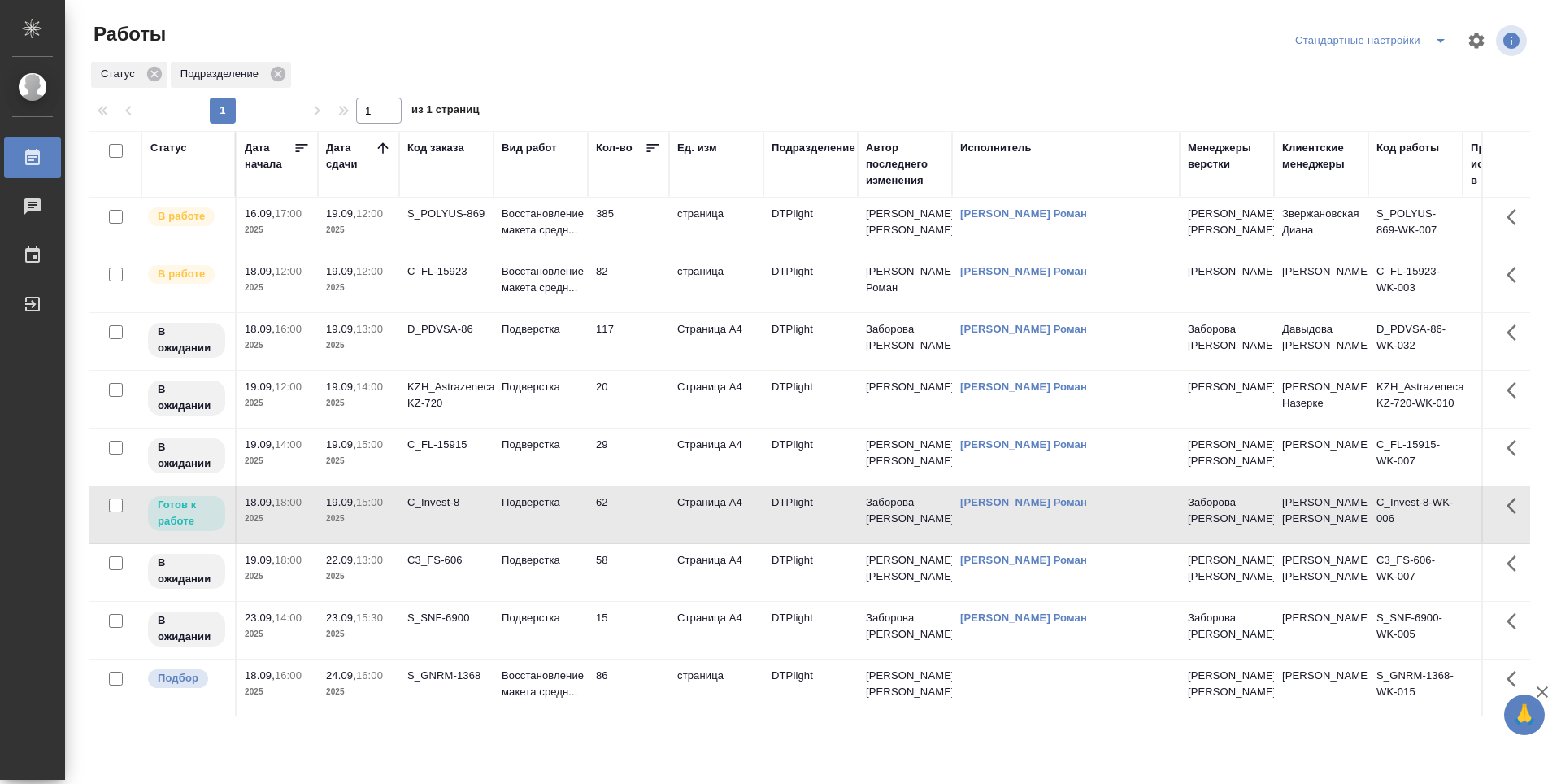
click at [629, 562] on td "58" at bounding box center [628, 572] width 81 height 57
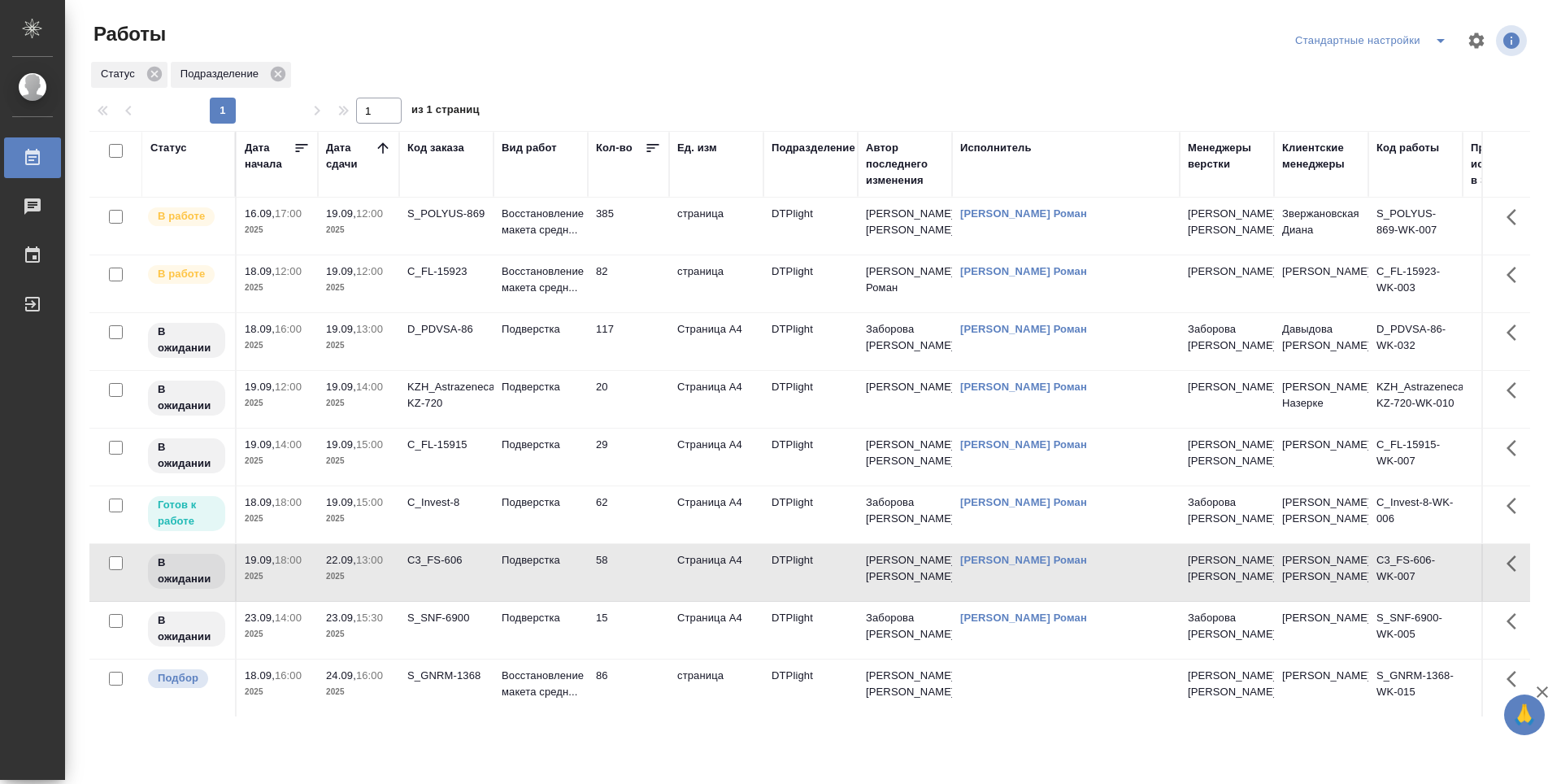
click at [627, 334] on td "117" at bounding box center [628, 341] width 81 height 57
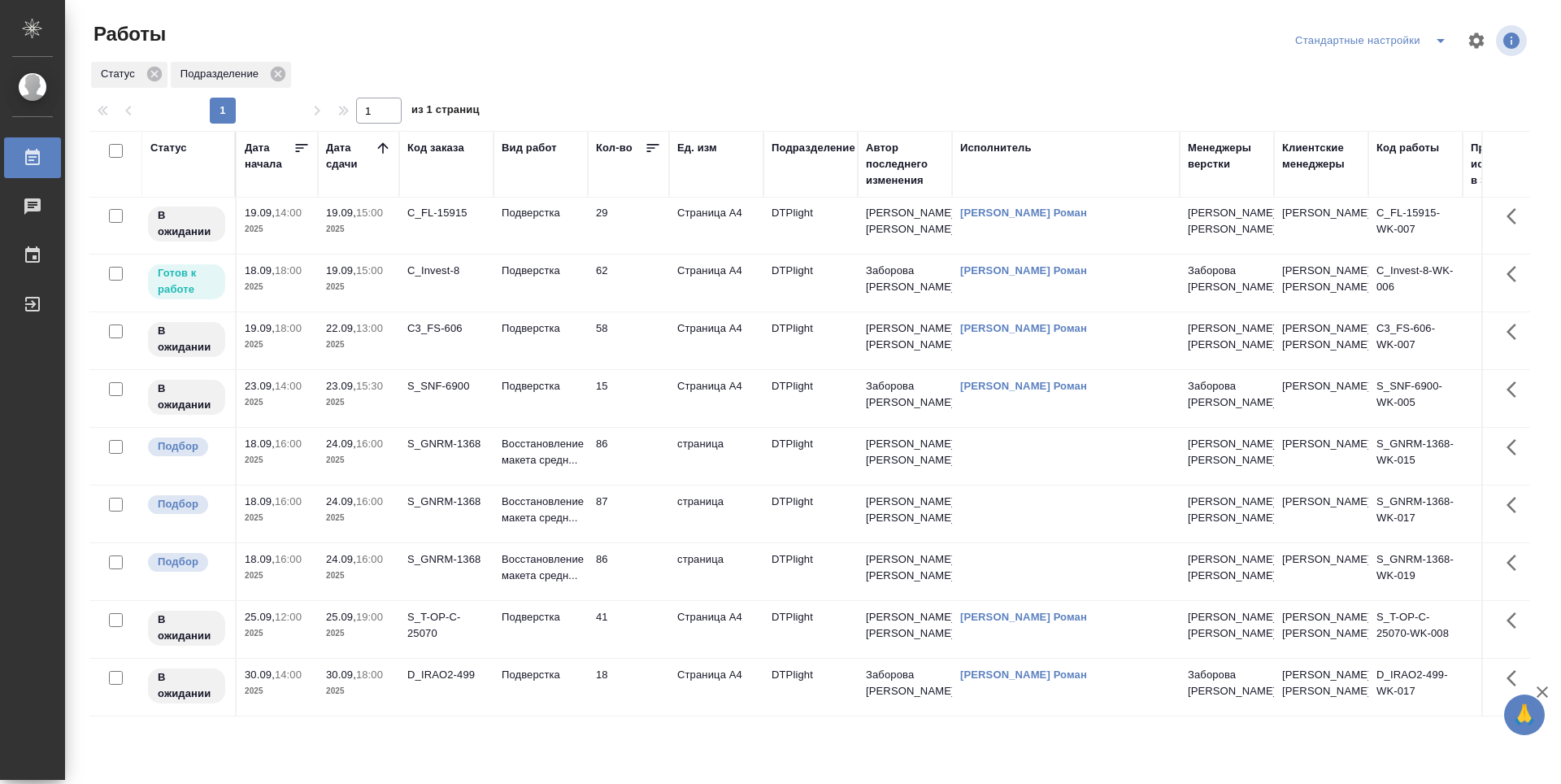
scroll to position [329, 0]
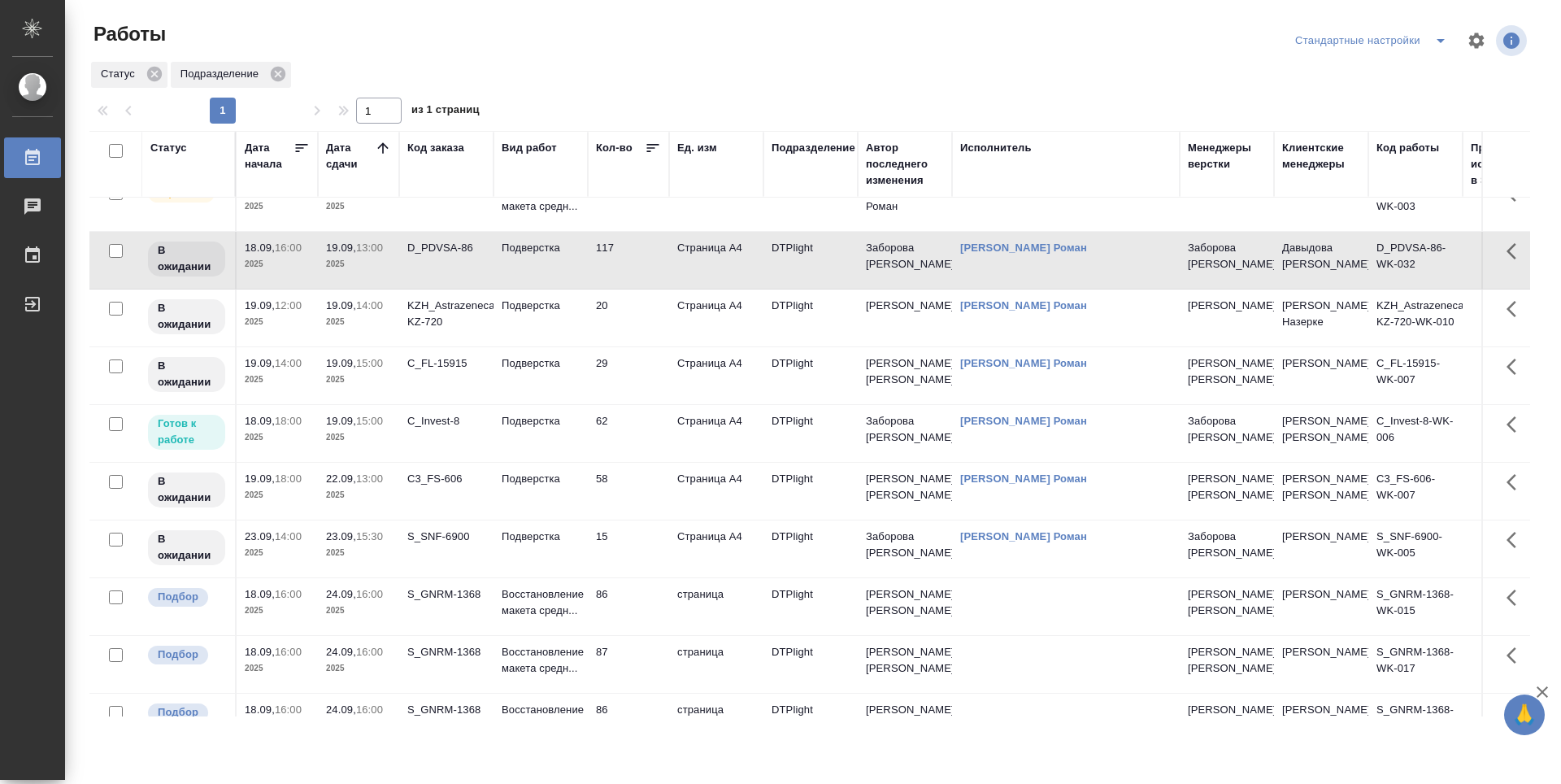
click at [635, 485] on td "58" at bounding box center [628, 490] width 81 height 57
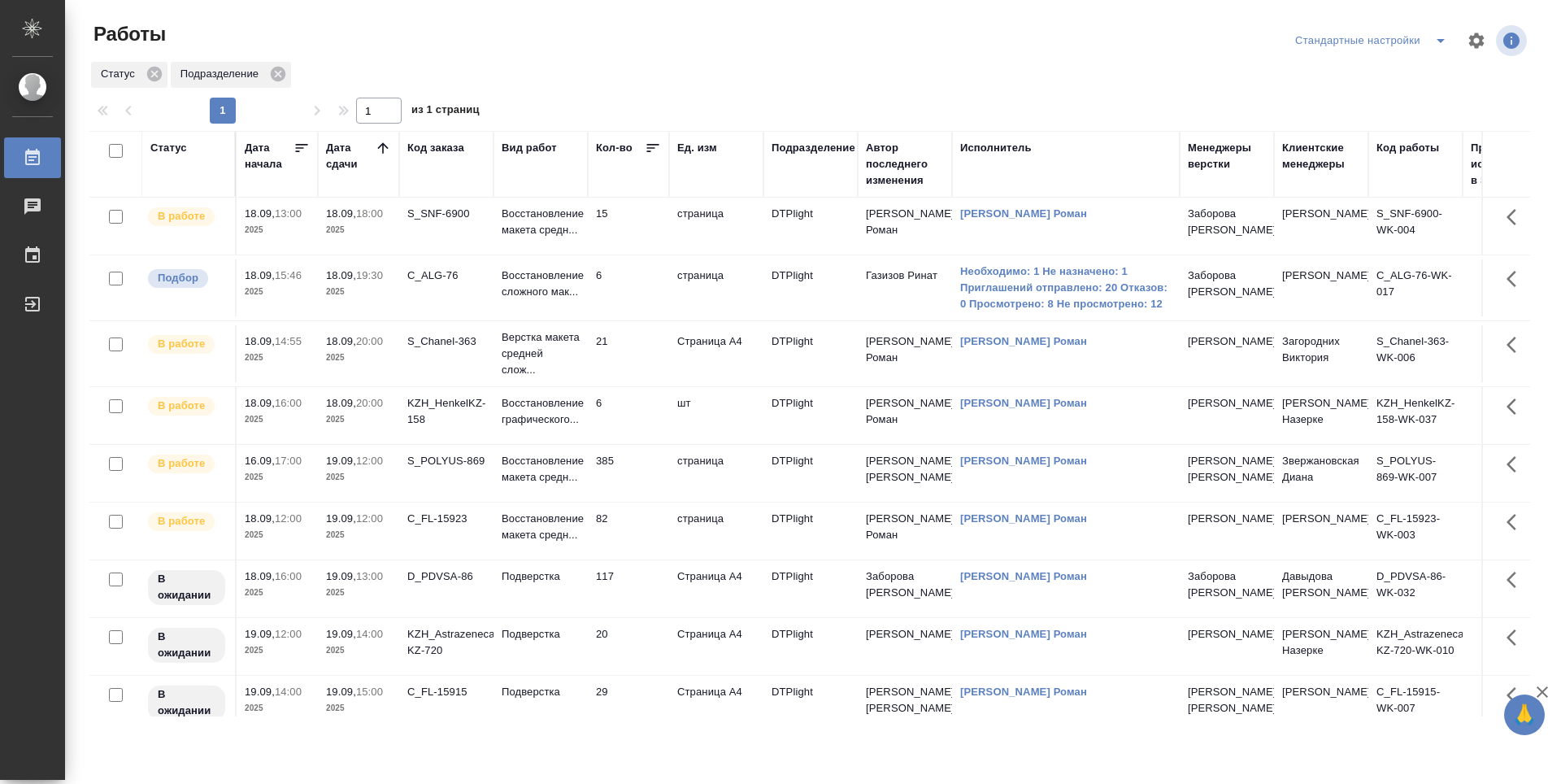
scroll to position [0, 0]
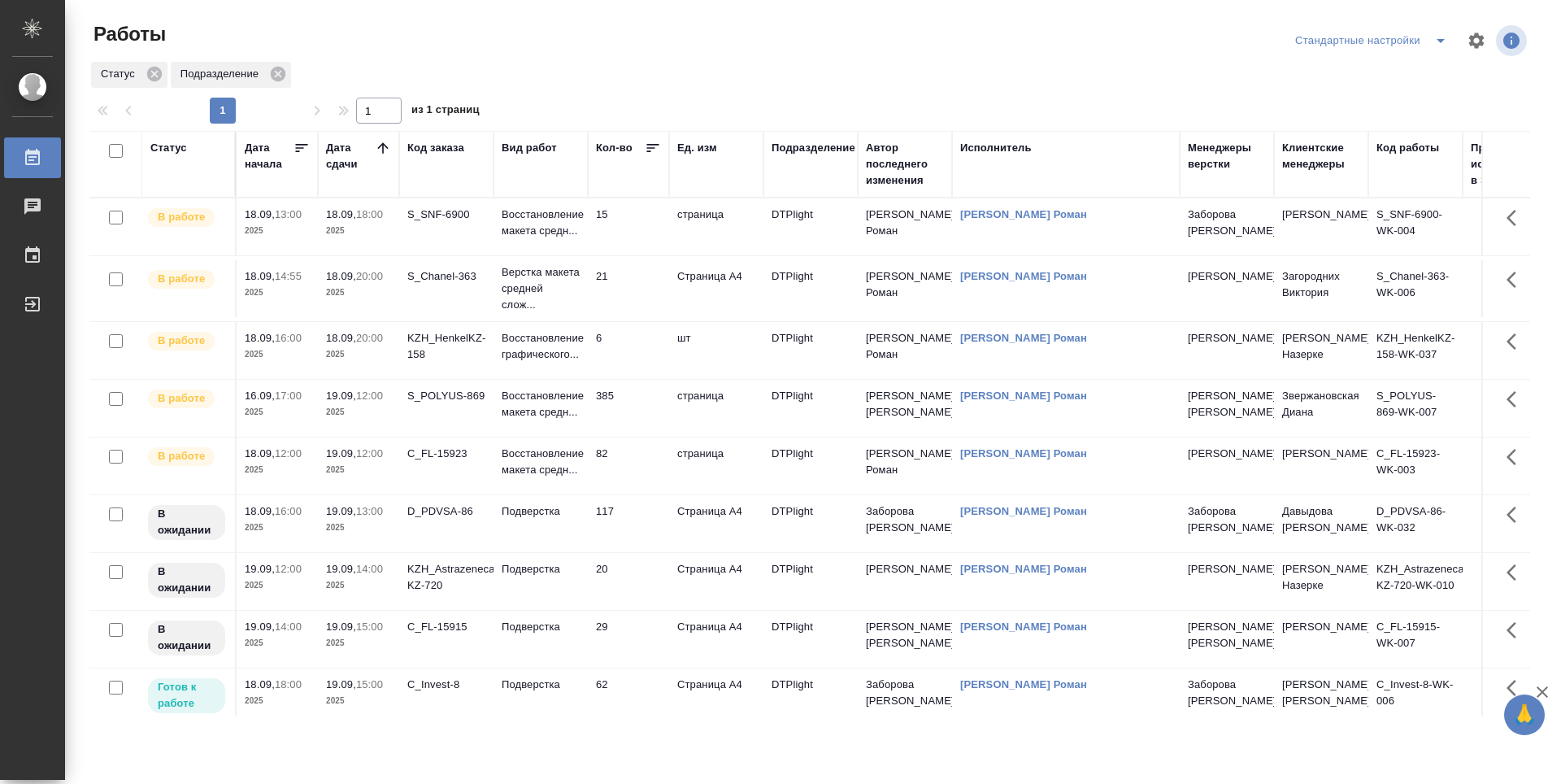
click at [634, 305] on td "21" at bounding box center [628, 288] width 81 height 57
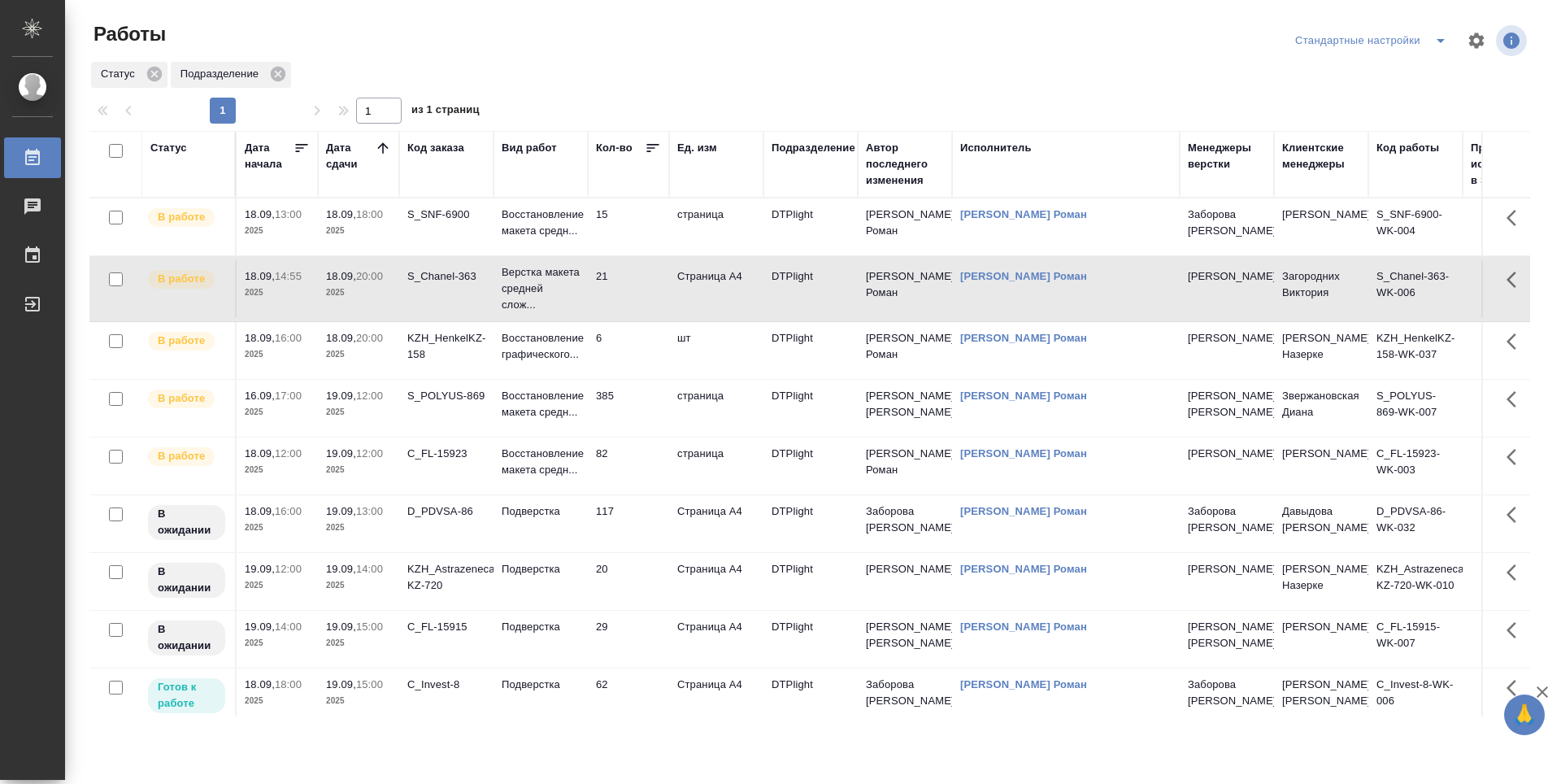
click at [634, 305] on td "21" at bounding box center [628, 288] width 81 height 57
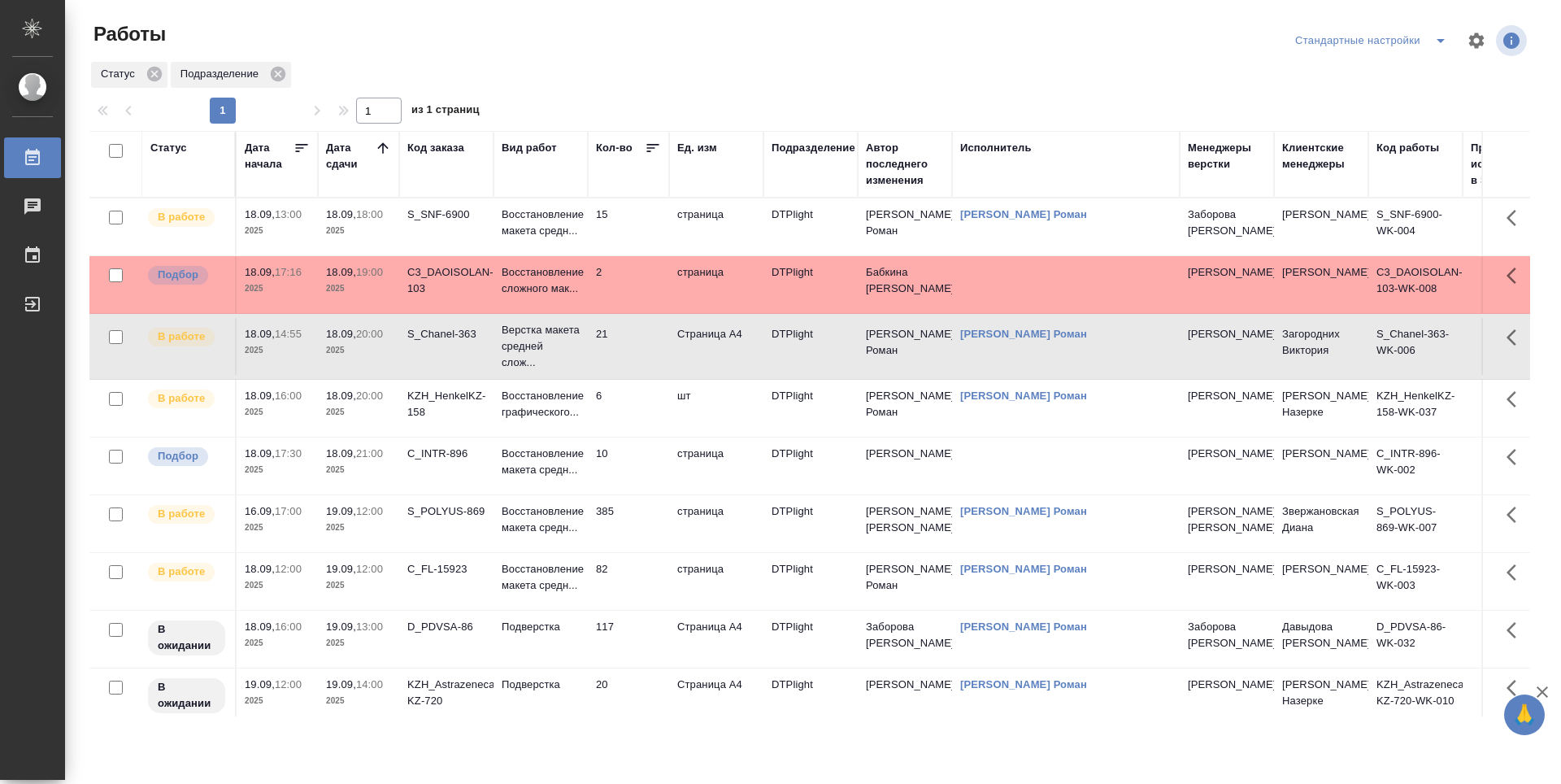
click at [640, 567] on td "82" at bounding box center [628, 581] width 81 height 57
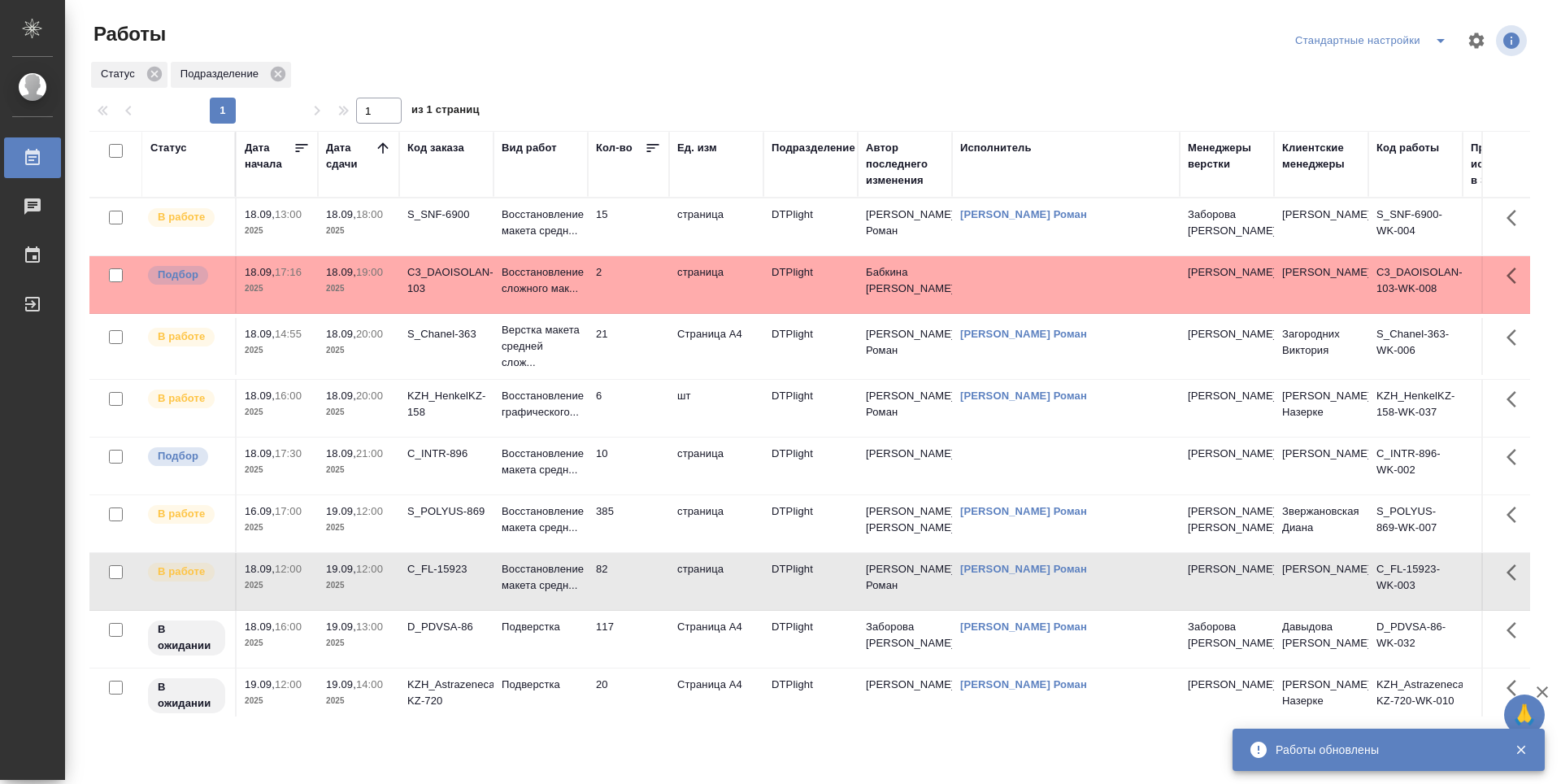
click at [640, 218] on td "15" at bounding box center [628, 226] width 81 height 57
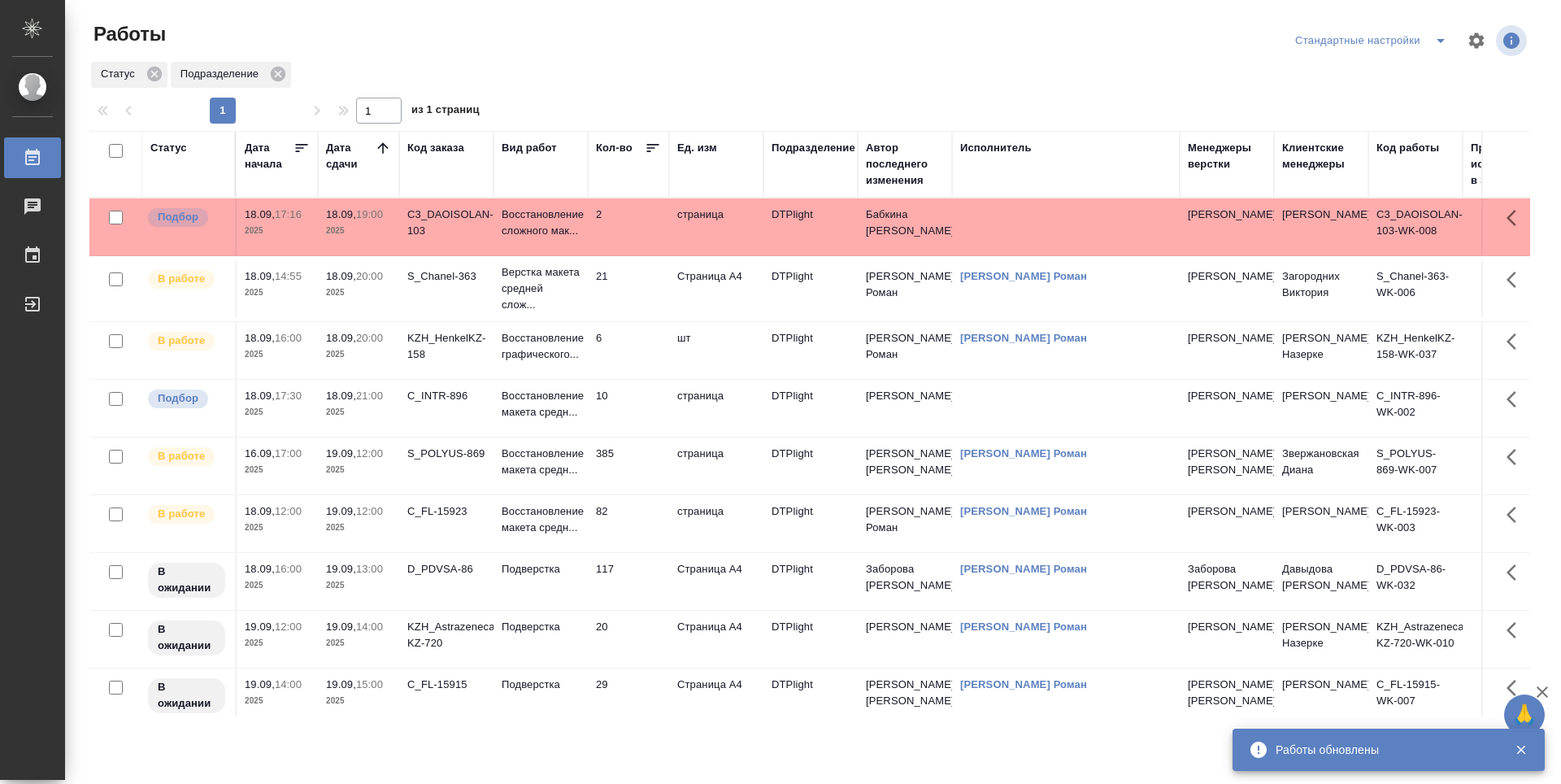
click at [631, 291] on td "21" at bounding box center [628, 288] width 81 height 57
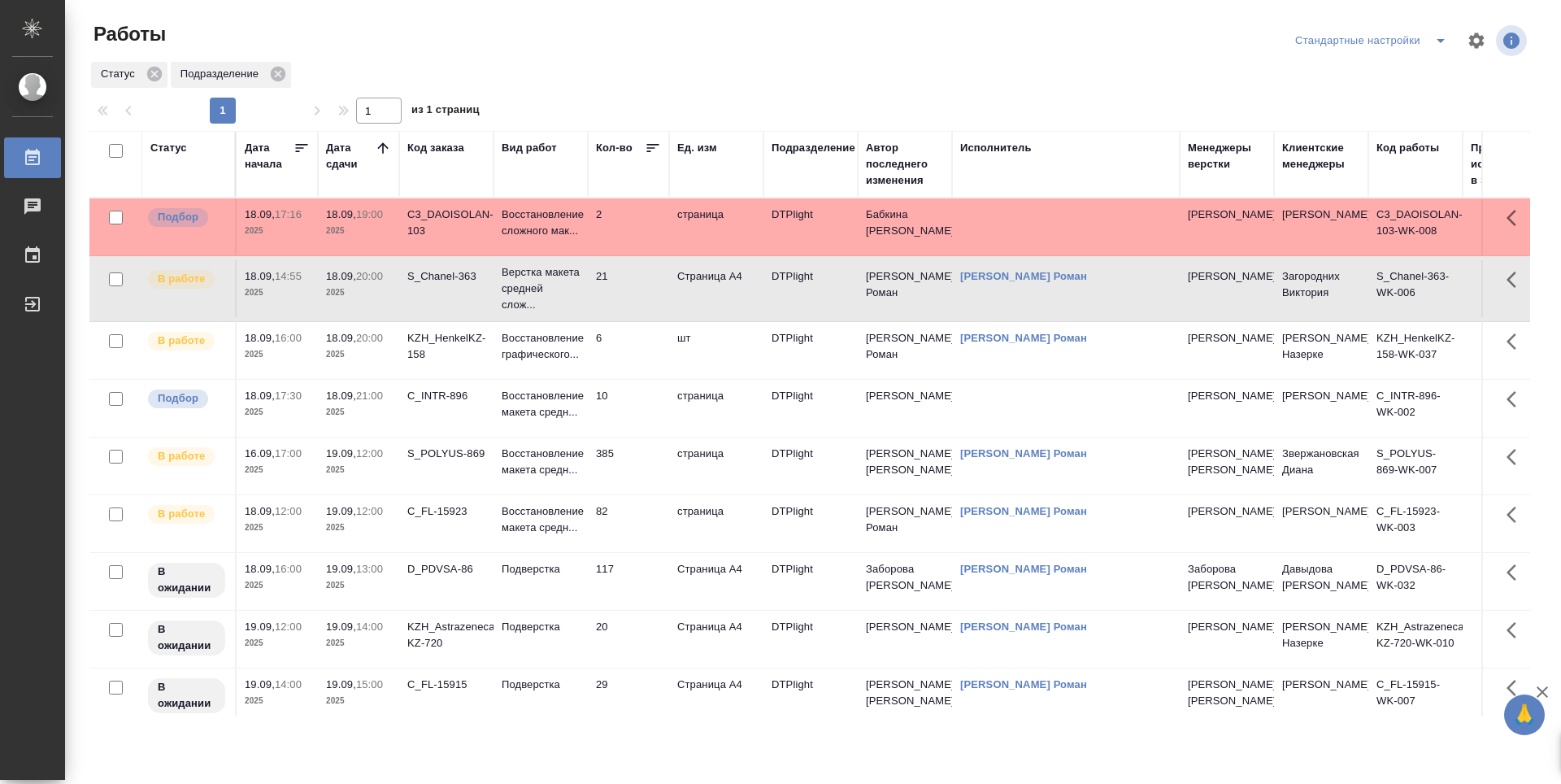
click at [631, 291] on td "21" at bounding box center [628, 288] width 81 height 57
click at [576, 358] on p "Восстановление графического..." at bounding box center [541, 346] width 78 height 33
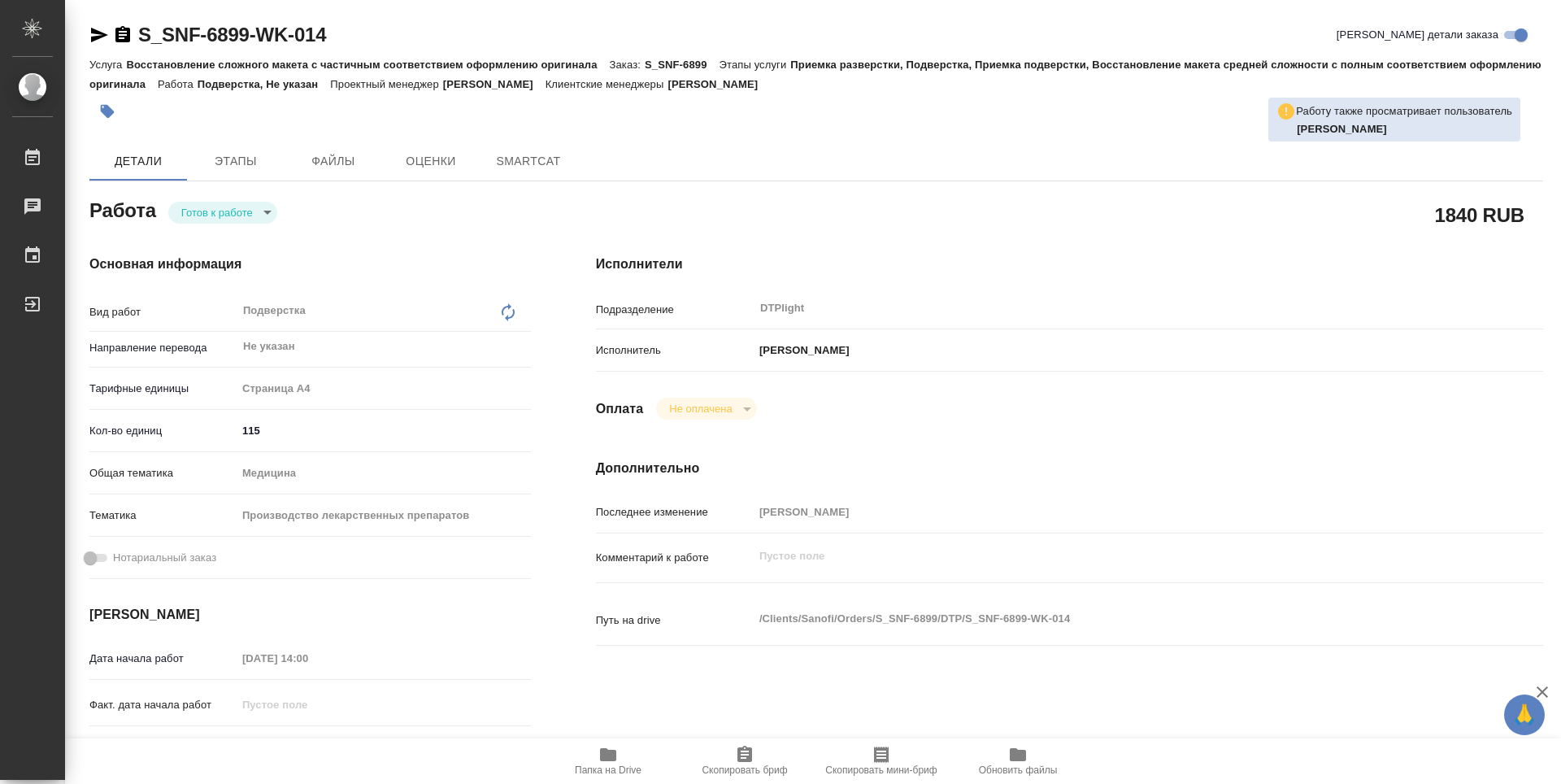
type textarea "x"
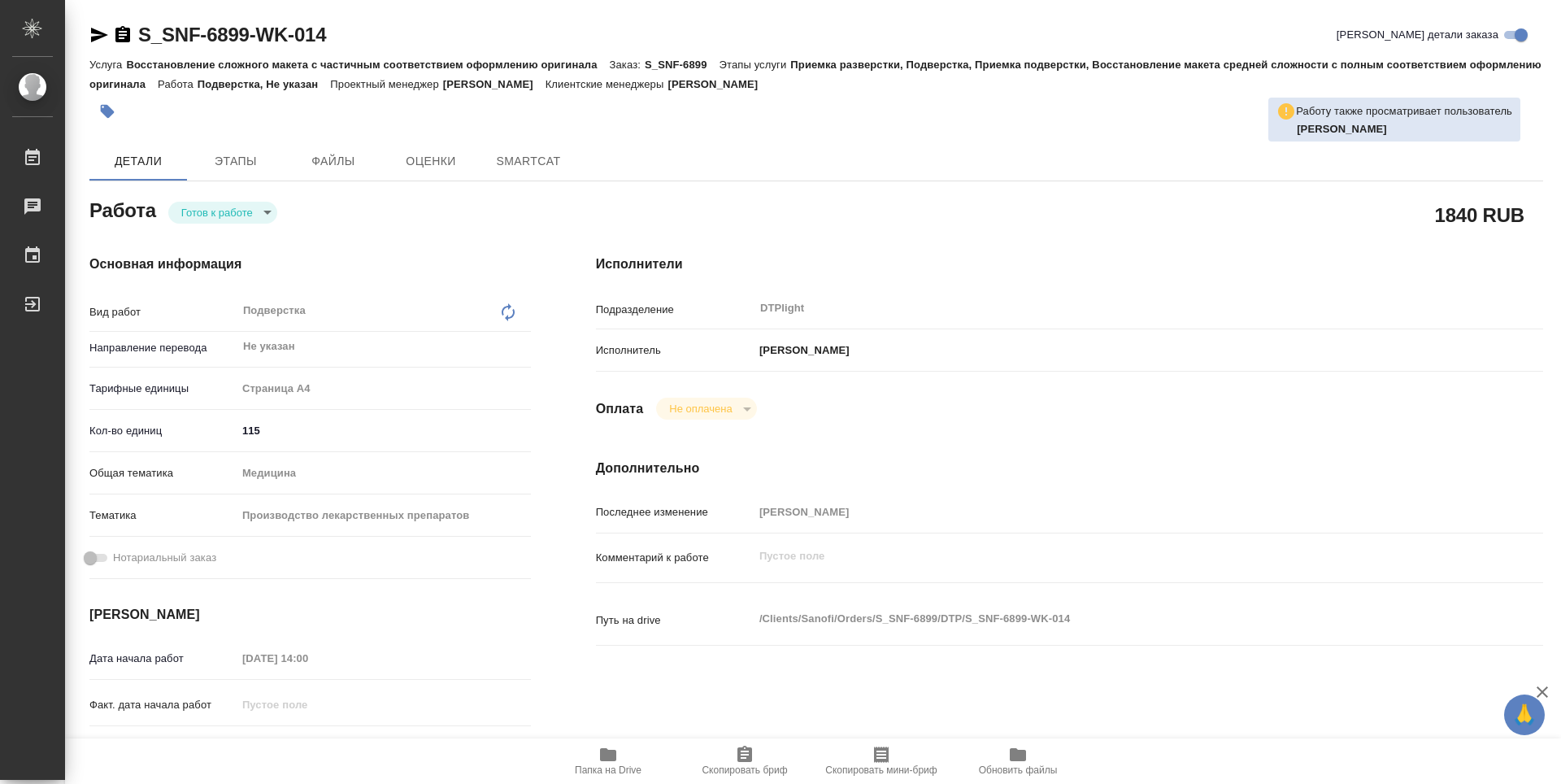
type textarea "x"
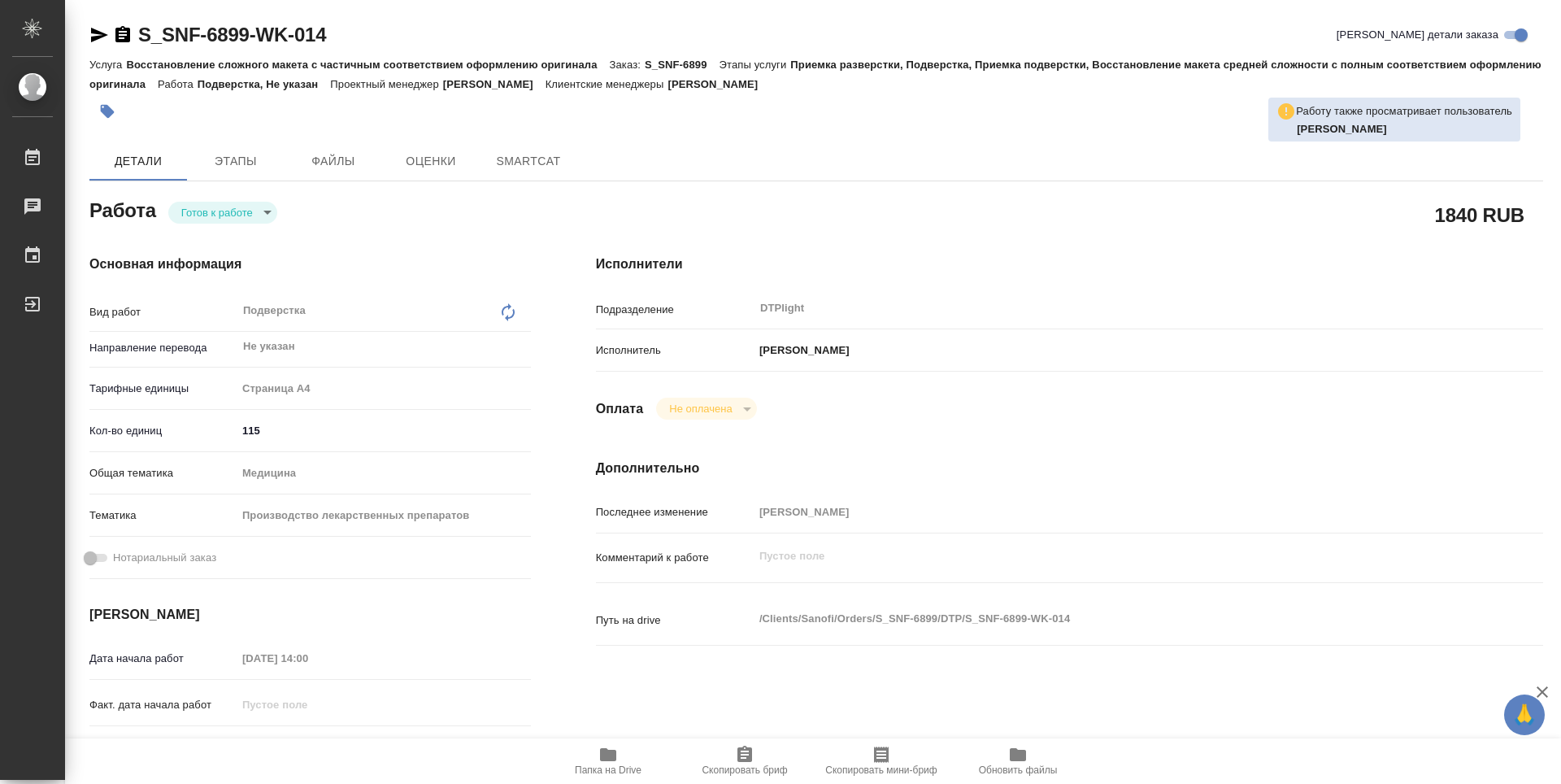
type textarea "x"
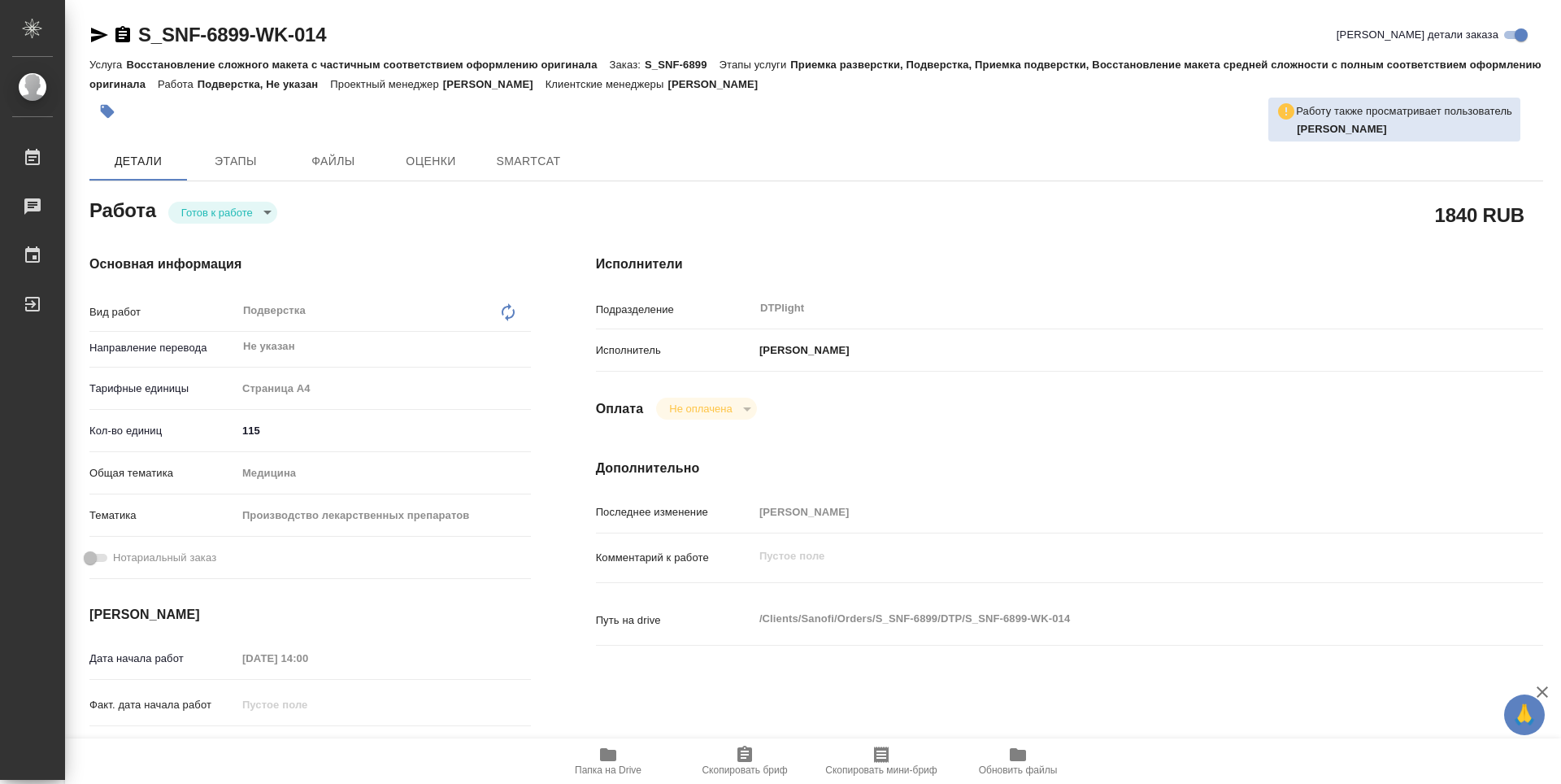
type textarea "x"
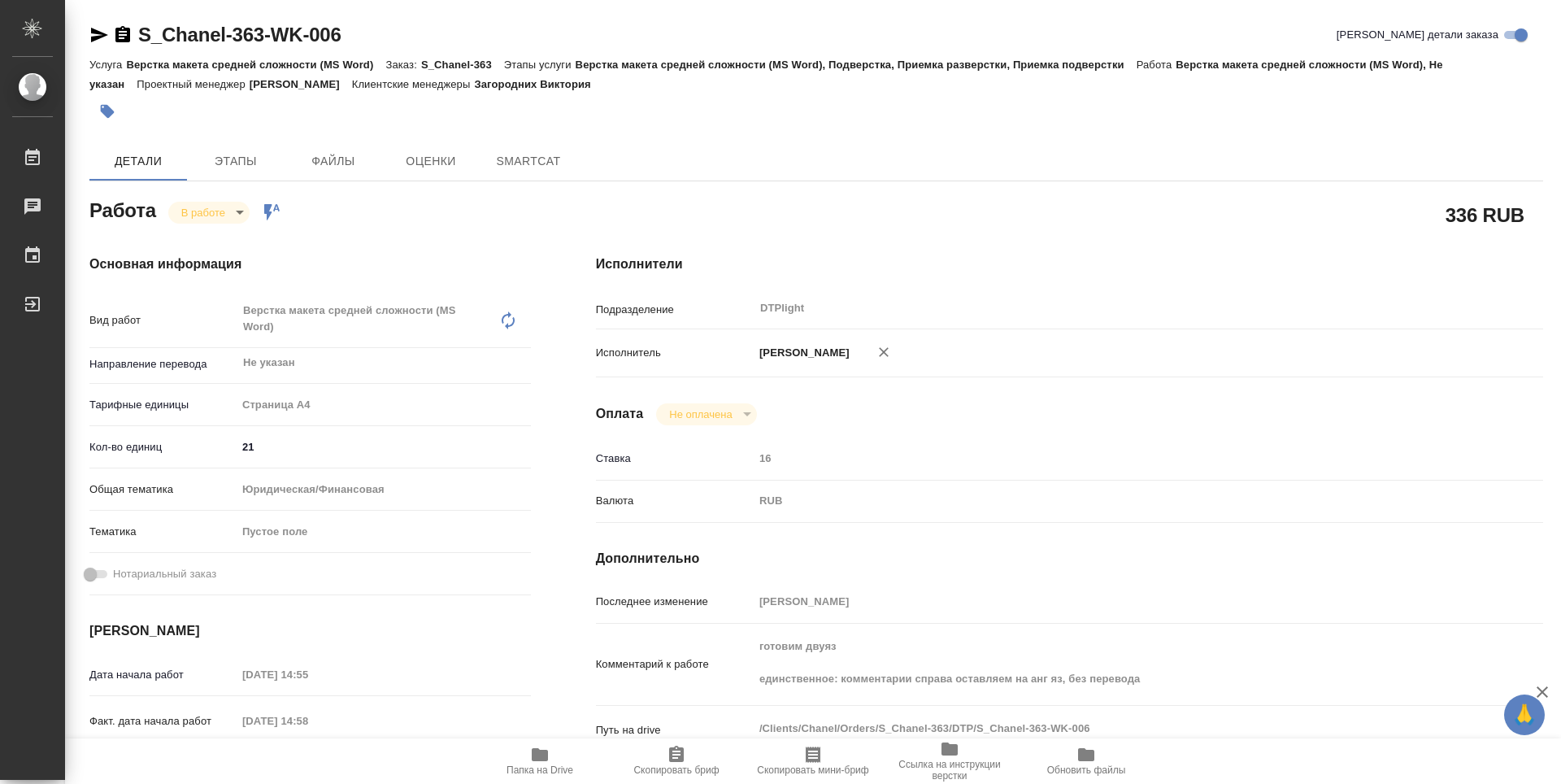
type textarea "x"
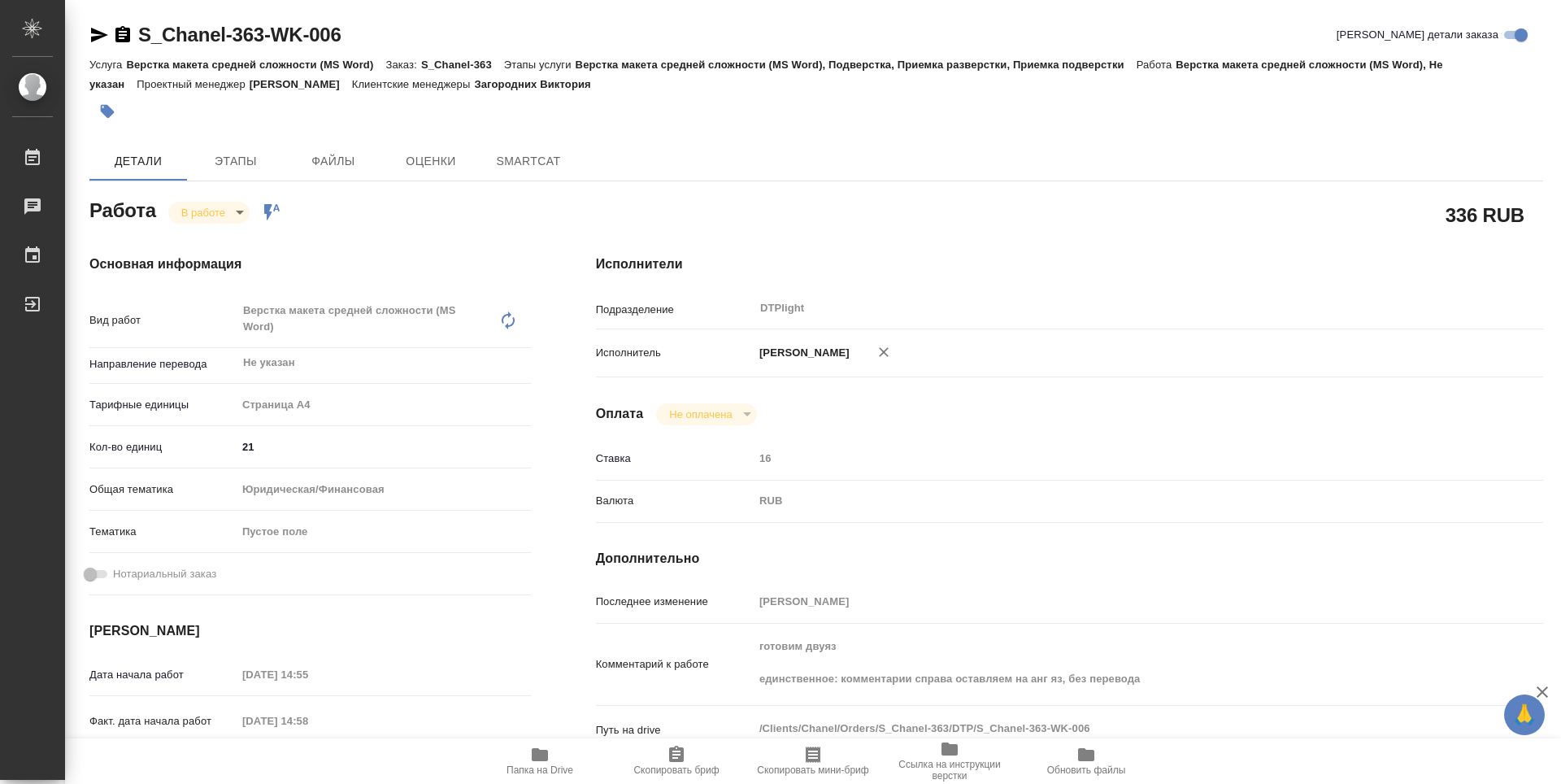
type textarea "x"
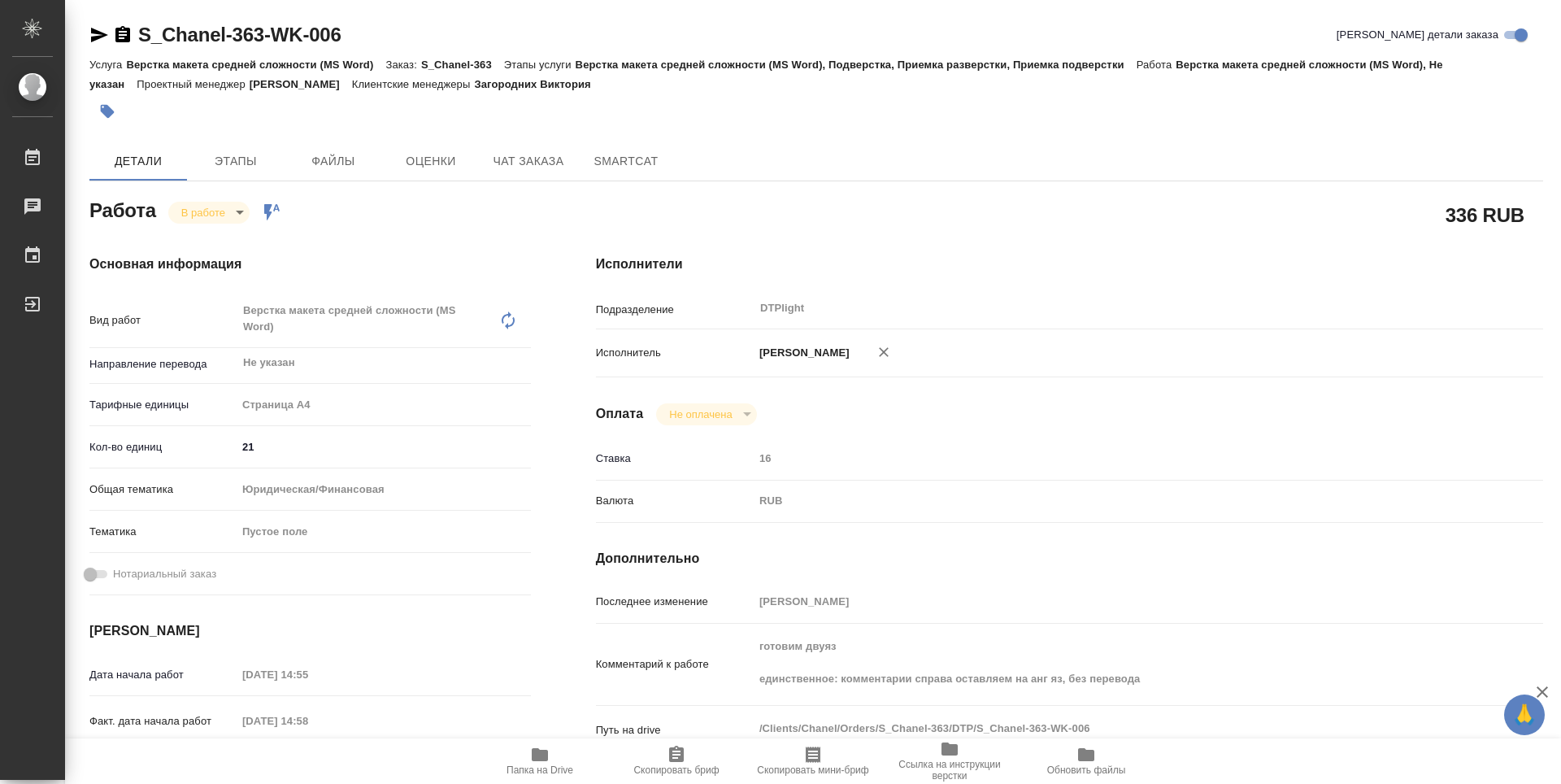
type textarea "x"
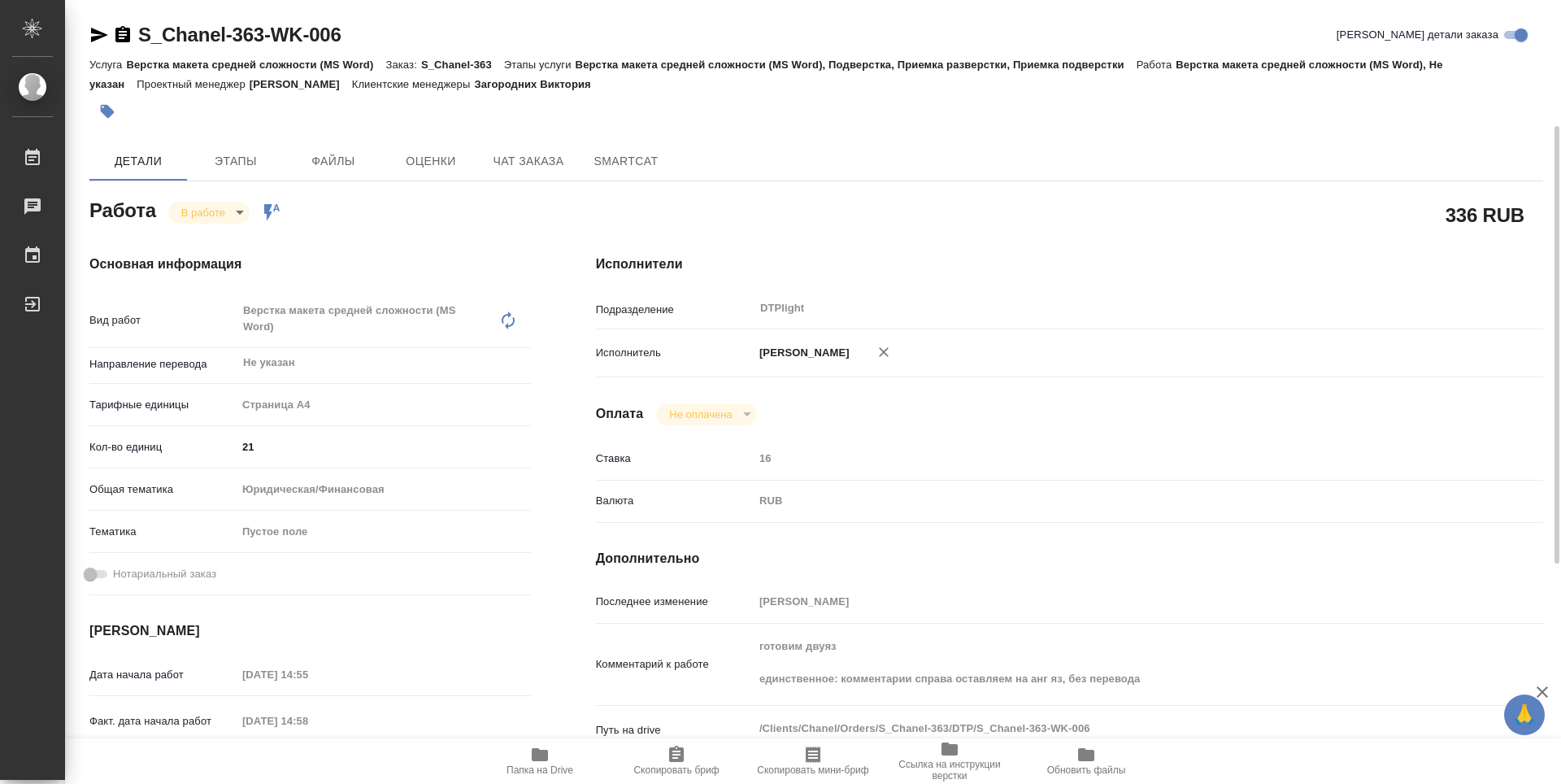
scroll to position [81, 0]
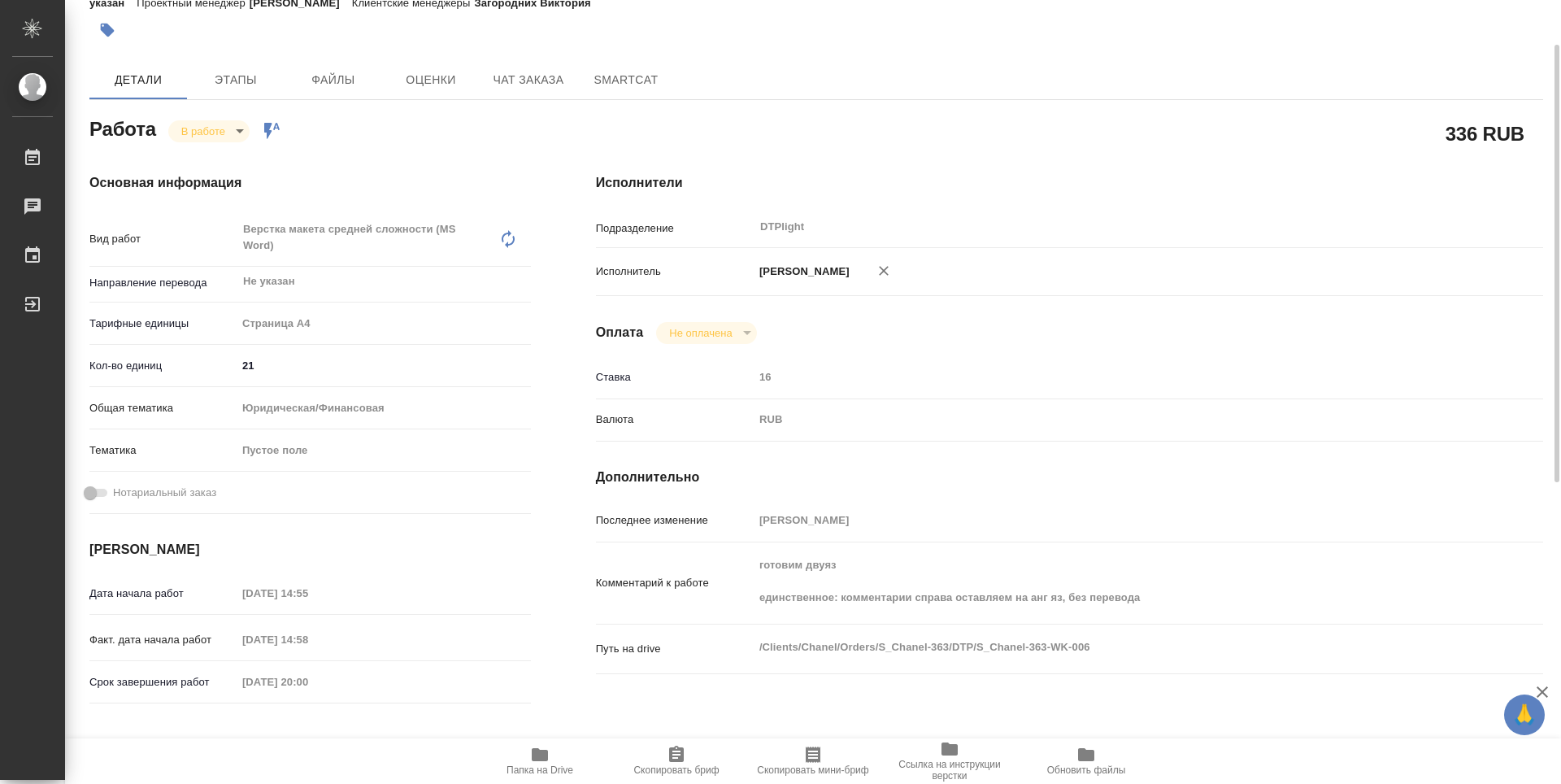
type textarea "x"
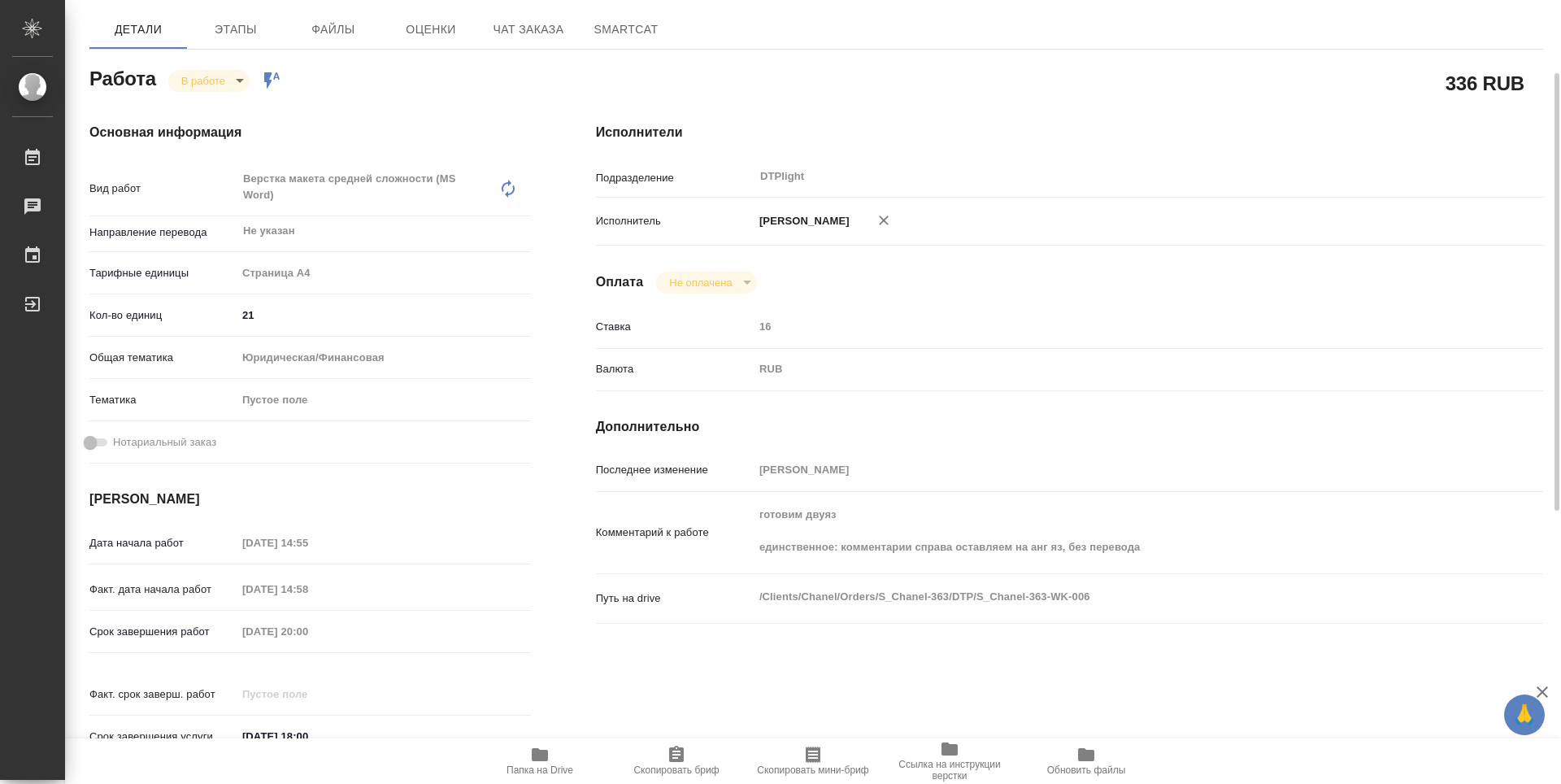
scroll to position [0, 0]
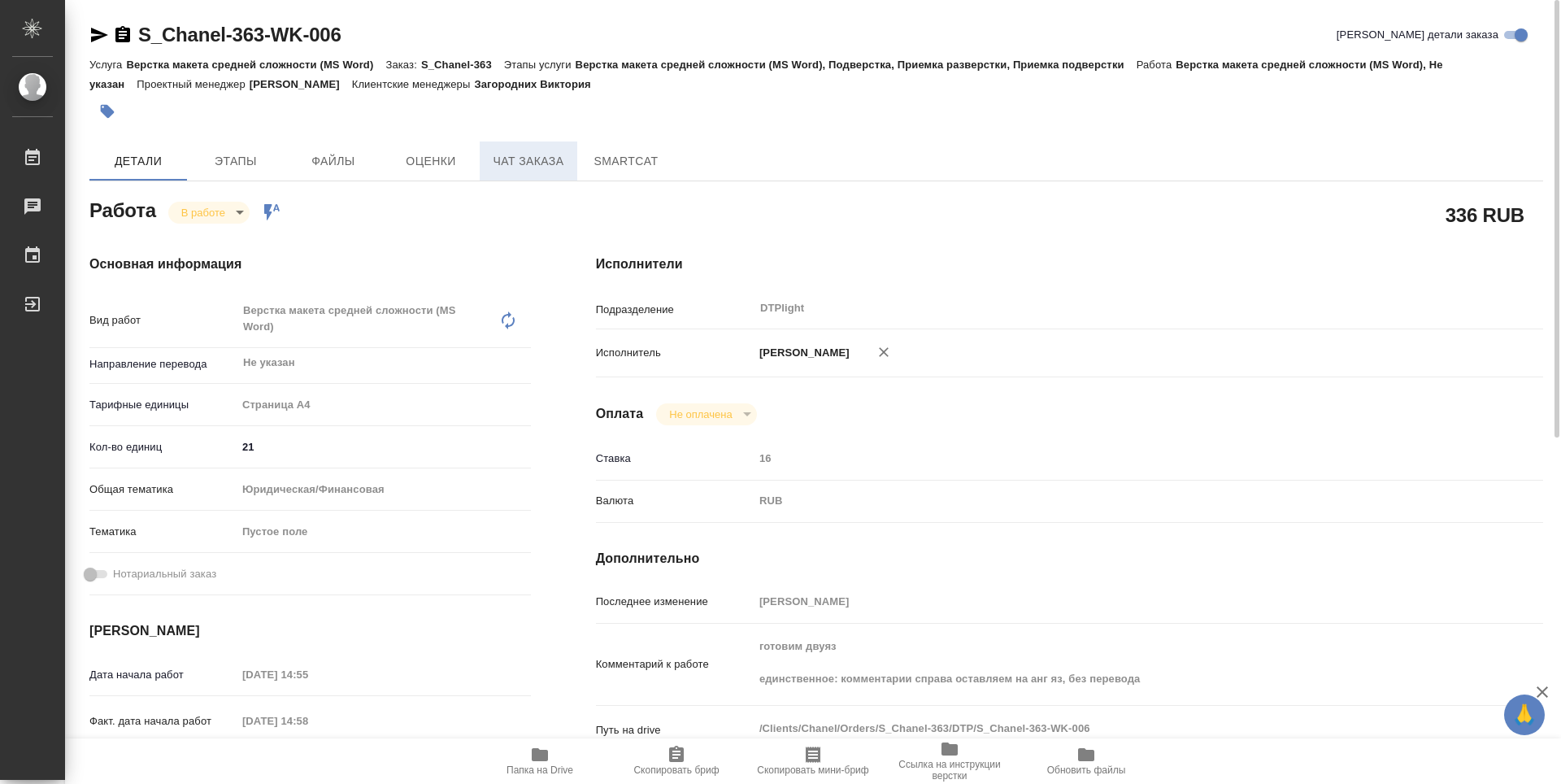
click at [528, 151] on span "Чат заказа" at bounding box center [528, 161] width 78 height 20
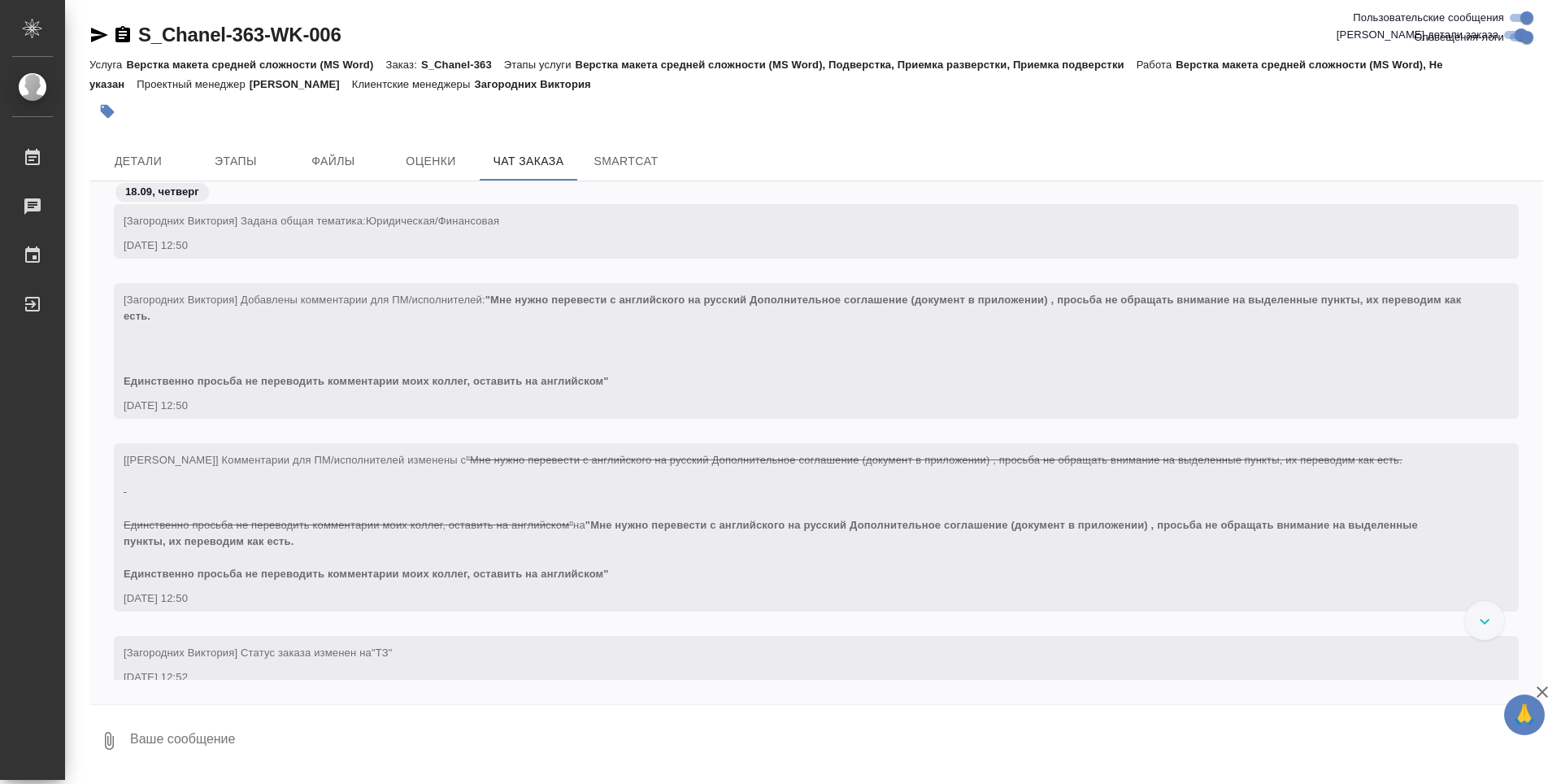
scroll to position [325, 0]
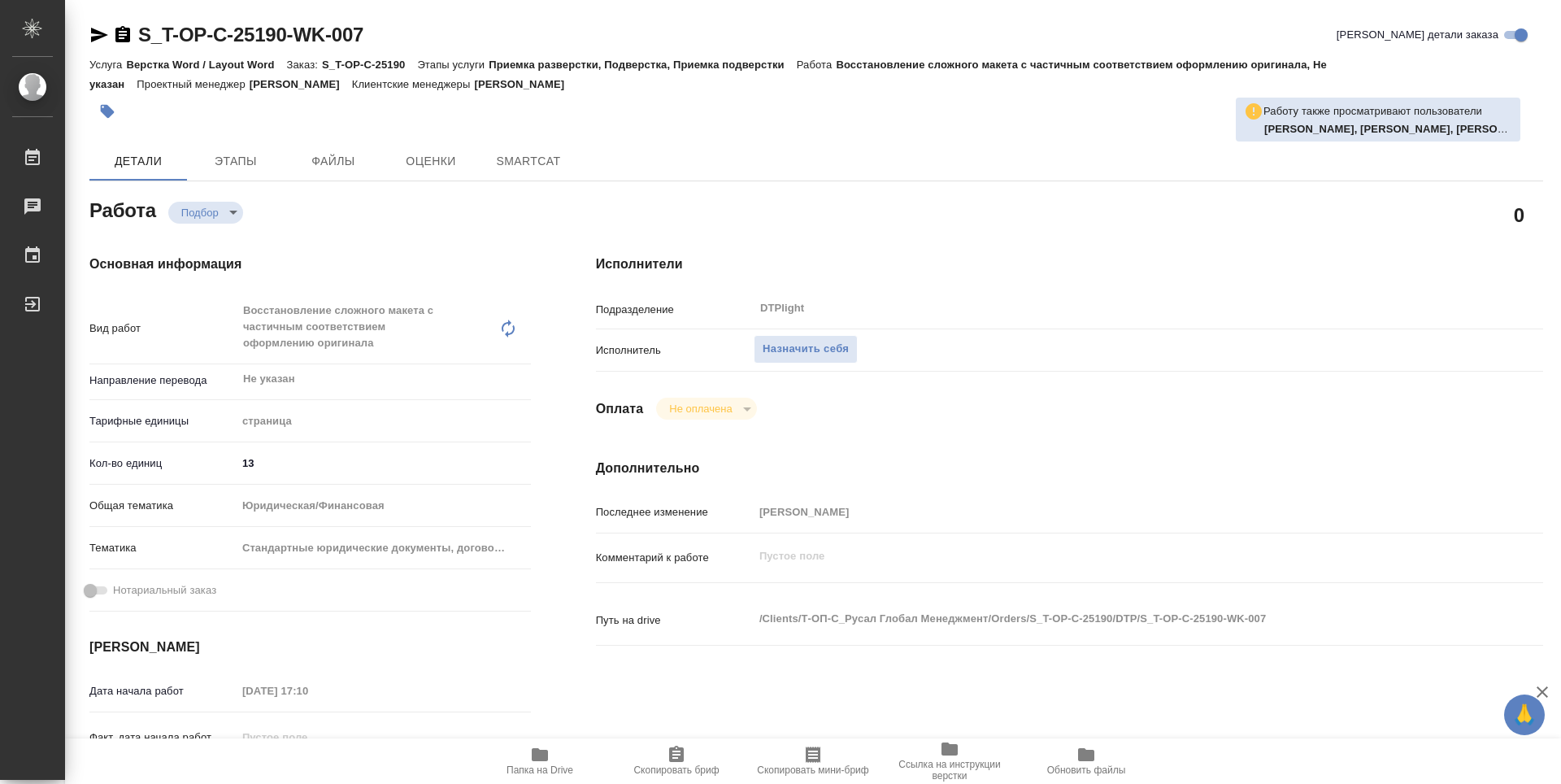
type textarea "x"
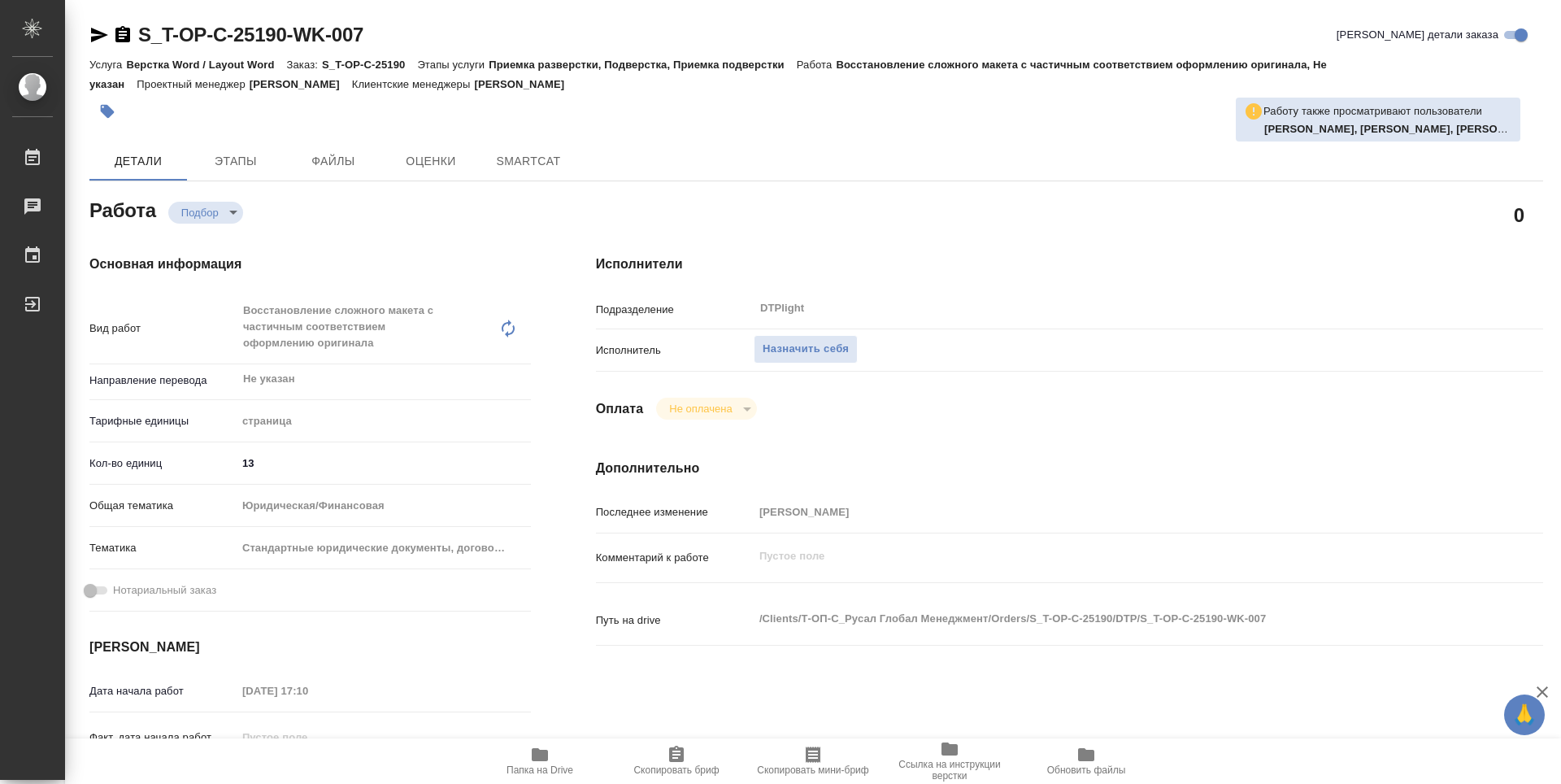
type textarea "x"
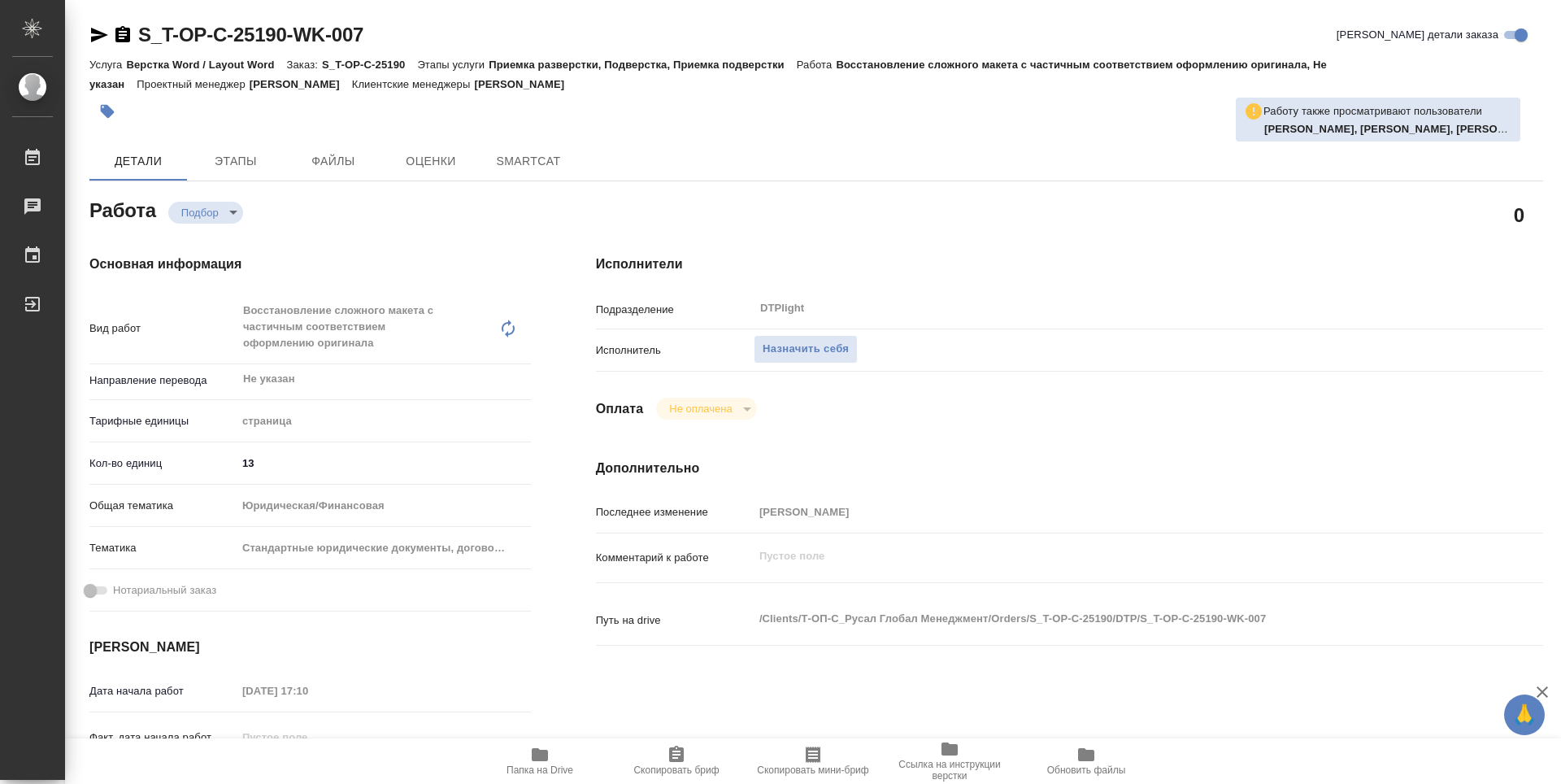
type textarea "x"
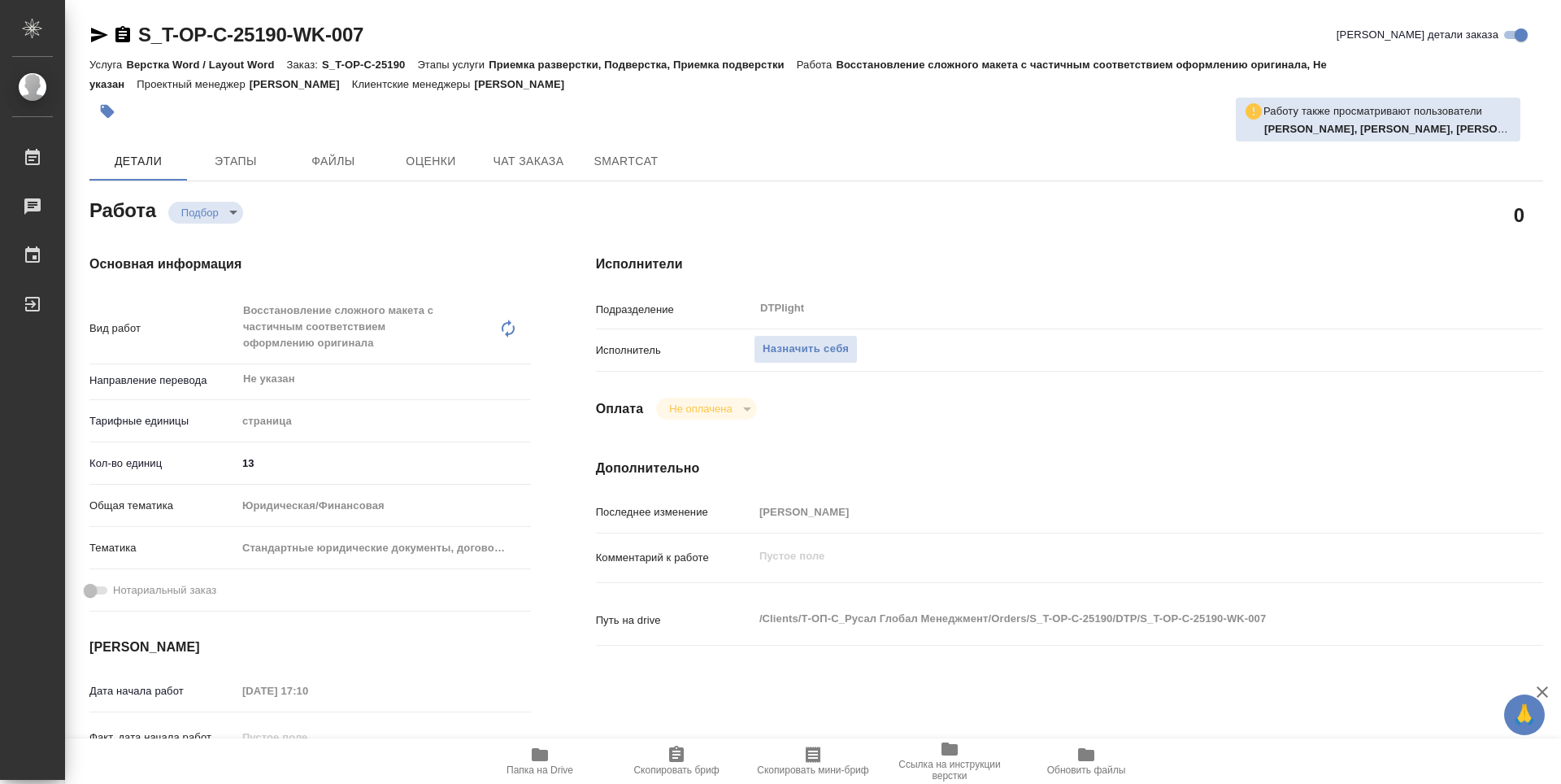
click at [554, 771] on span "Папка на Drive" at bounding box center [539, 769] width 67 height 11
type textarea "x"
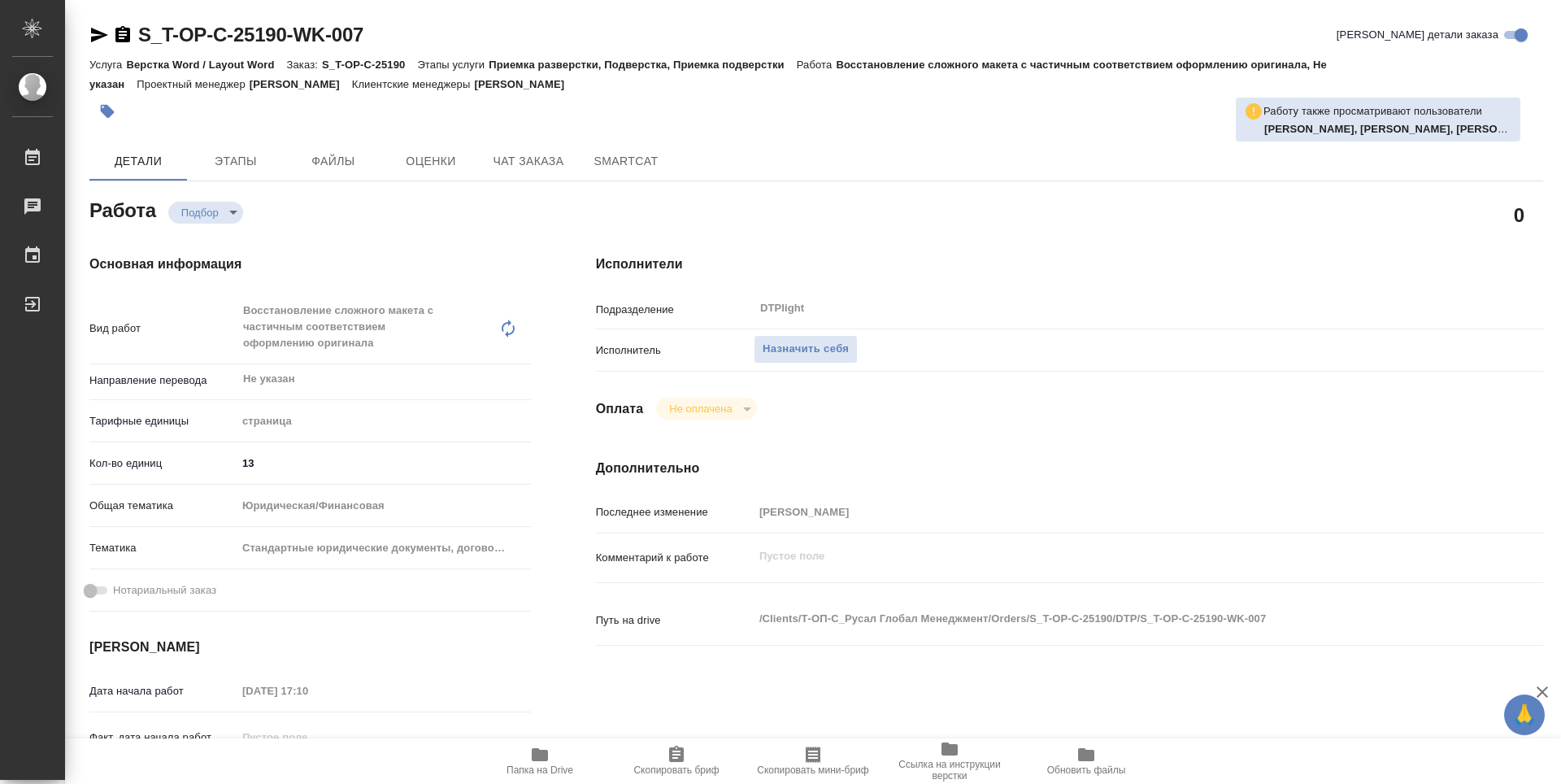
type textarea "x"
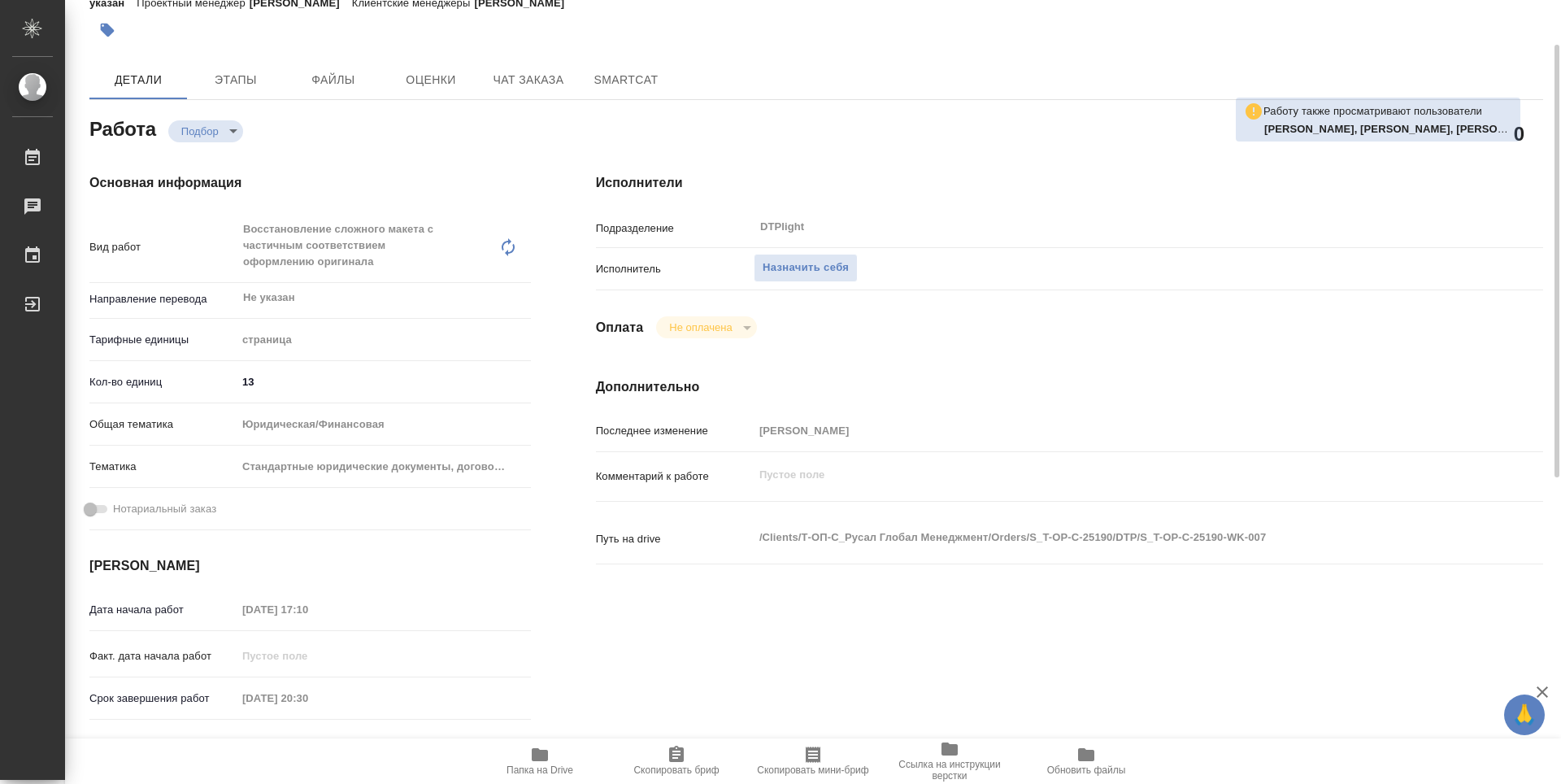
type textarea "x"
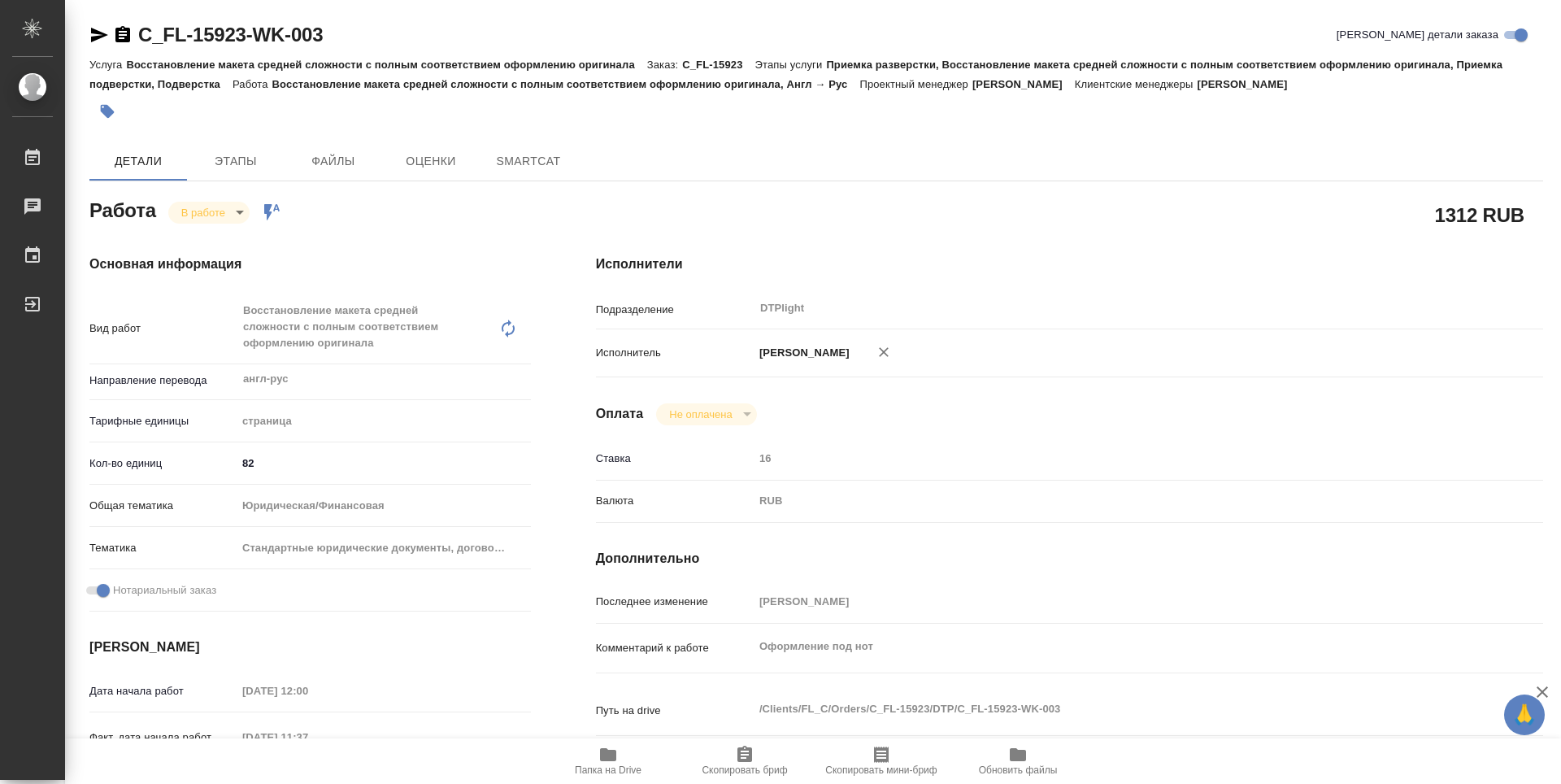
type textarea "x"
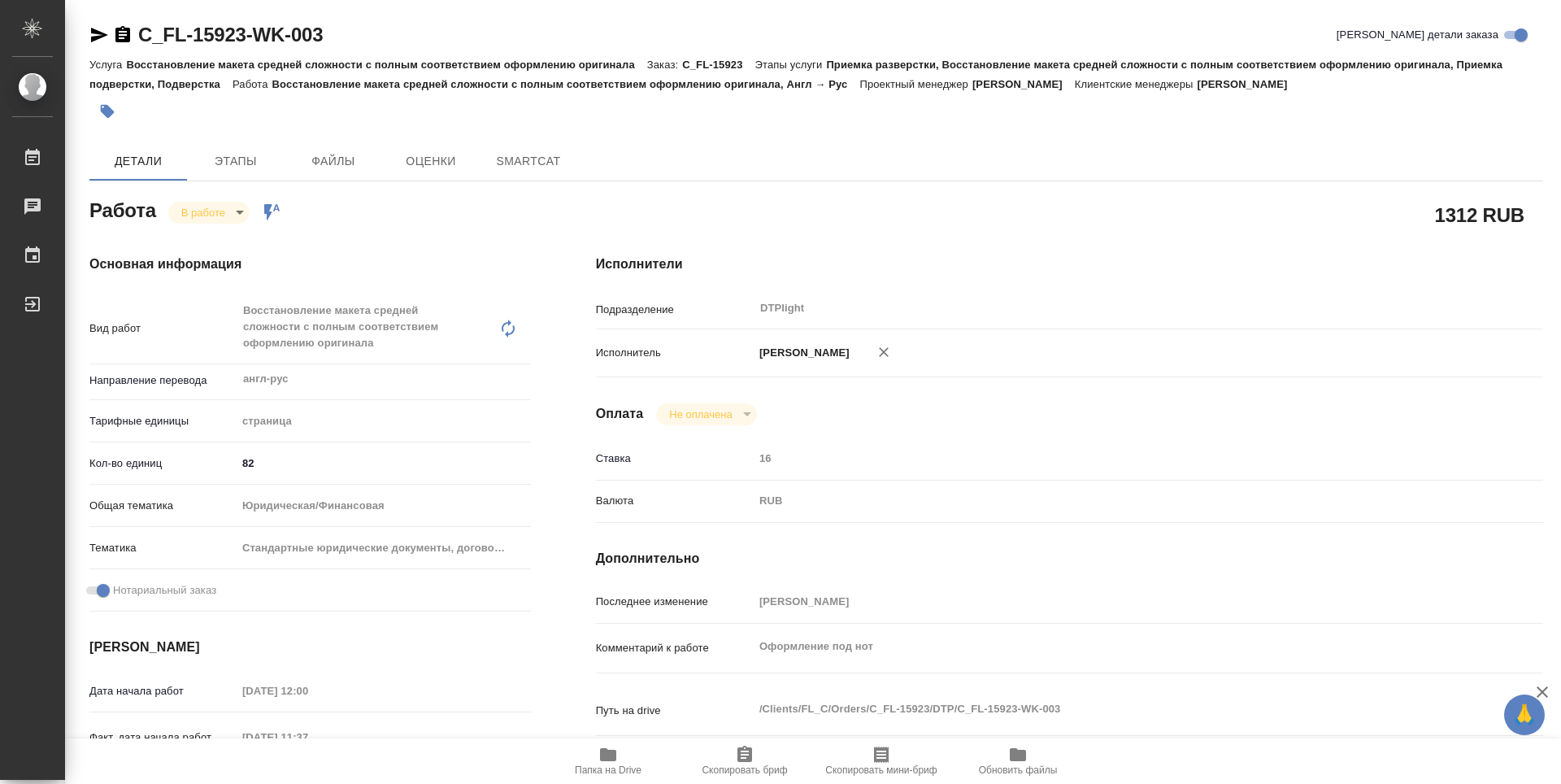
type textarea "x"
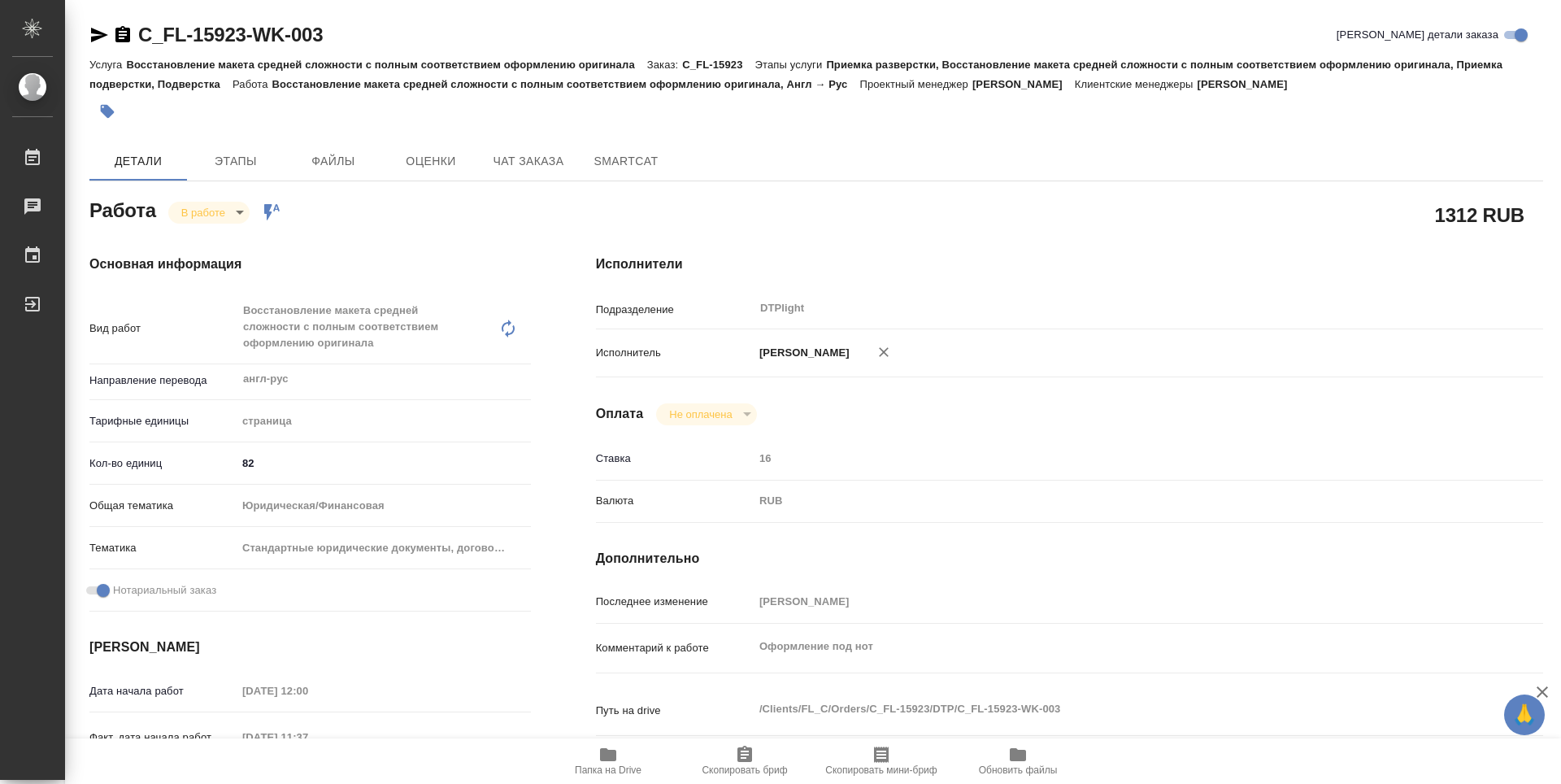
type textarea "x"
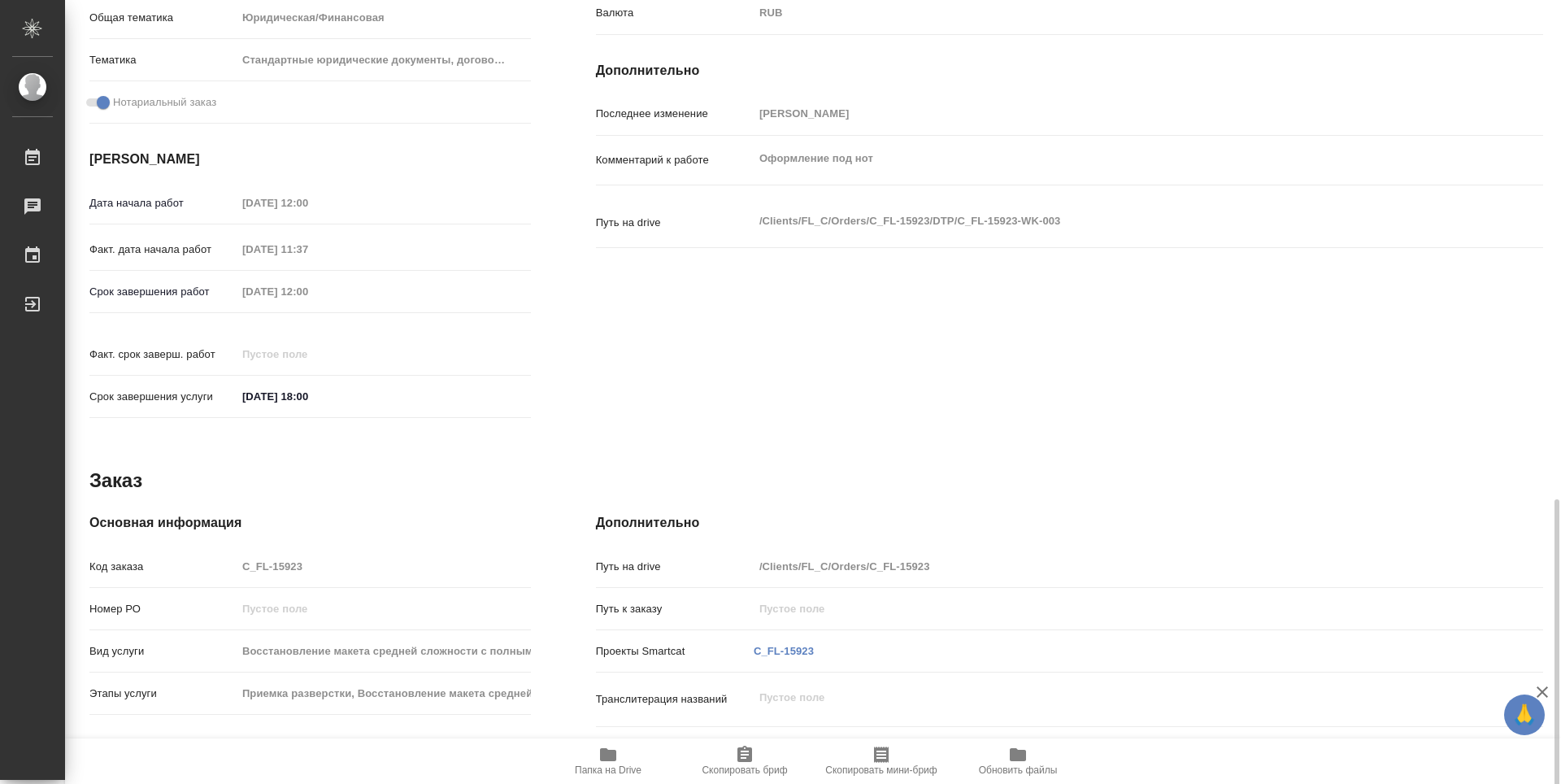
scroll to position [636, 0]
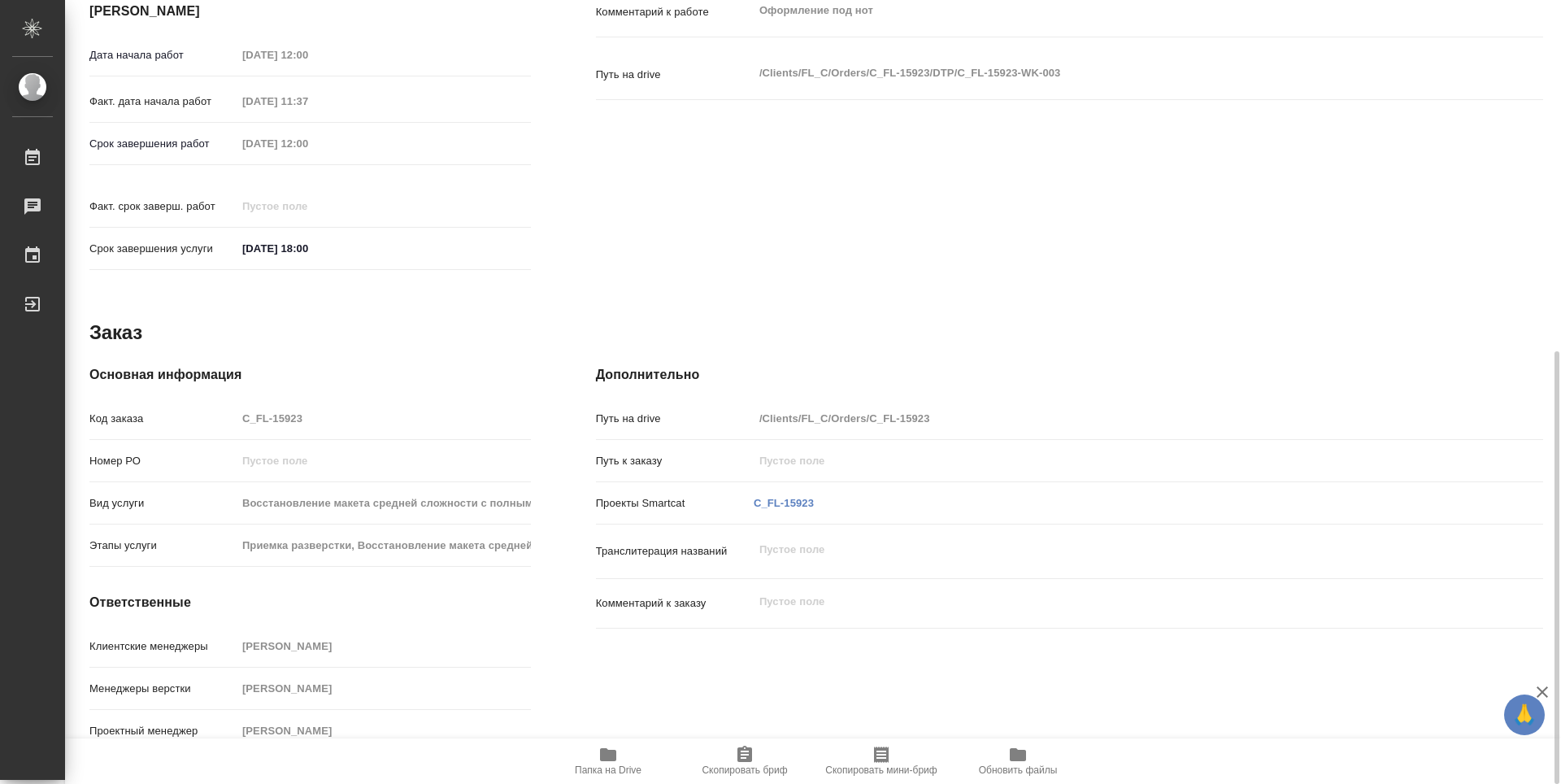
type textarea "x"
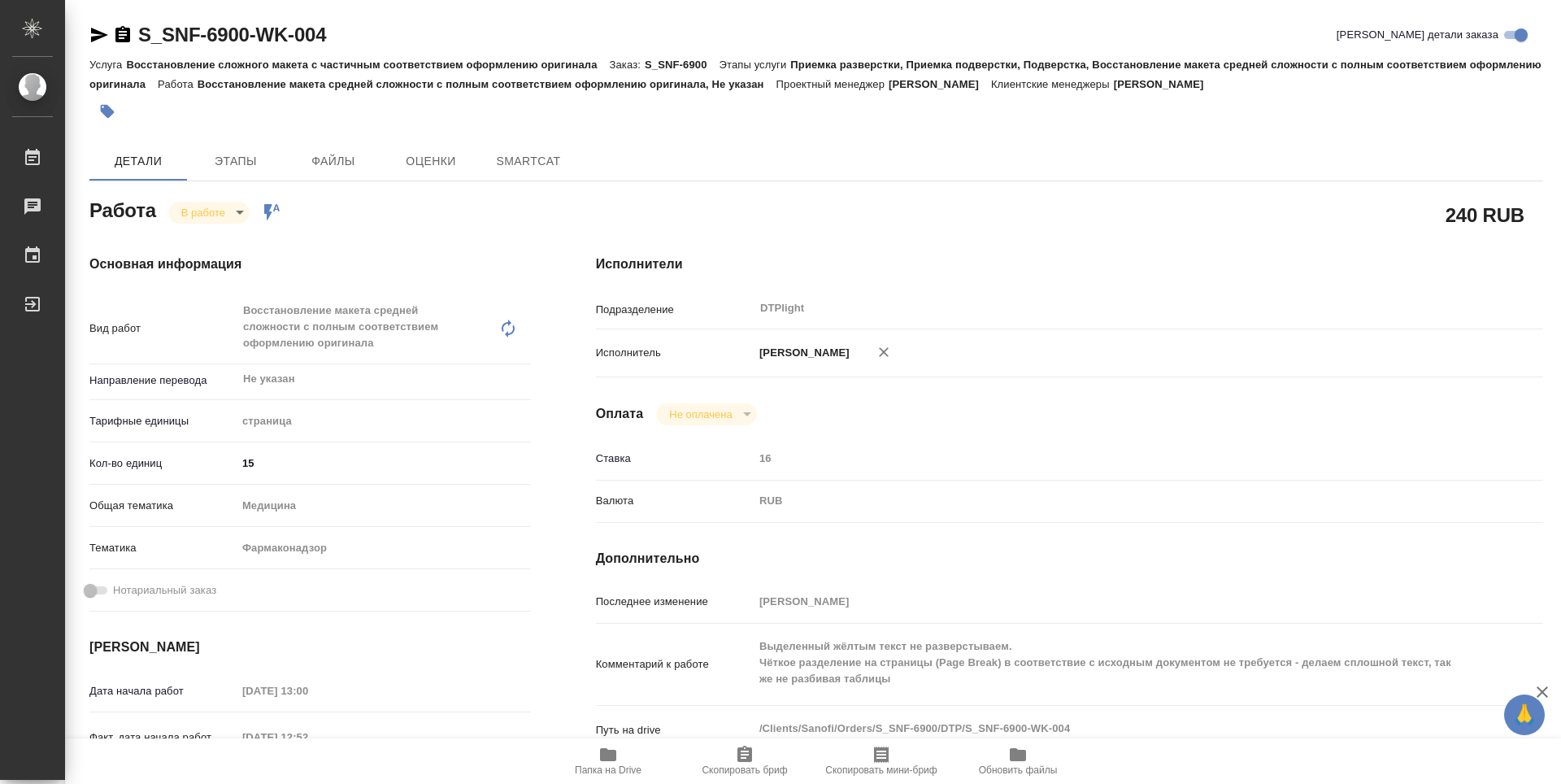
type textarea "x"
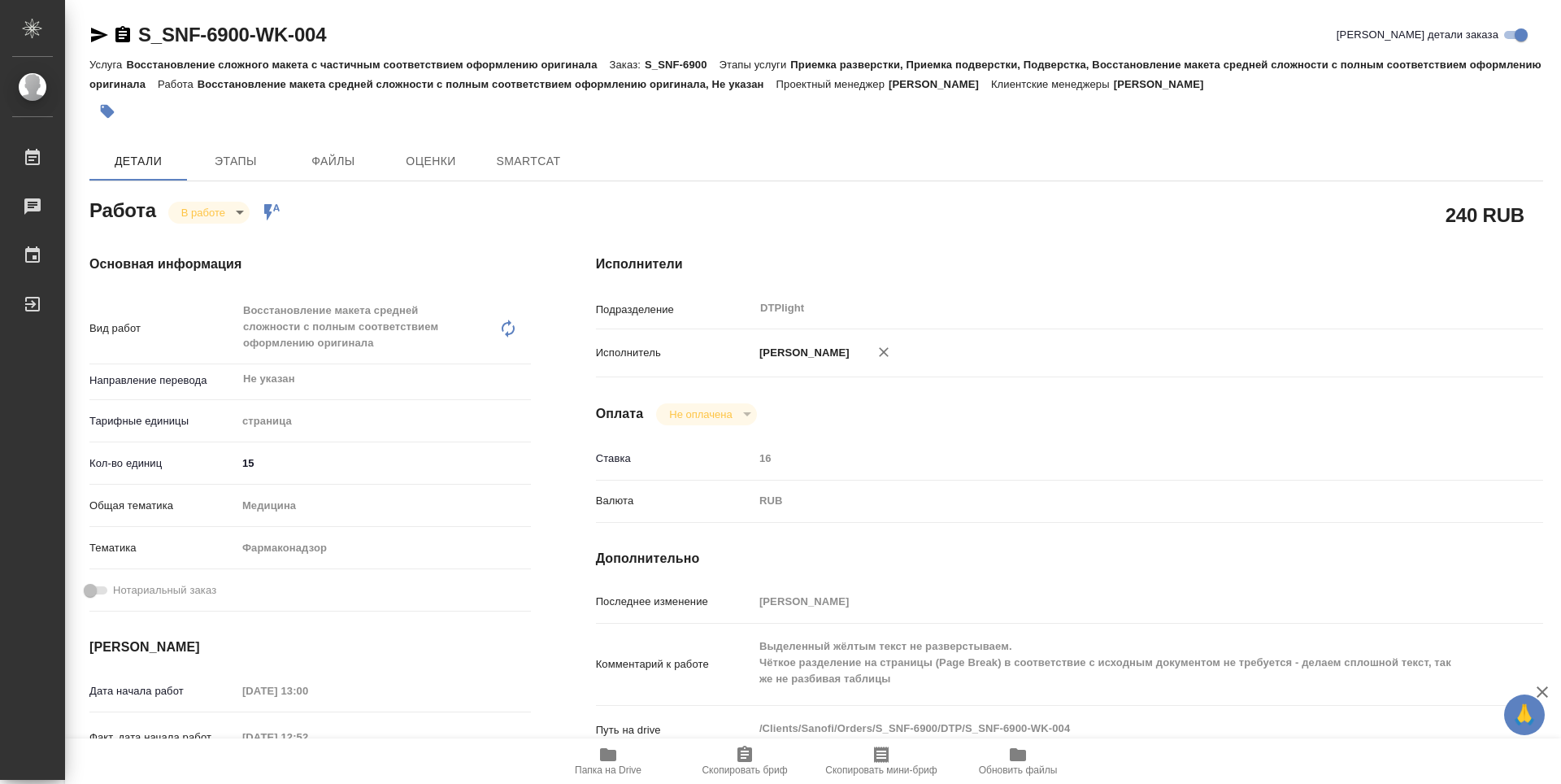
type textarea "x"
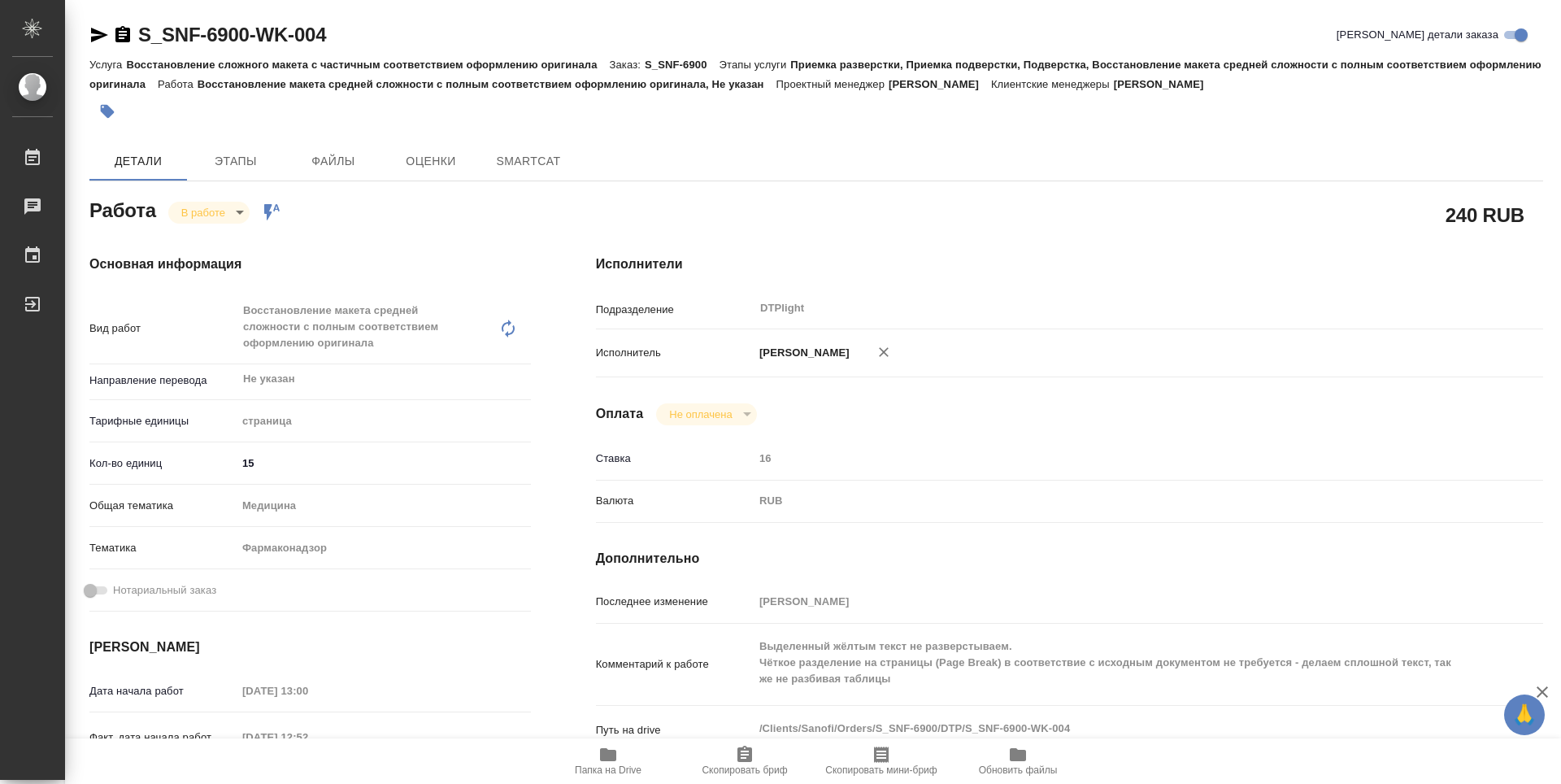
click at [593, 760] on span "Папка на Drive" at bounding box center [607, 760] width 117 height 31
type textarea "x"
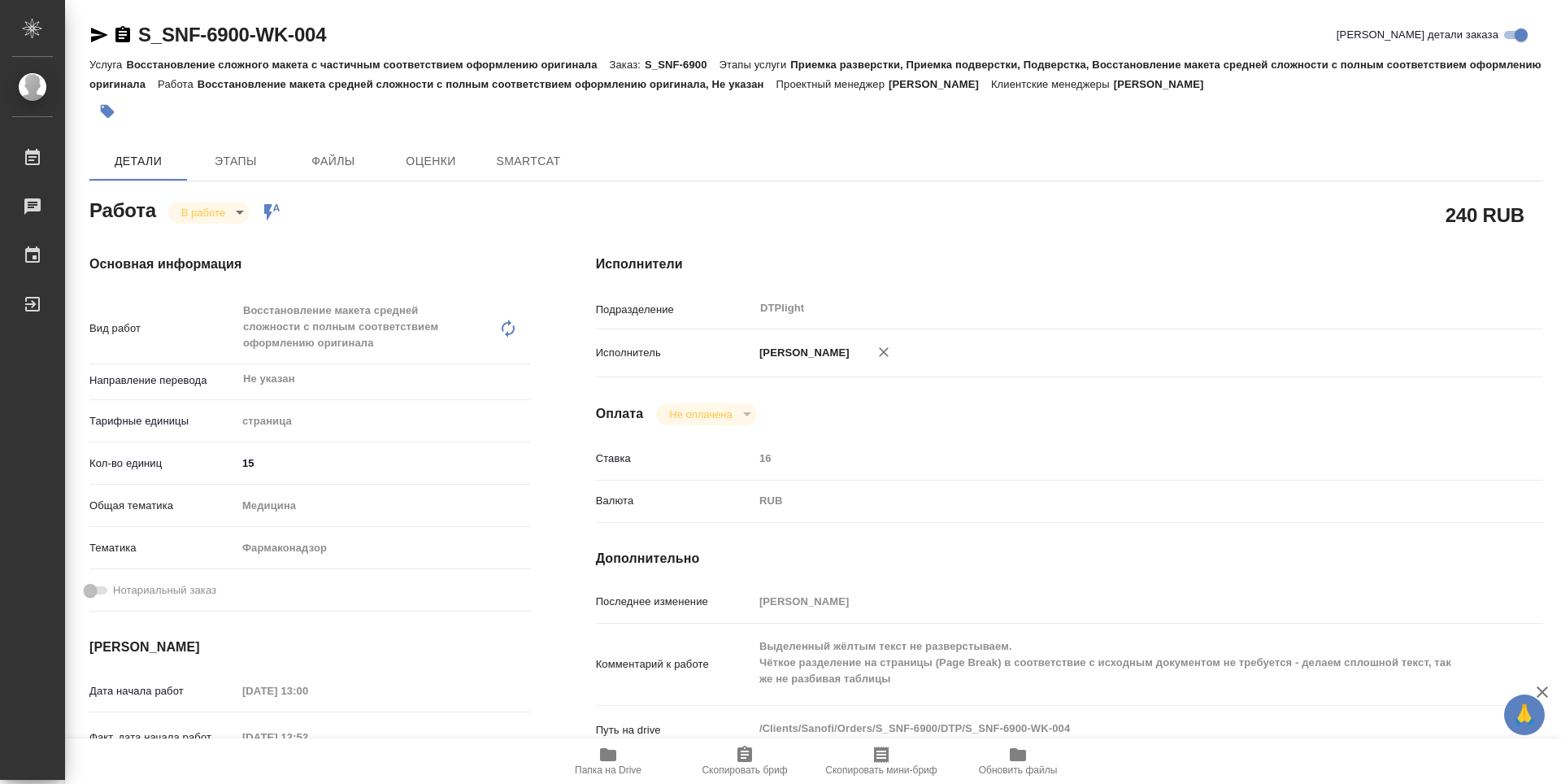
type textarea "x"
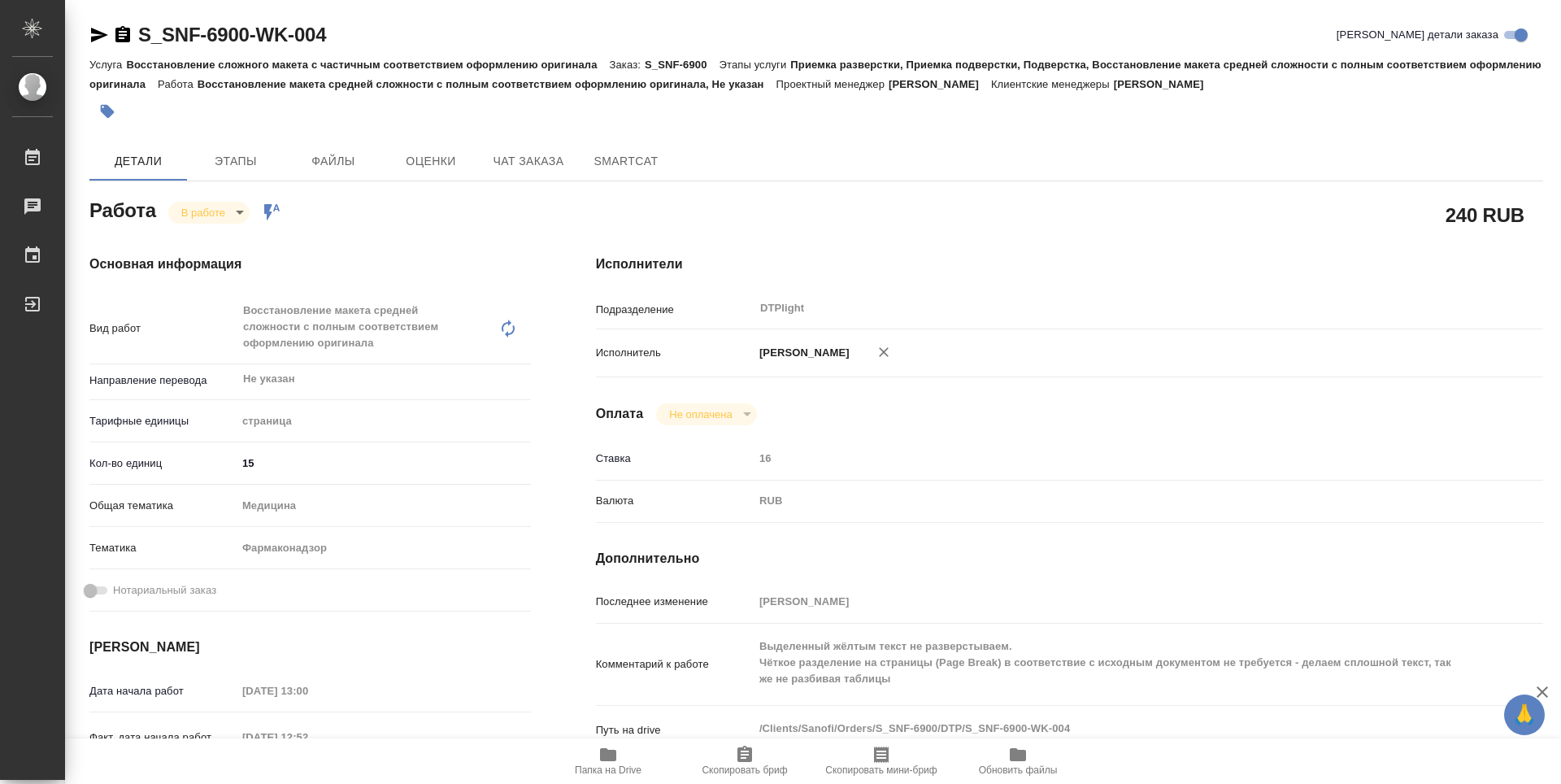
type textarea "x"
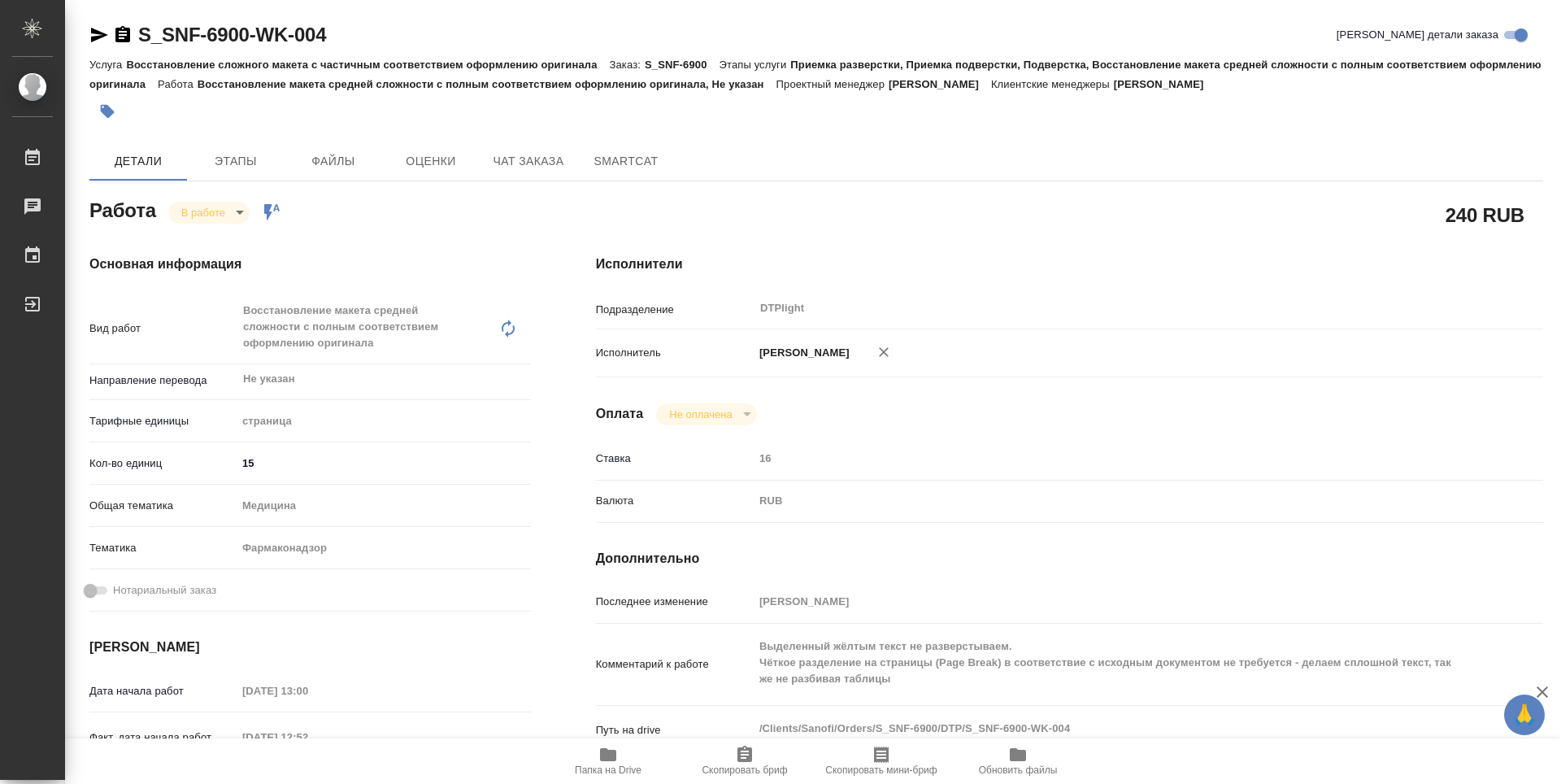
type textarea "x"
click at [240, 209] on body "🙏 .cls-1 fill:#fff; AWATERA Guselnikov Roman Работы 0 Чаты График Выйти S_SNF-6…" at bounding box center [780, 392] width 1561 height 784
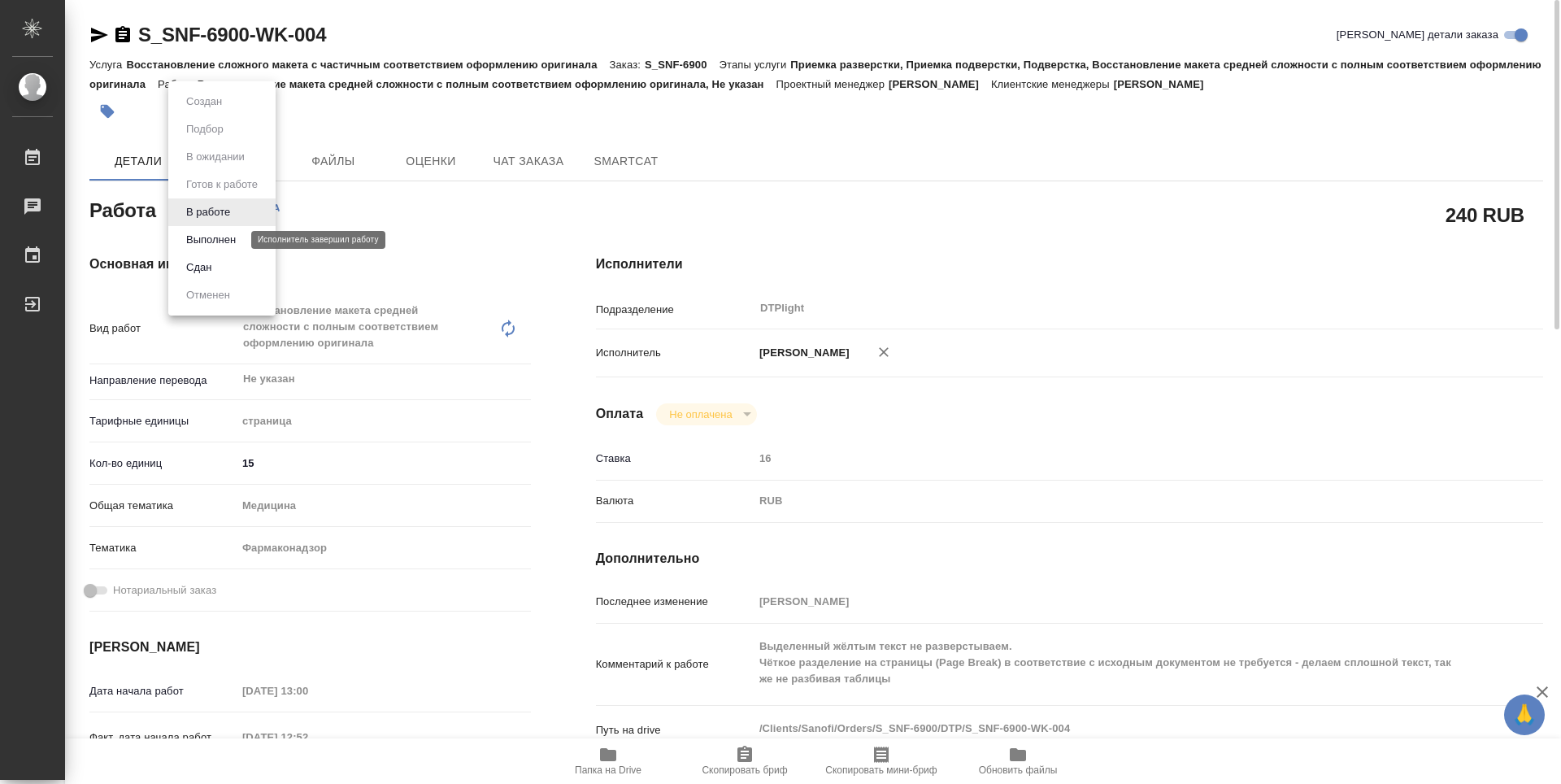
click at [228, 245] on button "Выполнен" at bounding box center [210, 240] width 59 height 18
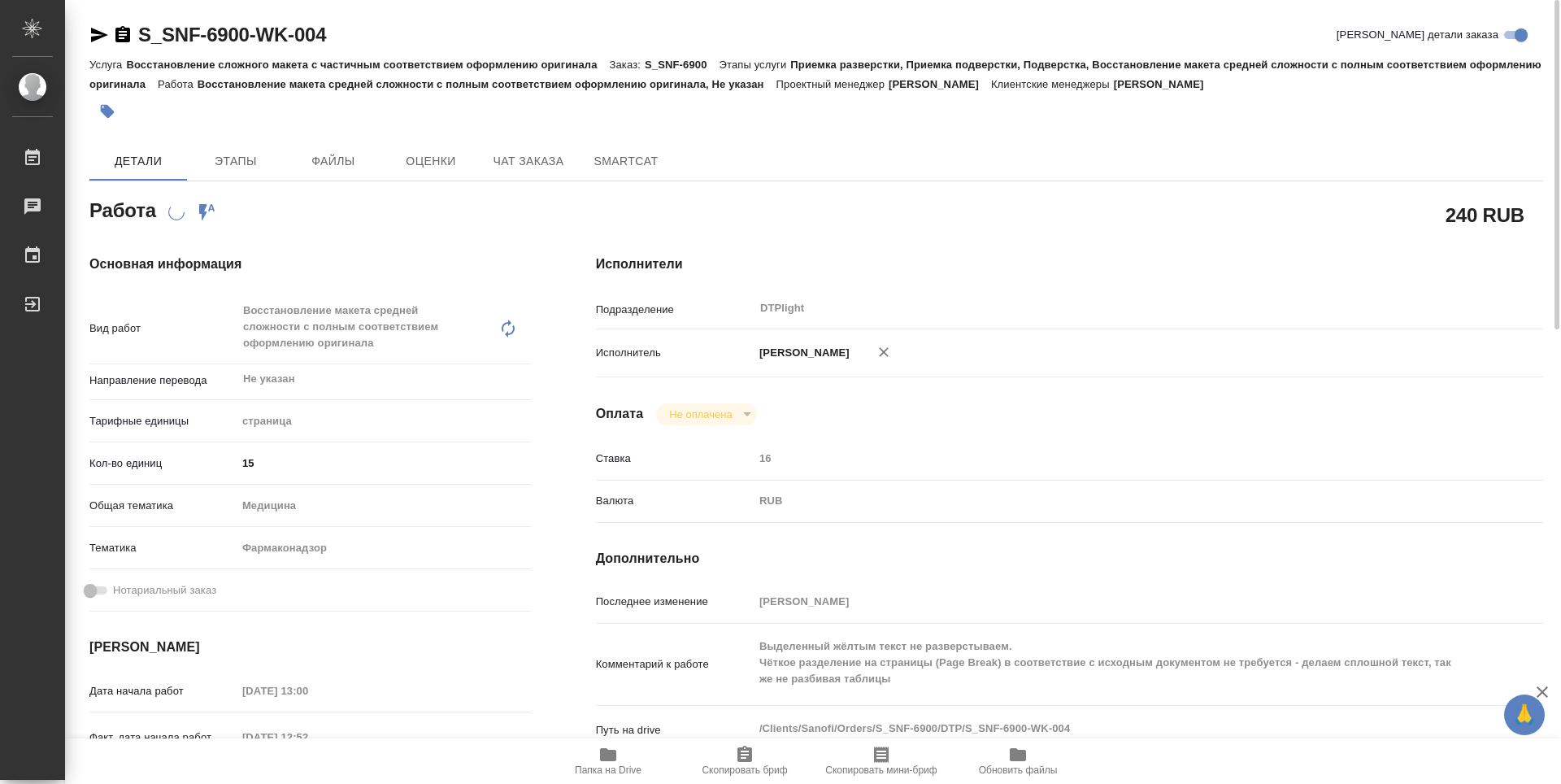
click at [120, 39] on icon "button" at bounding box center [122, 34] width 15 height 16
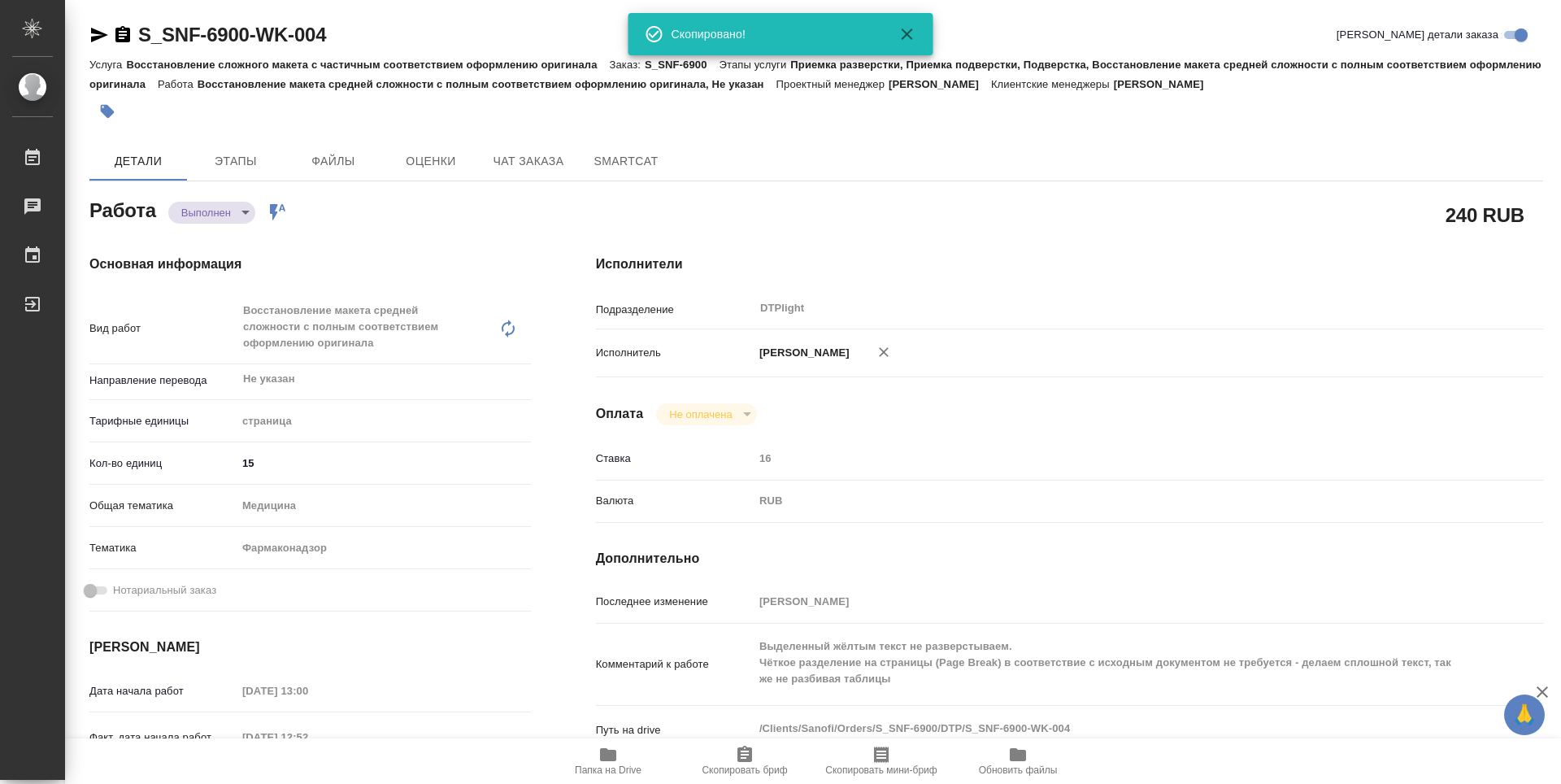
type textarea "x"
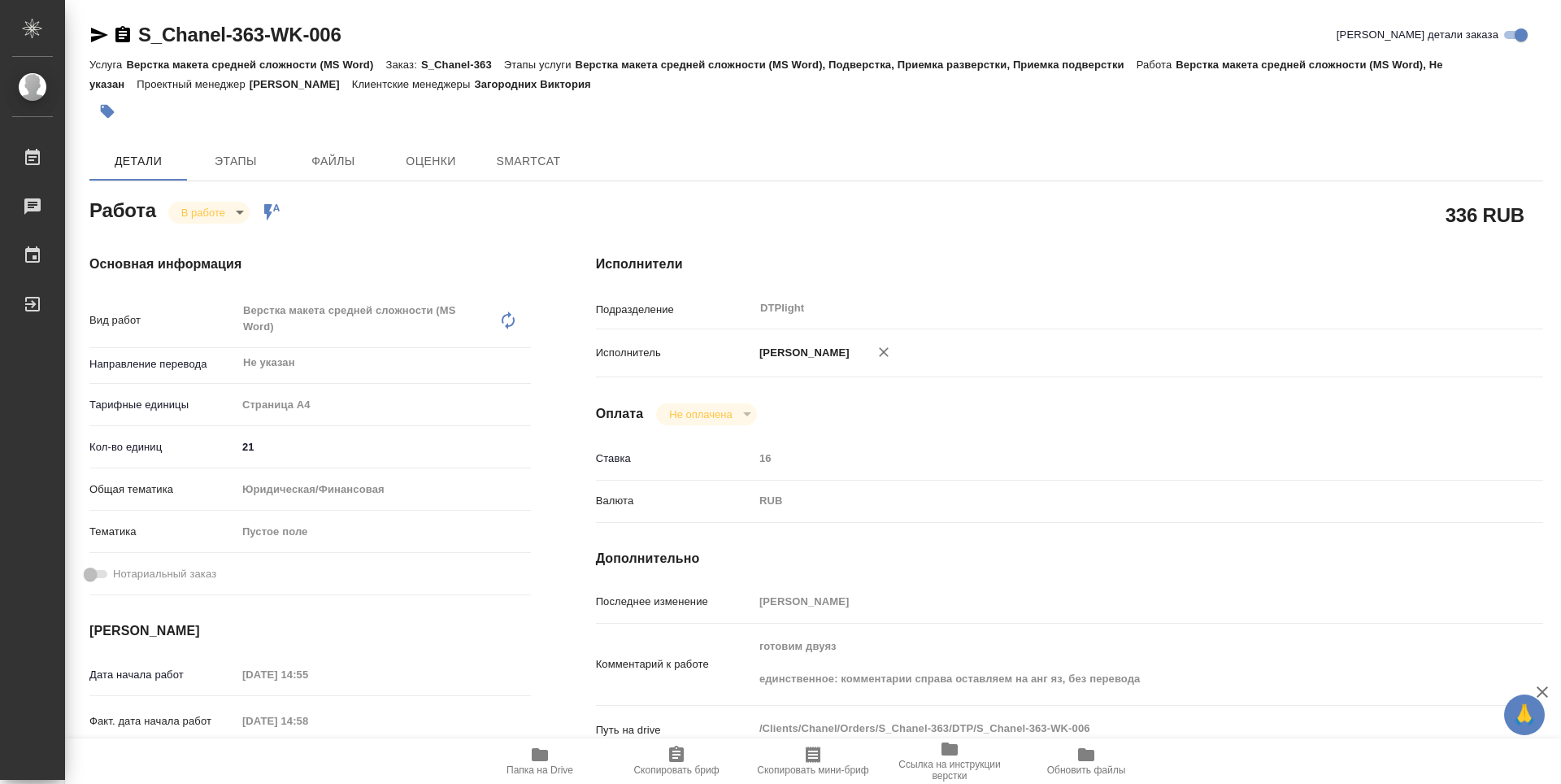
type textarea "x"
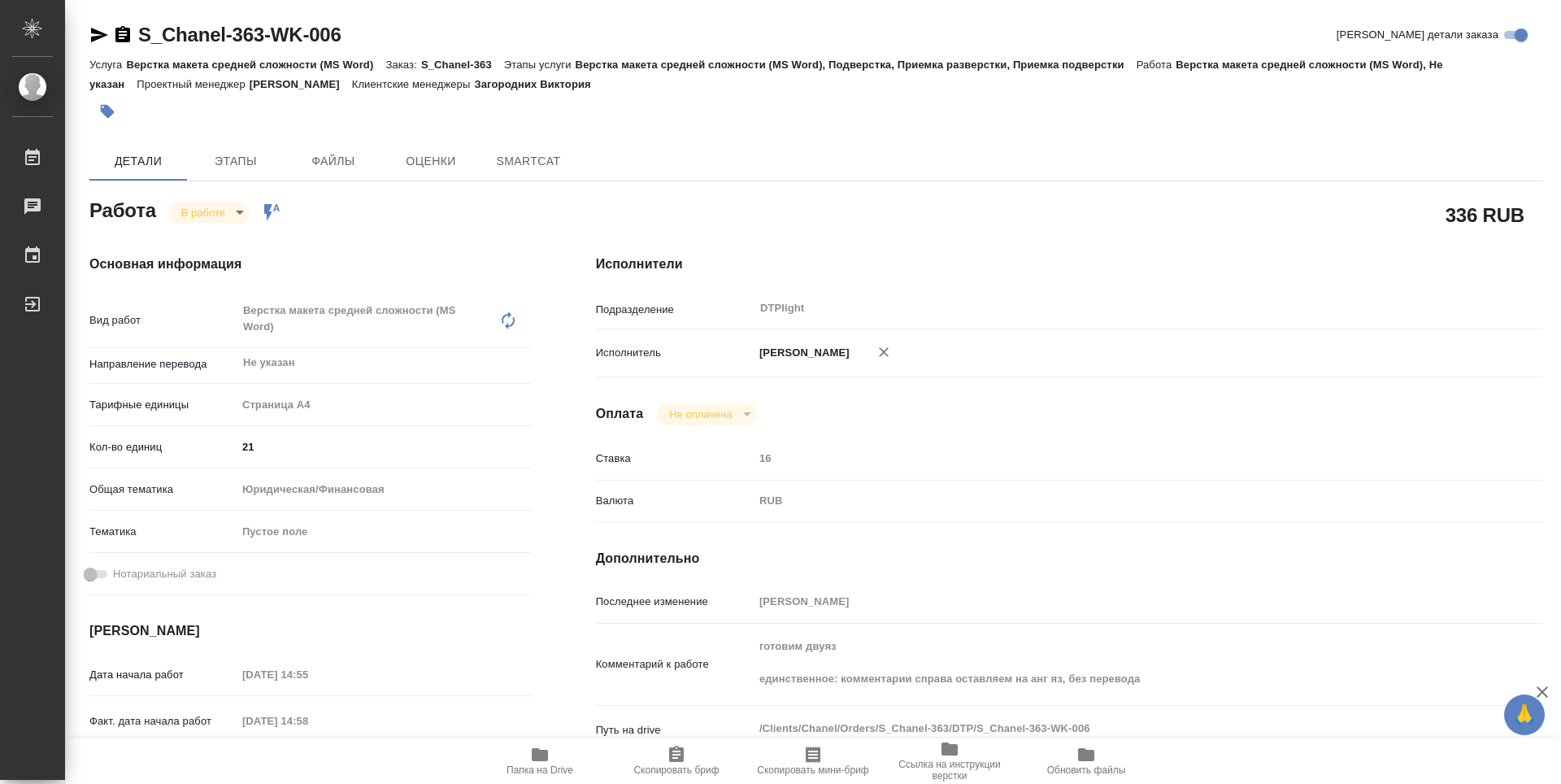
type textarea "x"
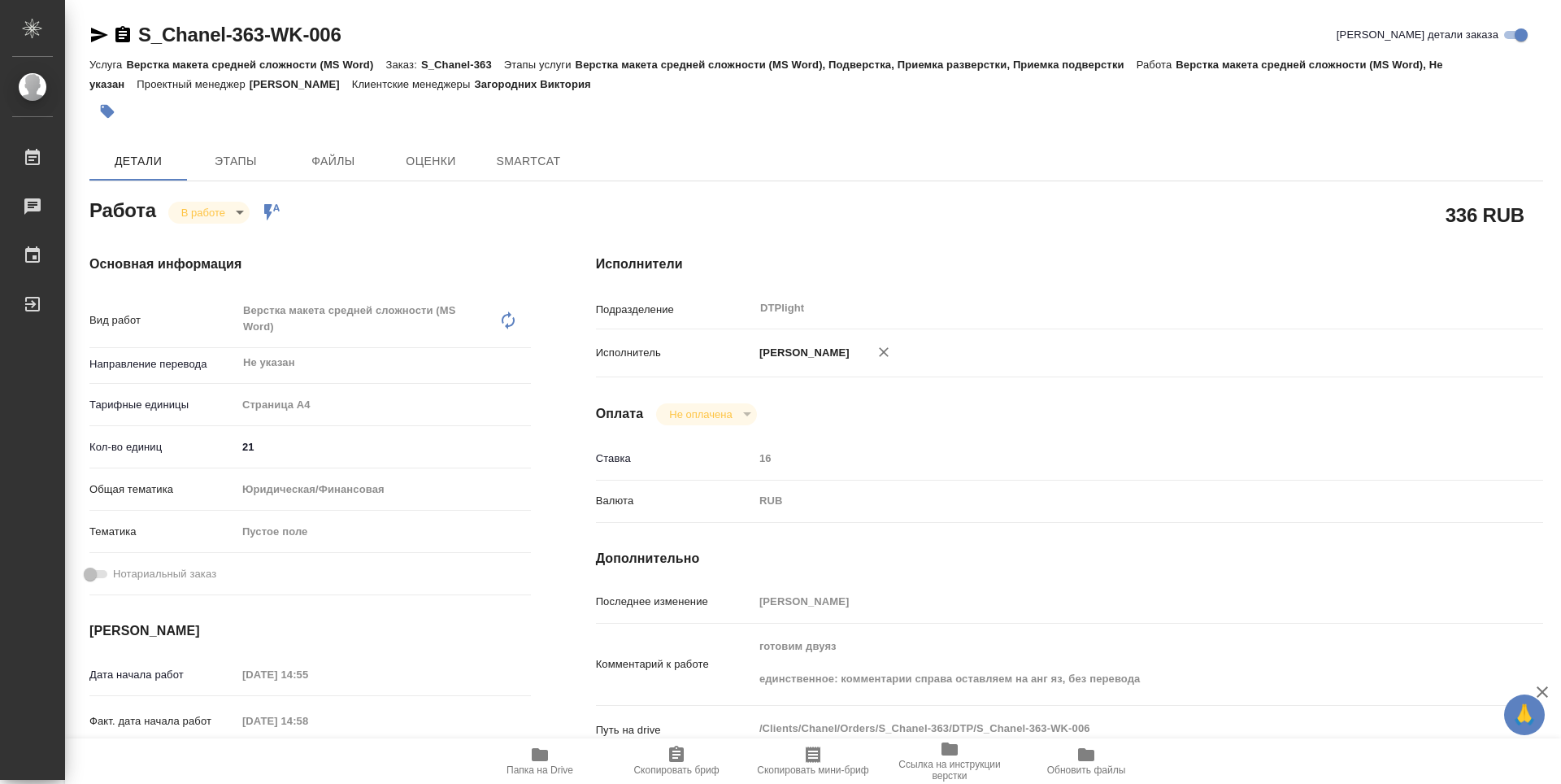
type textarea "x"
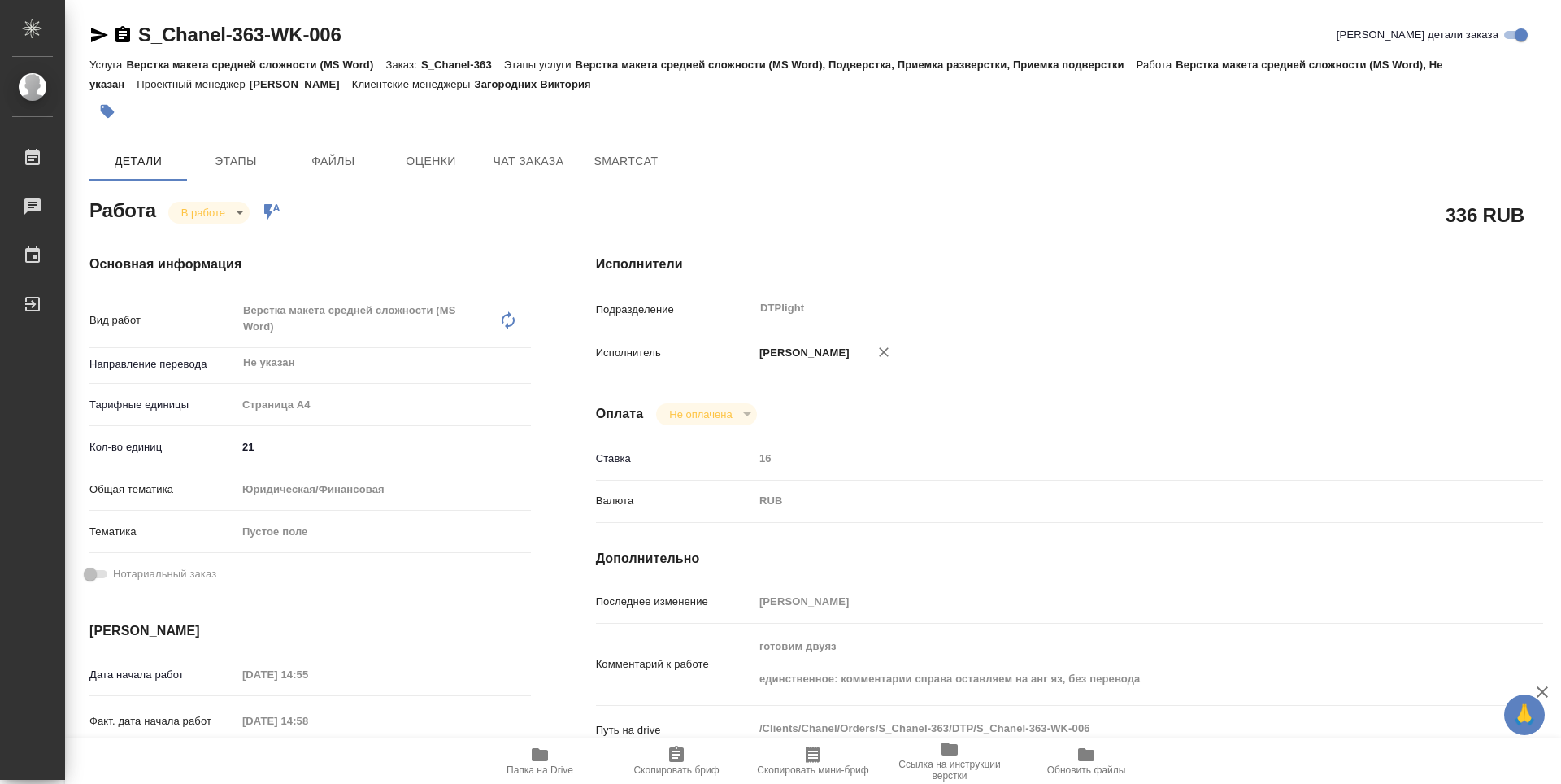
click at [566, 760] on span "Папка на Drive" at bounding box center [539, 760] width 117 height 31
type textarea "x"
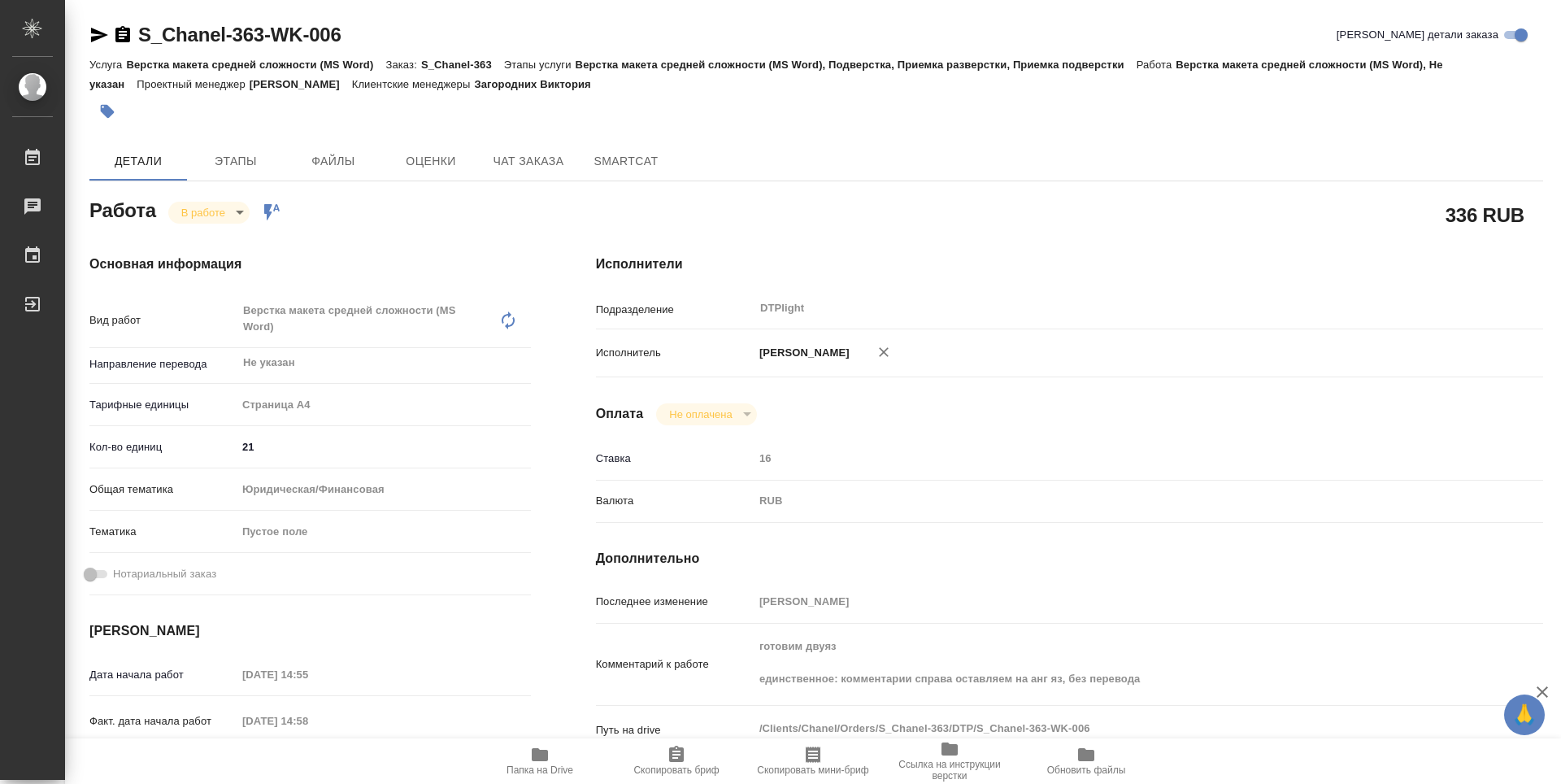
type textarea "x"
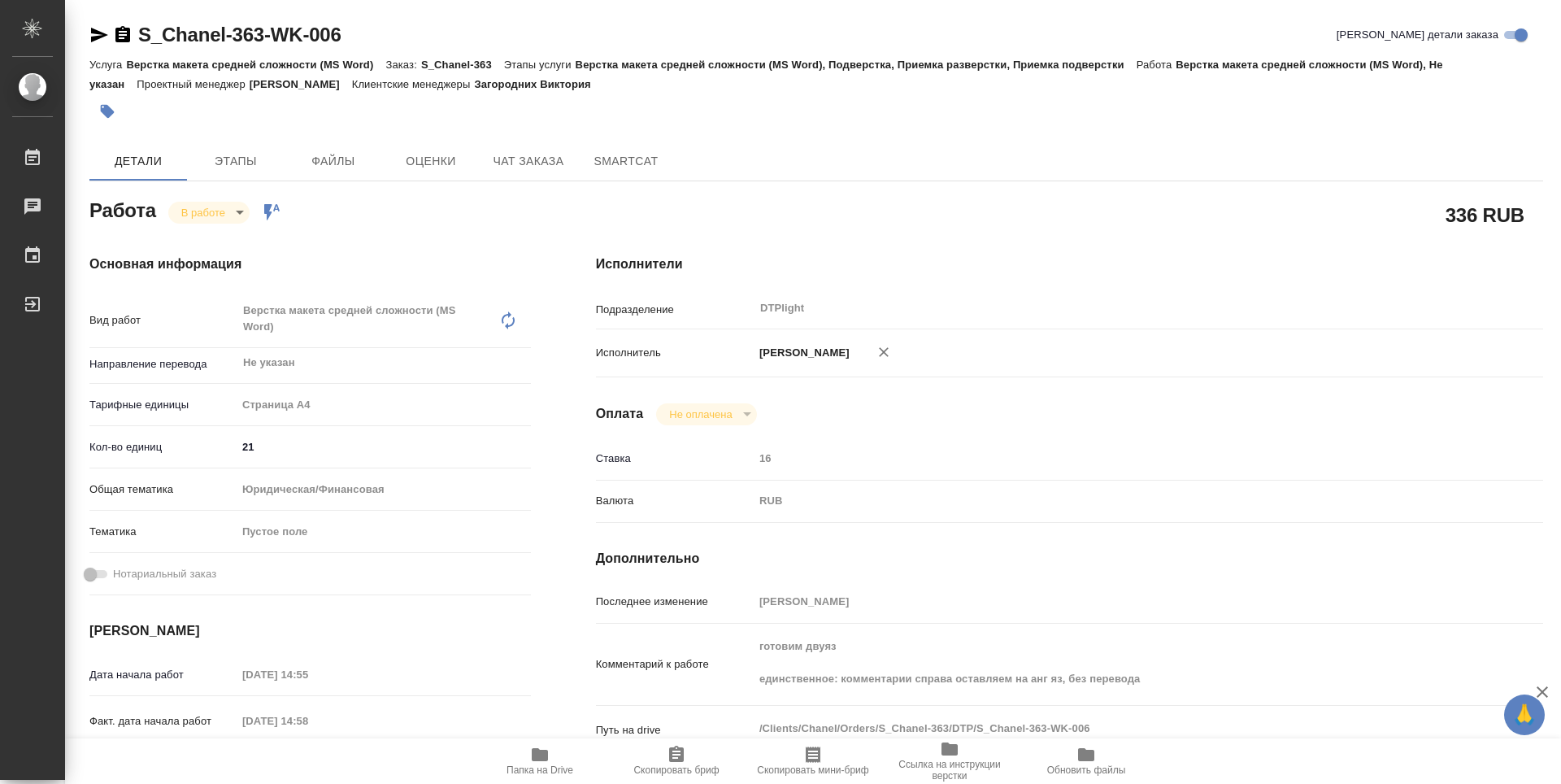
type textarea "x"
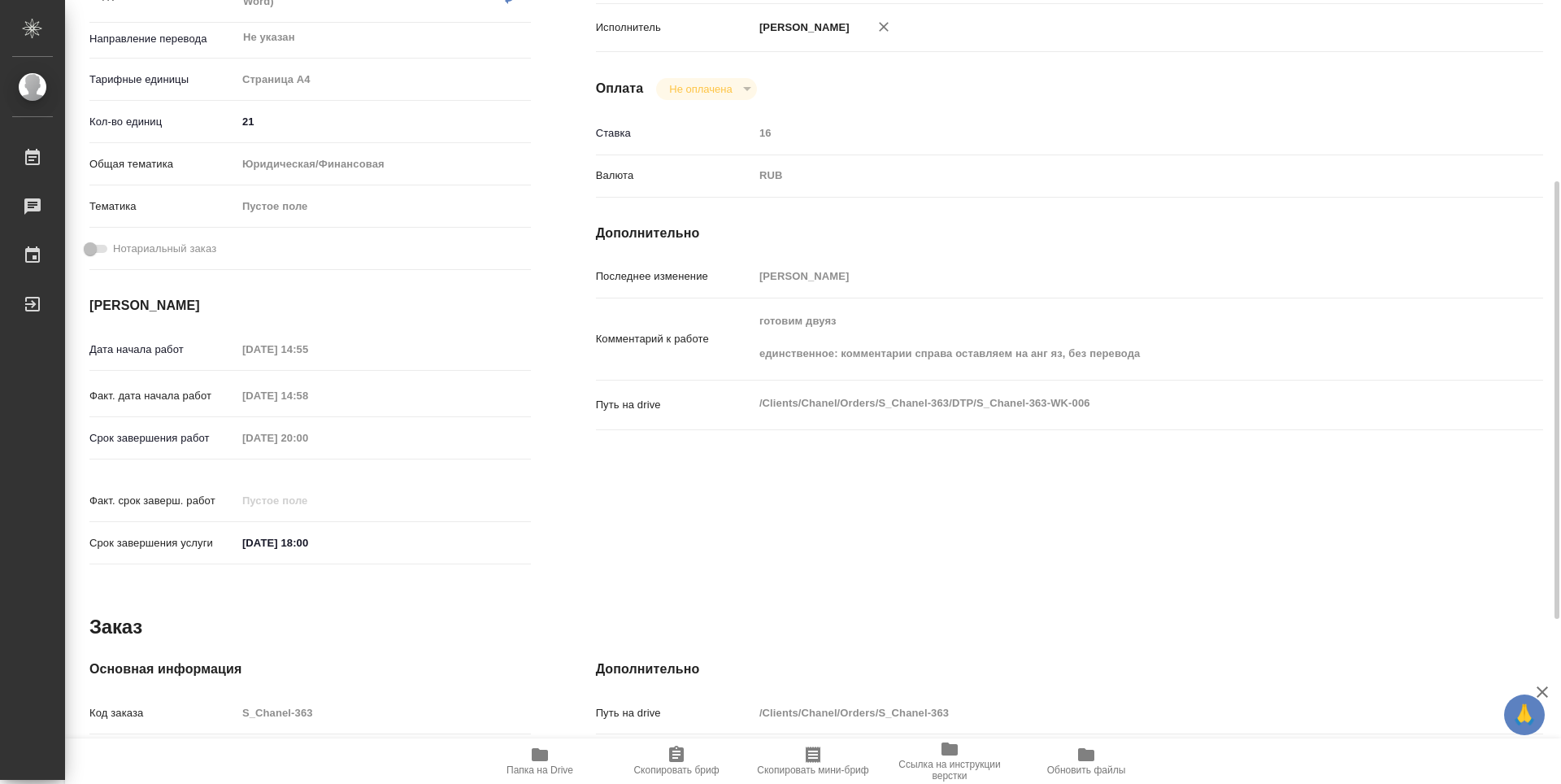
scroll to position [244, 0]
